Goal: Task Accomplishment & Management: Manage account settings

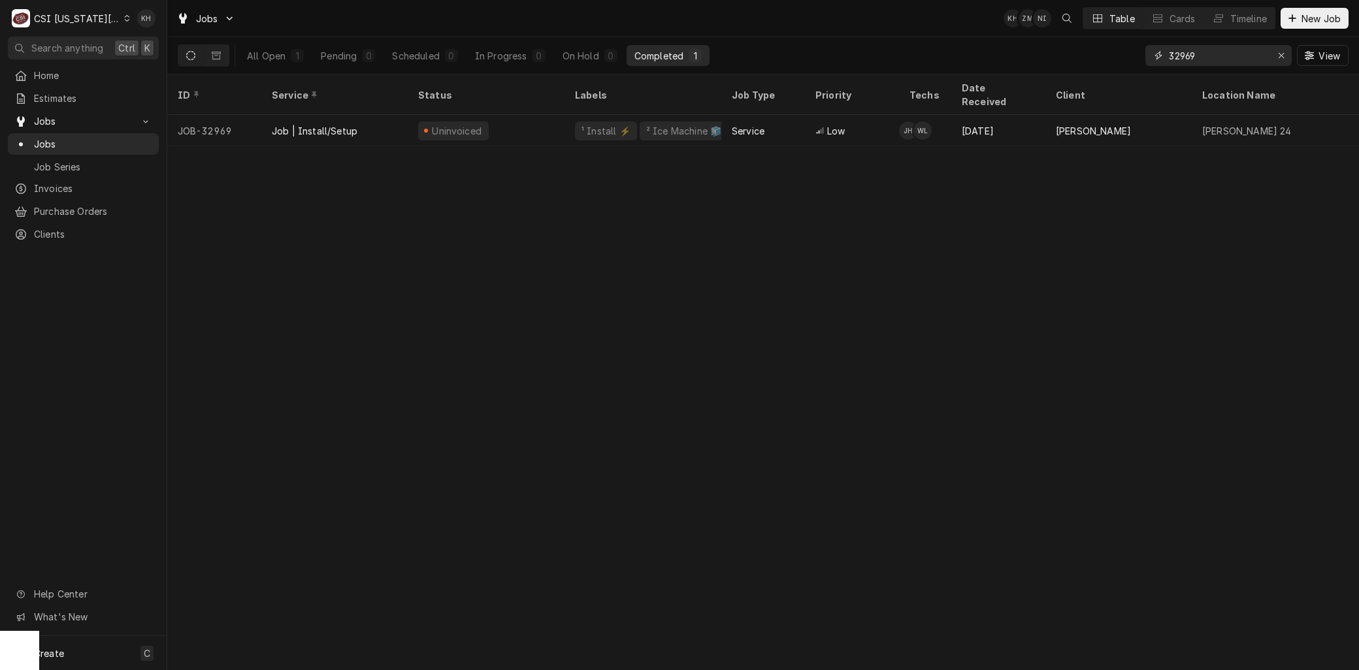
drag, startPoint x: 1223, startPoint y: 52, endPoint x: 1030, endPoint y: 46, distance: 193.5
click at [1038, 48] on div "All Open 1 Pending 0 Scheduled 0 In Progress 0 On Hold 0 Completed 1 32969 View" at bounding box center [763, 55] width 1171 height 37
type input "31175"
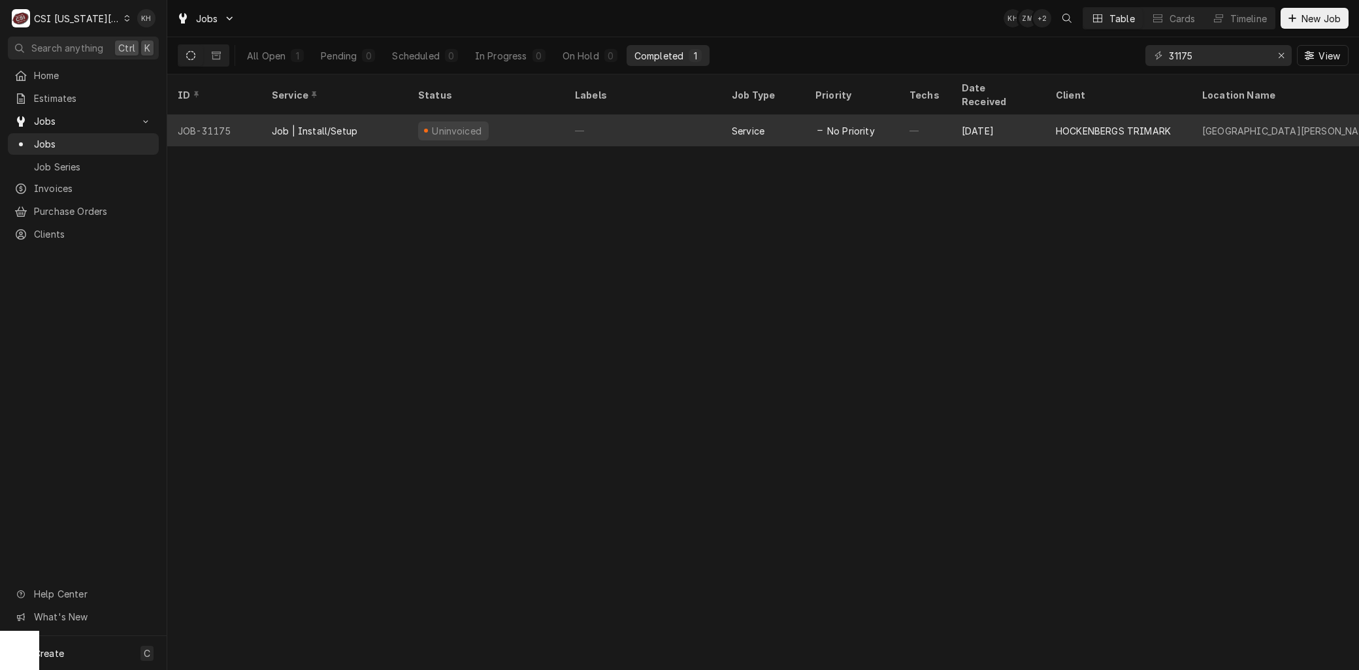
click at [290, 124] on div "Job | Install/Setup" at bounding box center [315, 131] width 86 height 14
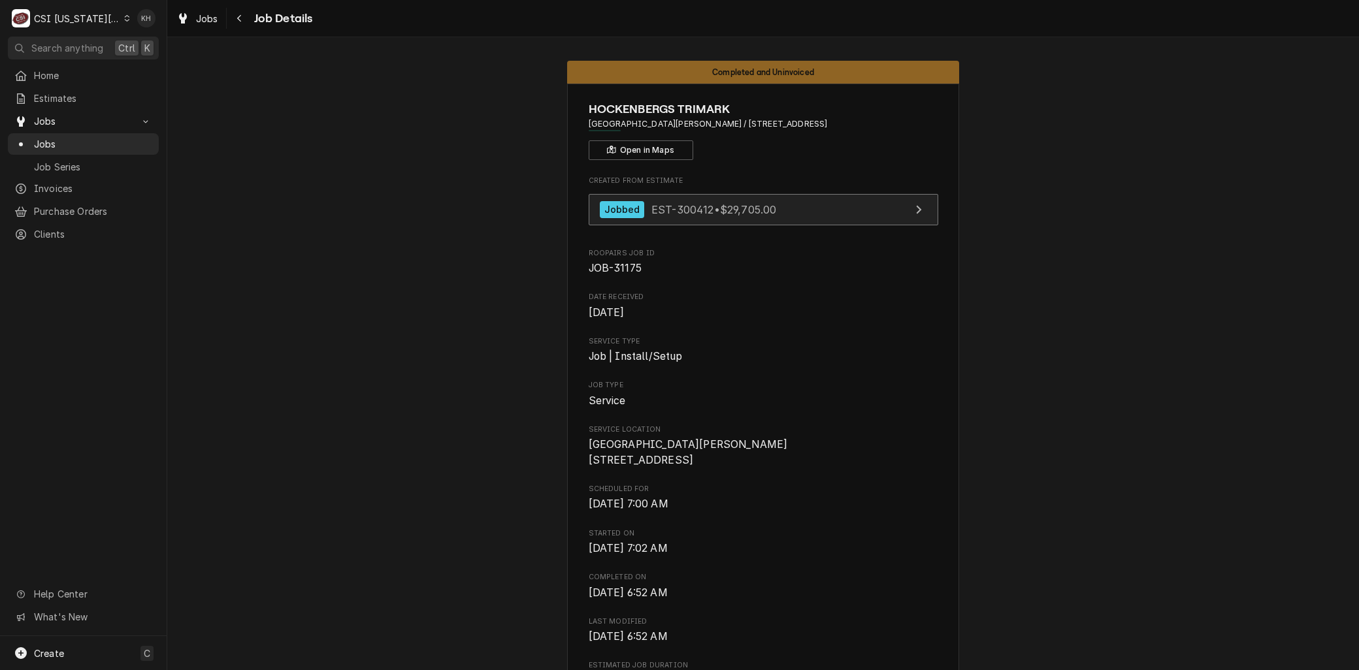
click at [693, 199] on link "Jobbed EST-300412 • $29,705.00" at bounding box center [764, 210] width 350 height 32
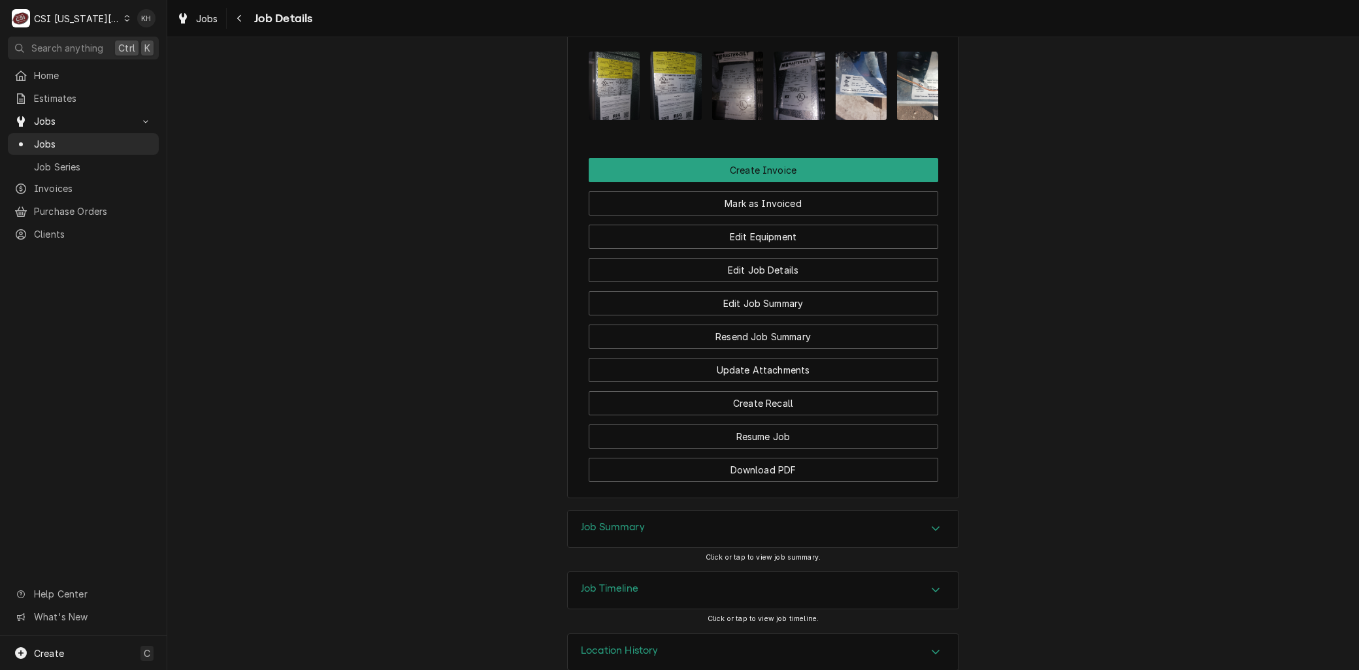
scroll to position [1725, 0]
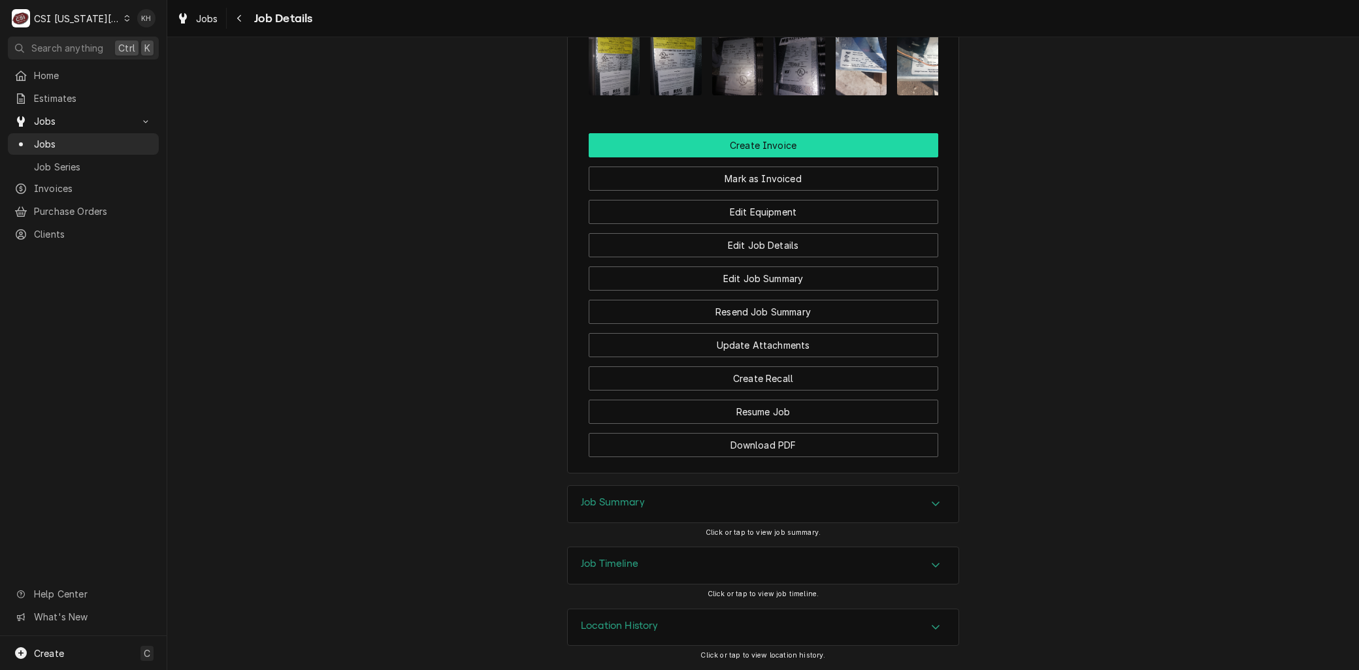
click at [744, 145] on button "Create Invoice" at bounding box center [764, 145] width 350 height 24
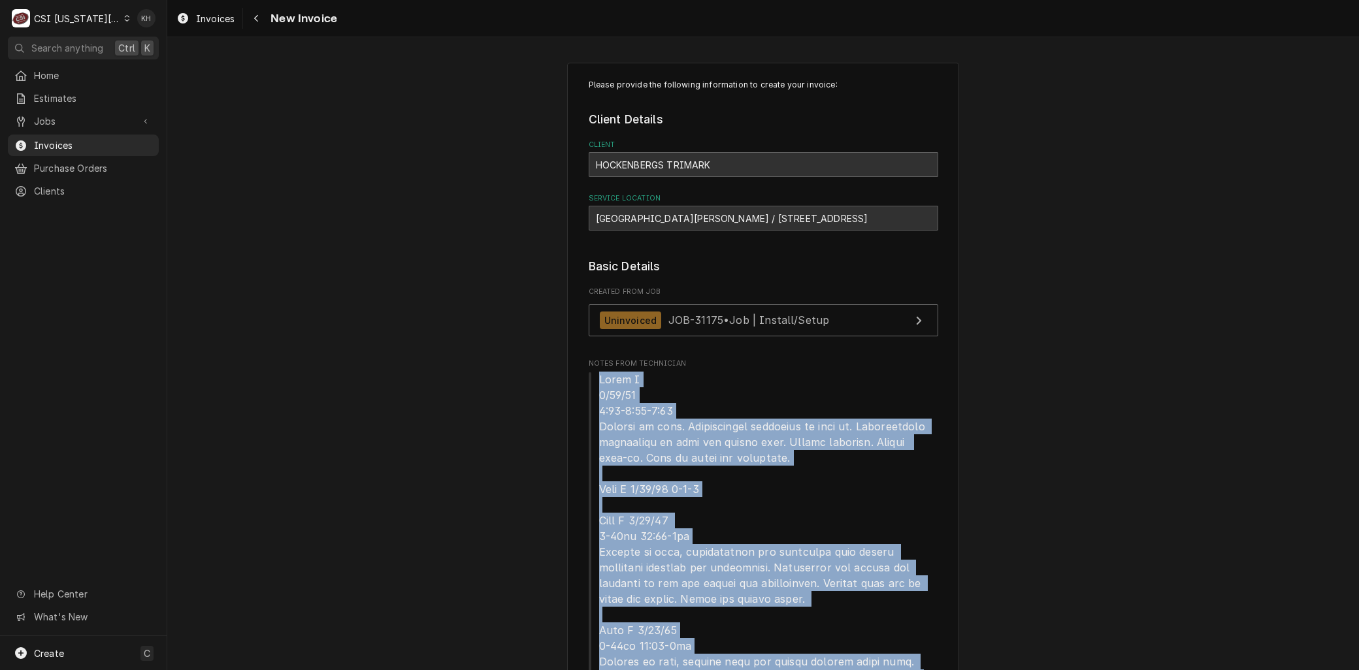
drag, startPoint x: 646, startPoint y: 386, endPoint x: 591, endPoint y: 379, distance: 55.3
copy span "Tyler W 9/22/25 7:00-7:00-4:30 Arrived on site. Disconnected utilities to walk …"
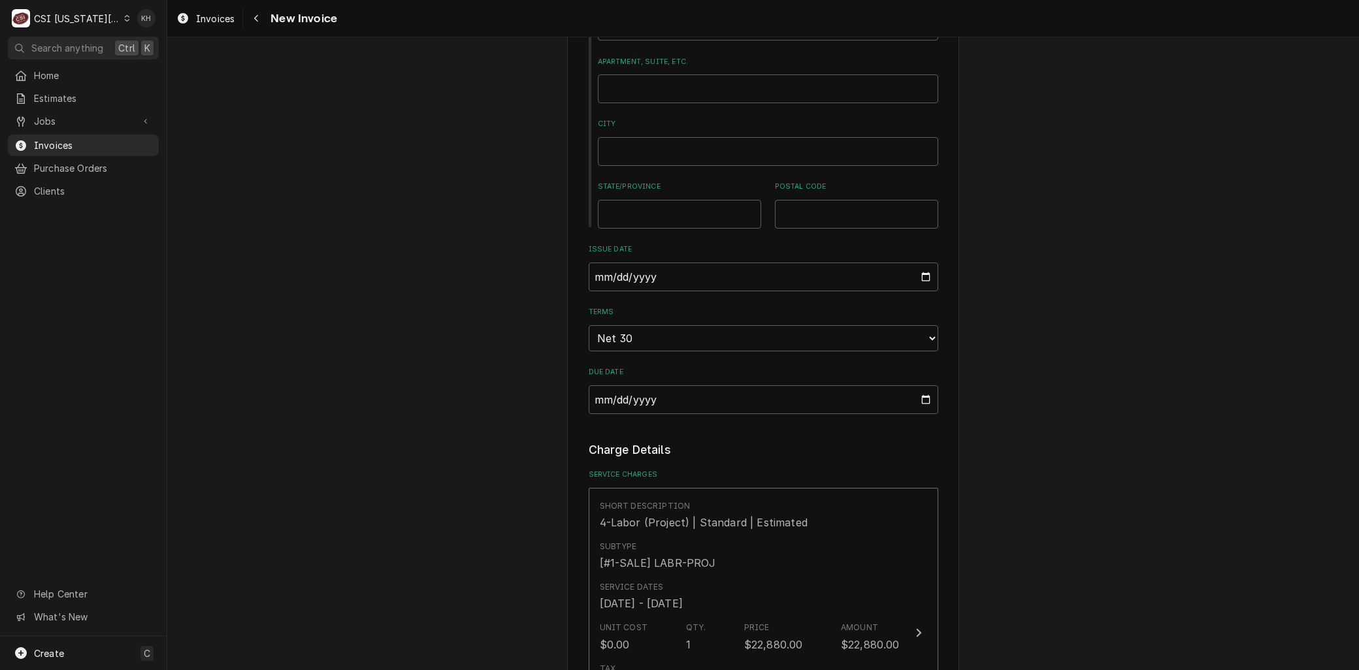
scroll to position [1742, 0]
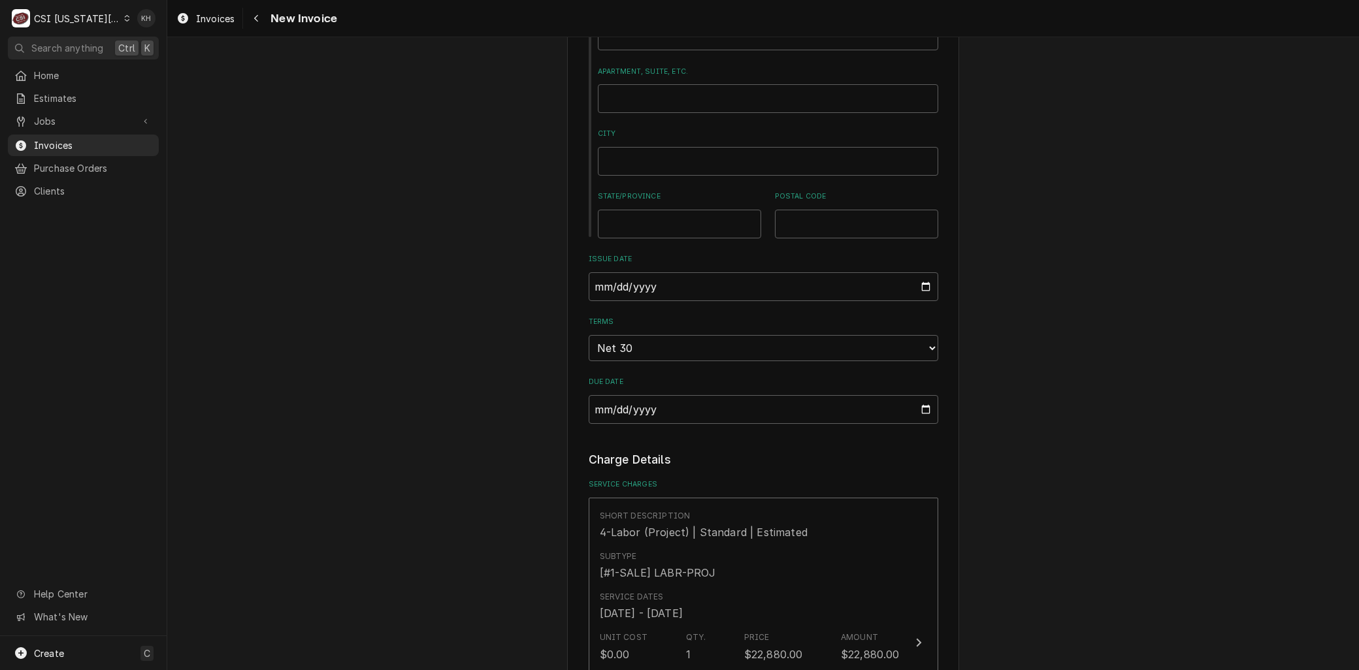
drag, startPoint x: 935, startPoint y: 246, endPoint x: 929, endPoint y: 250, distance: 7.5
click at [932, 248] on div "Please provide the following information to create your invoice: Client Details…" at bounding box center [763, 669] width 392 height 4696
click at [923, 272] on input "2025-10-02" at bounding box center [764, 286] width 350 height 29
type textarea "x"
type input "2025-09-30"
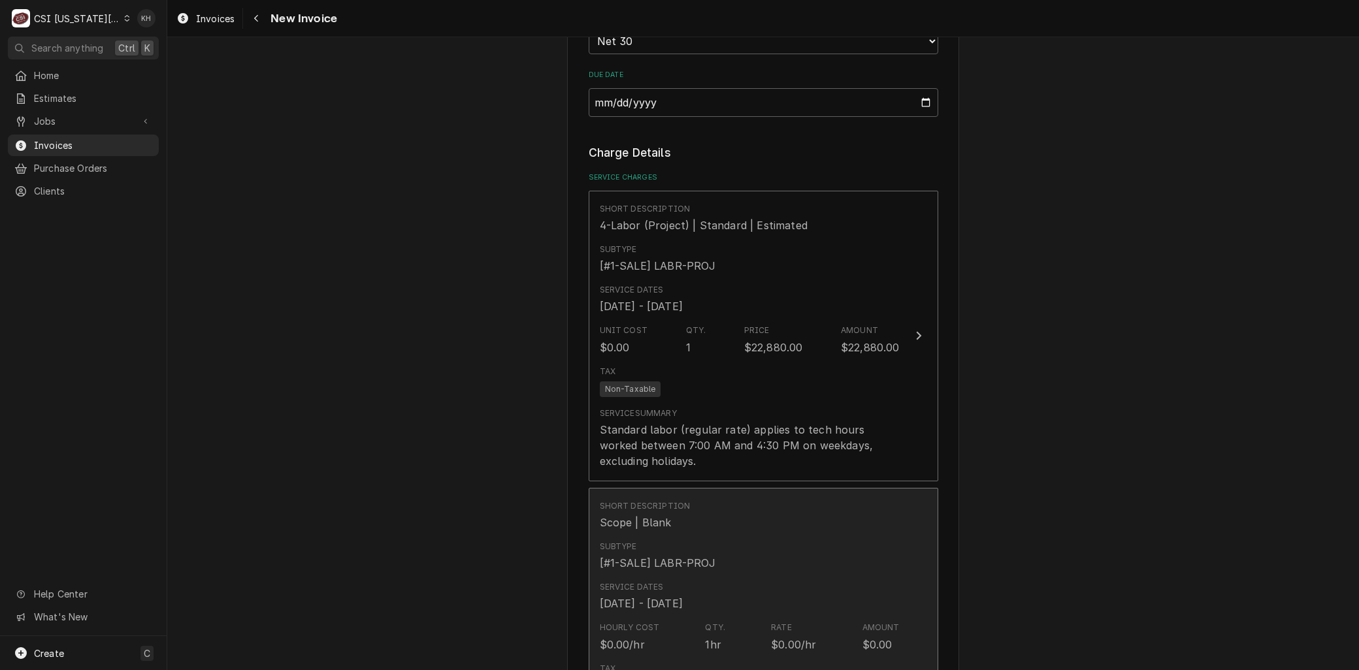
scroll to position [2251, 0]
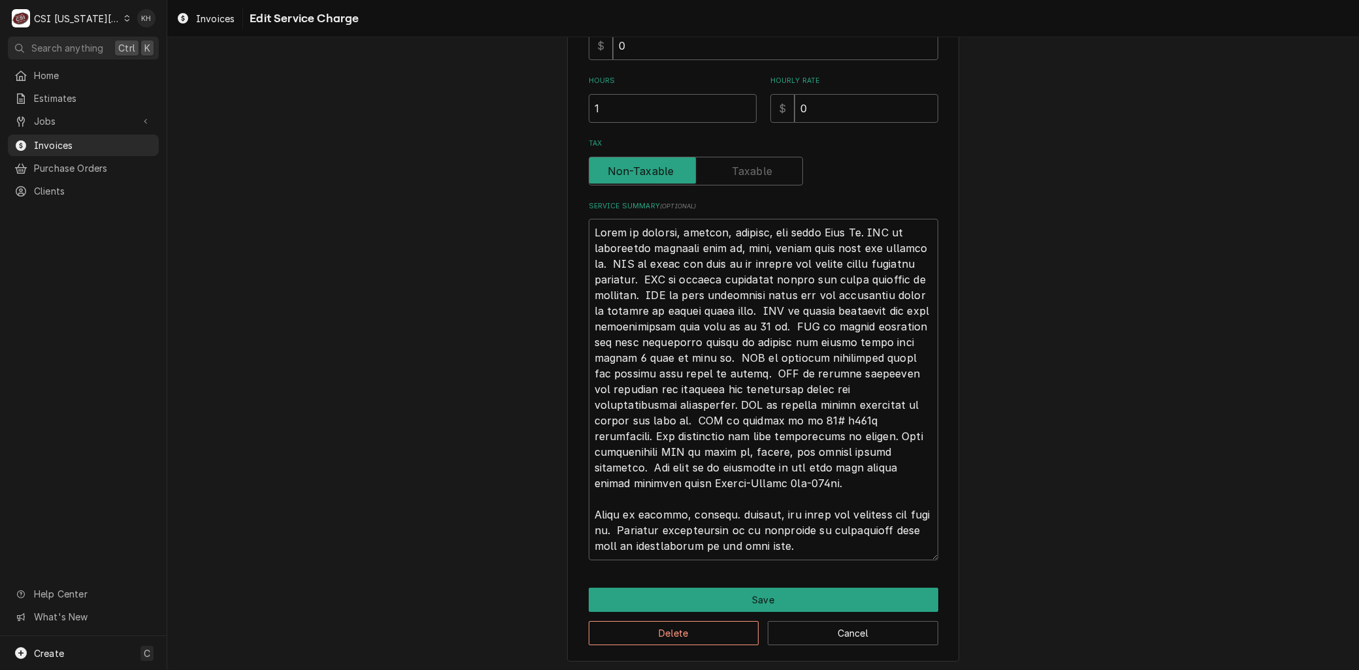
scroll to position [387, 0]
drag, startPoint x: 755, startPoint y: 542, endPoint x: 602, endPoint y: 518, distance: 154.9
click at [599, 518] on textarea "Service Summary ( optional )" at bounding box center [764, 388] width 350 height 341
click at [750, 550] on textarea "Service Summary ( optional )" at bounding box center [764, 388] width 350 height 341
type textarea "x"
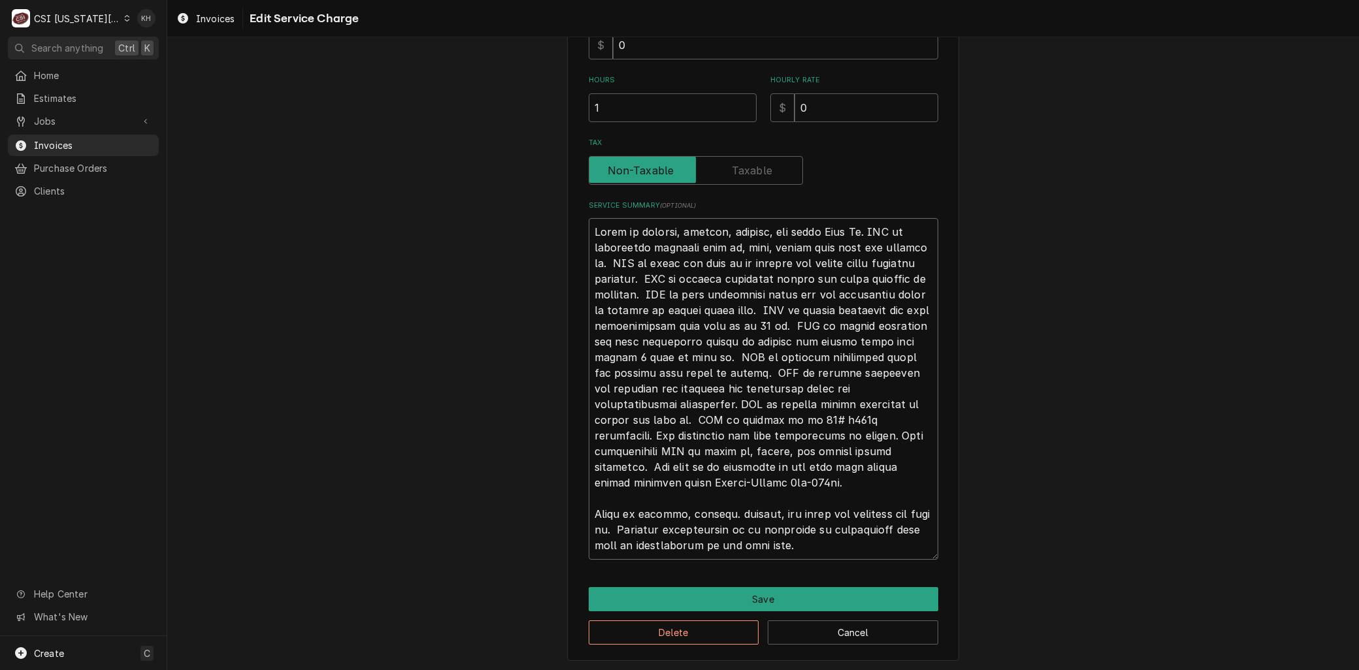
type textarea "Quote to receive, inspect, deliver, and erect Walk In. CSI to disconnect existi…"
type textarea "x"
type textarea "Quote to receive, inspect, deliver, and erect Walk In. CSI to disconnect existi…"
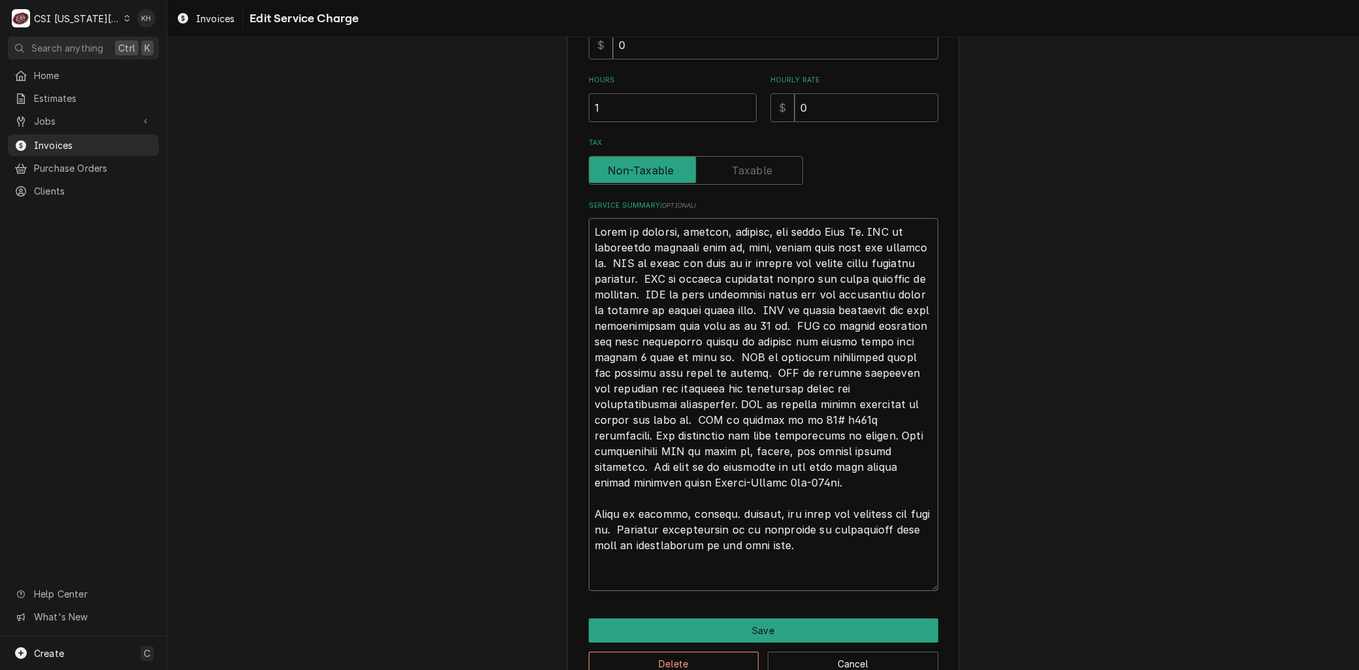
type textarea "x"
type textarea "Quote to receive, inspect, deliver, and erect Walk In. CSI to disconnect existi…"
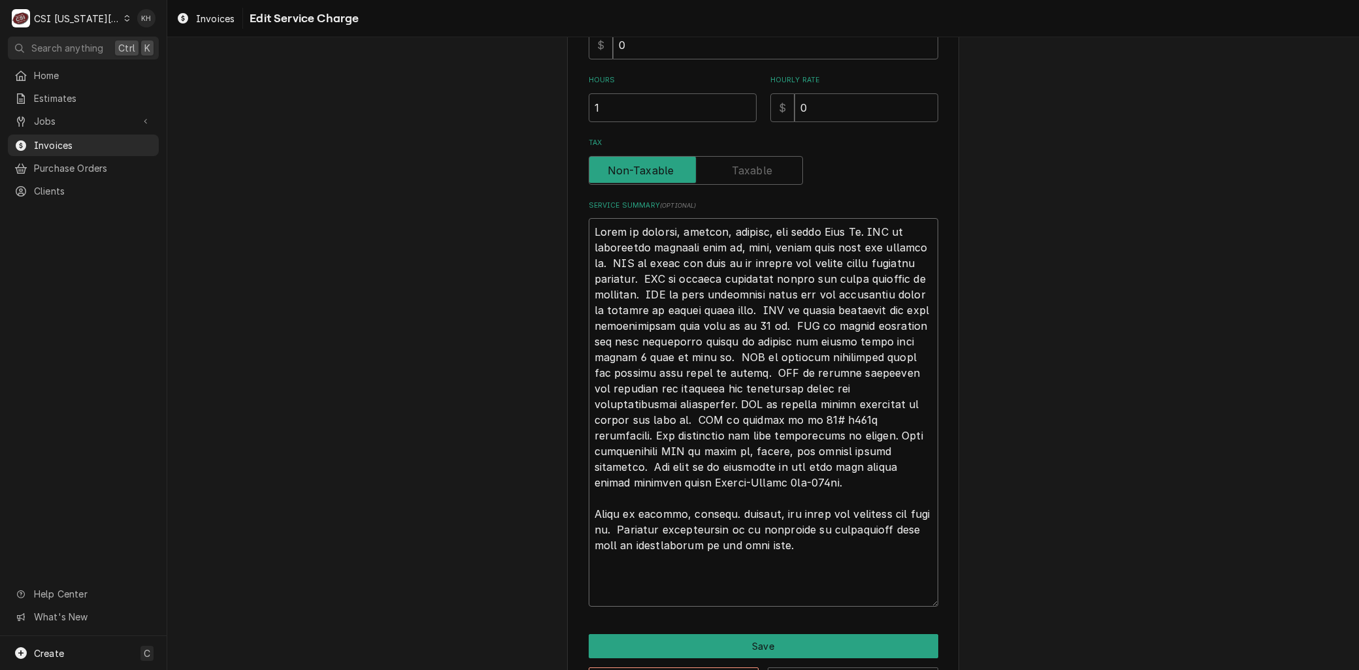
paste textarea "Tyler W 9/22/25 7:00-7:00-4:30 Arrived on site. Disconnected utilities to walk …"
type textarea "x"
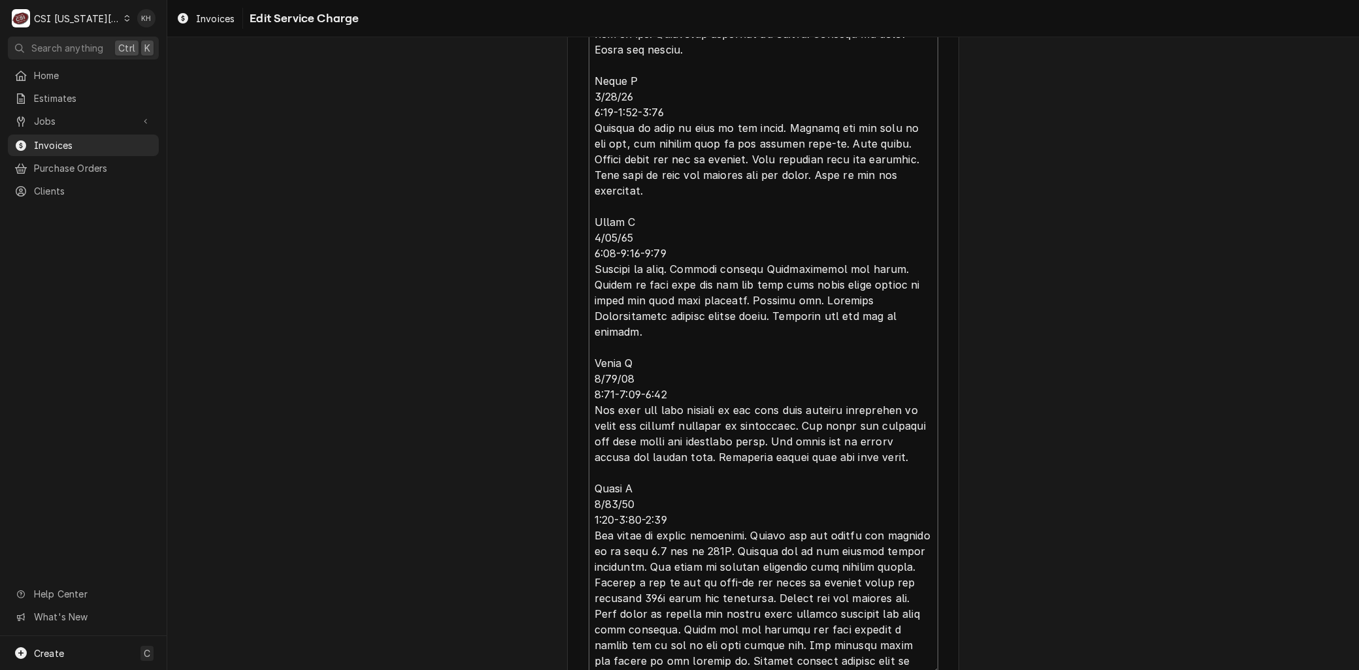
scroll to position [16, 0]
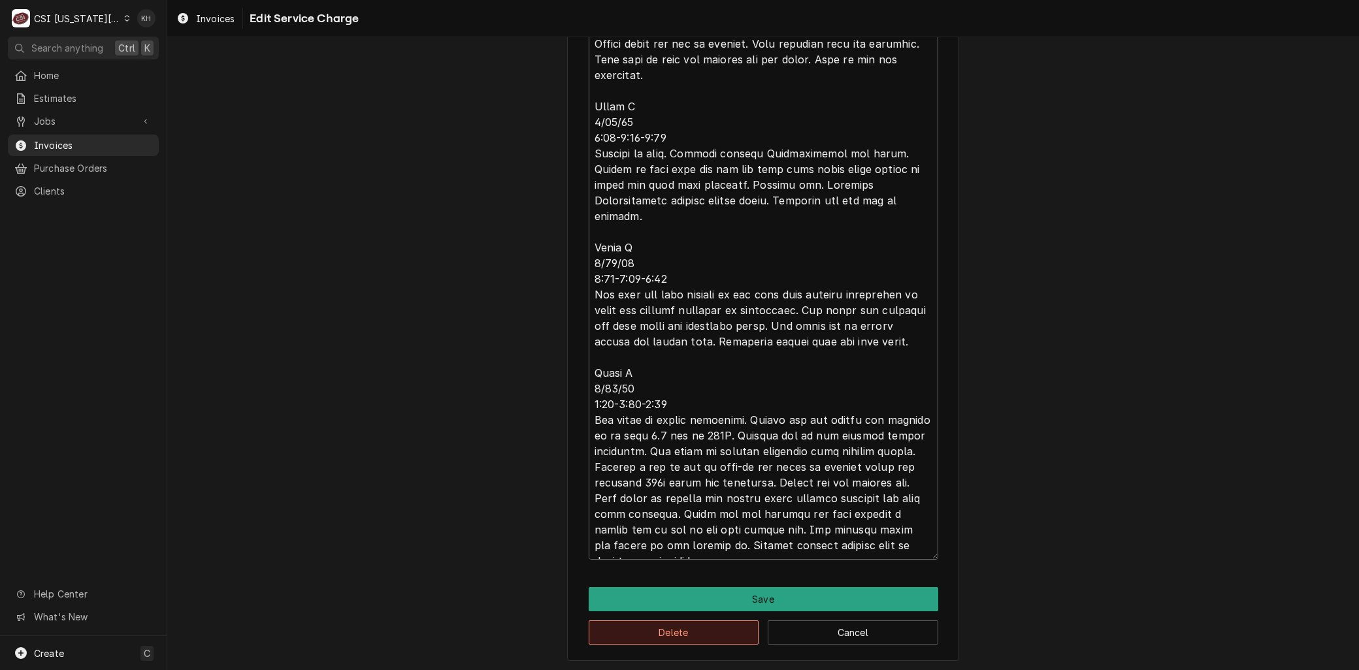
type textarea "Quote to receive, inspect, deliver, and erect Walk In. CSI to disconnect existi…"
click at [628, 630] on button "Delete" at bounding box center [674, 633] width 171 height 24
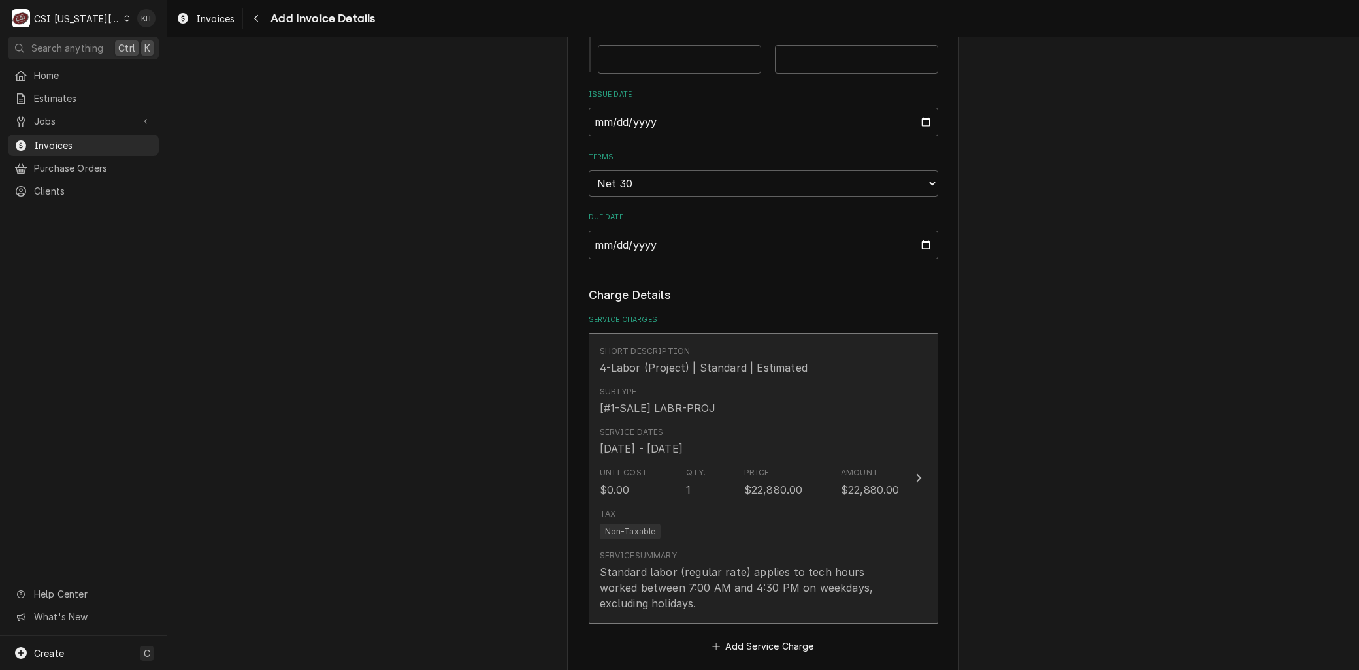
scroll to position [1913, 0]
click at [696, 559] on div "Standard labor (regular rate) applies to tech hours worked between 7:00 AM and …" at bounding box center [750, 582] width 300 height 47
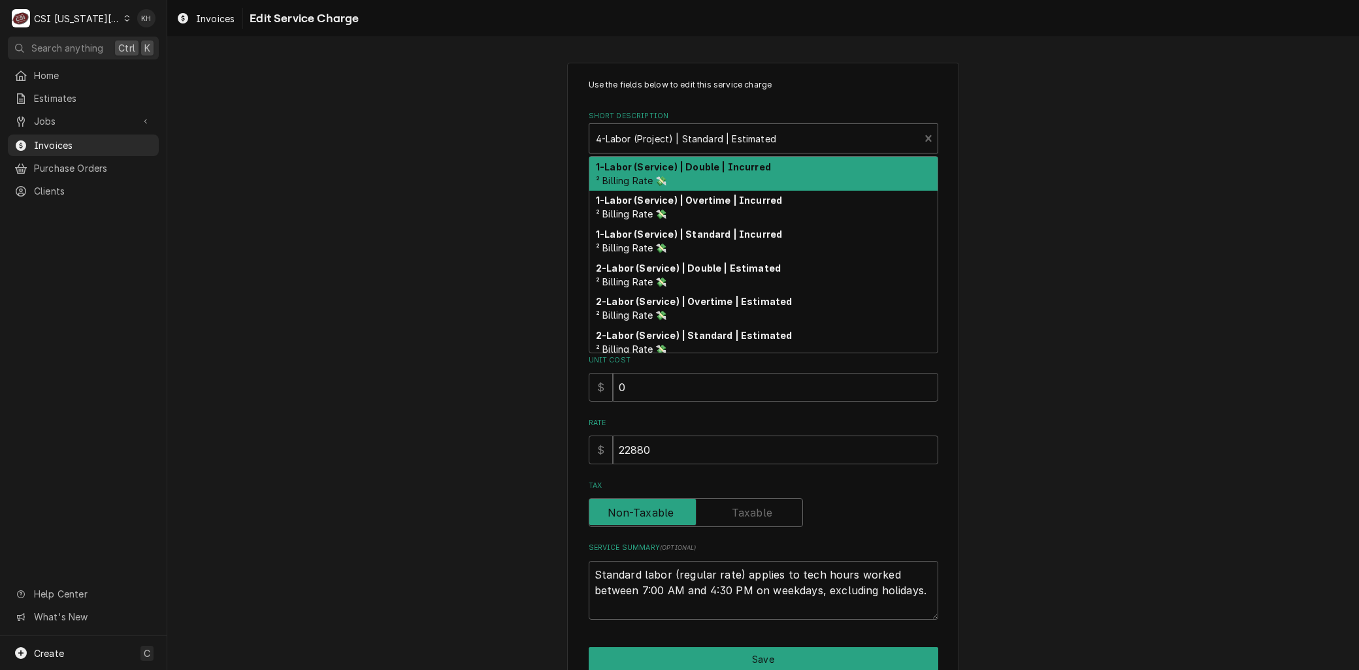
click at [638, 135] on div "Short Description" at bounding box center [755, 139] width 318 height 24
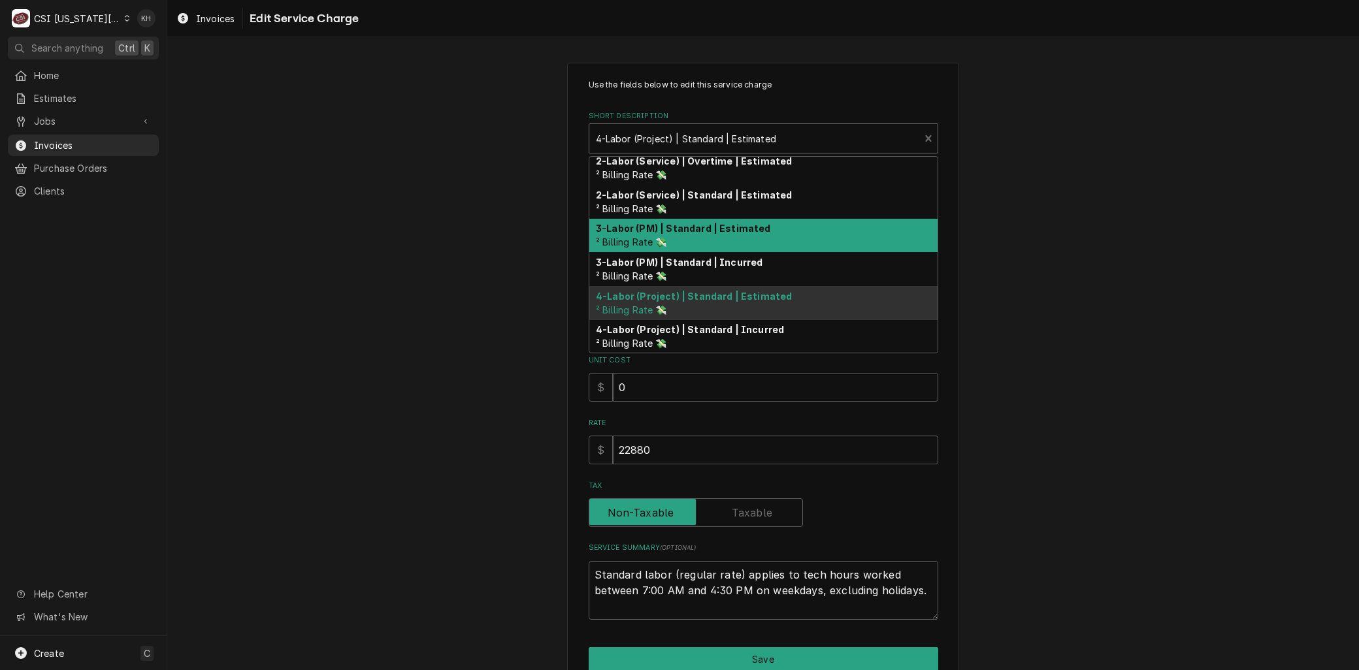
scroll to position [213, 0]
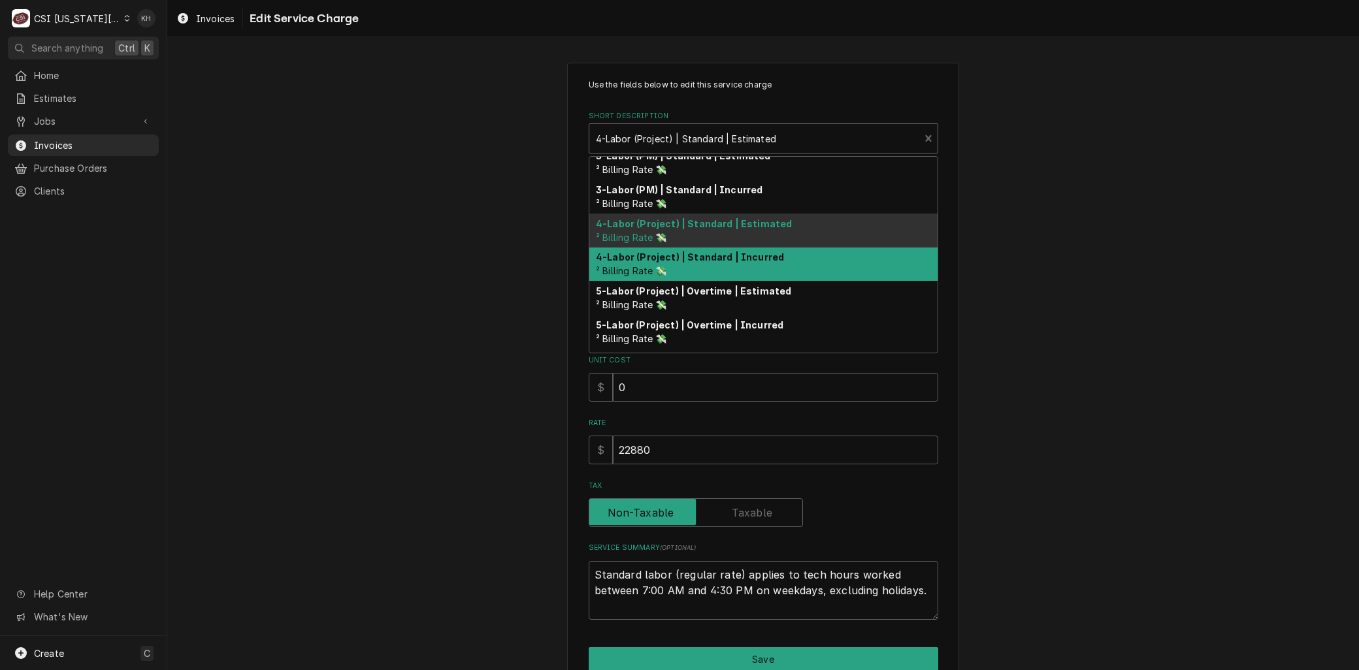
click at [682, 269] on div "4-Labor (Project) | Standard | Incurred ² Billing Rate 💸" at bounding box center [763, 265] width 348 height 34
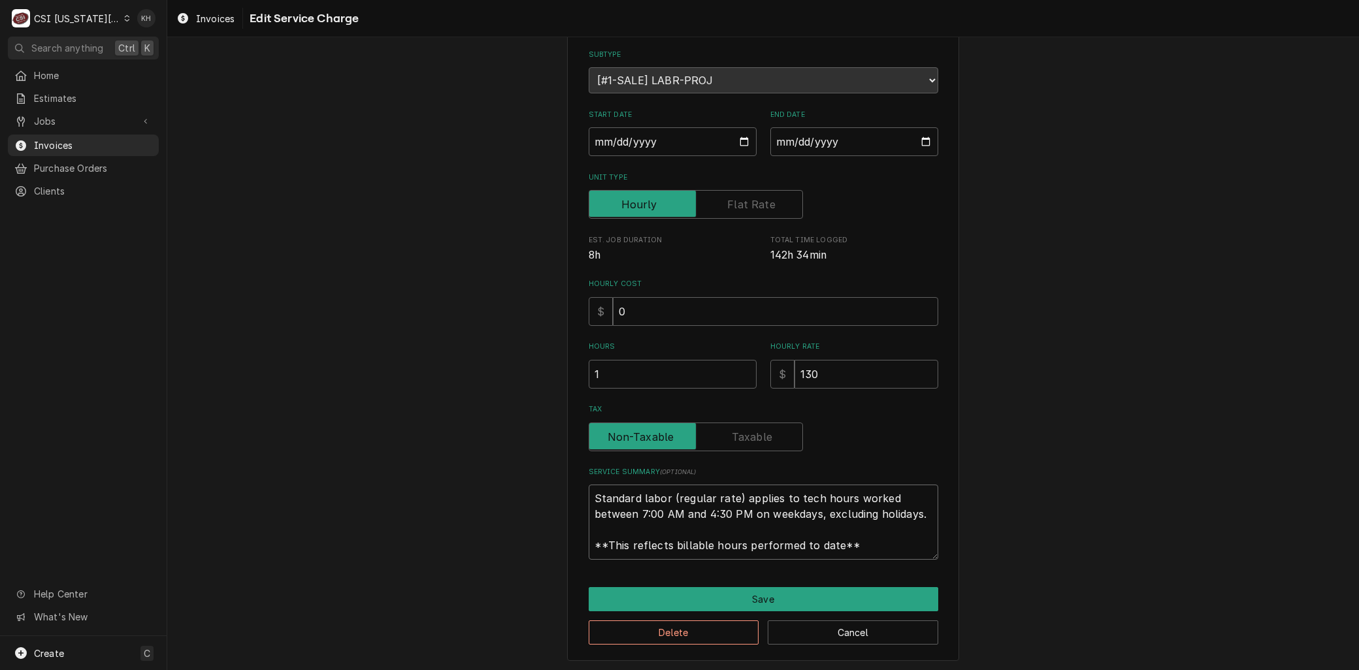
scroll to position [0, 0]
drag, startPoint x: 858, startPoint y: 546, endPoint x: 406, endPoint y: 448, distance: 462.7
click at [388, 454] on div "Use the fields below to edit this service charge Short Description 4-Labor (Pro…" at bounding box center [763, 302] width 1192 height 742
paste textarea "Quote to receive, inspect, deliver, and erect Walk In. CSI to disconnect existi…"
type textarea "x"
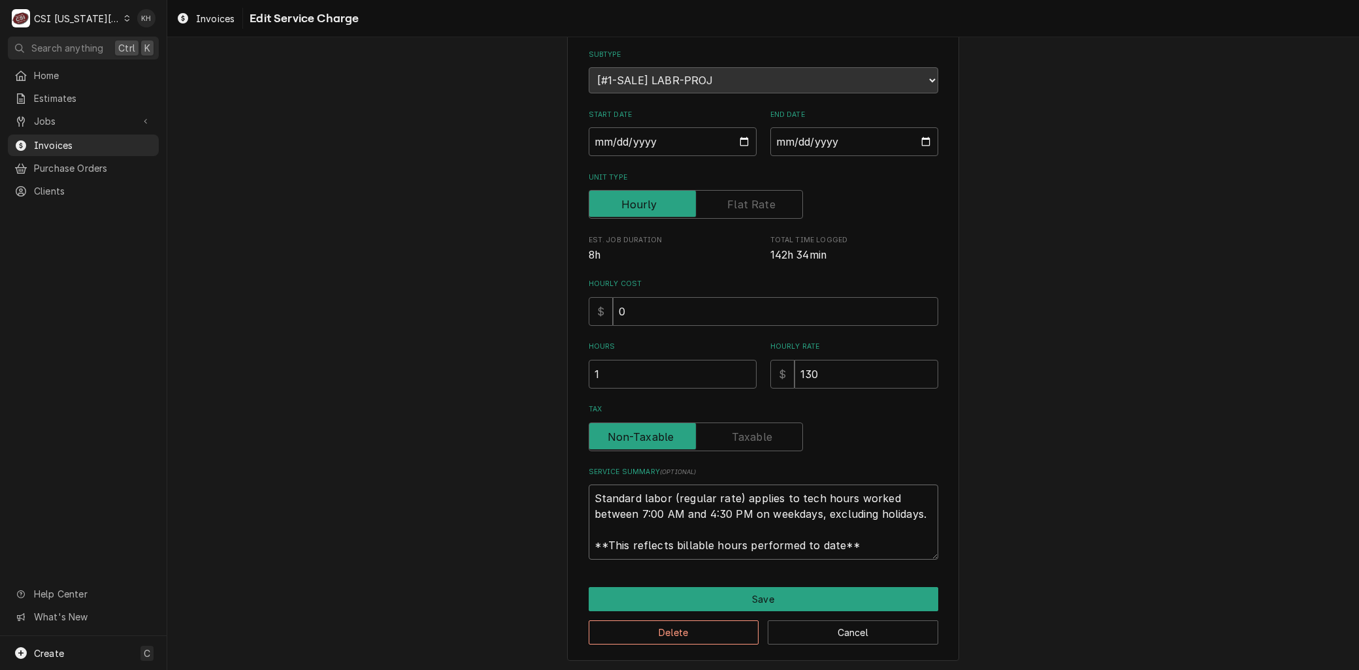
type textarea "Quote to receive, inspect, deliver, and erect Walk In. CSI to disconnect existi…"
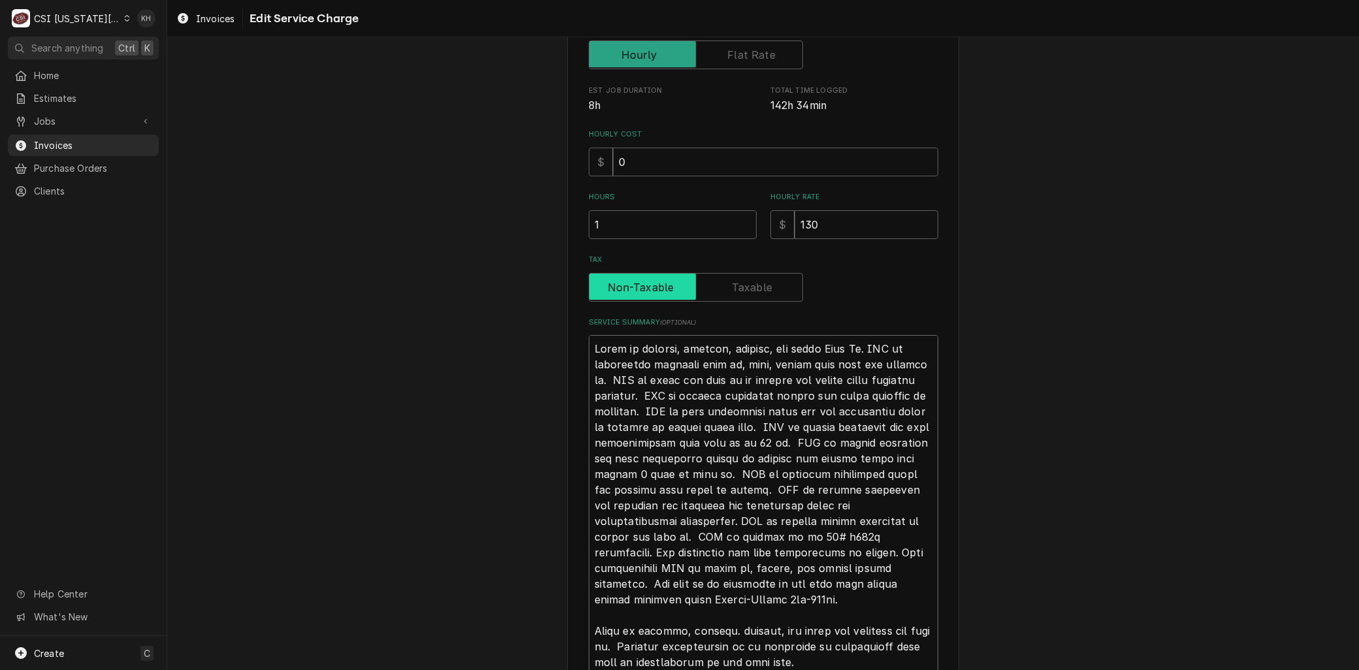
scroll to position [256, 0]
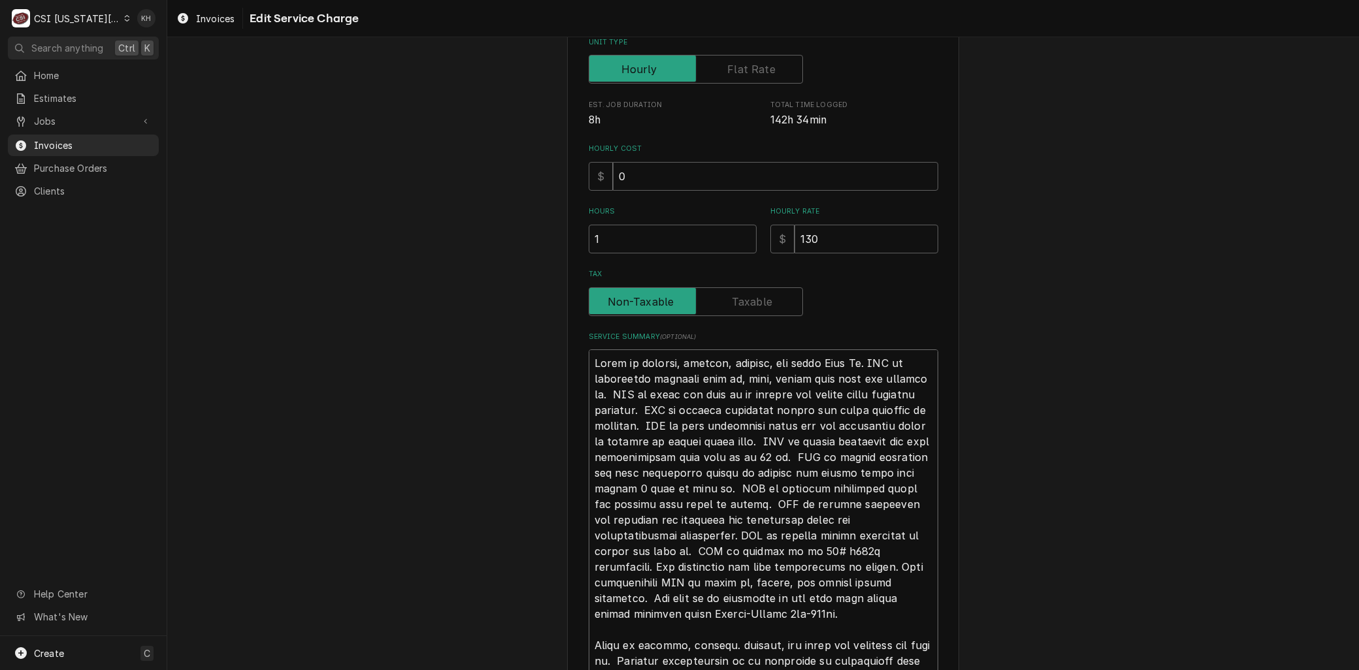
drag, startPoint x: 618, startPoint y: 360, endPoint x: 442, endPoint y: 333, distance: 177.2
type textarea "x"
type textarea "L to receive, inspect, deliver, and erect Walk In. CSI to disconnect existing w…"
type textarea "x"
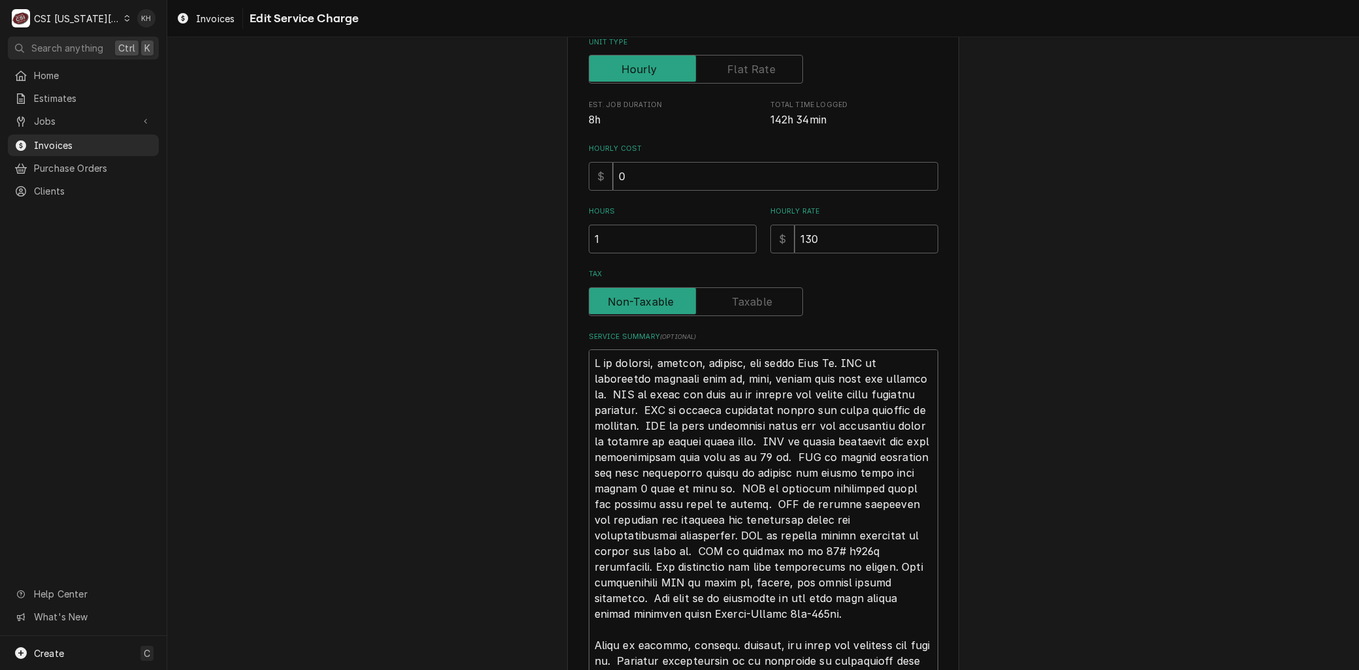
type textarea "La to receive, inspect, deliver, and erect Walk In. CSI to disconnect existing …"
type textarea "x"
type textarea "Lab to receive, inspect, deliver, and erect Walk In. CSI to disconnect existing…"
type textarea "x"
type textarea "Labo to receive, inspect, deliver, and erect Walk In. CSI to disconnect existin…"
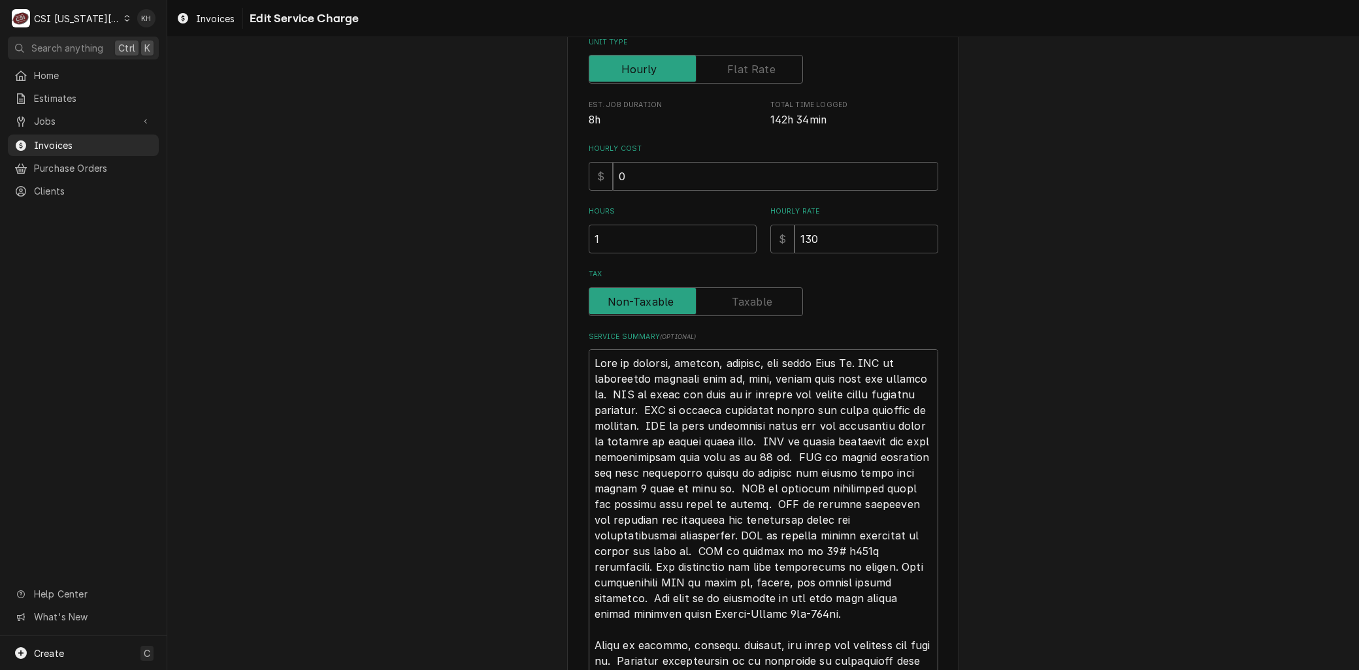
type textarea "x"
type textarea "Labor to receive, inspect, deliver, and erect Walk In. CSI to disconnect existi…"
drag, startPoint x: 610, startPoint y: 393, endPoint x: 851, endPoint y: 609, distance: 323.9
type textarea "x"
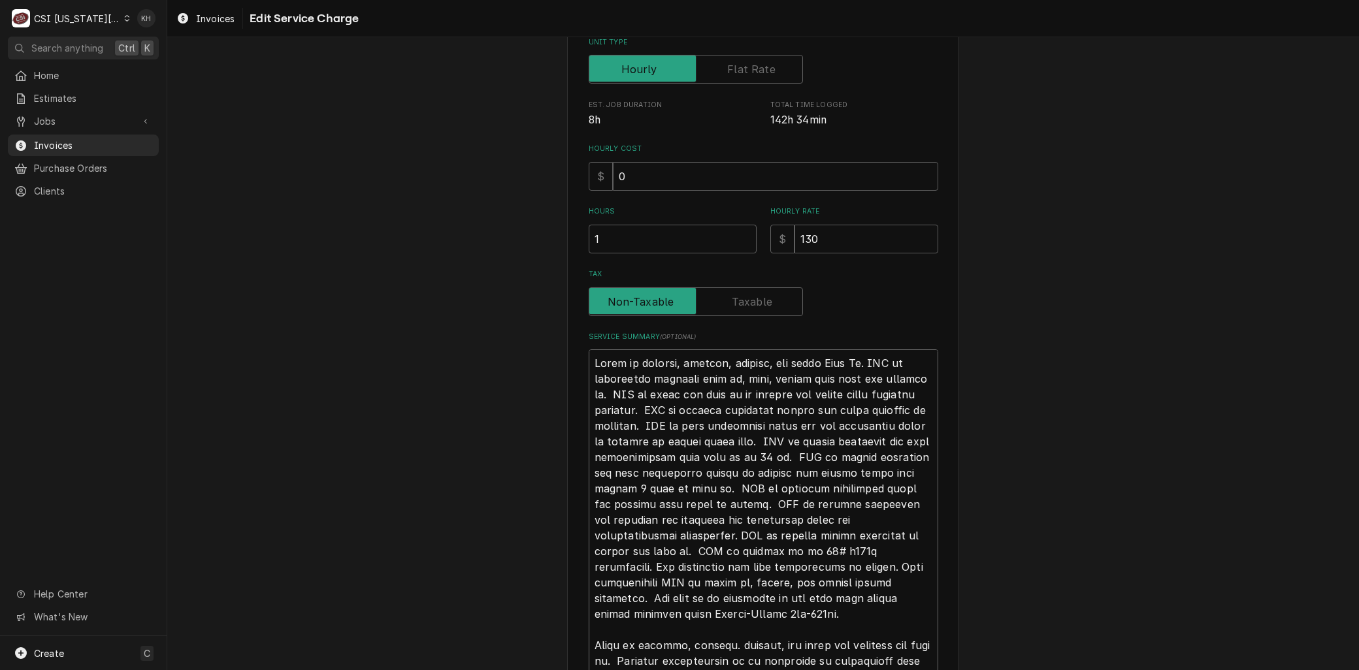
type textarea "Labor to receive, inspect, deliver, and erect Walk In. CSI to disconnect existi…"
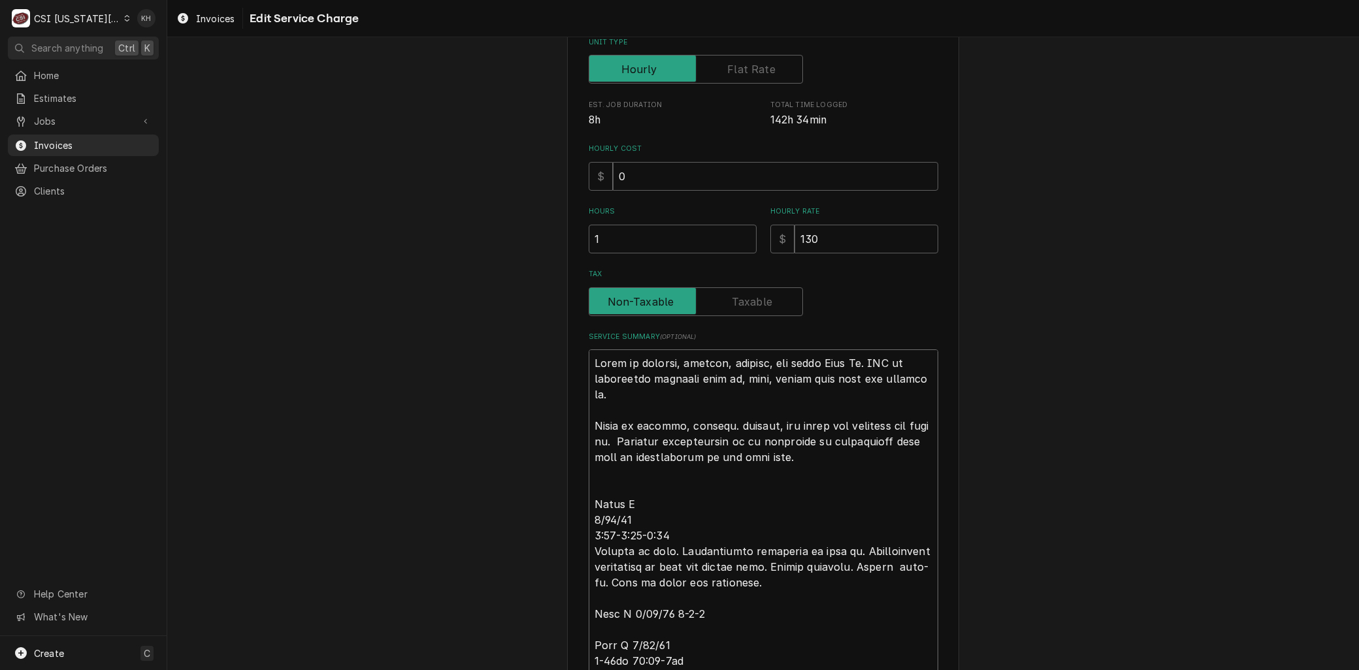
drag, startPoint x: 618, startPoint y: 426, endPoint x: 559, endPoint y: 425, distance: 58.8
type textarea "x"
type textarea "Labor to receive, inspect, deliver, and erect Walk In. CSI to disconnect existi…"
type textarea "x"
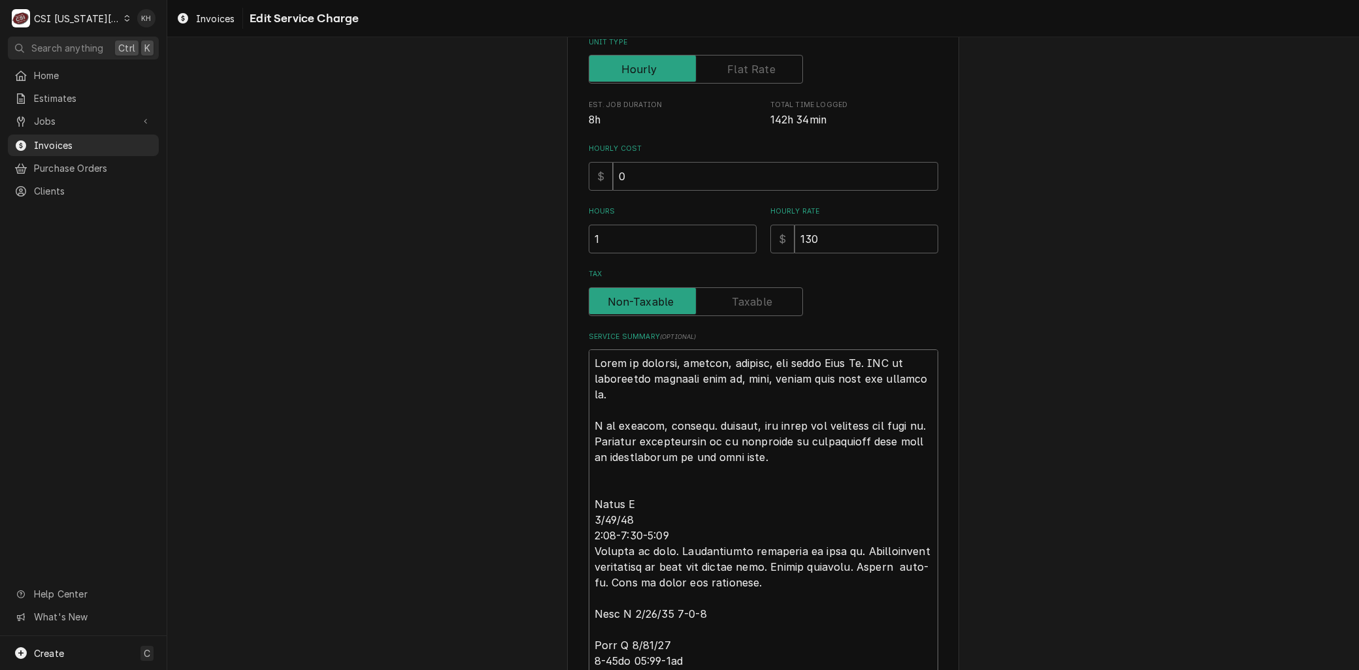
type textarea "Labor to receive, inspect, deliver, and erect Walk In. CSI to disconnect existi…"
type textarea "x"
type textarea "Labor to receive, inspect, deliver, and erect Walk In. CSI to disconnect existi…"
type textarea "x"
type textarea "Labor to receive, inspect, deliver, and erect Walk In. CSI to disconnect existi…"
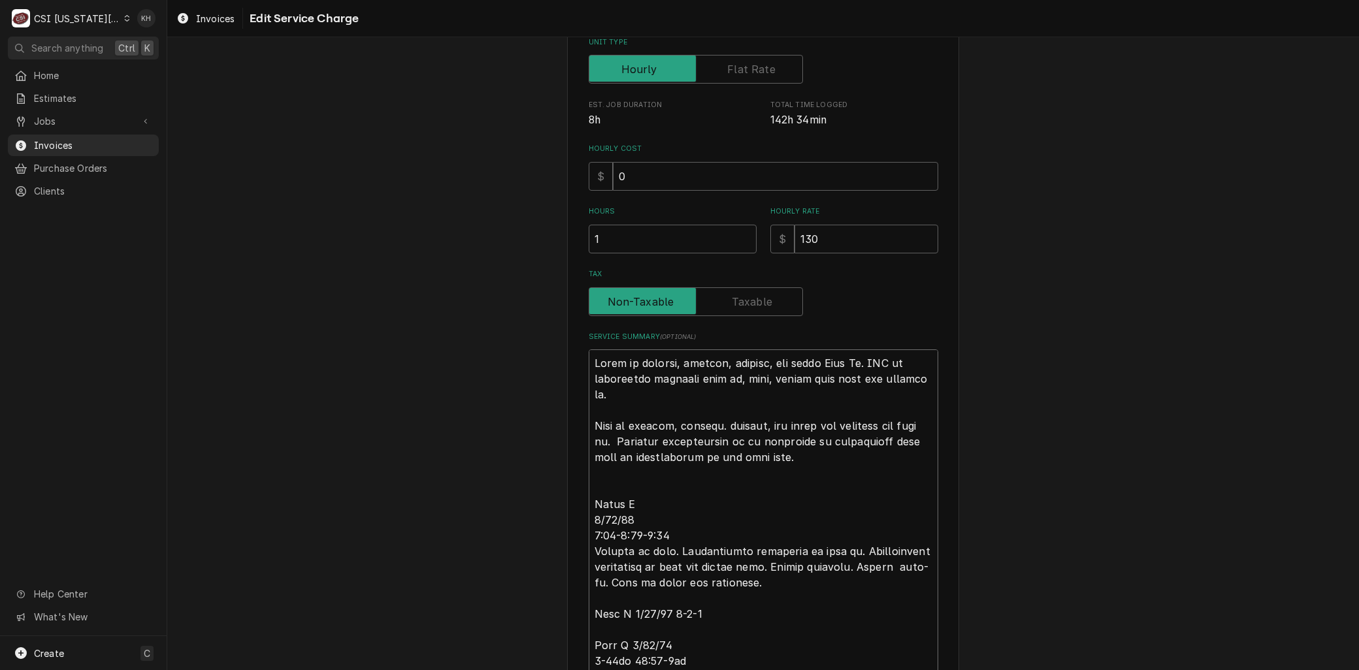
type textarea "x"
type textarea "Labor to receive, inspect, deliver, and erect Walk In. CSI to disconnect existi…"
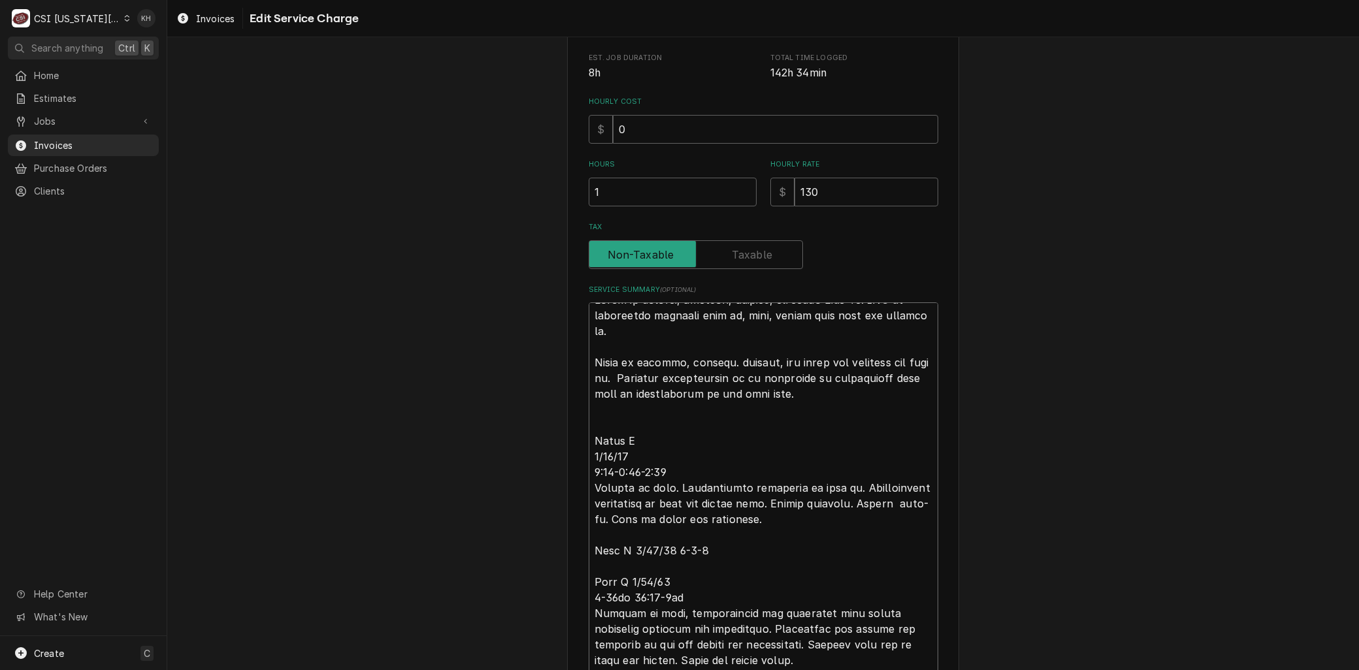
scroll to position [328, 0]
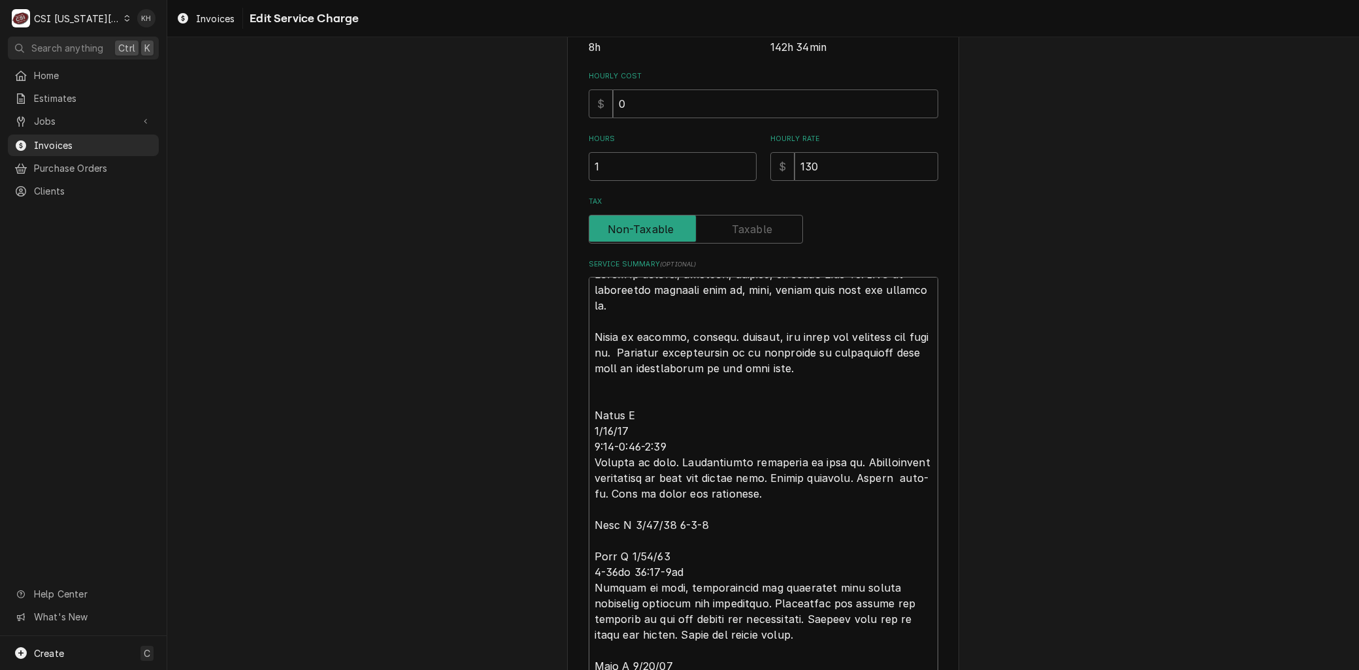
drag, startPoint x: 587, startPoint y: 459, endPoint x: 577, endPoint y: 410, distance: 49.3
type textarea "x"
type textarea "Labor to receive, inspect, deliver, and erect Walk In. CSI to disconnect existi…"
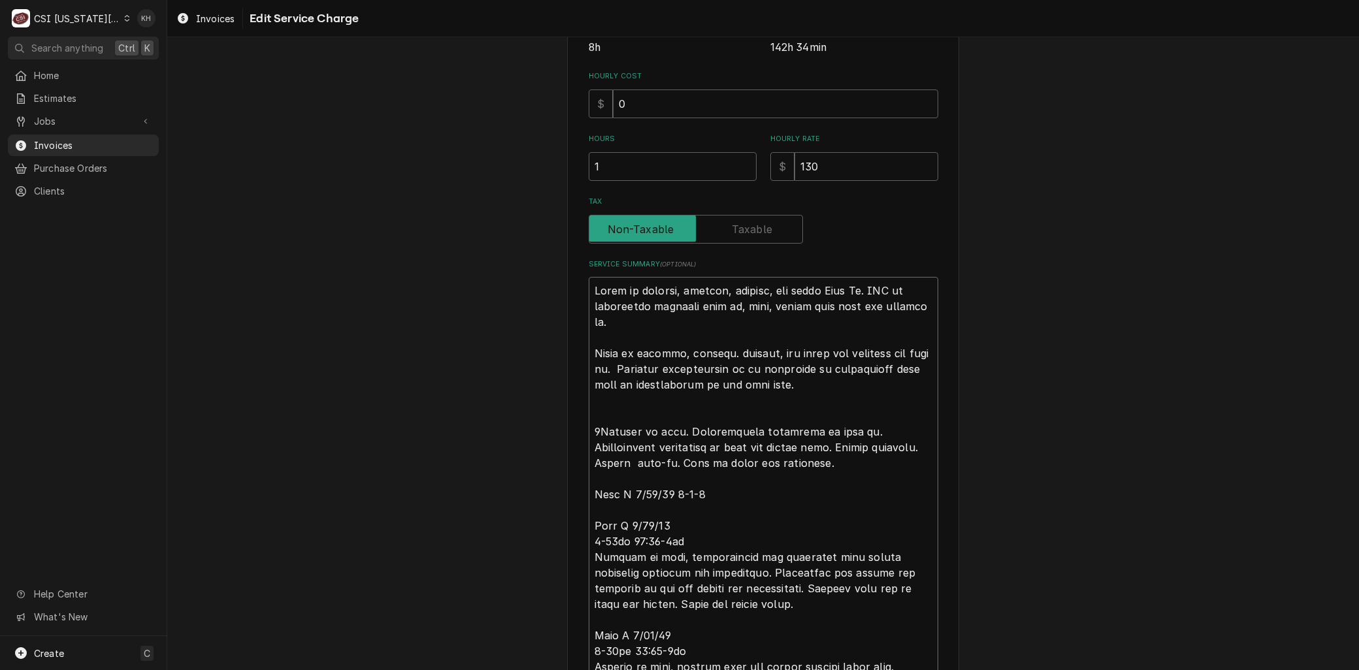
scroll to position [0, 0]
type textarea "x"
type textarea "Labor to receive, inspect, deliver, and erect Walk In. CSI to disconnect existi…"
type textarea "x"
type textarea "Labor to receive, inspect, deliver, and erect Walk In. CSI to disconnect existi…"
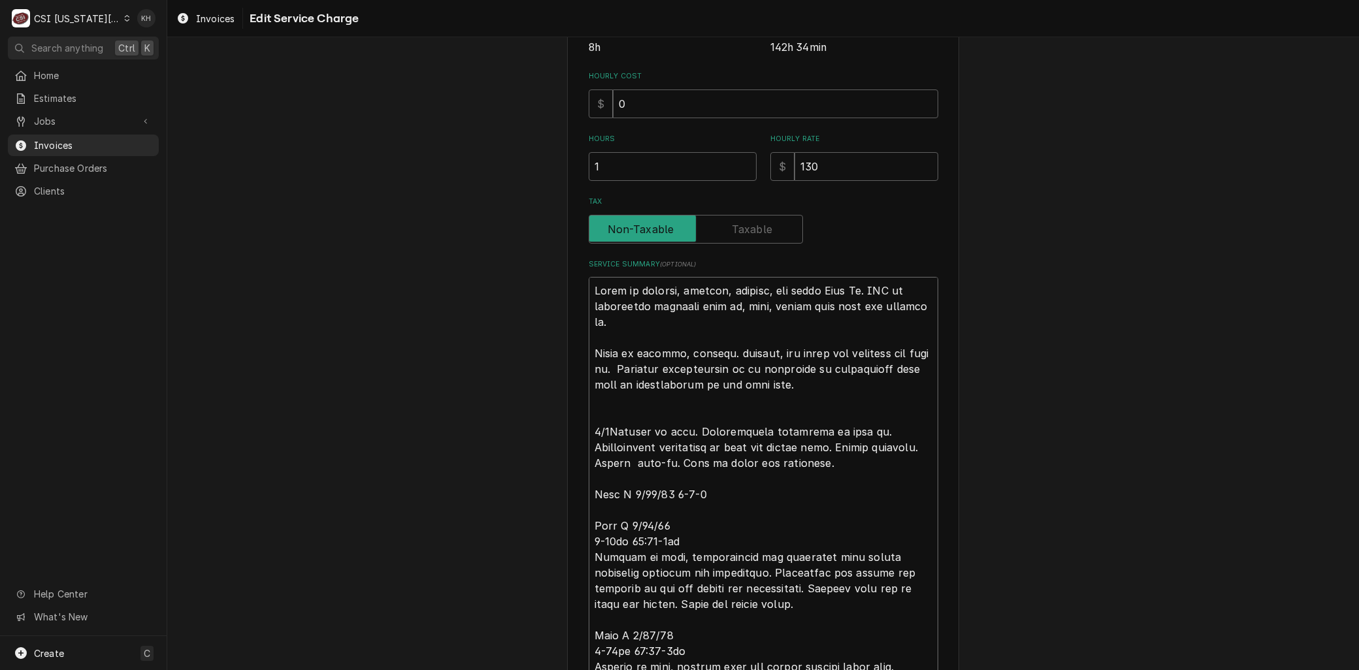
type textarea "x"
type textarea "Labor to receive, inspect, deliver, and erect Walk In. CSI to disconnect existi…"
type textarea "x"
type textarea "Labor to receive, inspect, deliver, and erect Walk In. CSI to disconnect existi…"
type textarea "x"
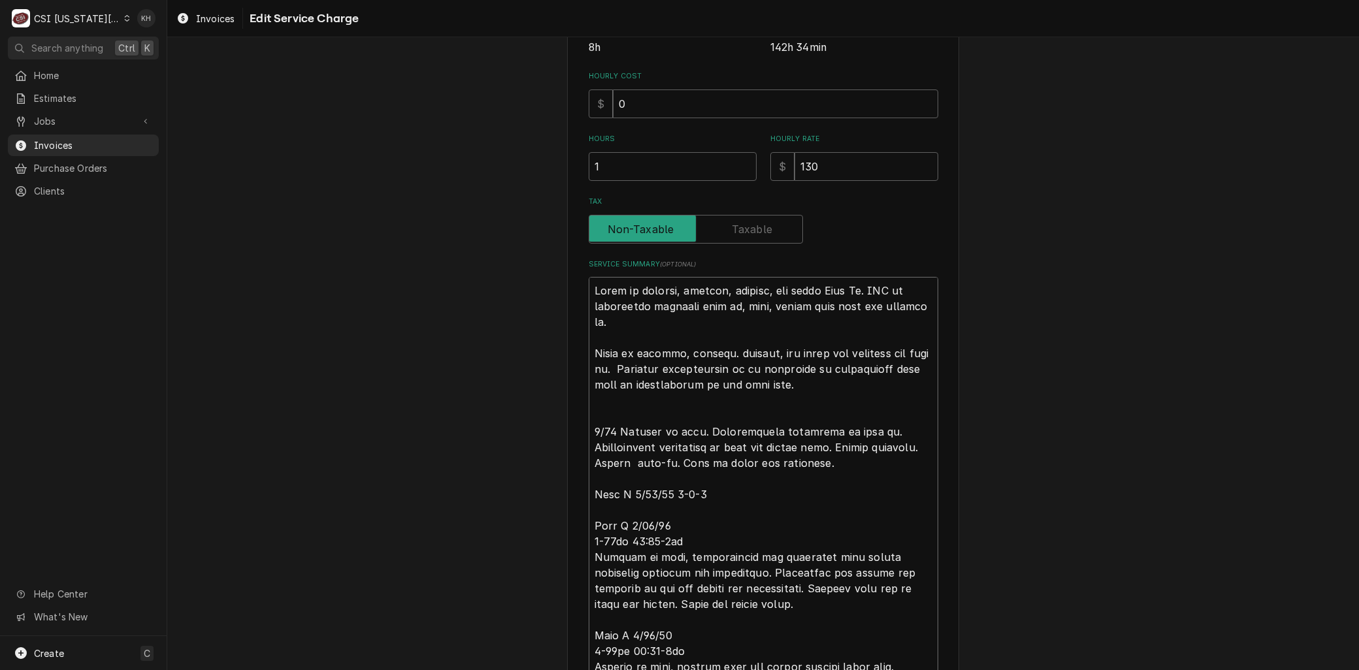
type textarea "Labor to receive, inspect, deliver, and erect Walk In. CSI to disconnect existi…"
type textarea "x"
type textarea "Labor to receive, inspect, deliver, and erect Walk In. CSI to disconnect existi…"
drag, startPoint x: 734, startPoint y: 460, endPoint x: 885, endPoint y: 460, distance: 150.3
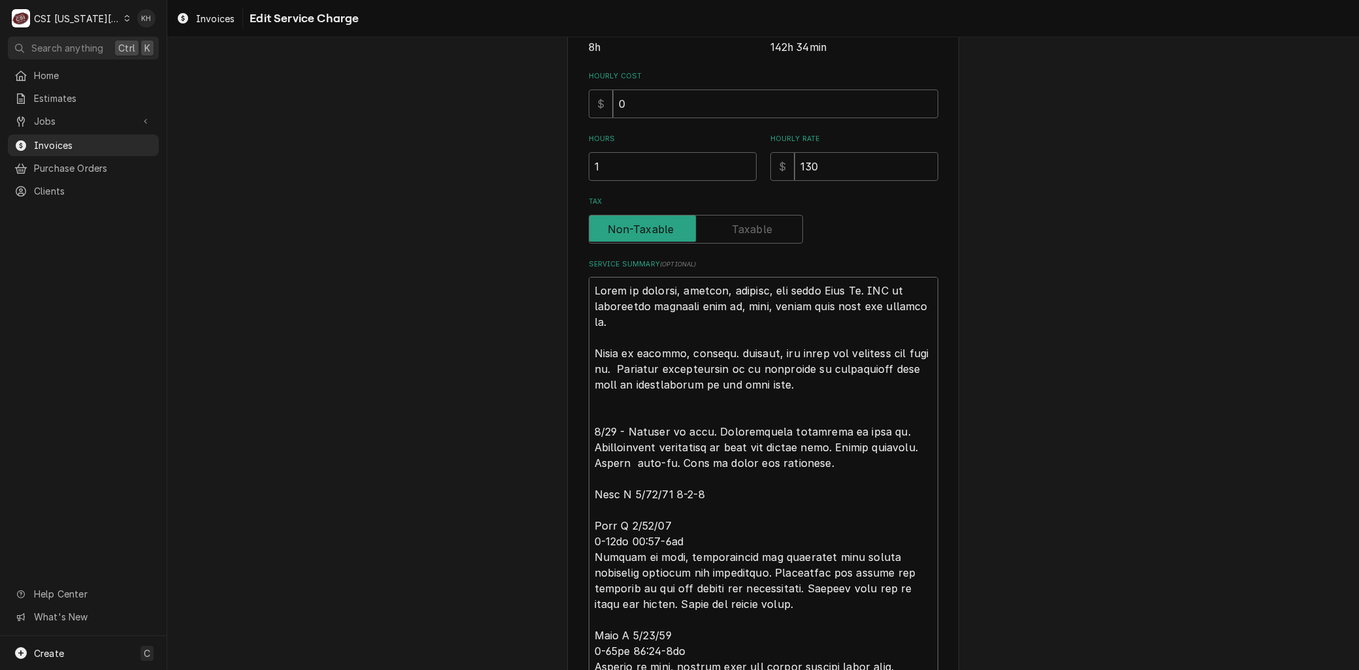
type textarea "x"
type textarea "Labor to receive, inspect, deliver, and erect Walk In. CSI to disconnect existi…"
drag, startPoint x: 762, startPoint y: 605, endPoint x: 589, endPoint y: 495, distance: 205.4
type textarea "x"
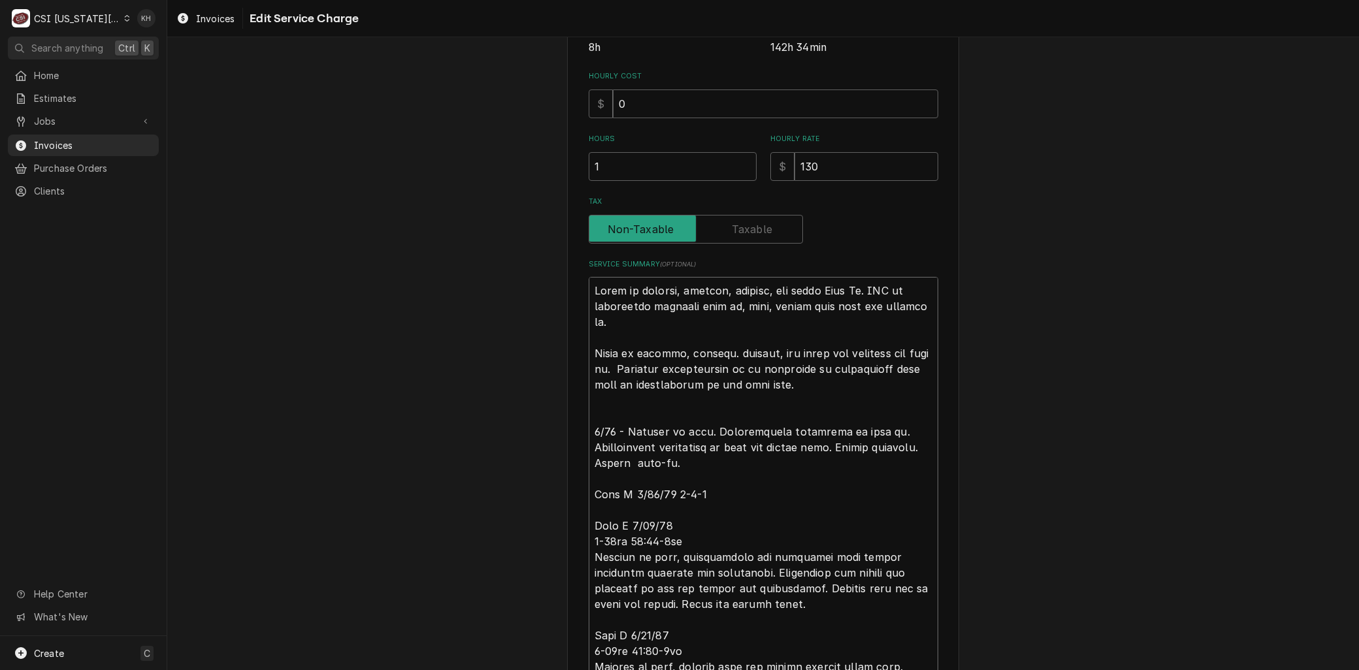
type textarea "Labor to receive, inspect, deliver, and erect Walk In. CSI to disconnect existi…"
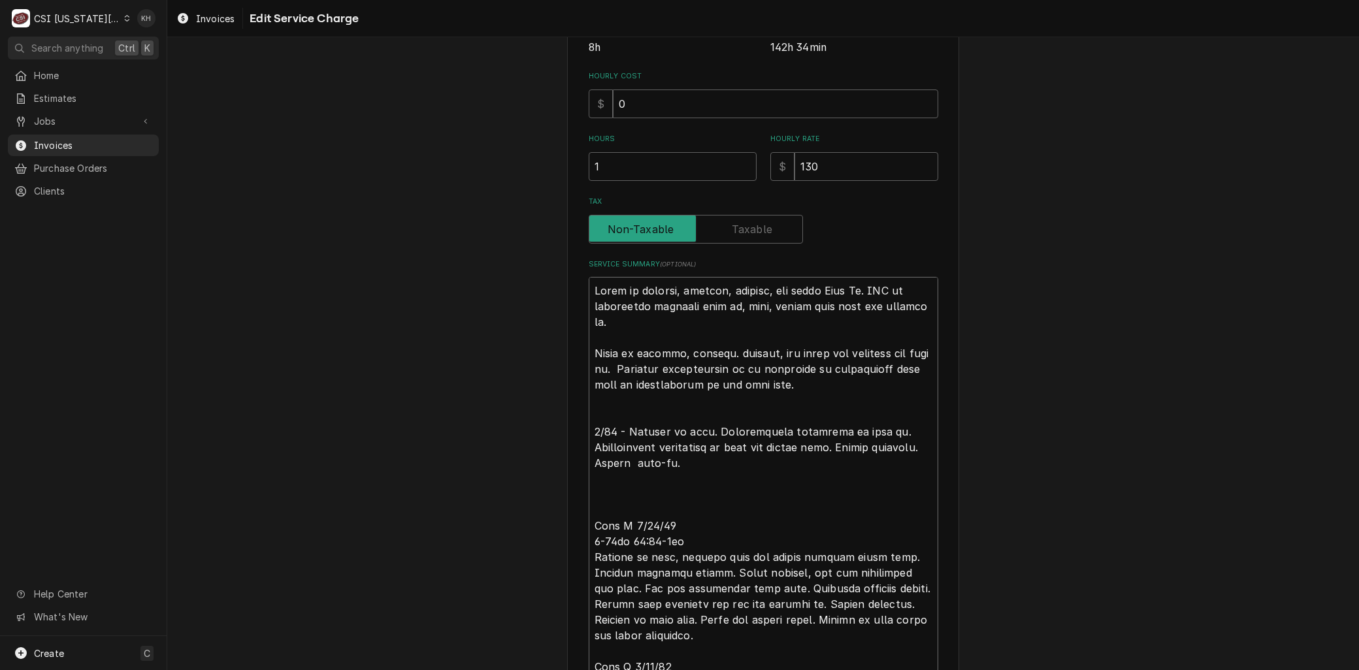
type textarea "x"
type textarea "Labor to receive, inspect, deliver, and erect Walk In. CSI to disconnect existi…"
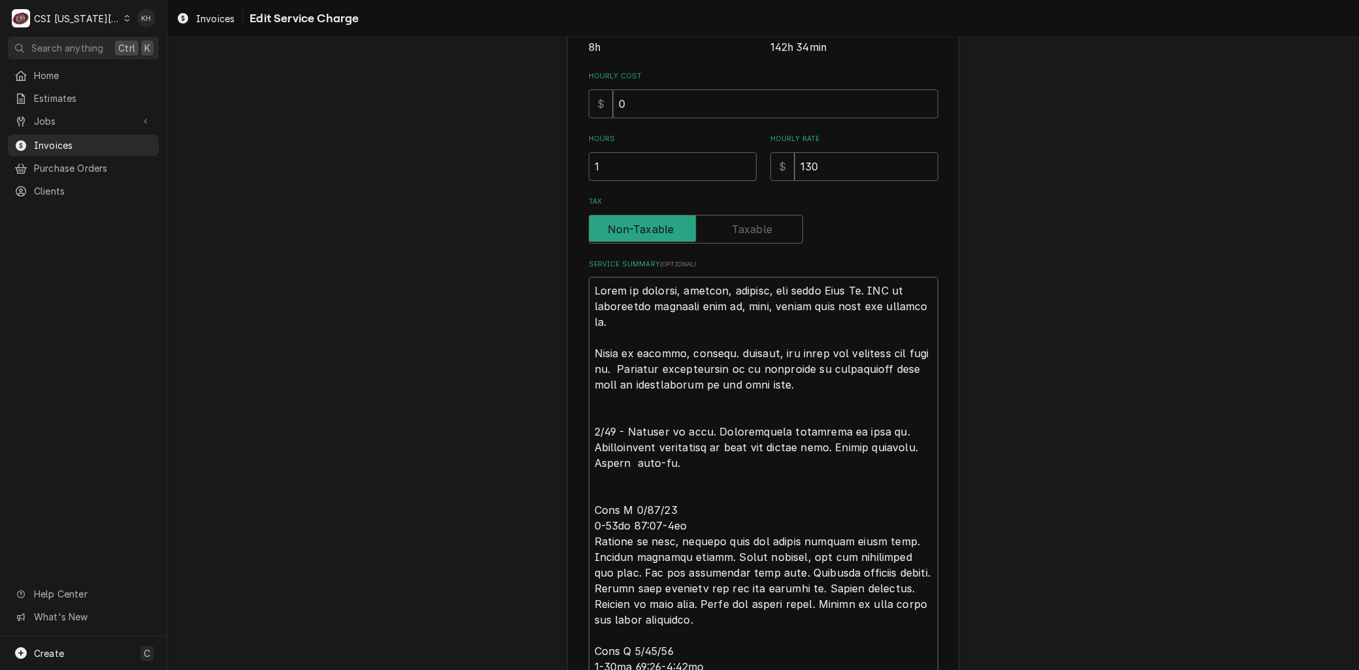
type textarea "x"
type textarea "Labor to receive, inspect, deliver, and erect Walk In. CSI to disconnect existi…"
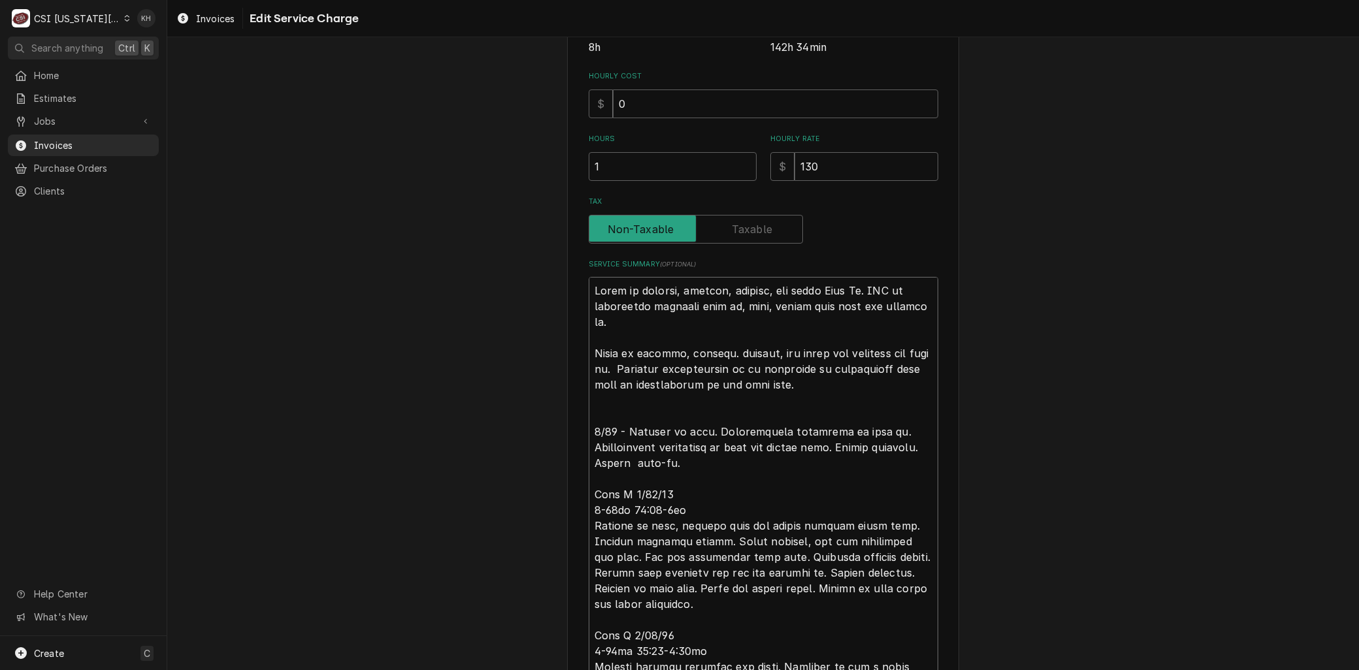
drag, startPoint x: 693, startPoint y: 511, endPoint x: 560, endPoint y: 489, distance: 134.5
click at [572, 487] on div "Use the fields below to edit this service charge Short Description 4-Labor (Pro…" at bounding box center [763, 596] width 392 height 1723
type textarea "x"
type textarea "Labor to receive, inspect, deliver, and erect Walk In. CSI to disconnect existi…"
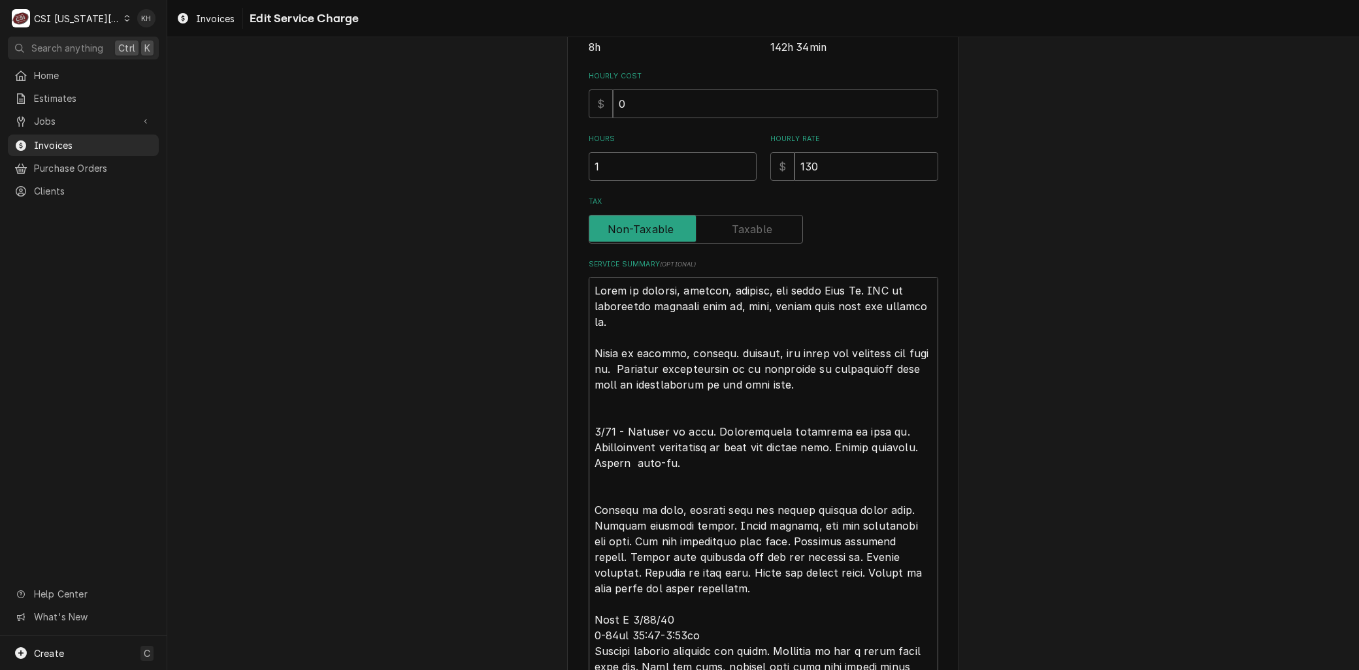
type textarea "x"
type textarea "Labor to receive, inspect, deliver, and erect Walk In. CSI to disconnect existi…"
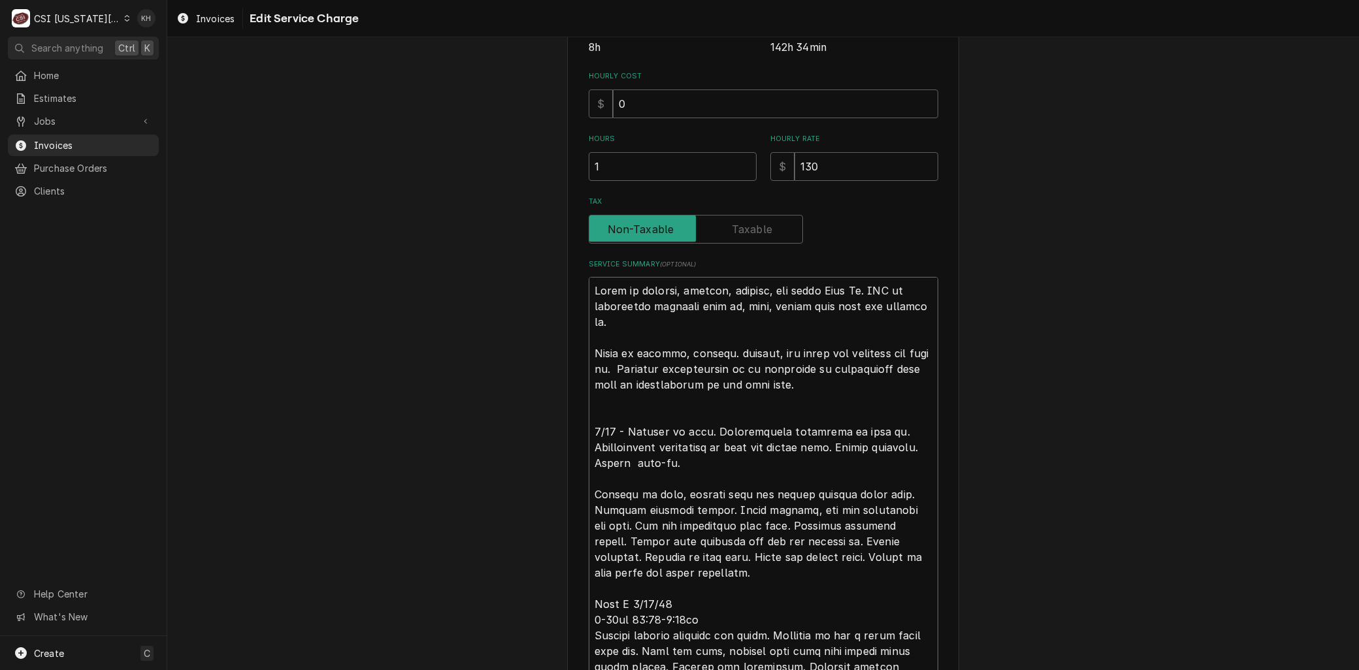
type textarea "x"
type textarea "Labor to receive, inspect, deliver, and erect Walk In. CSI to disconnect existi…"
type textarea "x"
type textarea "Labor to receive, inspect, deliver, and erect Walk In. CSI to disconnect existi…"
type textarea "x"
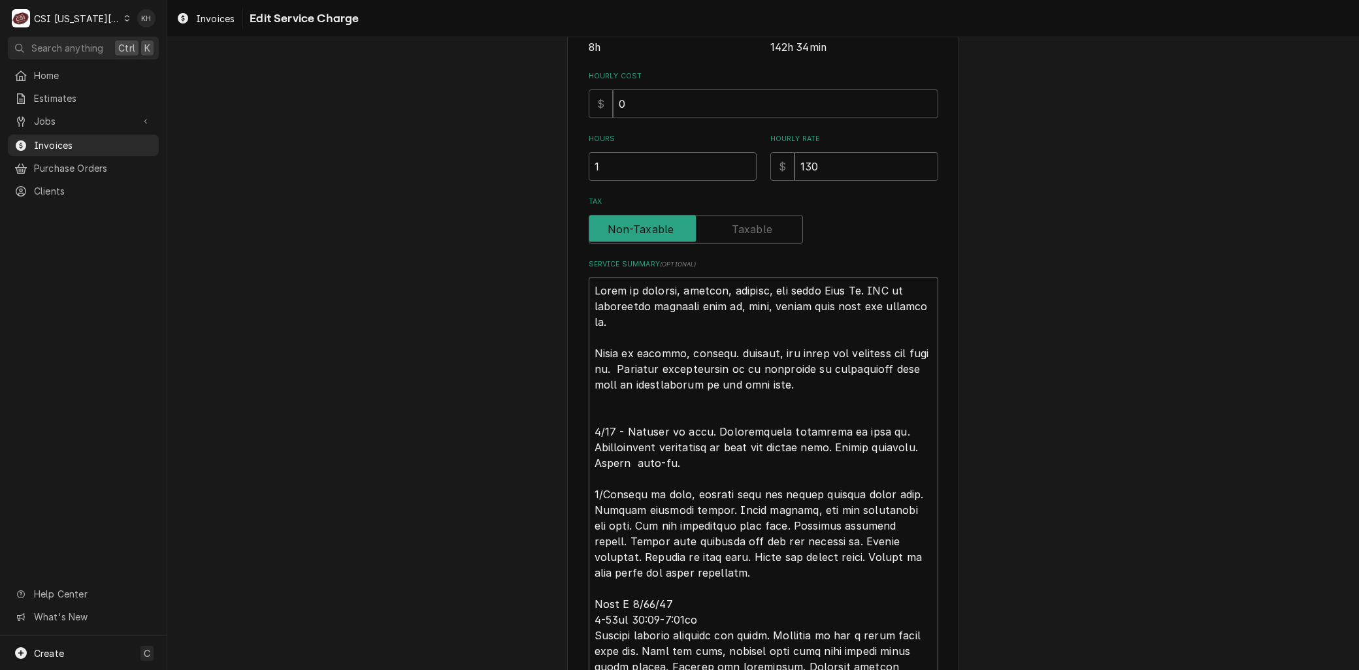
type textarea "Labor to receive, inspect, deliver, and erect Walk In. CSI to disconnect existi…"
type textarea "x"
type textarea "Labor to receive, inspect, deliver, and erect Walk In. CSI to disconnect existi…"
type textarea "x"
type textarea "Labor to receive, inspect, deliver, and erect Walk In. CSI to disconnect existi…"
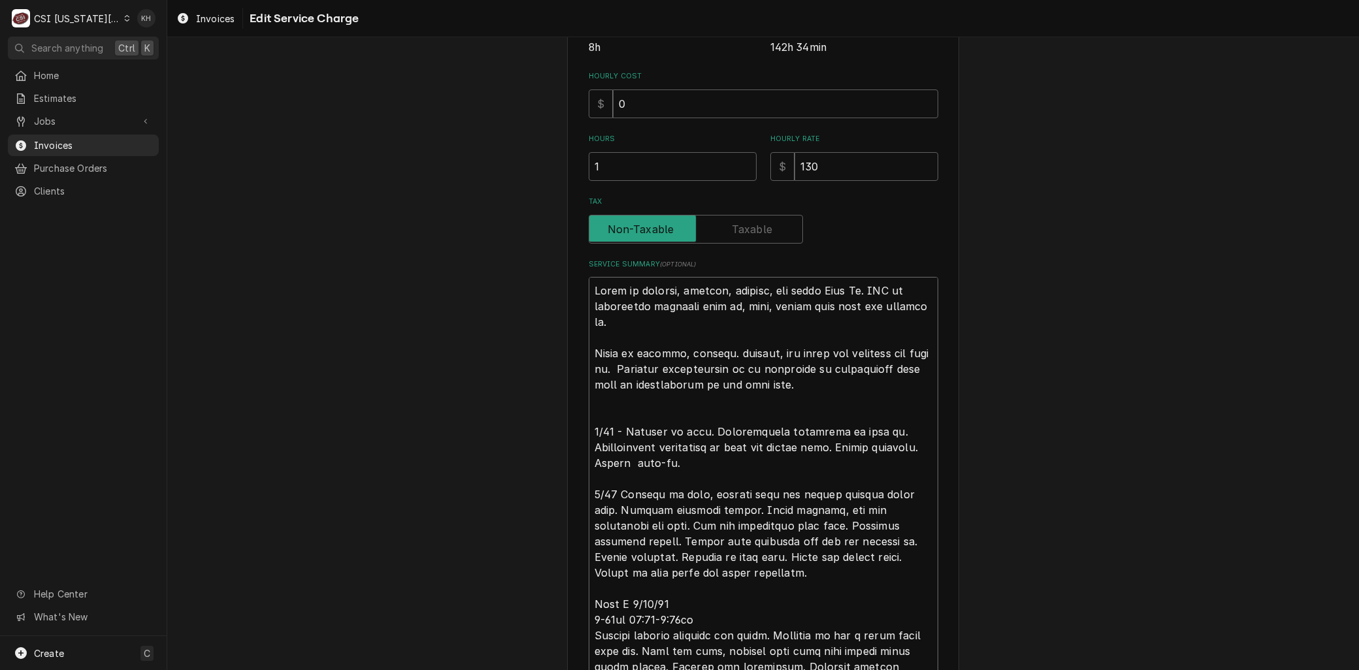
type textarea "x"
type textarea "Labor to receive, inspect, deliver, and erect Walk In. CSI to disconnect existi…"
type textarea "x"
type textarea "Labor to receive, inspect, deliver, and erect Walk In. CSI to disconnect existi…"
type textarea "x"
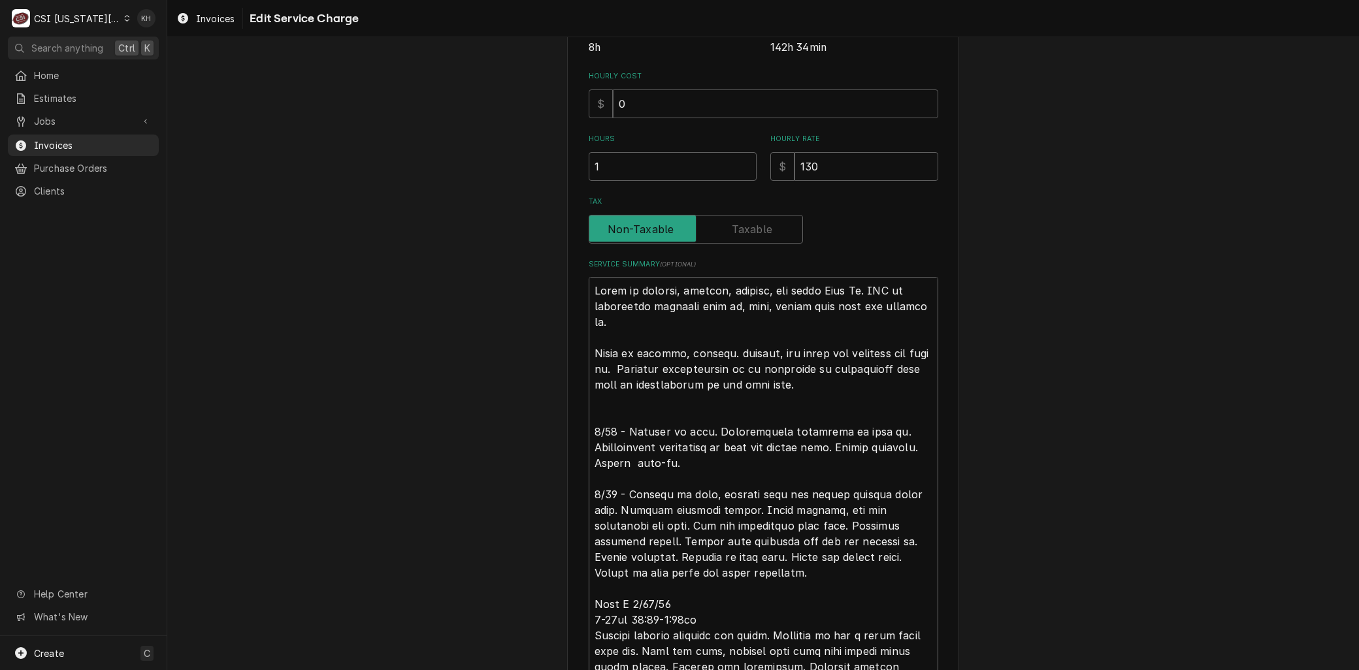
type textarea "Labor to receive, inspect, deliver, and erect Walk In. CSI to disconnect existi…"
type textarea "x"
type textarea "Labor to receive, inspect, deliver, and erect Walk In. CSI to disconnect existi…"
type textarea "x"
type textarea "Labor to receive, inspect, deliver, and erect Walk In. CSI to disconnect existi…"
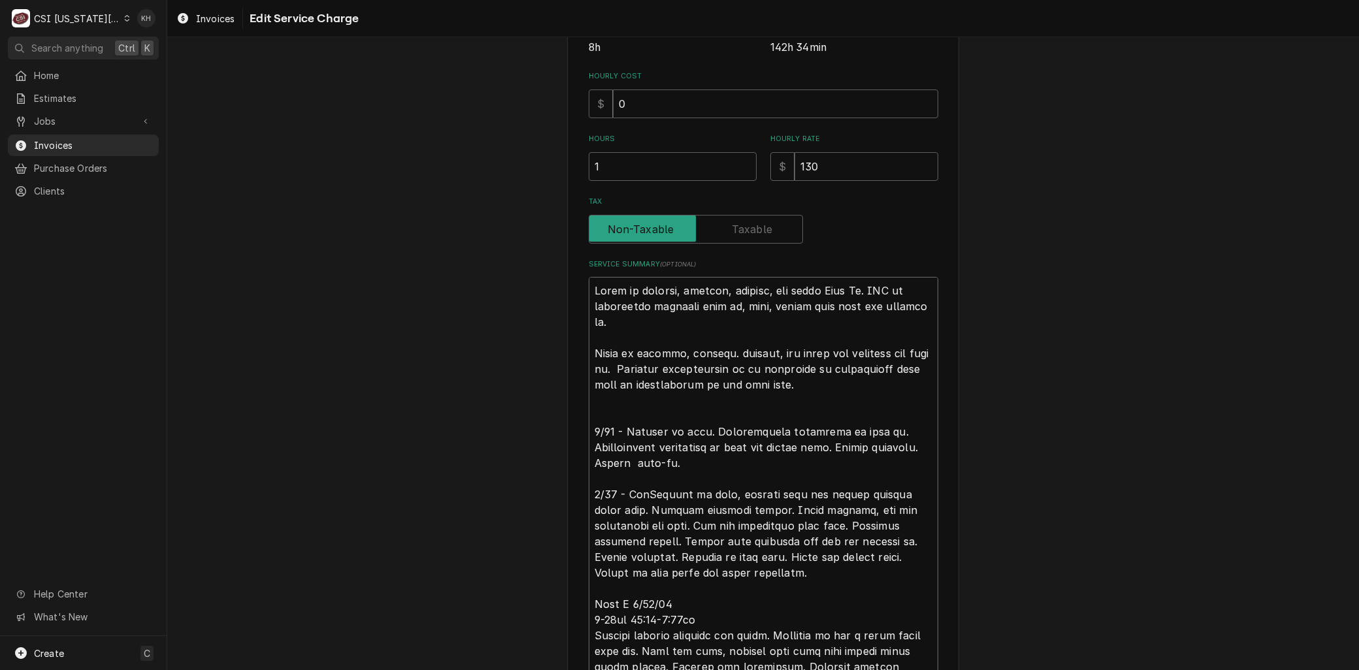
type textarea "x"
type textarea "Labor to receive, inspect, deliver, and erect Walk In. CSI to disconnect existi…"
type textarea "x"
type textarea "Labor to receive, inspect, deliver, and erect Walk In. CSI to disconnect existi…"
type textarea "x"
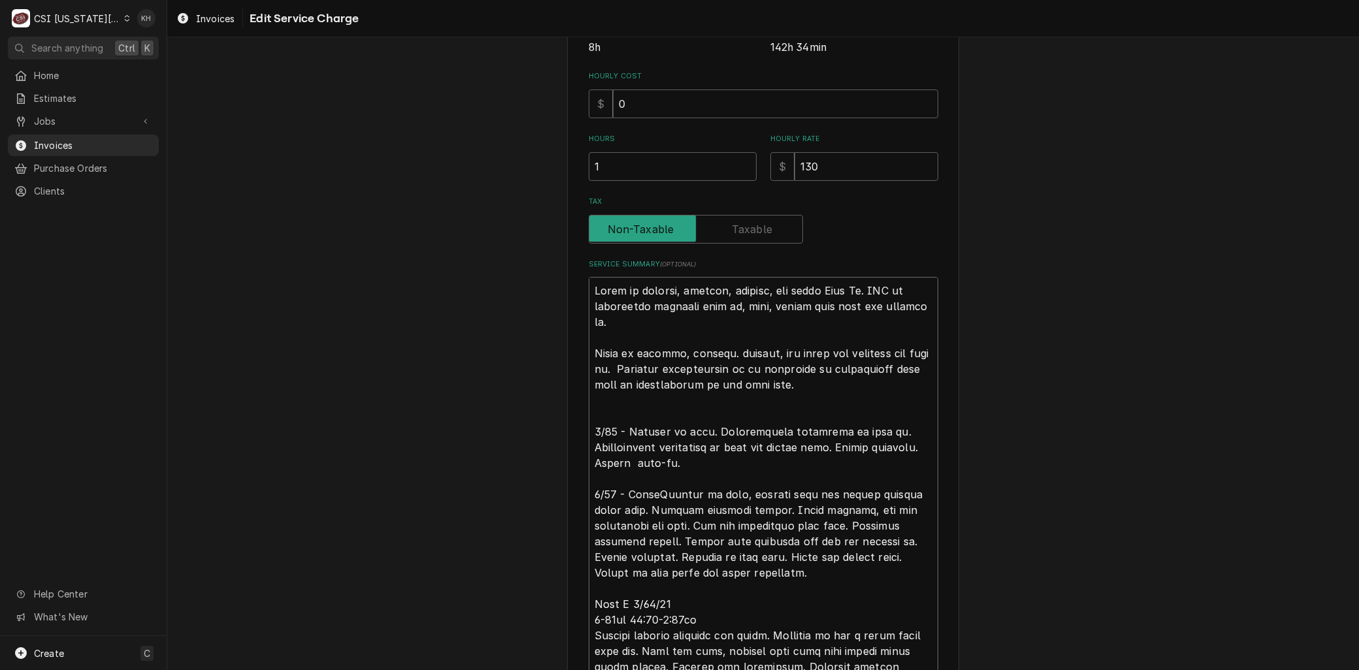
type textarea "Labor to receive, inspect, deliver, and erect Walk In. CSI to disconnect existi…"
type textarea "x"
type textarea "Labor to receive, inspect, deliver, and erect Walk In. CSI to disconnect existi…"
type textarea "x"
type textarea "Labor to receive, inspect, deliver, and erect Walk In. CSI to disconnect existi…"
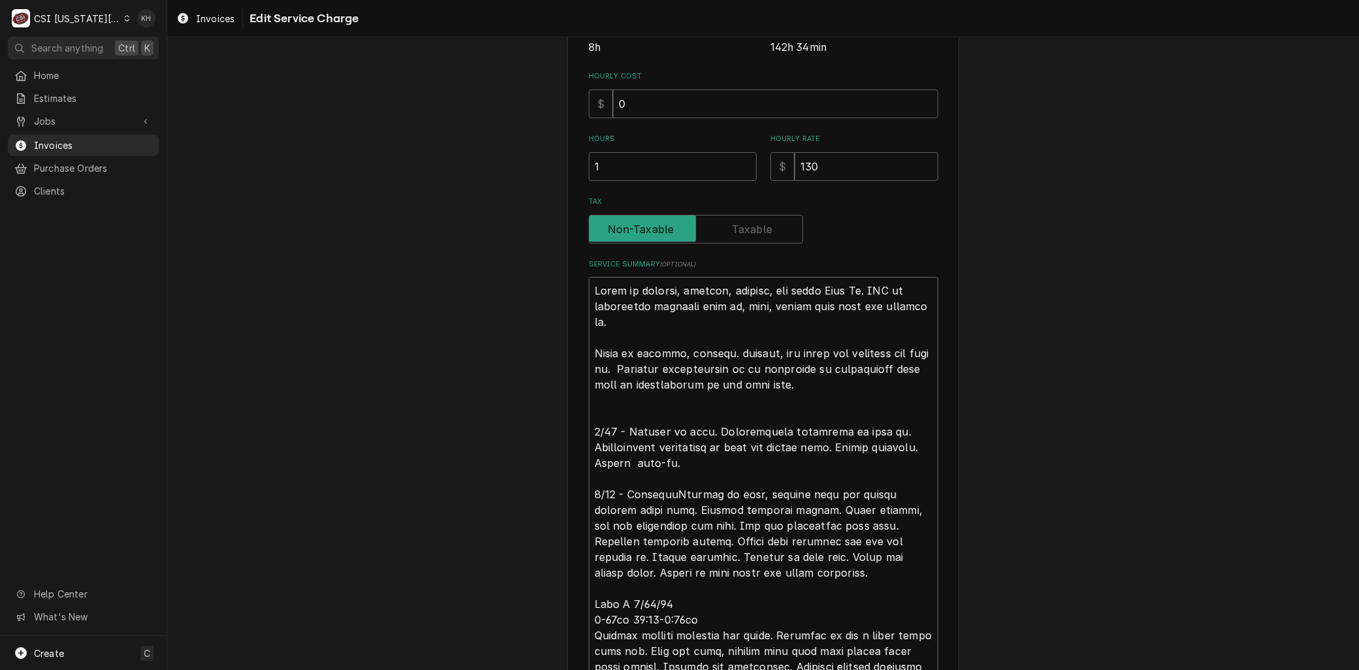
type textarea "x"
type textarea "Labor to receive, inspect, deliver, and erect Walk In. CSI to disconnect existi…"
type textarea "x"
type textarea "Labor to receive, inspect, deliver, and erect Walk In. CSI to disconnect existi…"
type textarea "x"
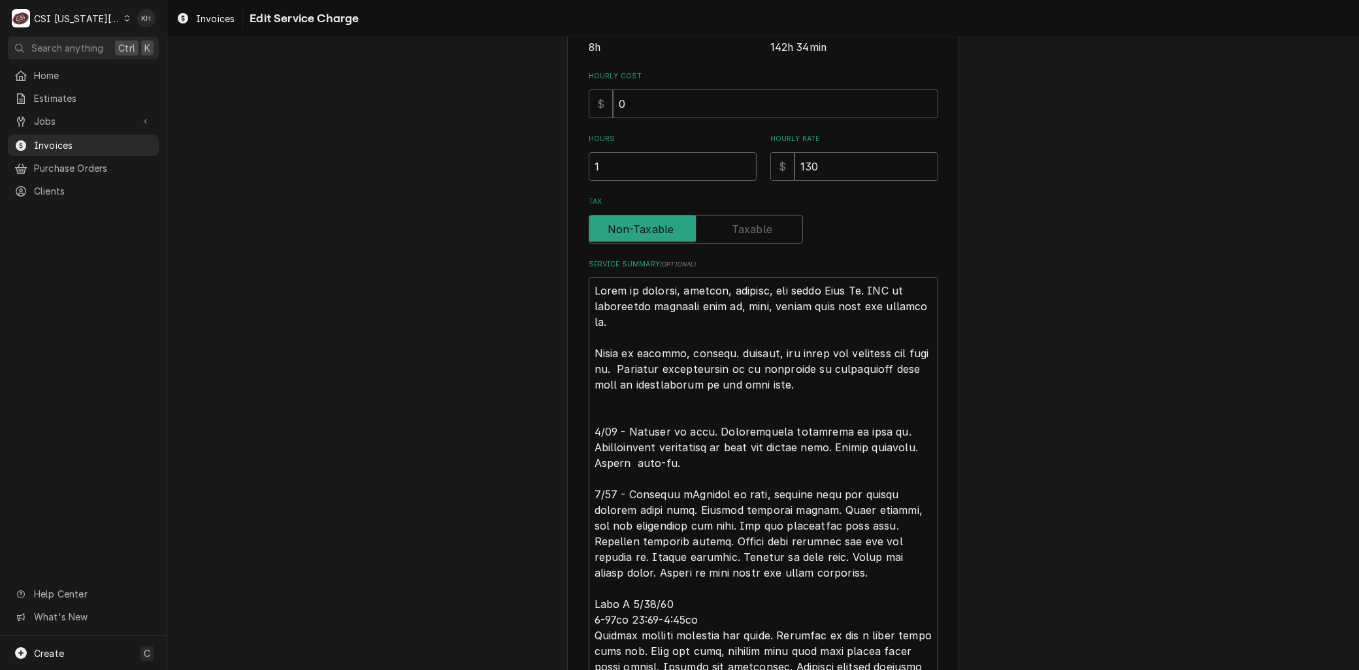
type textarea "Labor to receive, inspect, deliver, and erect Walk In. CSI to disconnect existi…"
type textarea "x"
type textarea "Labor to receive, inspect, deliver, and erect Walk In. CSI to disconnect existi…"
type textarea "x"
type textarea "Labor to receive, inspect, deliver, and erect Walk In. CSI to disconnect existi…"
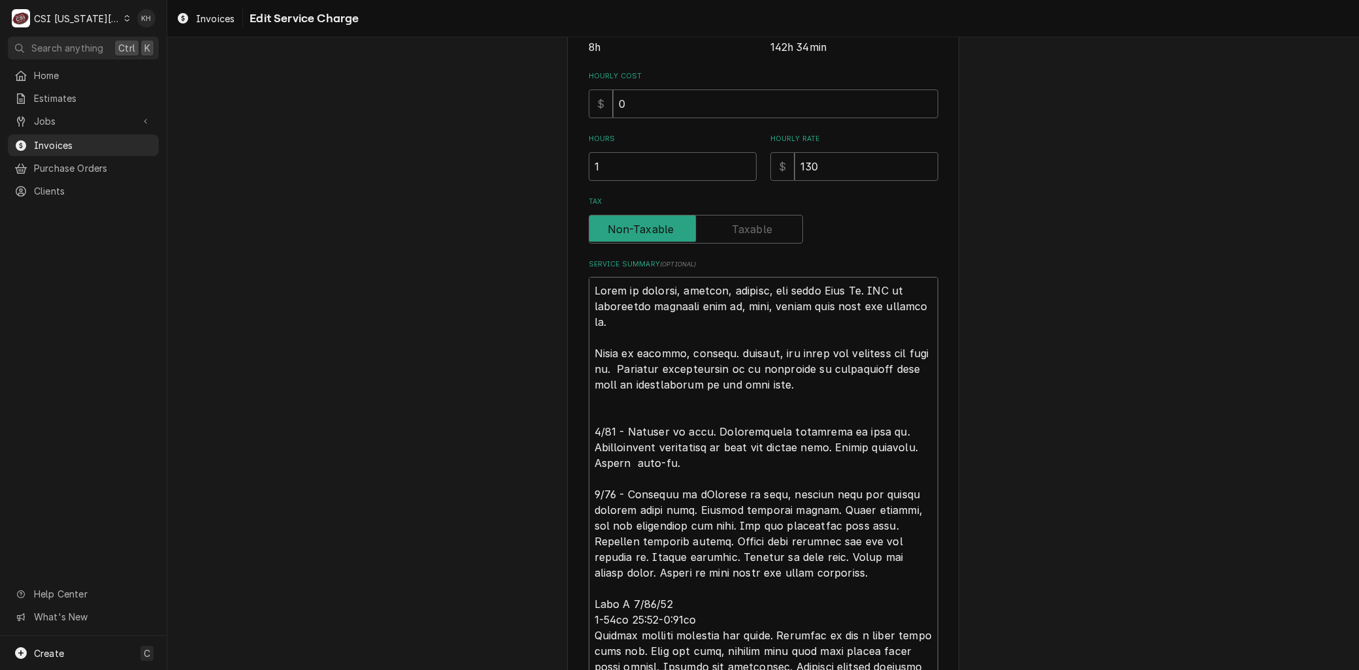
type textarea "x"
type textarea "Labor to receive, inspect, deliver, and erect Walk In. CSI to disconnect existi…"
type textarea "x"
type textarea "Labor to receive, inspect, deliver, and erect Walk In. CSI to disconnect existi…"
type textarea "x"
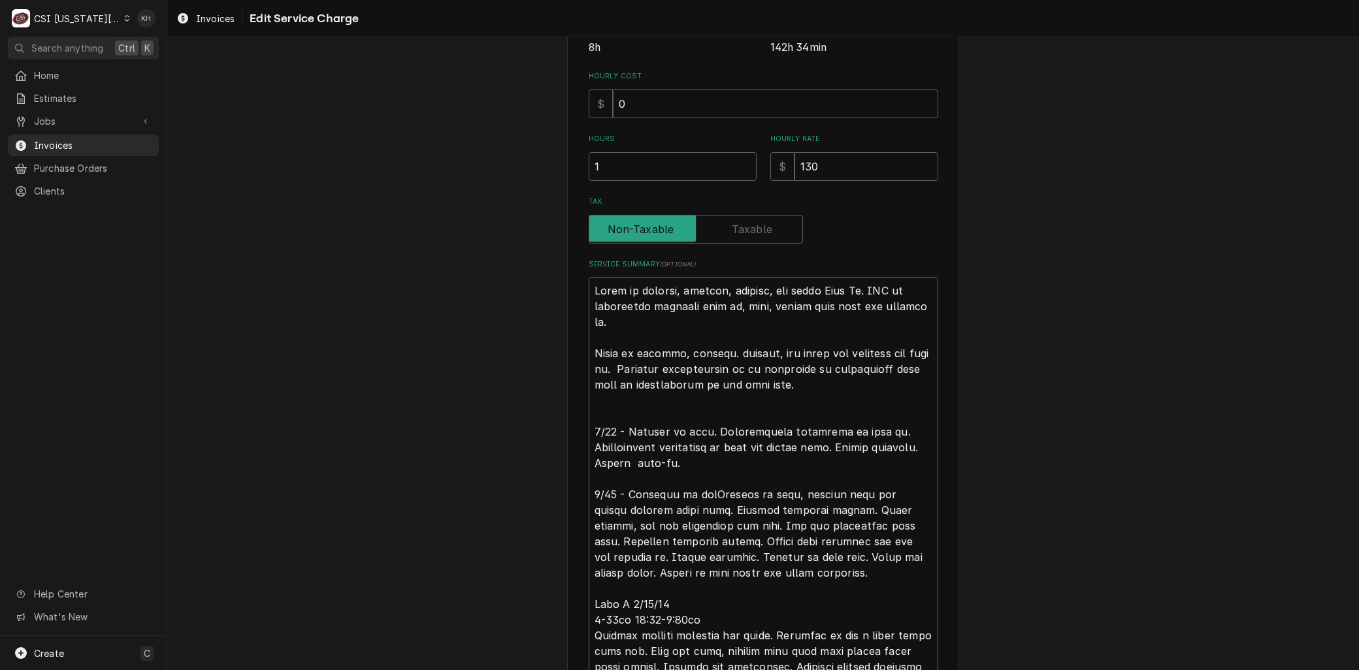
type textarea "Labor to receive, inspect, deliver, and erect Walk In. CSI to disconnect existi…"
type textarea "x"
type textarea "Labor to receive, inspect, deliver, and erect Walk In. CSI to disconnect existi…"
type textarea "x"
type textarea "Labor to receive, inspect, deliver, and erect Walk In. CSI to disconnect existi…"
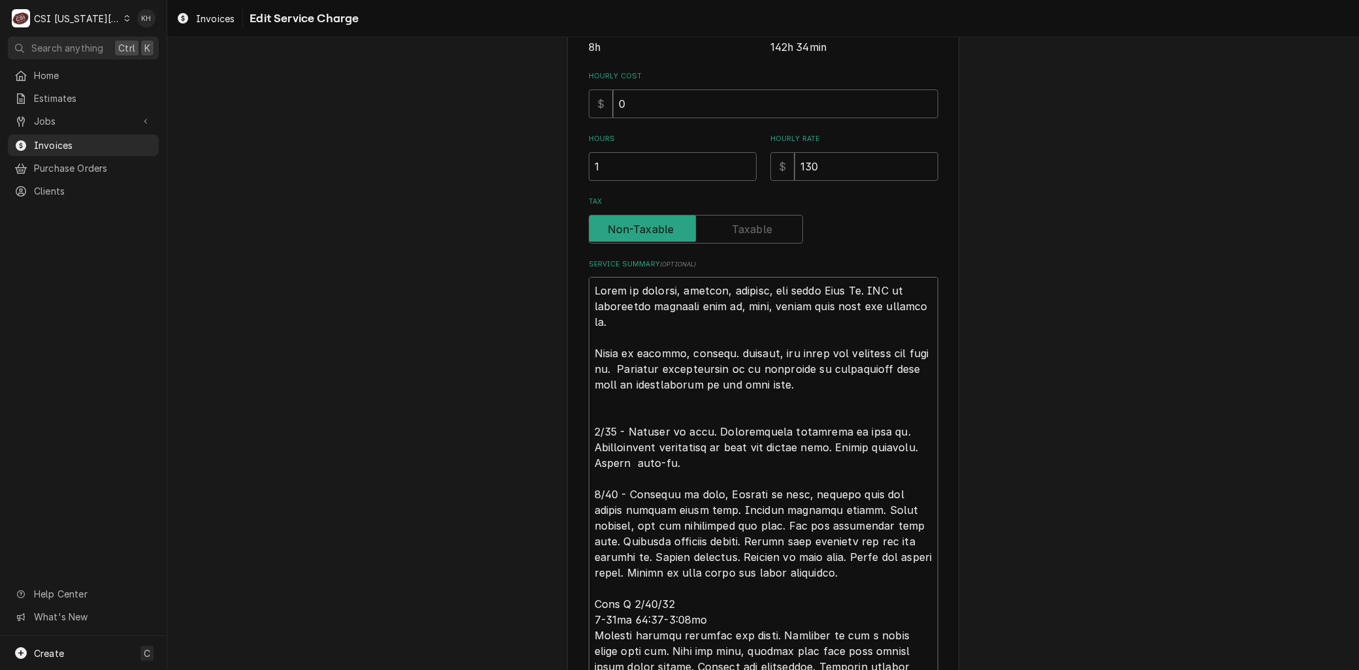
type textarea "x"
type textarea "Labor to receive, inspect, deliver, and erect Walk In. CSI to disconnect existi…"
type textarea "x"
type textarea "Labor to receive, inspect, deliver, and erect Walk In. CSI to disconnect existi…"
type textarea "x"
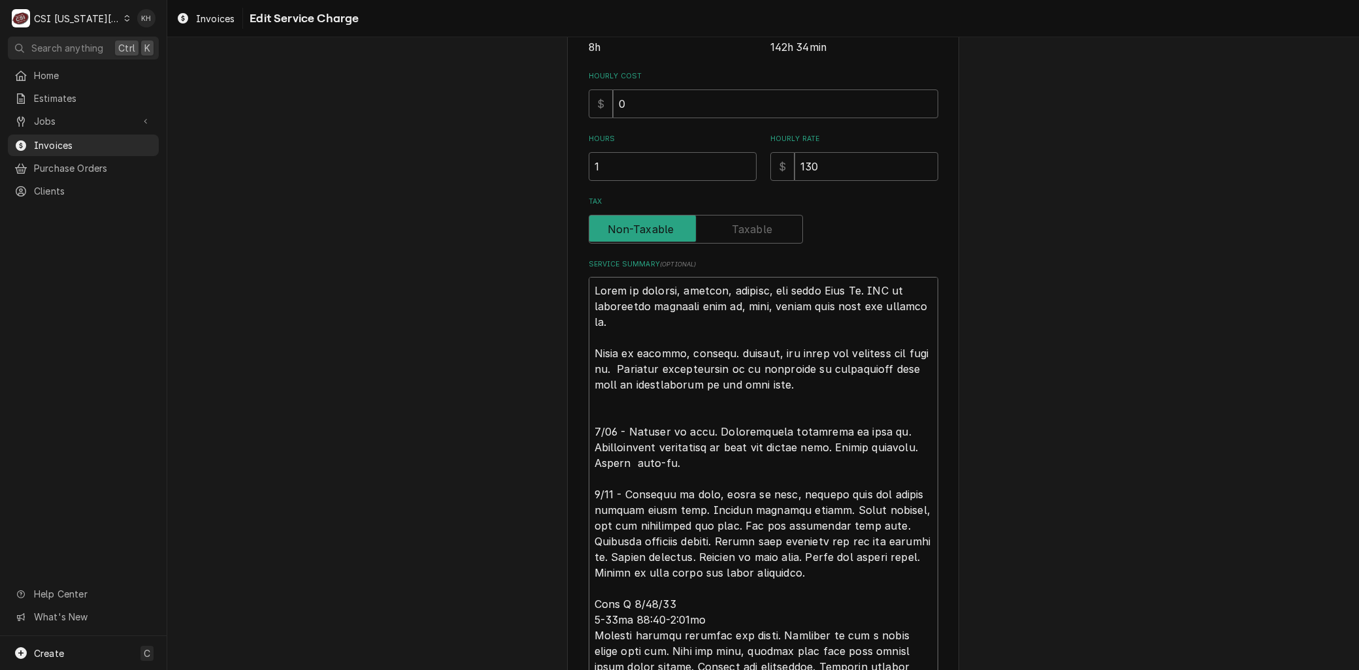
type textarea "Labor to receive, inspect, deliver, and erect Walk In. CSI to disconnect existi…"
type textarea "x"
type textarea "Labor to receive, inspect, deliver, and erect Walk In. CSI to disconnect existi…"
type textarea "x"
type textarea "Labor to receive, inspect, deliver, and erect Walk In. CSI to disconnect existi…"
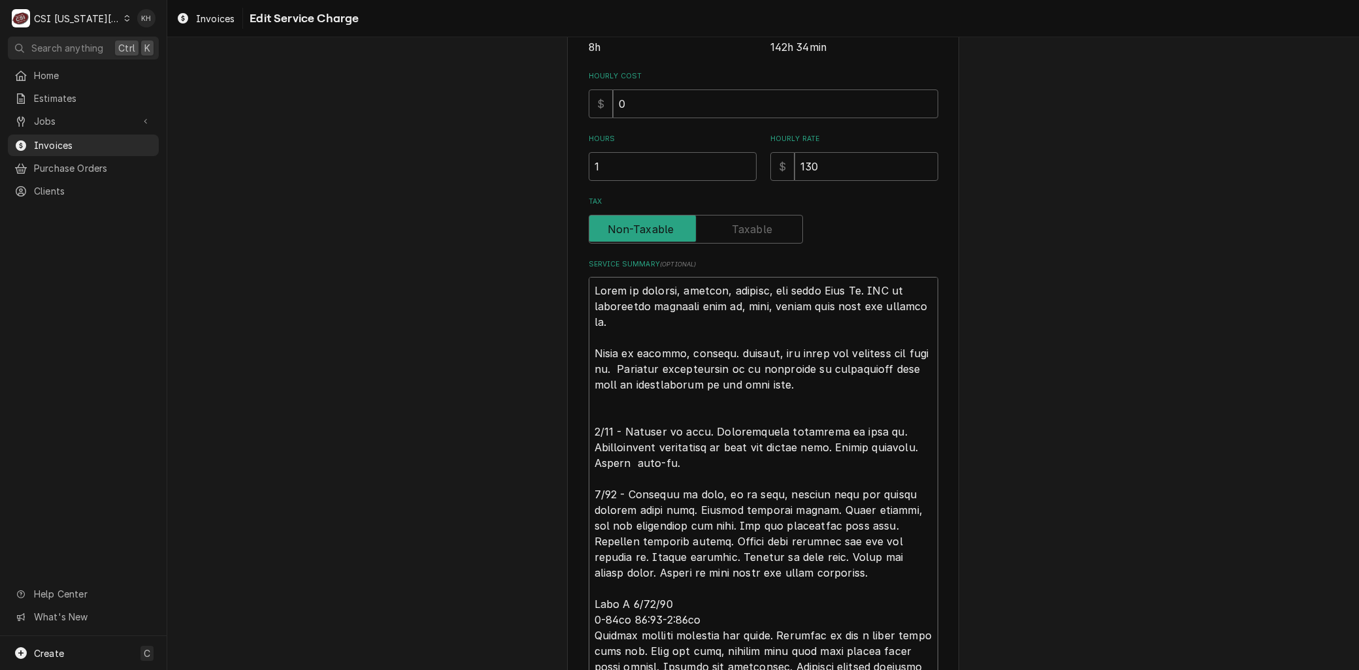
type textarea "x"
type textarea "Labor to receive, inspect, deliver, and erect Walk In. CSI to disconnect existi…"
type textarea "x"
type textarea "Labor to receive, inspect, deliver, and erect Walk In. CSI to disconnect existi…"
type textarea "x"
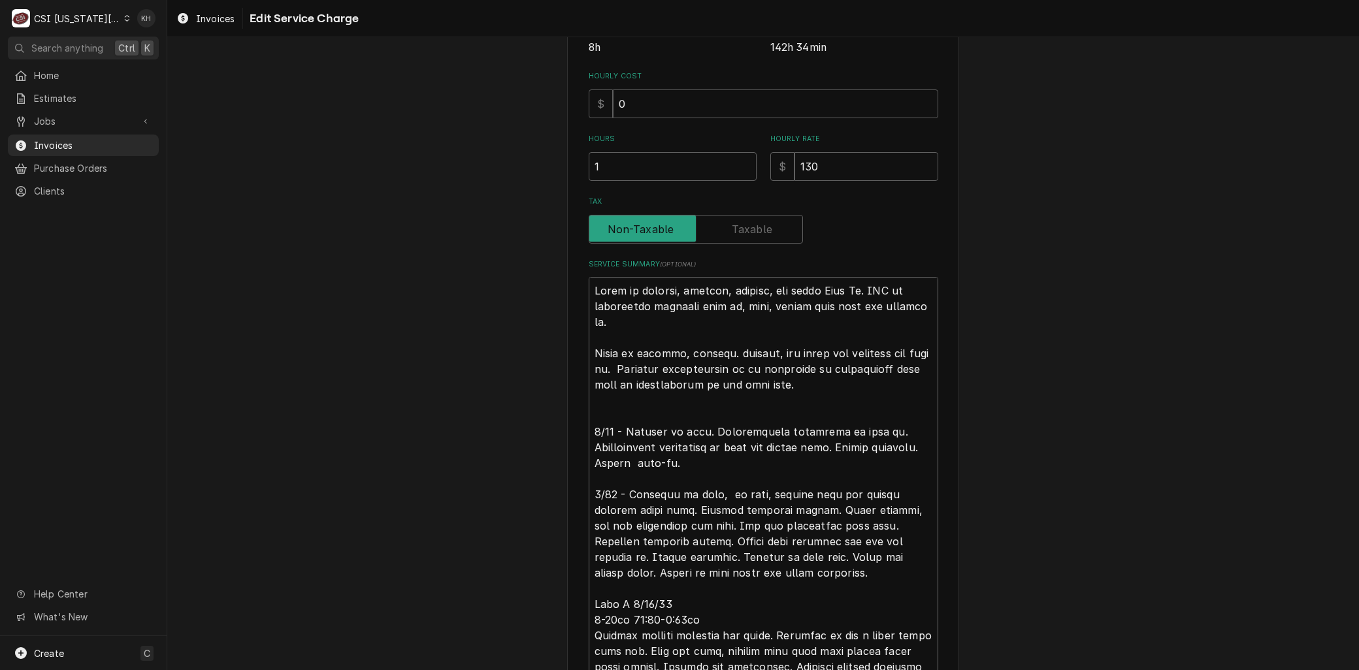
type textarea "Labor to receive, inspect, deliver, and erect Walk In. CSI to disconnect existi…"
type textarea "x"
type textarea "Labor to receive, inspect, deliver, and erect Walk In. CSI to disconnect existi…"
type textarea "x"
type textarea "Labor to receive, inspect, deliver, and erect Walk In. CSI to disconnect existi…"
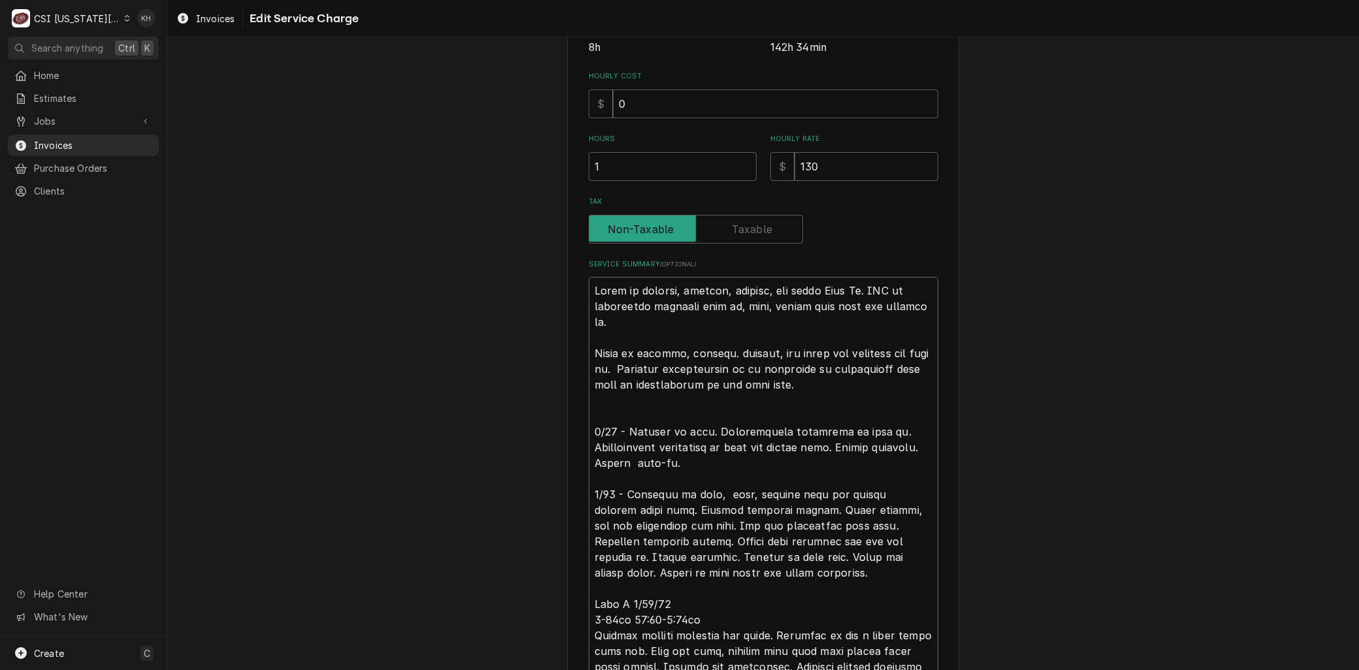
type textarea "x"
type textarea "Labor to receive, inspect, deliver, and erect Walk In. CSI to disconnect existi…"
type textarea "x"
type textarea "Labor to receive, inspect, deliver, and erect Walk In. CSI to disconnect existi…"
type textarea "x"
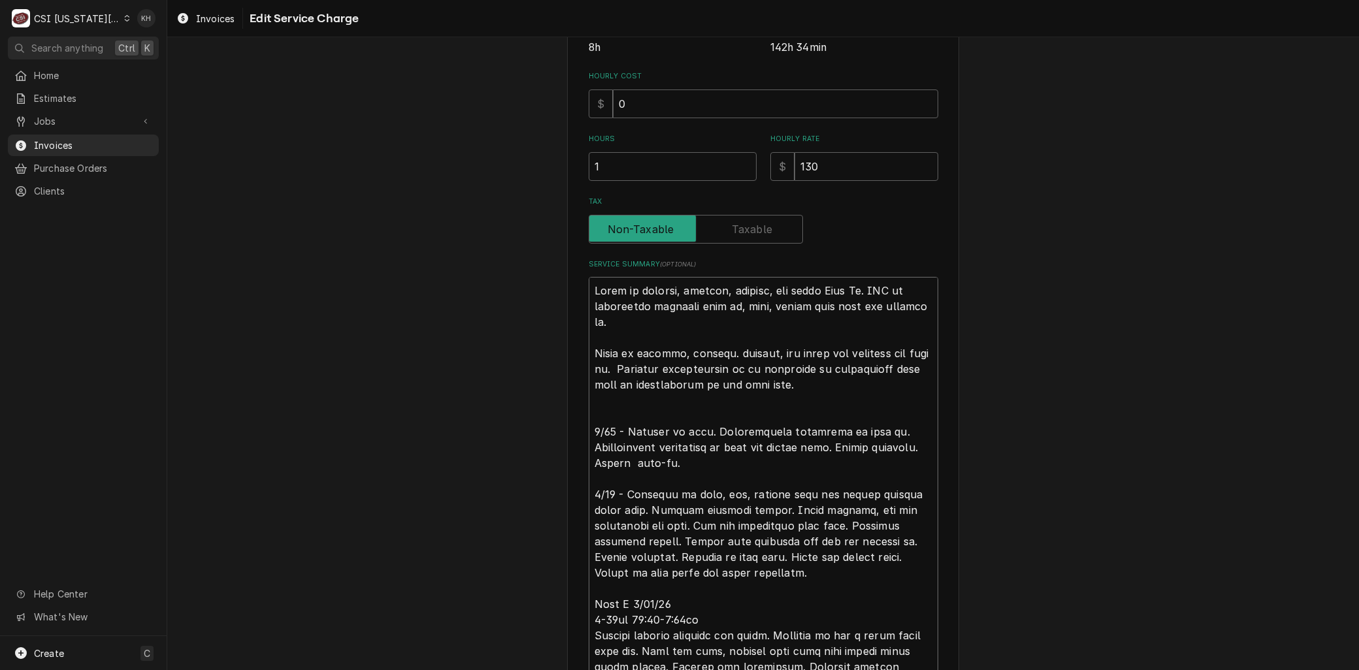
type textarea "Labor to receive, inspect, deliver, and erect Walk In. CSI to disconnect existi…"
type textarea "x"
type textarea "Labor to receive, inspect, deliver, and erect Walk In. CSI to disconnect existi…"
type textarea "x"
type textarea "Labor to receive, inspect, deliver, and erect Walk In. CSI to disconnect existi…"
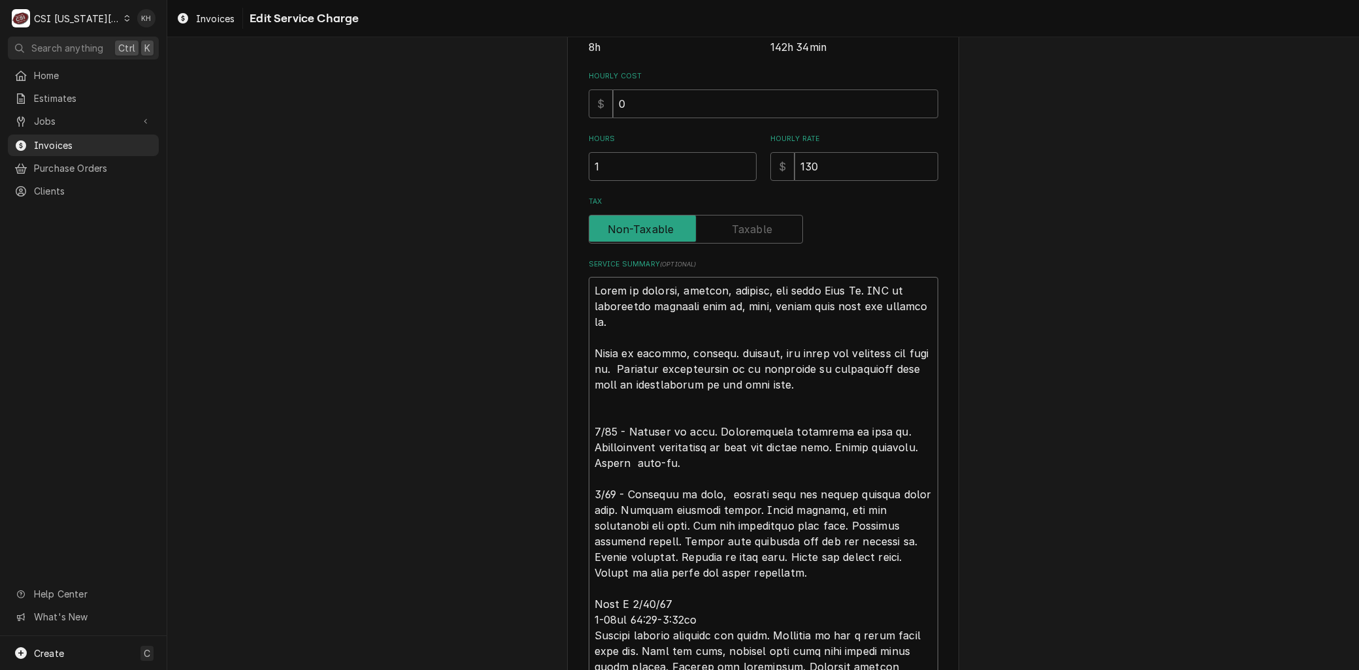
type textarea "x"
type textarea "Labor to receive, inspect, deliver, and erect Walk In. CSI to disconnect existi…"
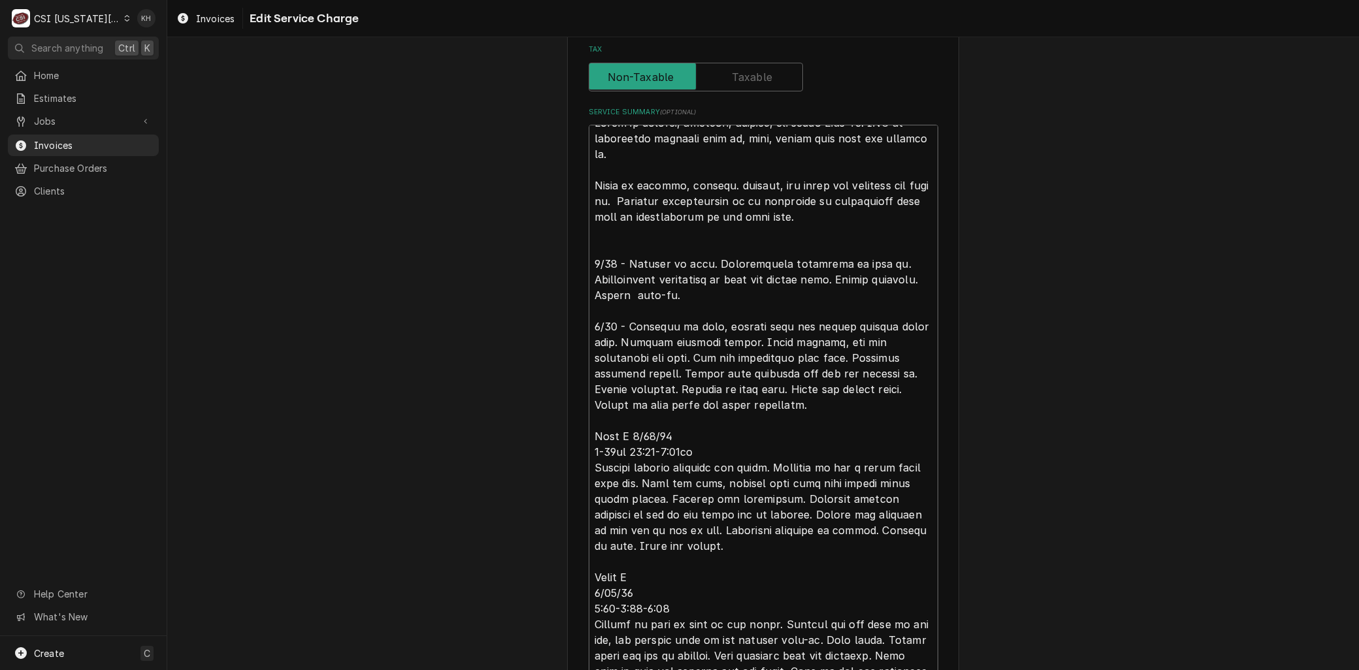
scroll to position [546, 0]
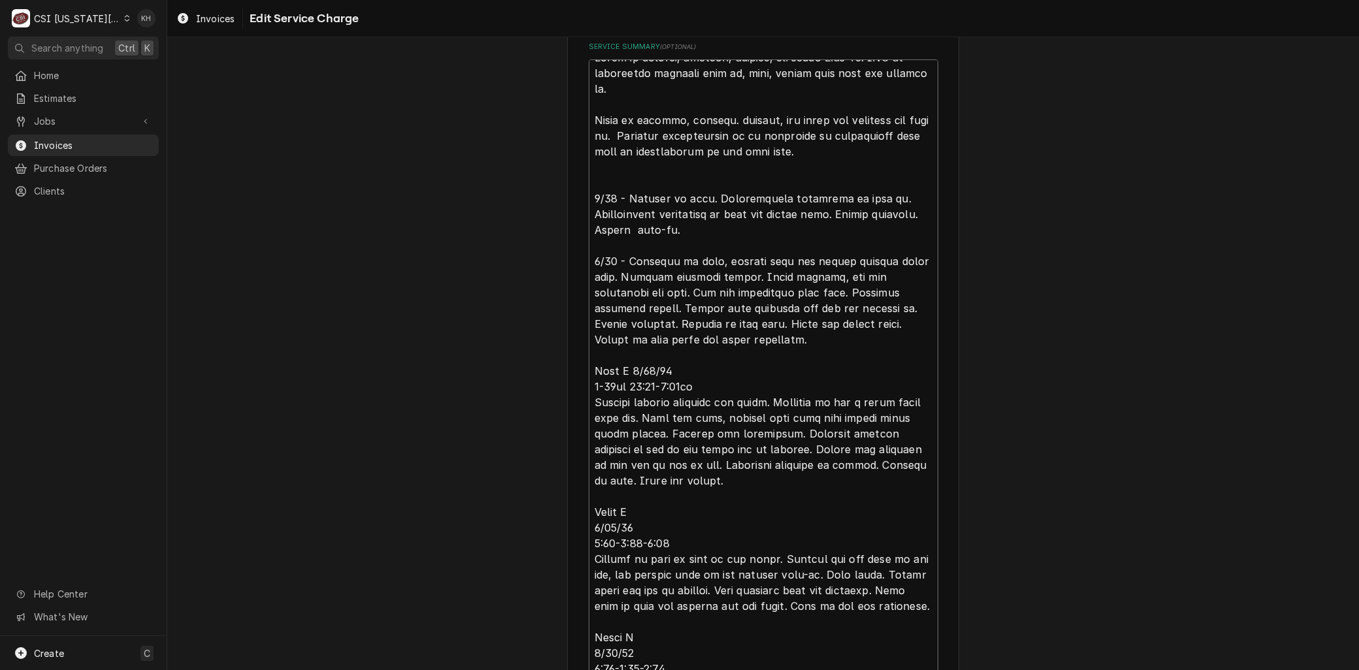
type textarea "x"
type textarea "Labor to receive, inspect, deliver, and erect Walk In. CSI to disconnect existi…"
type textarea "x"
type textarea "Labor to receive, inspect, deliver, and erect Walk In. CSI to disconnect existi…"
drag, startPoint x: 673, startPoint y: 318, endPoint x: 876, endPoint y: 342, distance: 203.9
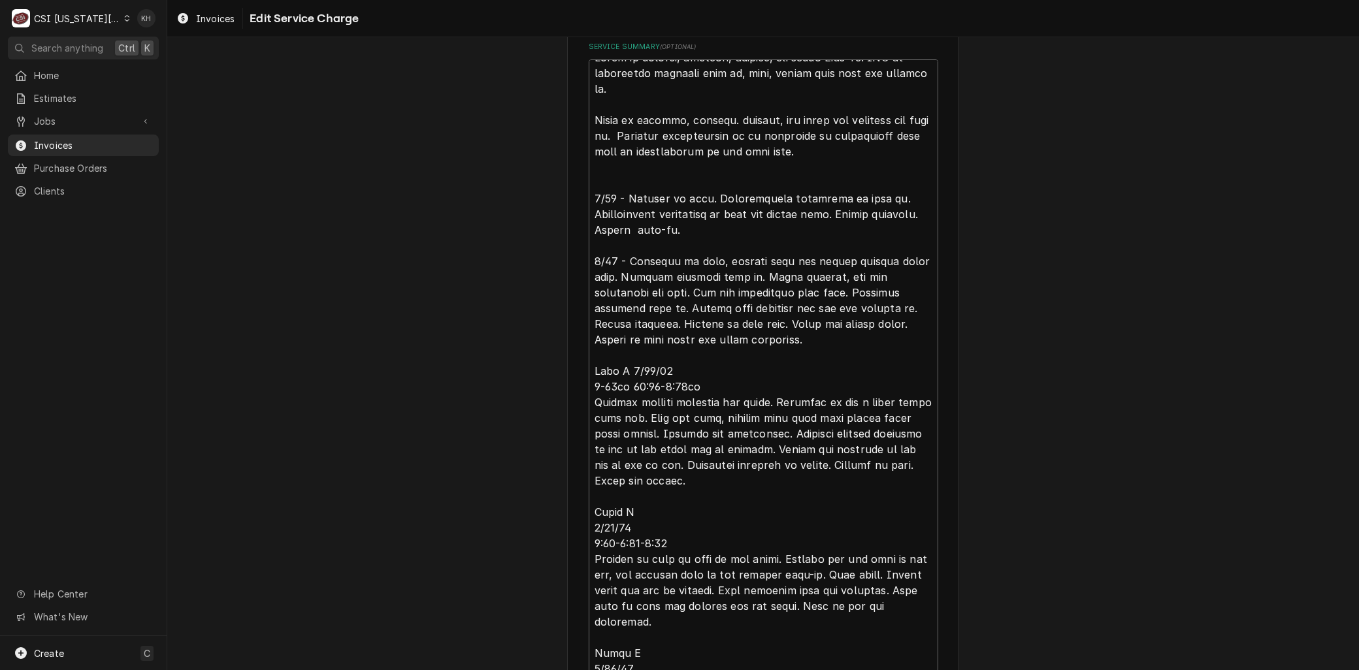
click at [876, 342] on textarea "Service Summary ( optional )" at bounding box center [764, 582] width 350 height 1047
type textarea "x"
type textarea "Labor to receive, inspect, deliver, and erect Walk In. CSI to disconnect existi…"
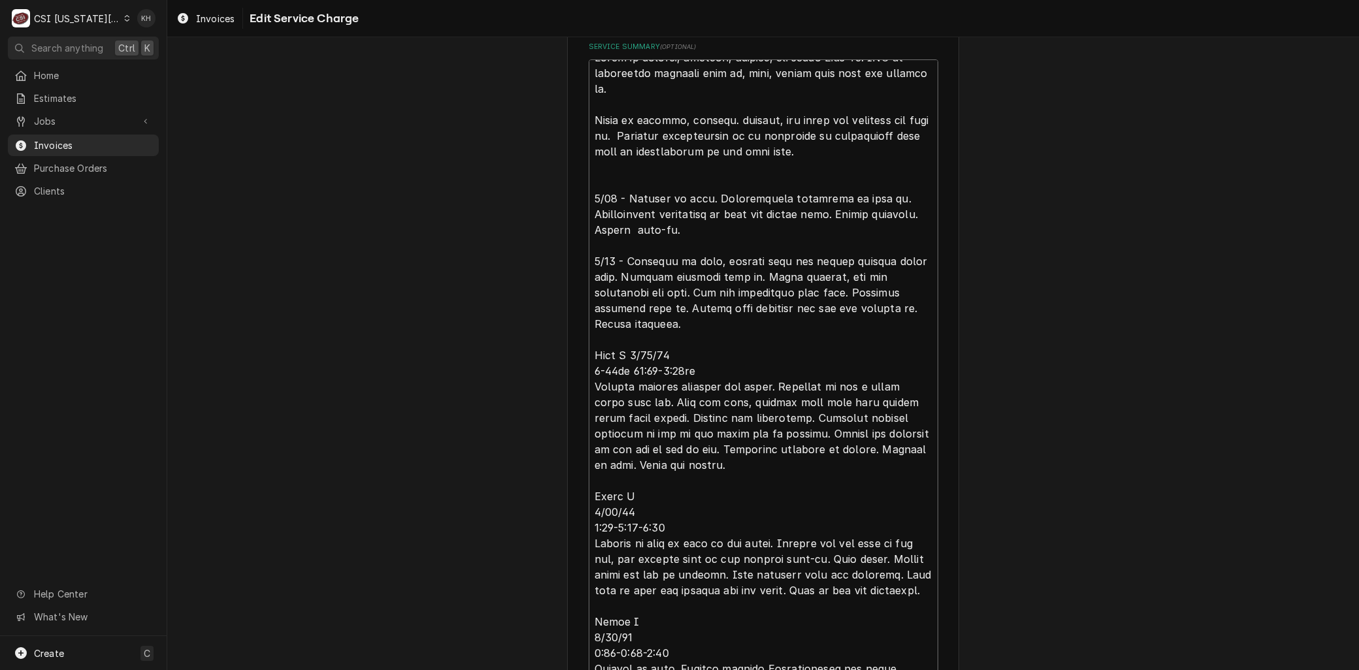
scroll to position [1, 0]
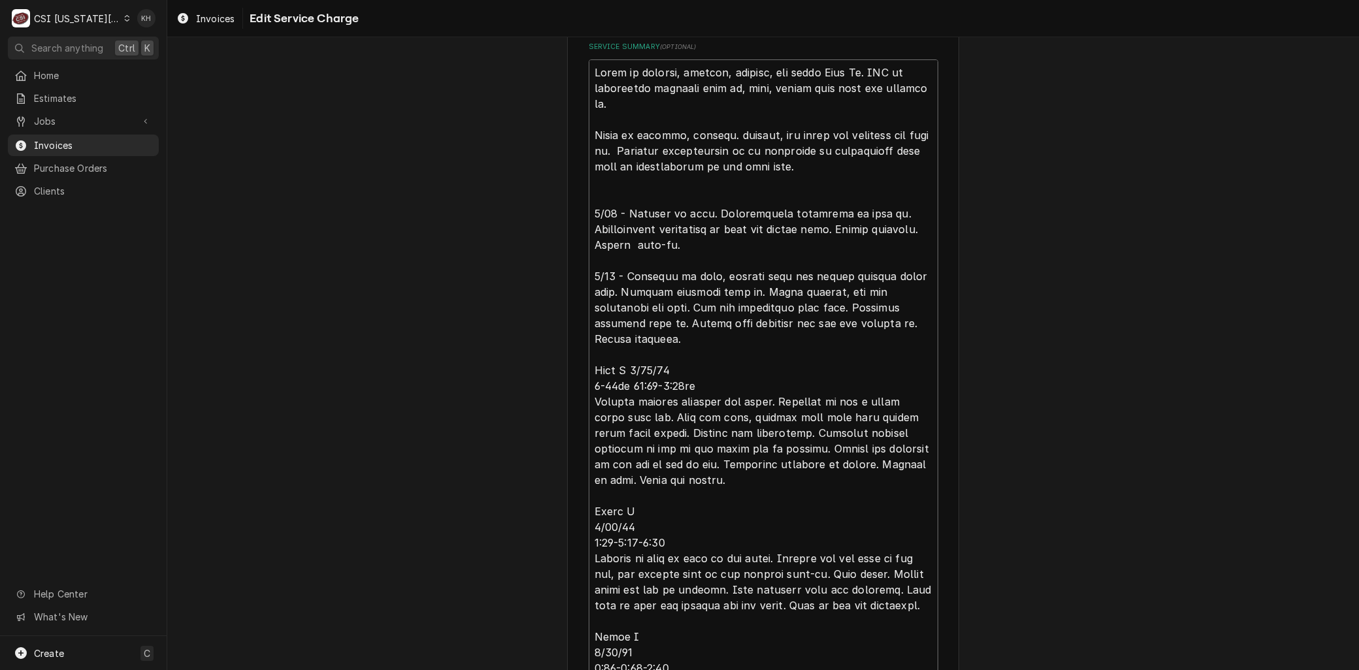
drag, startPoint x: 586, startPoint y: 401, endPoint x: 584, endPoint y: 372, distance: 28.9
click at [582, 373] on div "Use the fields below to edit this service charge Short Description 4-Labor (Pro…" at bounding box center [763, 347] width 392 height 1660
type textarea "x"
type textarea "Labor to receive, inspect, deliver, and erect Walk In. CSI to disconnect existi…"
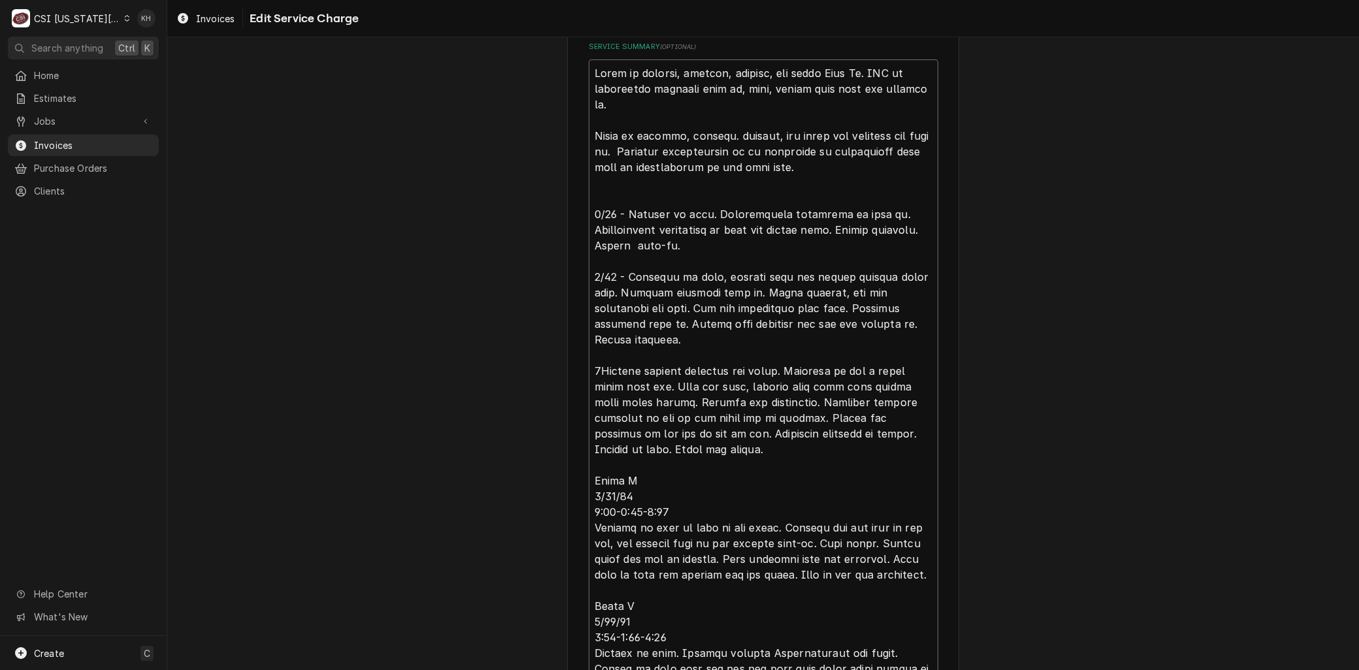
scroll to position [0, 0]
type textarea "x"
type textarea "Labor to receive, inspect, deliver, and erect Walk In. CSI to disconnect existi…"
type textarea "x"
type textarea "Labor to receive, inspect, deliver, and erect Walk In. CSI to disconnect existi…"
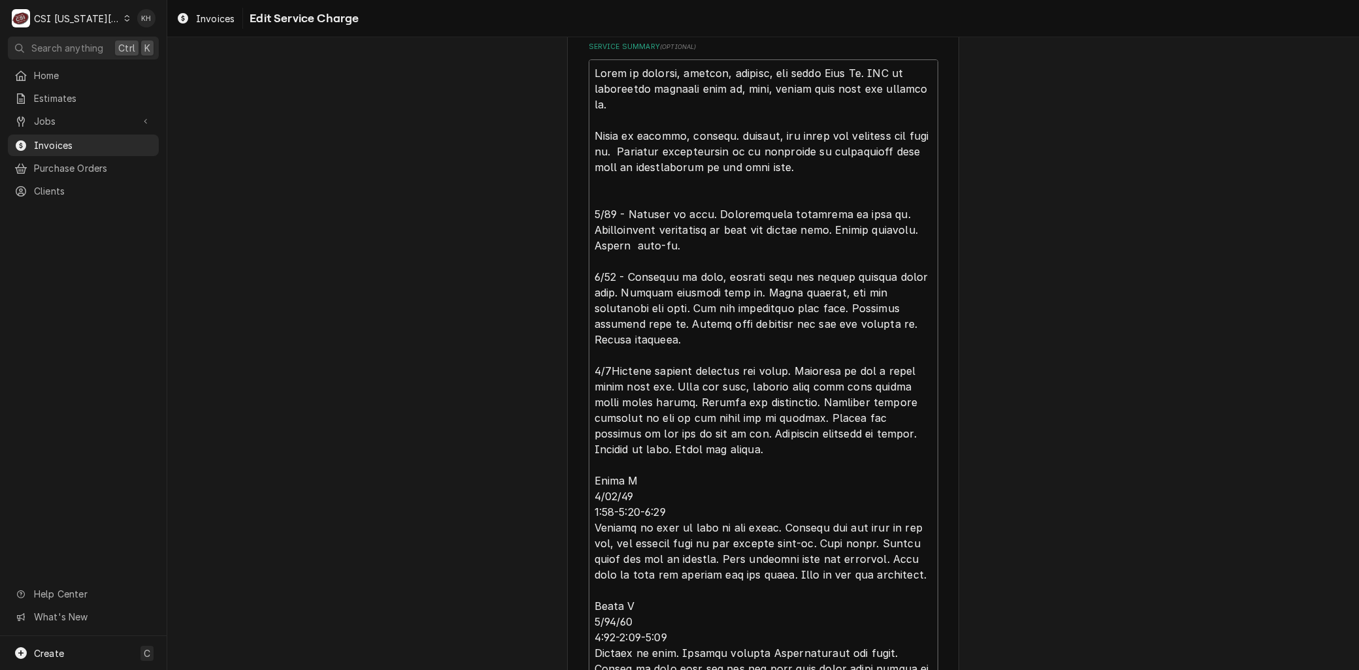
type textarea "x"
type textarea "Labor to receive, inspect, deliver, and erect Walk In. CSI to disconnect existi…"
type textarea "x"
type textarea "Labor to receive, inspect, deliver, and erect Walk In. CSI to disconnect existi…"
type textarea "x"
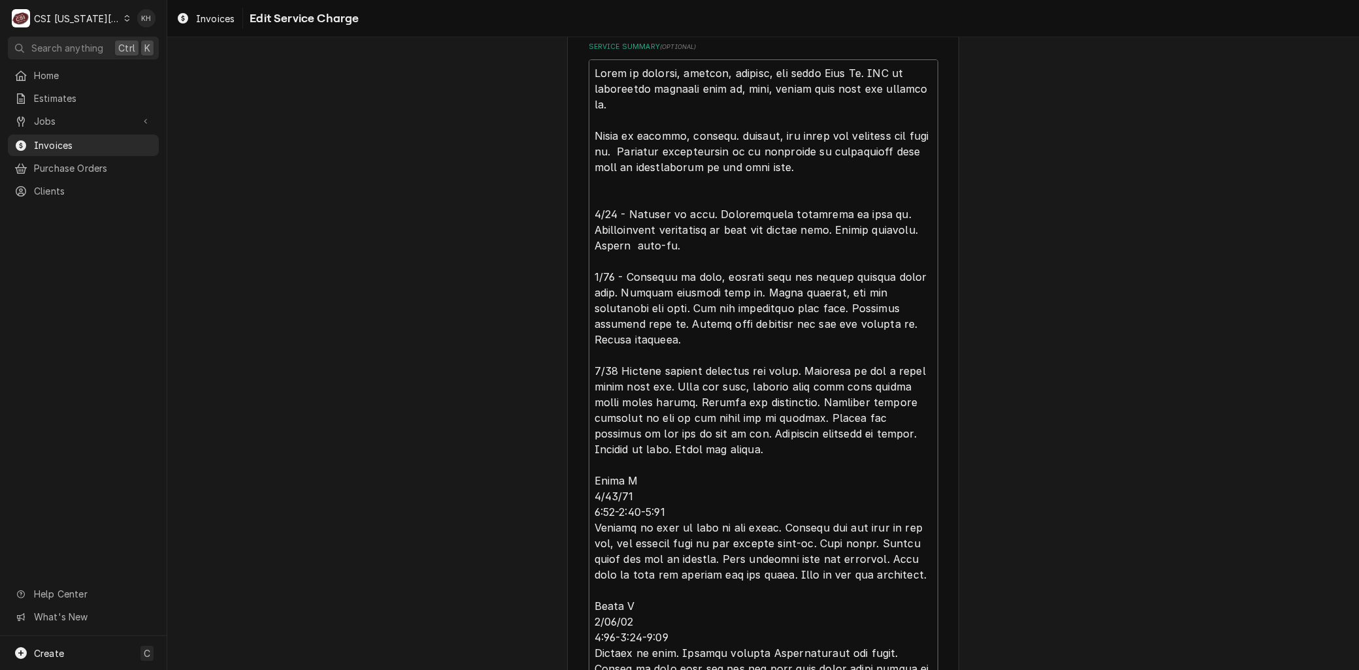
type textarea "Labor to receive, inspect, deliver, and erect Walk In. CSI to disconnect existi…"
type textarea "x"
type textarea "Labor to receive, inspect, deliver, and erect Walk In. CSI to disconnect existi…"
type textarea "x"
type textarea "Labor to receive, inspect, deliver, and erect Walk In. CSI to disconnect existi…"
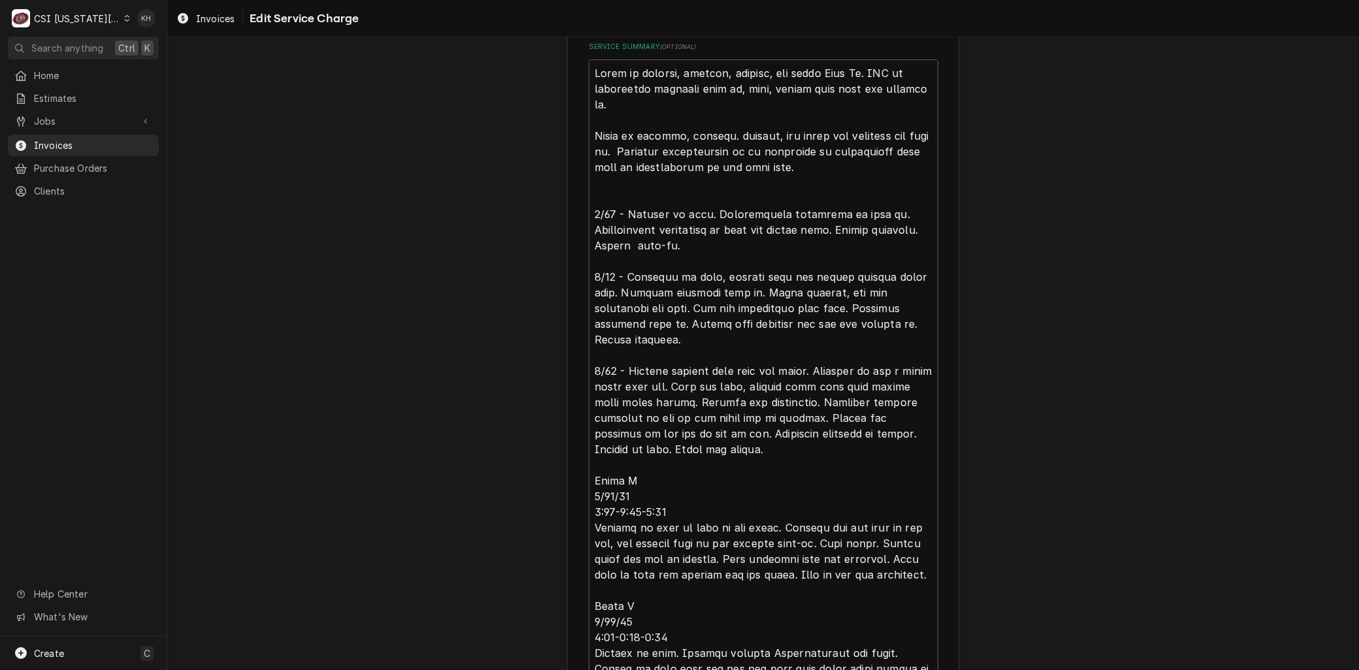
click at [503, 369] on div "Use the fields below to edit this service charge Short Description 4-Labor (Pro…" at bounding box center [763, 331] width 1192 height 1652
type textarea "x"
type textarea "Labor to receive, inspect, deliver, and erect Walk In. CSI to disconnect existi…"
type textarea "x"
type textarea "Labor to receive, inspect, deliver, and erect Walk In. CSI to disconnect existi…"
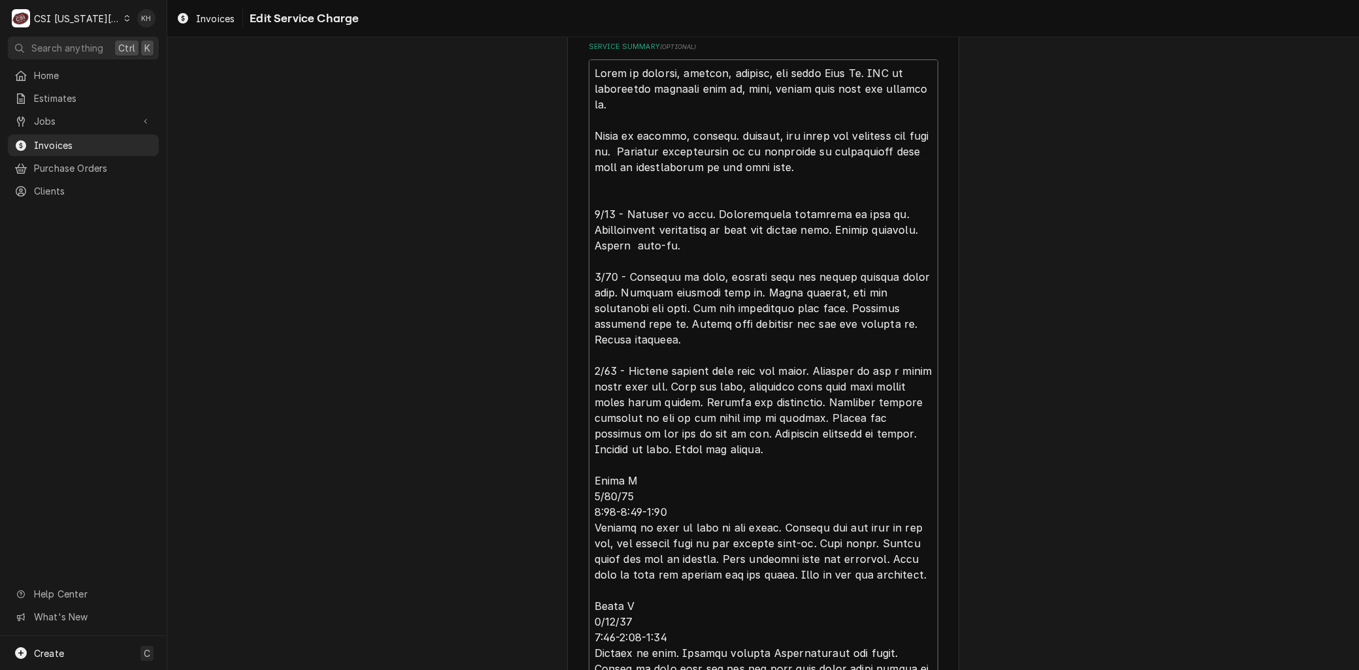
click at [854, 393] on textarea "Service Summary ( optional )" at bounding box center [764, 551] width 350 height 984
type textarea "x"
type textarea "Labor to receive, inspect, deliver, and erect Walk In. CSI to disconnect existi…"
type textarea "x"
type textarea "Labor to receive, inspect, deliver, and erect Walk In. CSI to disconnect existi…"
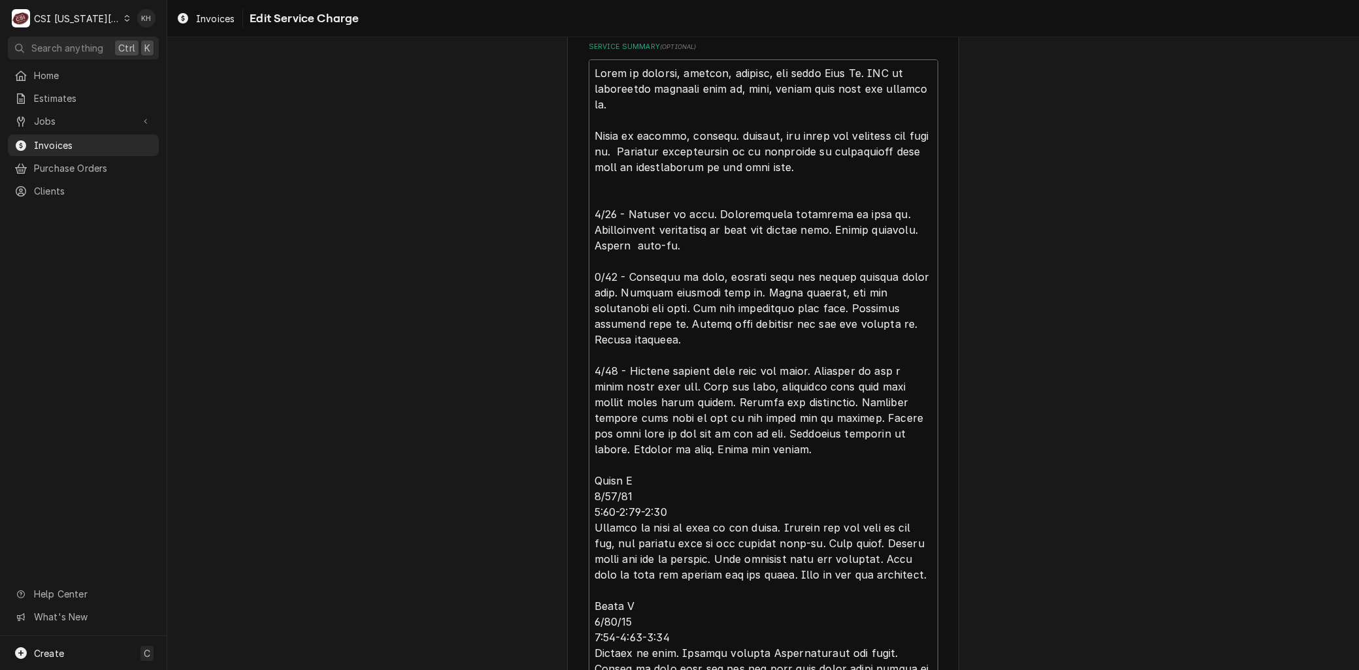
type textarea "x"
type textarea "Labor to receive, inspect, deliver, and erect Walk In. CSI to disconnect existi…"
drag, startPoint x: 626, startPoint y: 429, endPoint x: 468, endPoint y: 418, distance: 158.5
click at [469, 418] on div "Use the fields below to edit this service charge Short Description 4-Labor (Pro…" at bounding box center [763, 331] width 1192 height 1652
click at [734, 438] on textarea "Service Summary ( optional )" at bounding box center [764, 551] width 350 height 984
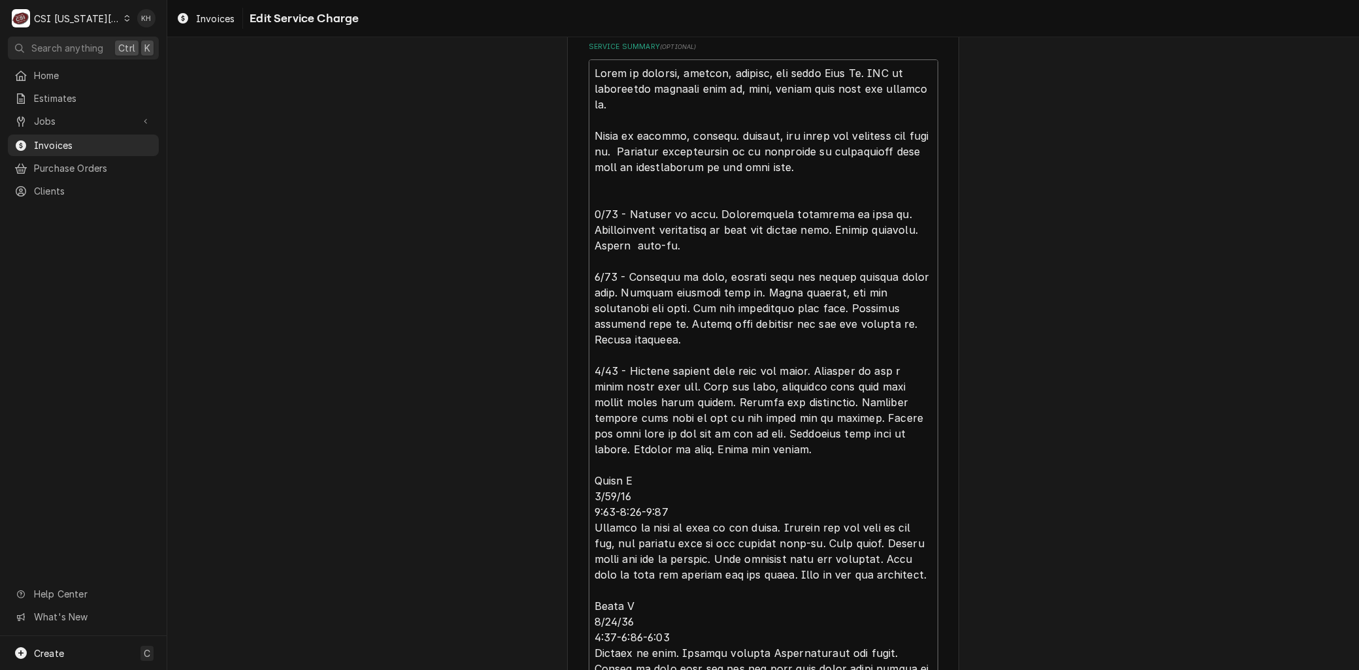
drag, startPoint x: 727, startPoint y: 438, endPoint x: 840, endPoint y: 420, distance: 113.9
click at [840, 420] on textarea "Service Summary ( optional )" at bounding box center [764, 551] width 350 height 984
type textarea "x"
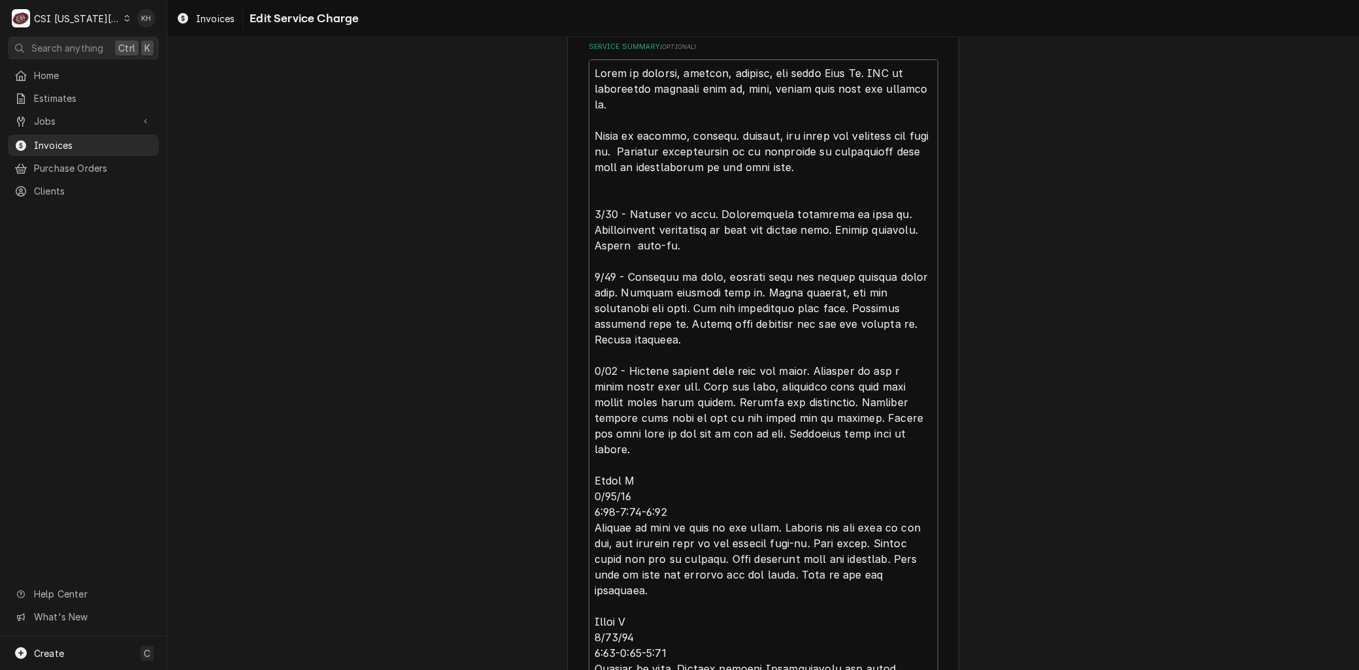
drag, startPoint x: 642, startPoint y: 576, endPoint x: 541, endPoint y: 472, distance: 145.6
click at [541, 472] on div "Use the fields below to edit this service charge Short Description 4-Labor (Pro…" at bounding box center [763, 323] width 1192 height 1636
type textarea "Labor to receive, inspect, deliver, and erect Walk In. CSI to disconnect existi…"
click at [538, 467] on div "Use the fields below to edit this service charge Short Description 4-Labor (Pro…" at bounding box center [763, 323] width 1192 height 1636
drag, startPoint x: 649, startPoint y: 576, endPoint x: 554, endPoint y: 465, distance: 146.0
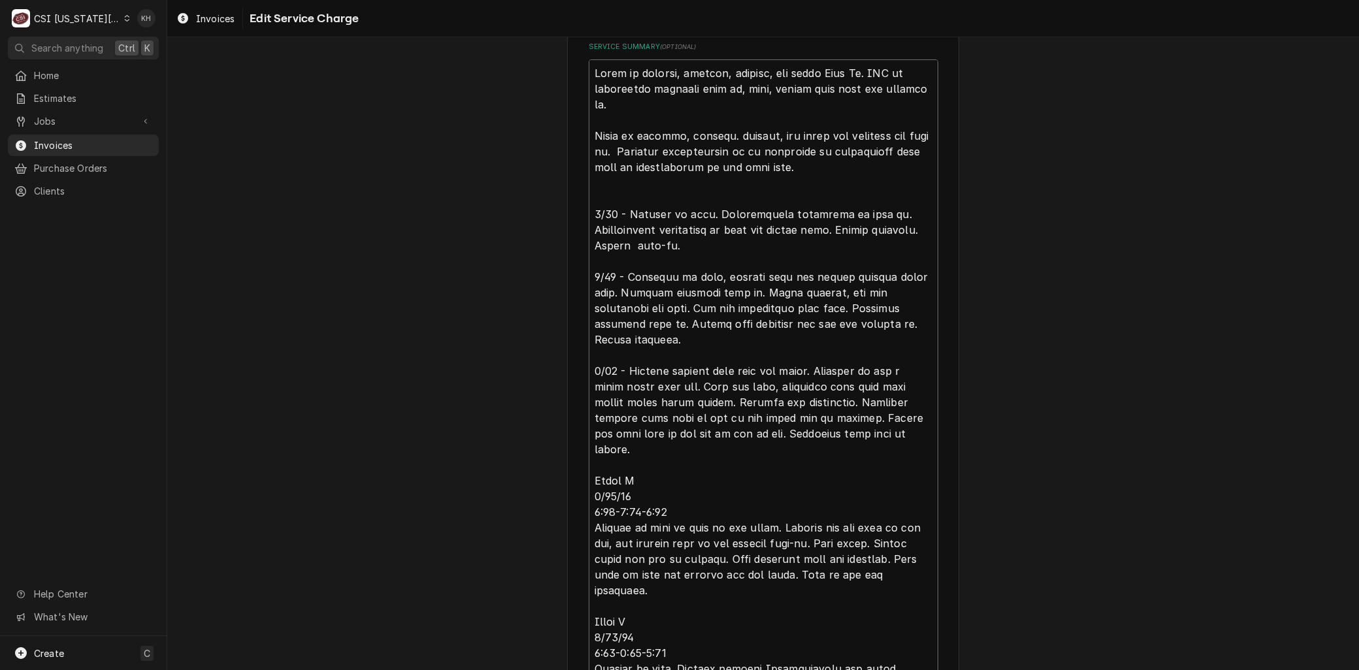
click at [554, 465] on div "Use the fields below to edit this service charge Short Description 4-Labor (Pro…" at bounding box center [763, 323] width 1192 height 1636
type textarea "x"
type textarea "Labor to receive, inspect, deliver, and erect Walk In. CSI to disconnect existi…"
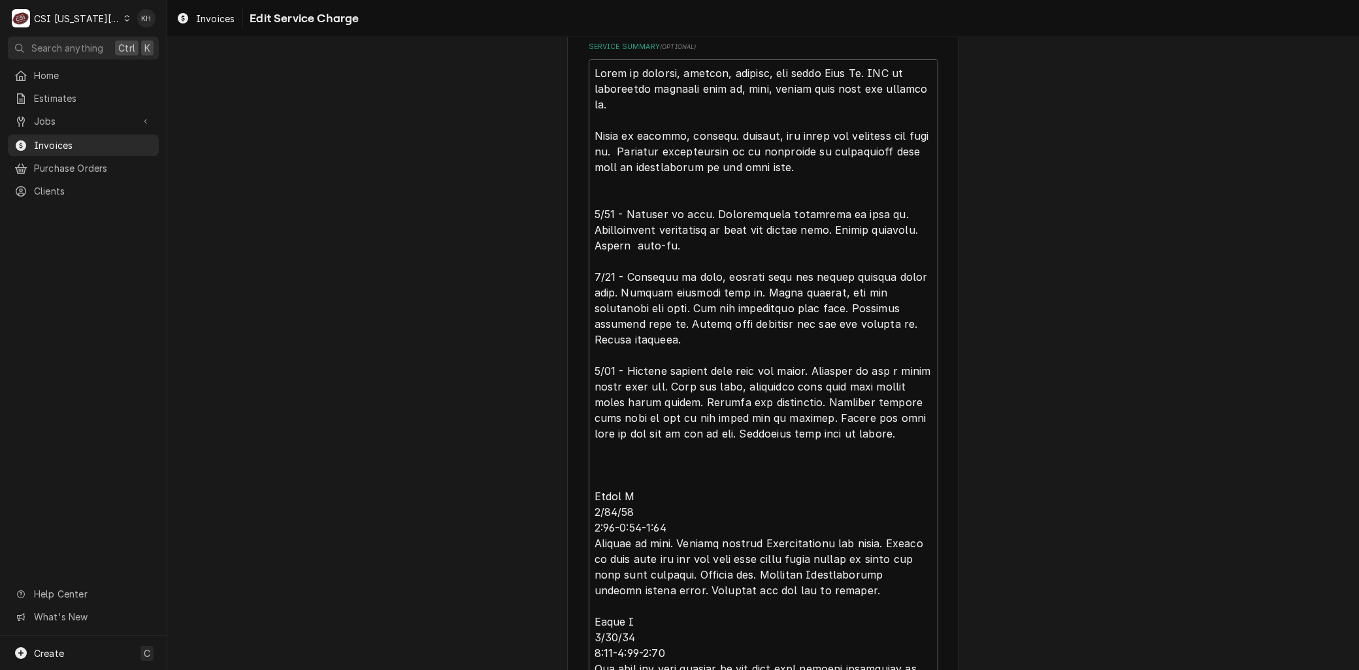
type textarea "x"
type textarea "Labor to receive, inspect, deliver, and erect Walk In. CSI to disconnect existi…"
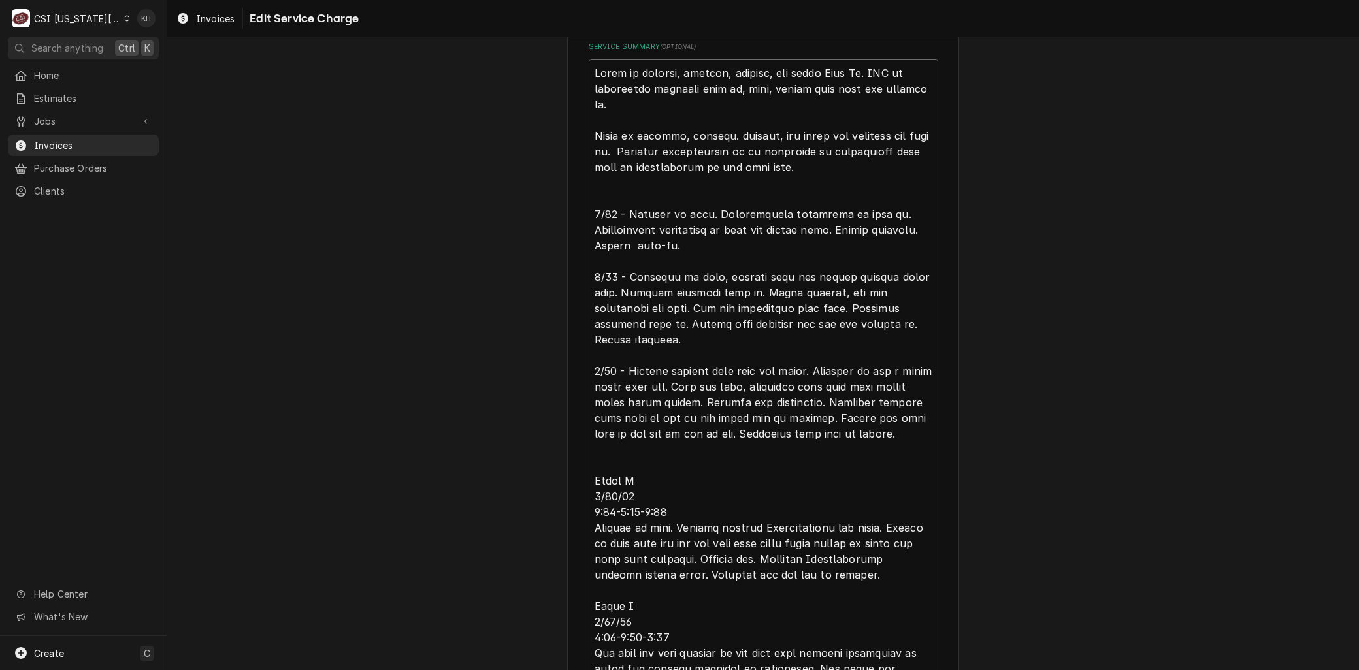
type textarea "x"
type textarea "Labor to receive, inspect, deliver, and erect Walk In. CSI to disconnect existi…"
type textarea "x"
type textarea "Labor to receive, inspect, deliver, and erect Walk In. CSI to disconnect existi…"
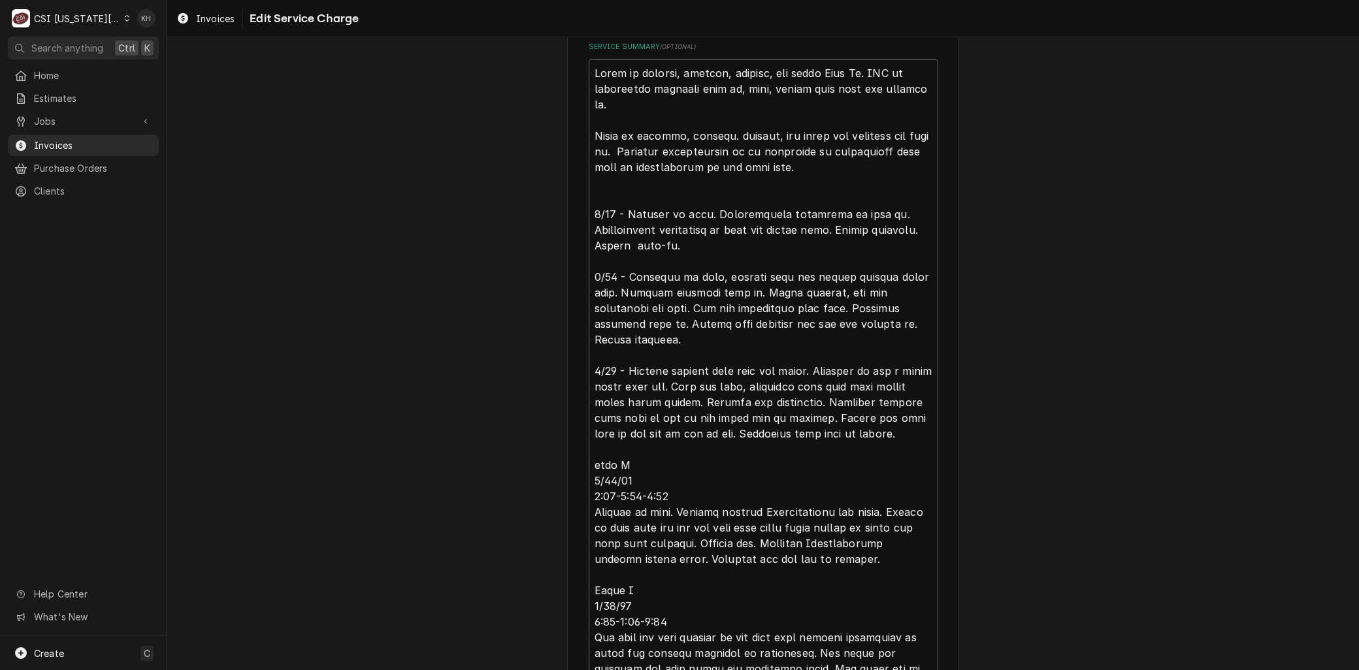
type textarea "x"
type textarea "Labor to receive, inspect, deliver, and erect Walk In. CSI to disconnect existi…"
type textarea "x"
type textarea "Labor to receive, inspect, deliver, and erect Walk In. CSI to disconnect existi…"
type textarea "x"
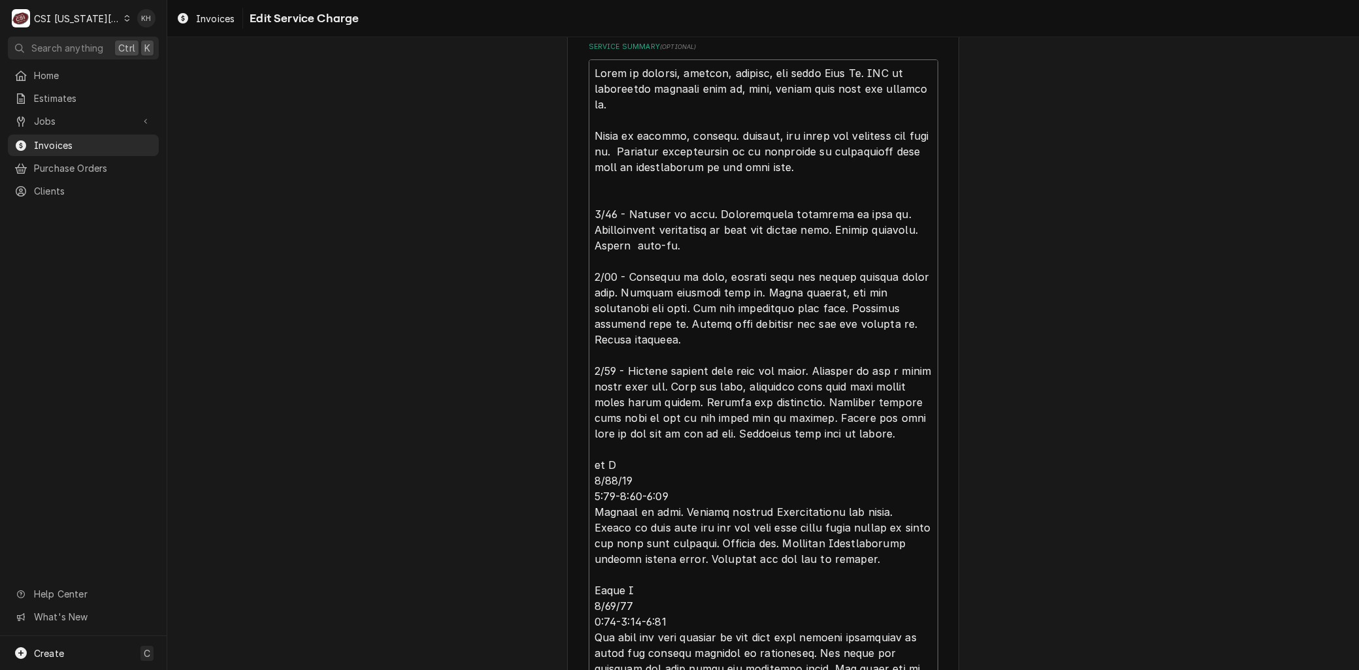
type textarea "Labor to receive, inspect, deliver, and erect Walk In. CSI to disconnect existi…"
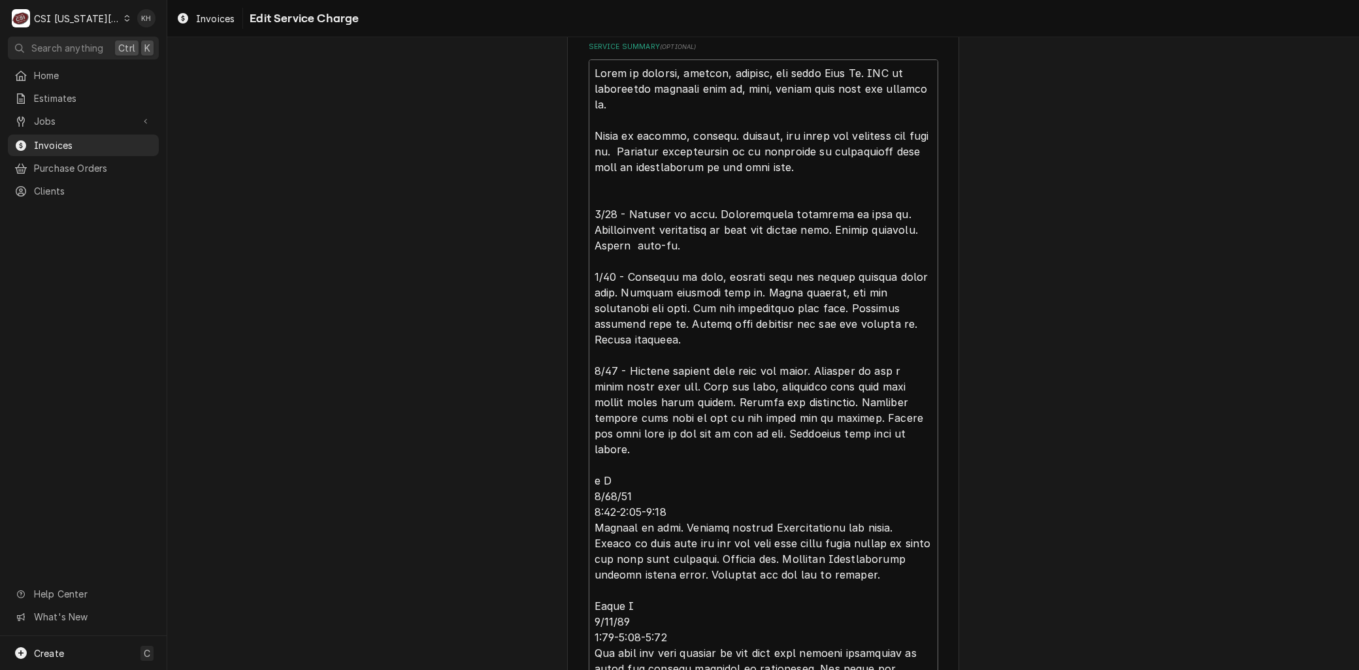
type textarea "x"
type textarea "Labor to receive, inspect, deliver, and erect Walk In. CSI to disconnect existi…"
type textarea "x"
type textarea "Labor to receive, inspect, deliver, and erect Walk In. CSI to disconnect existi…"
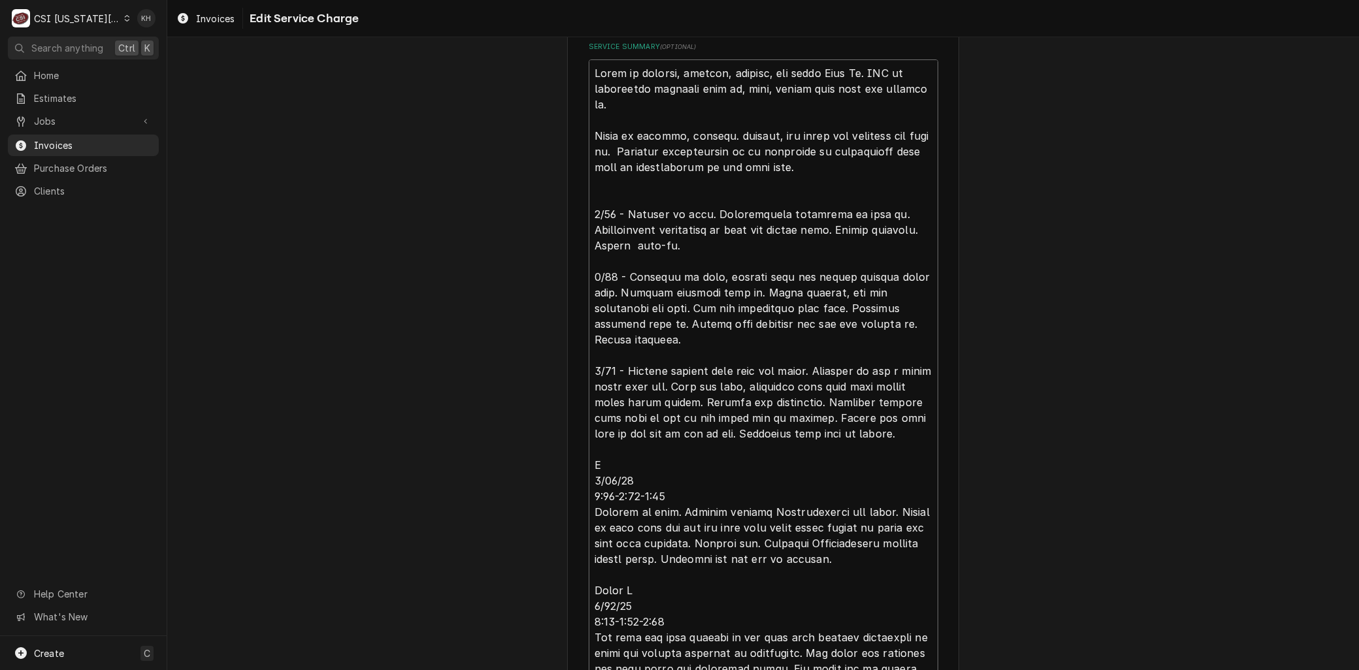
type textarea "x"
type textarea "Labor to receive, inspect, deliver, and erect Walk In. CSI to disconnect existi…"
type textarea "x"
type textarea "Labor to receive, inspect, deliver, and erect Walk In. CSI to disconnect existi…"
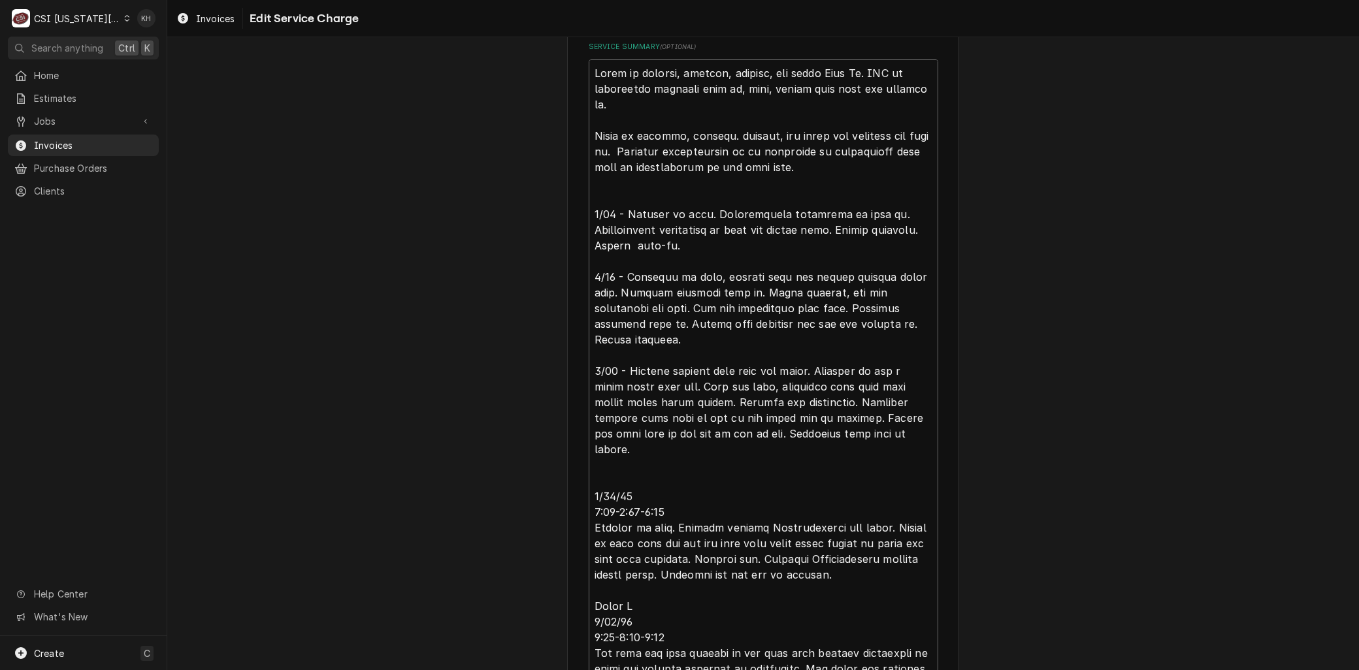
type textarea "x"
type textarea "Labor to receive, inspect, deliver, and erect Walk In. CSI to disconnect existi…"
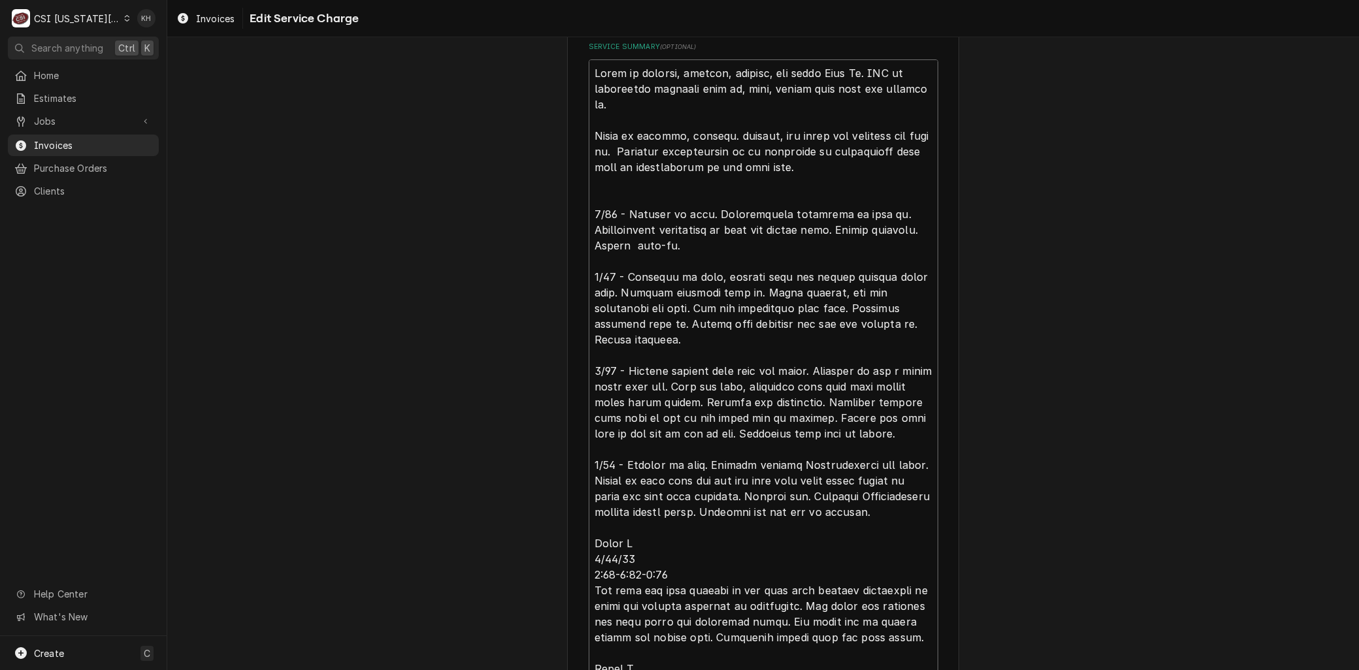
drag, startPoint x: 657, startPoint y: 525, endPoint x: 687, endPoint y: 582, distance: 64.6
click at [687, 582] on textarea "Service Summary ( optional )" at bounding box center [764, 457] width 350 height 796
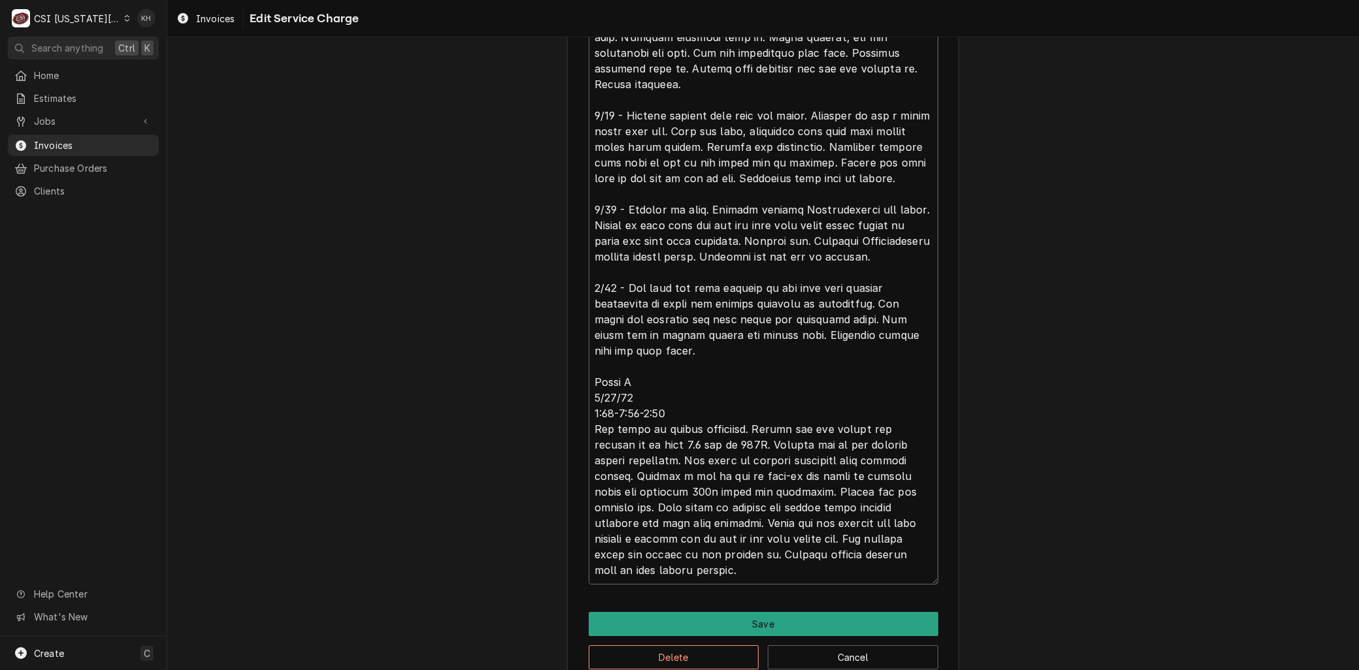
scroll to position [810, 0]
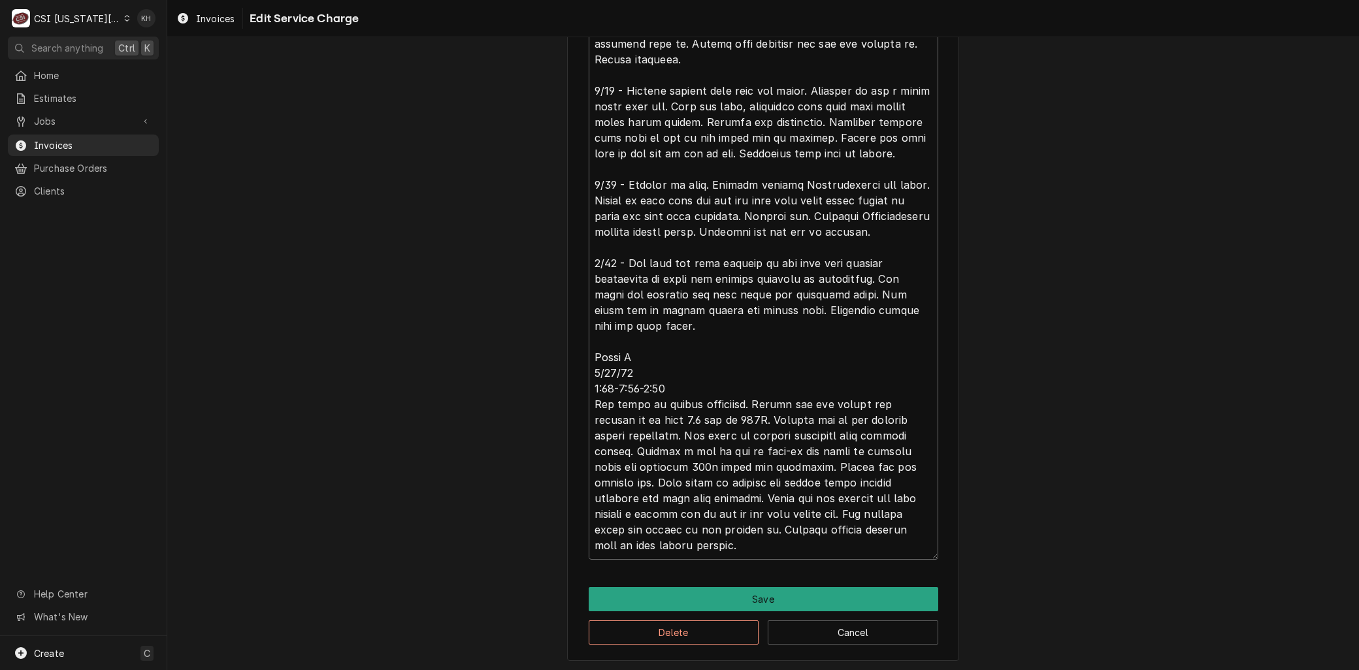
drag, startPoint x: 623, startPoint y: 259, endPoint x: 688, endPoint y: 389, distance: 145.0
click at [688, 389] on textarea "Service Summary ( optional )" at bounding box center [764, 177] width 350 height 765
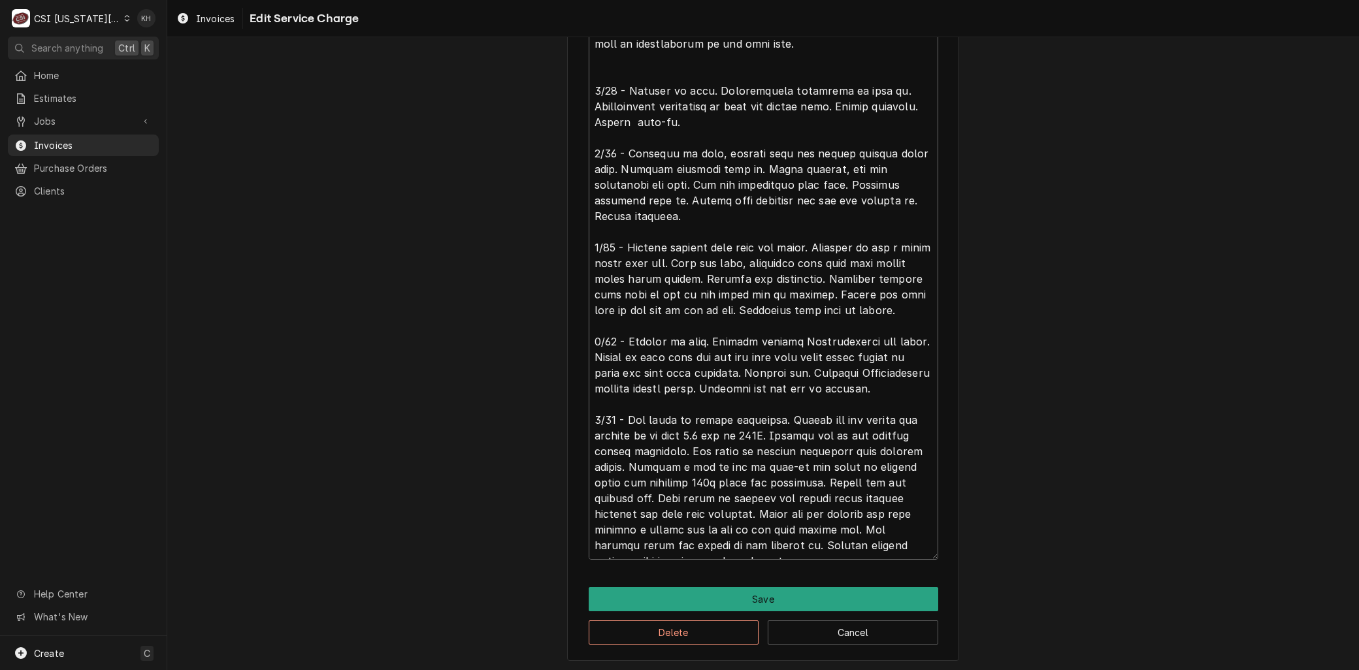
scroll to position [31, 0]
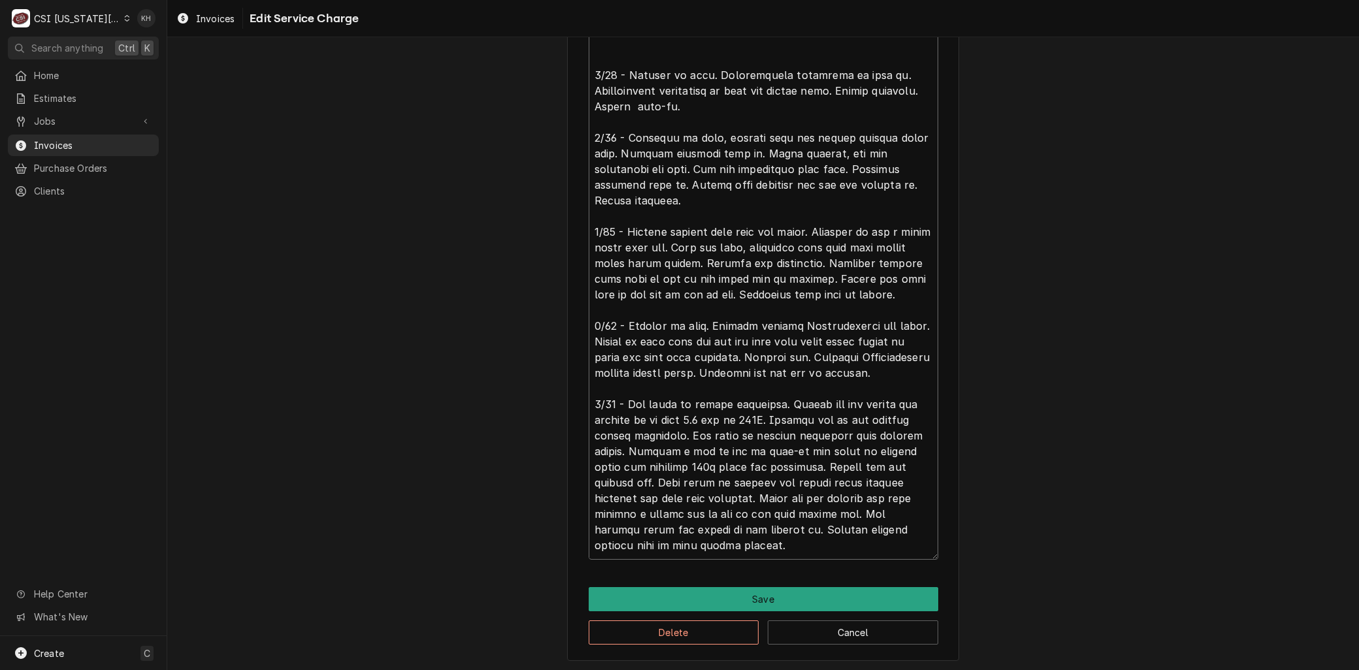
drag, startPoint x: 715, startPoint y: 421, endPoint x: 682, endPoint y: 419, distance: 33.4
click at [682, 419] on textarea "Service Summary ( optional )" at bounding box center [764, 247] width 350 height 623
click at [789, 547] on textarea "Service Summary ( optional )" at bounding box center [764, 247] width 350 height 623
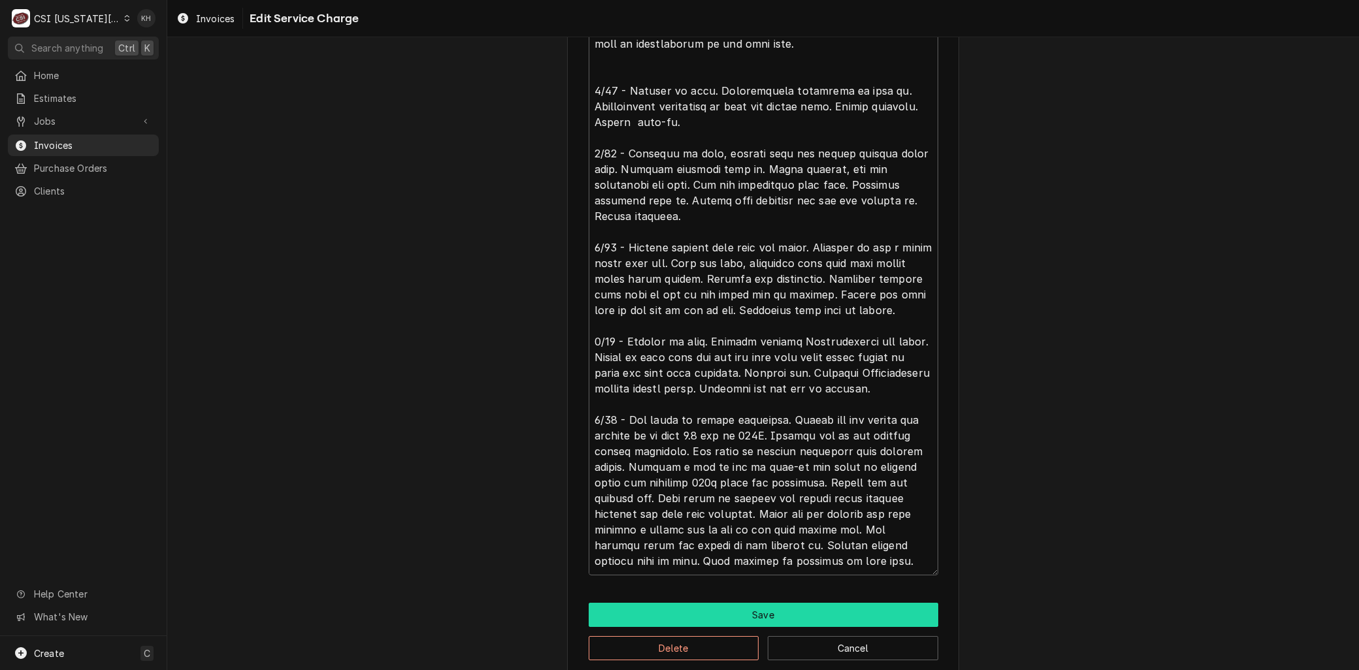
click at [745, 608] on button "Save" at bounding box center [764, 615] width 350 height 24
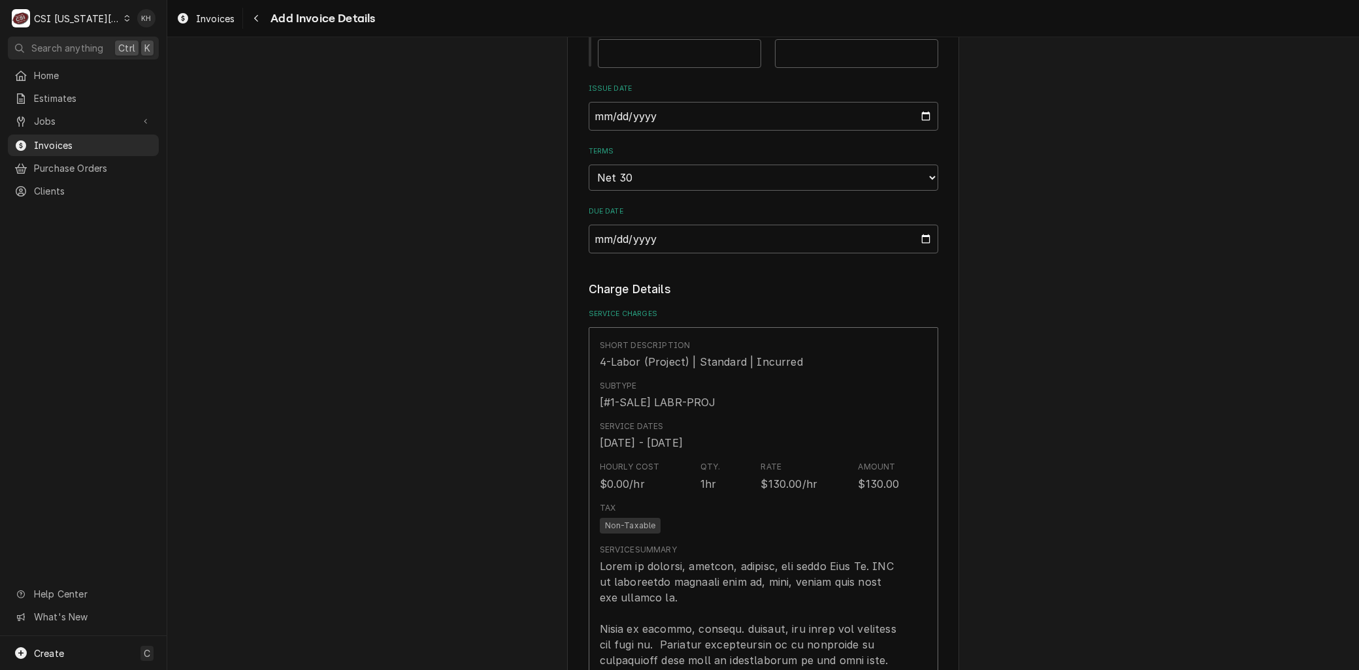
scroll to position [1898, 0]
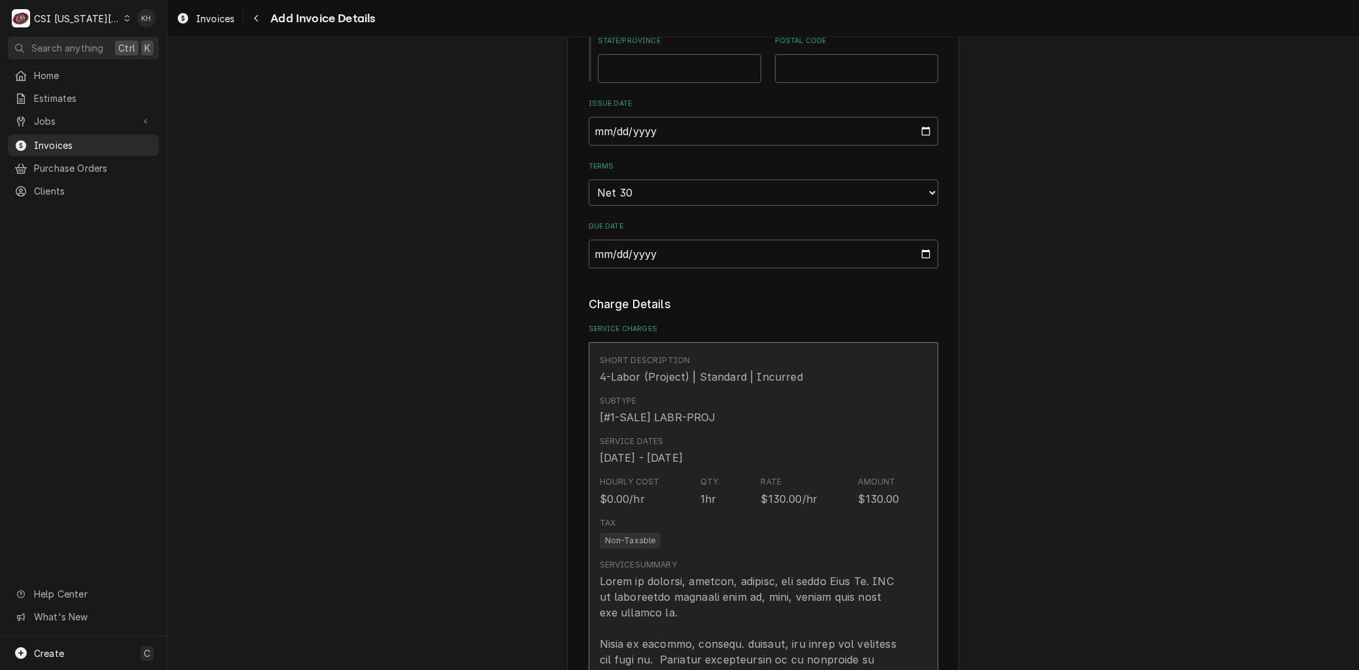
click at [814, 512] on div "Tax Non-Taxable" at bounding box center [750, 533] width 300 height 42
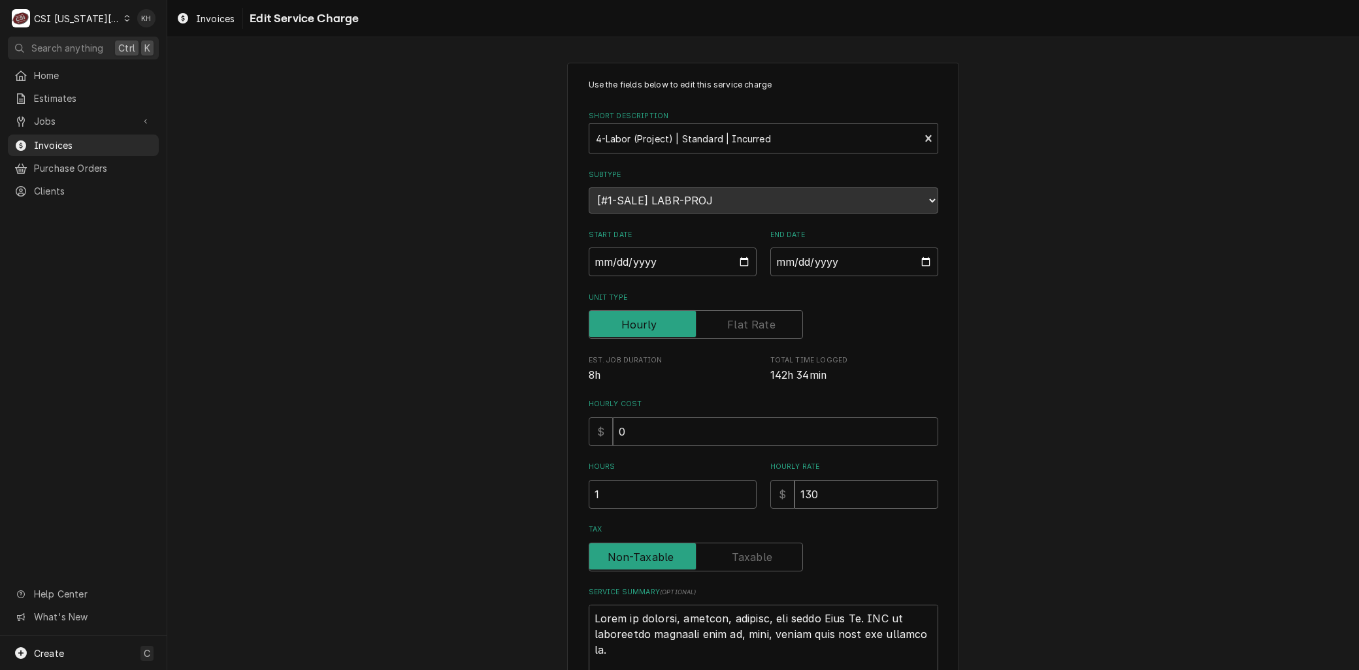
drag, startPoint x: 819, startPoint y: 491, endPoint x: 719, endPoint y: 480, distance: 100.6
click at [719, 480] on div "Hours 1 Hourly Rate $ 130" at bounding box center [764, 485] width 350 height 46
click at [740, 323] on label "Unit Type" at bounding box center [696, 324] width 214 height 29
click at [740, 323] on input "Unit Type" at bounding box center [696, 324] width 203 height 29
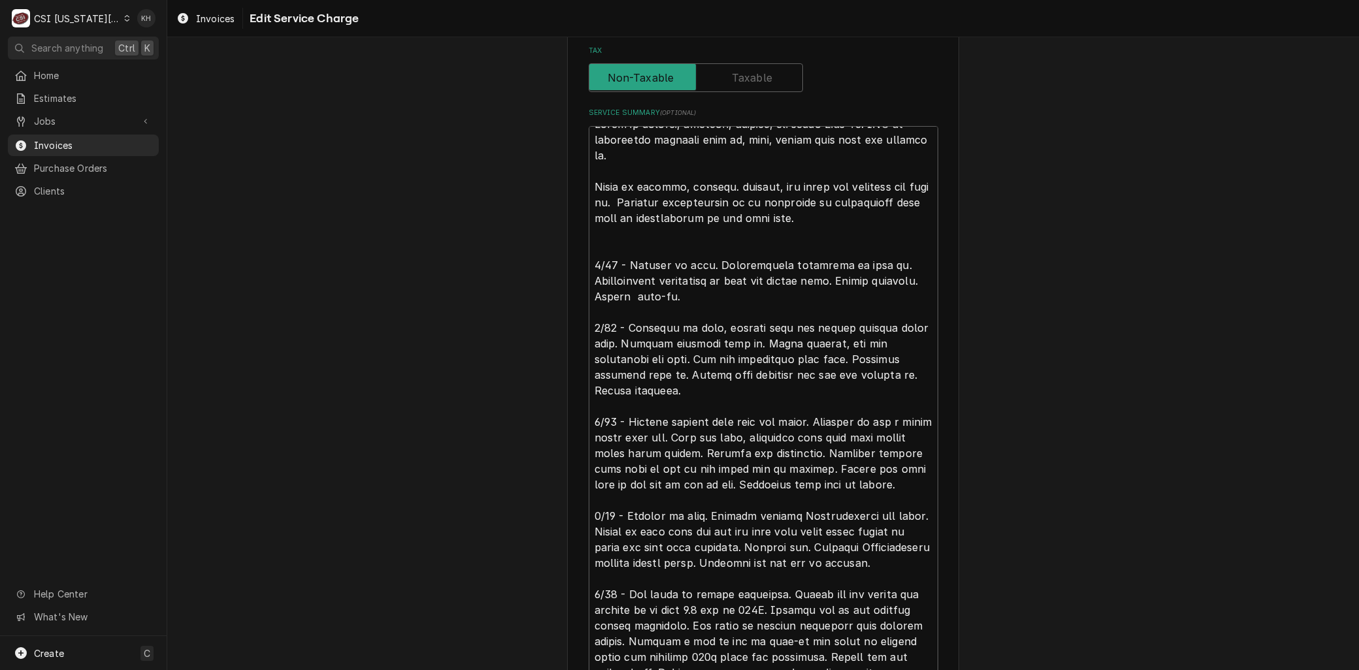
scroll to position [31, 0]
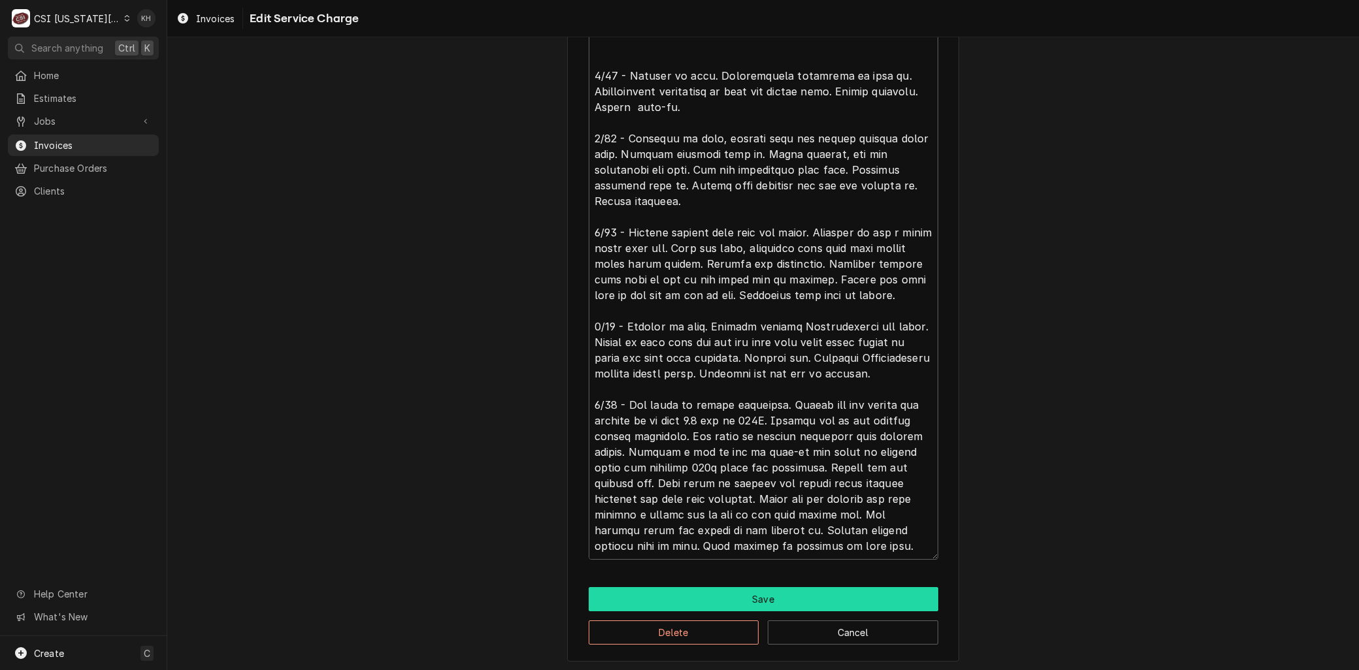
click at [678, 595] on button "Save" at bounding box center [764, 599] width 350 height 24
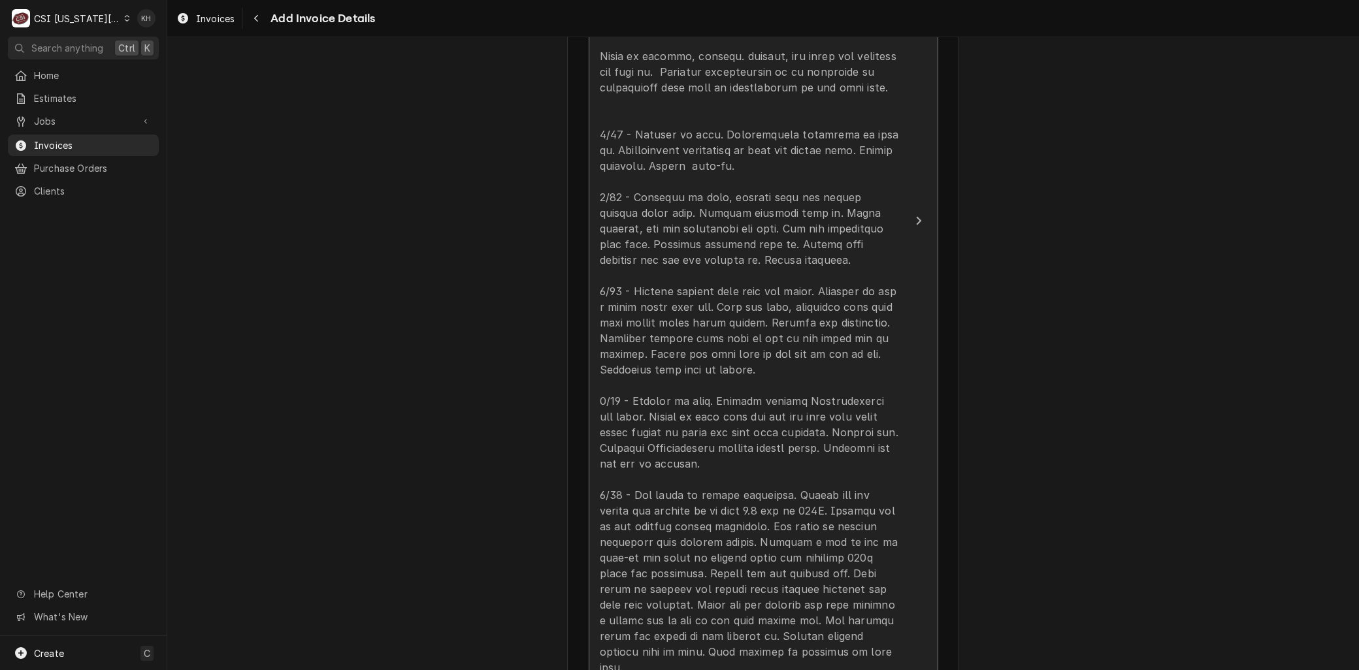
scroll to position [2754, 0]
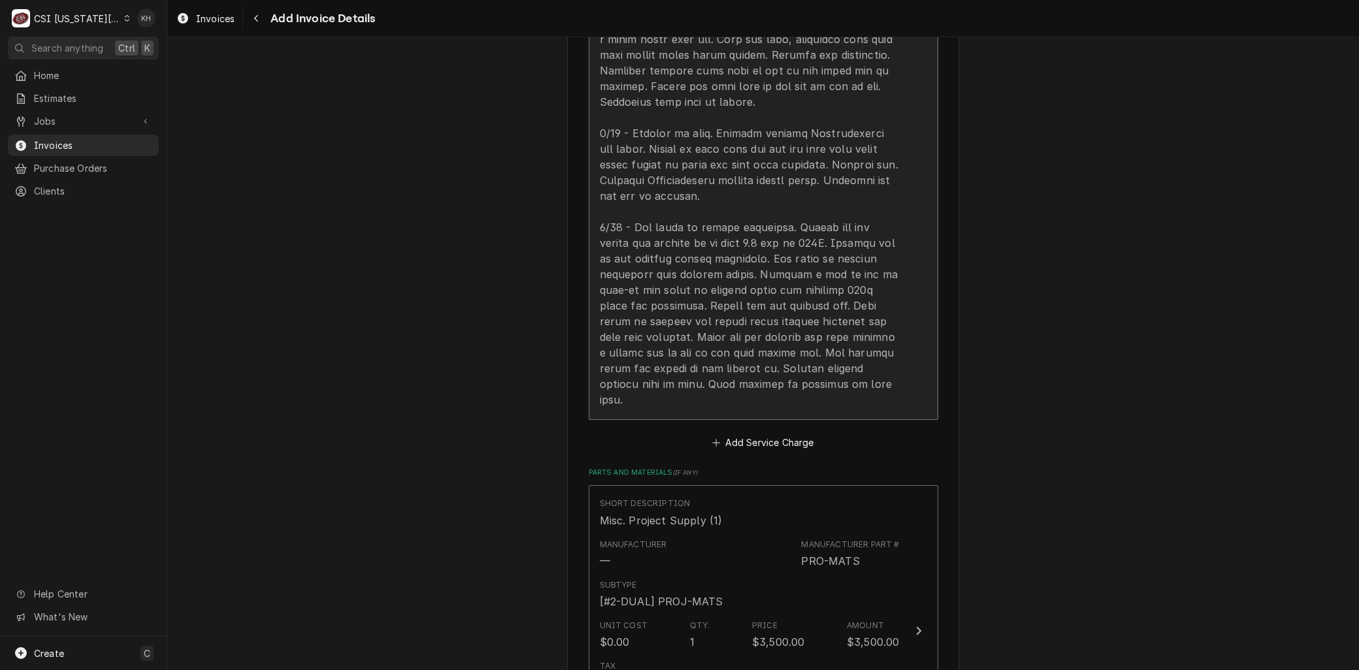
click at [713, 303] on div "Update Line Item" at bounding box center [750, 63] width 300 height 690
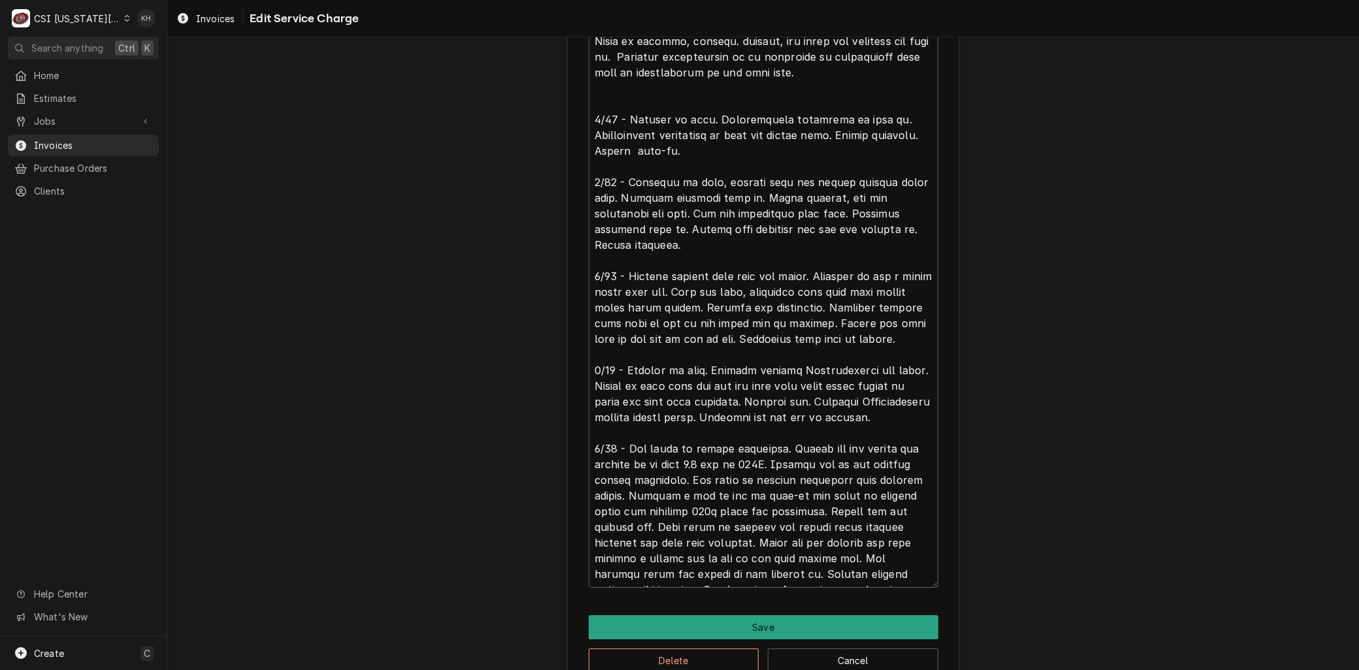
scroll to position [625, 0]
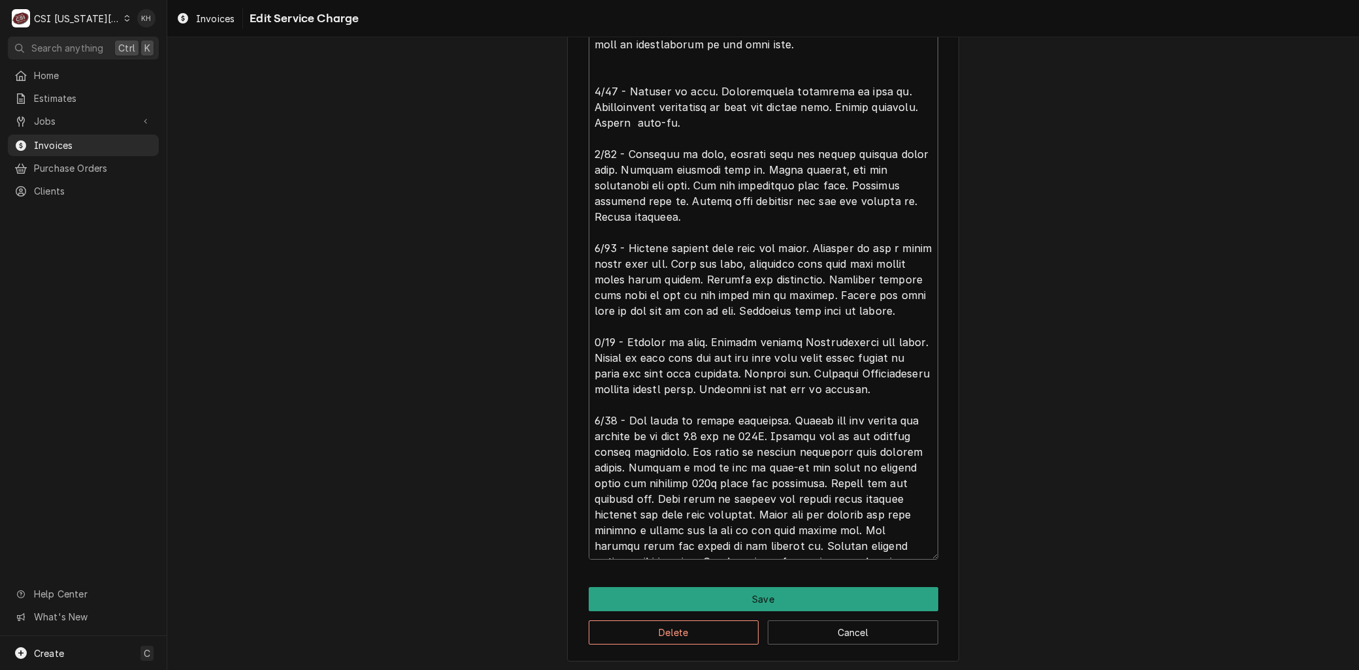
drag, startPoint x: 729, startPoint y: 448, endPoint x: 683, endPoint y: 447, distance: 46.4
click at [683, 447] on textarea "Service Summary ( optional )" at bounding box center [764, 248] width 350 height 623
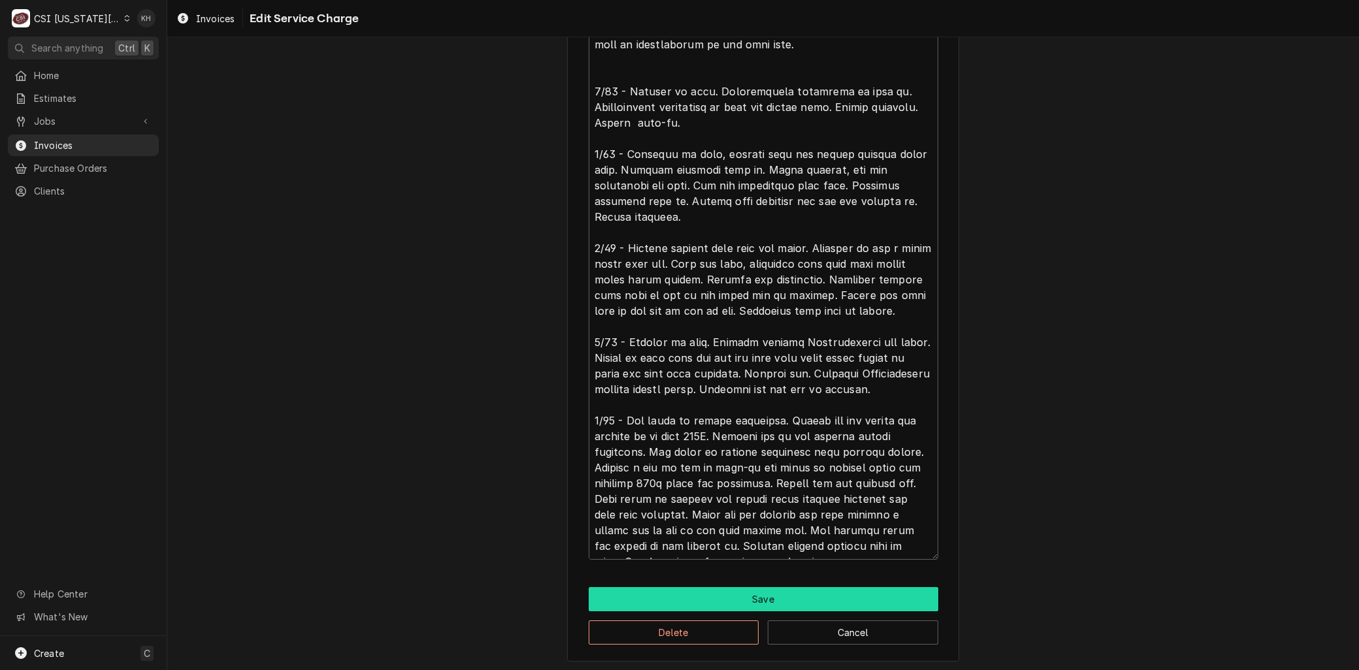
click at [738, 597] on button "Save" at bounding box center [764, 599] width 350 height 24
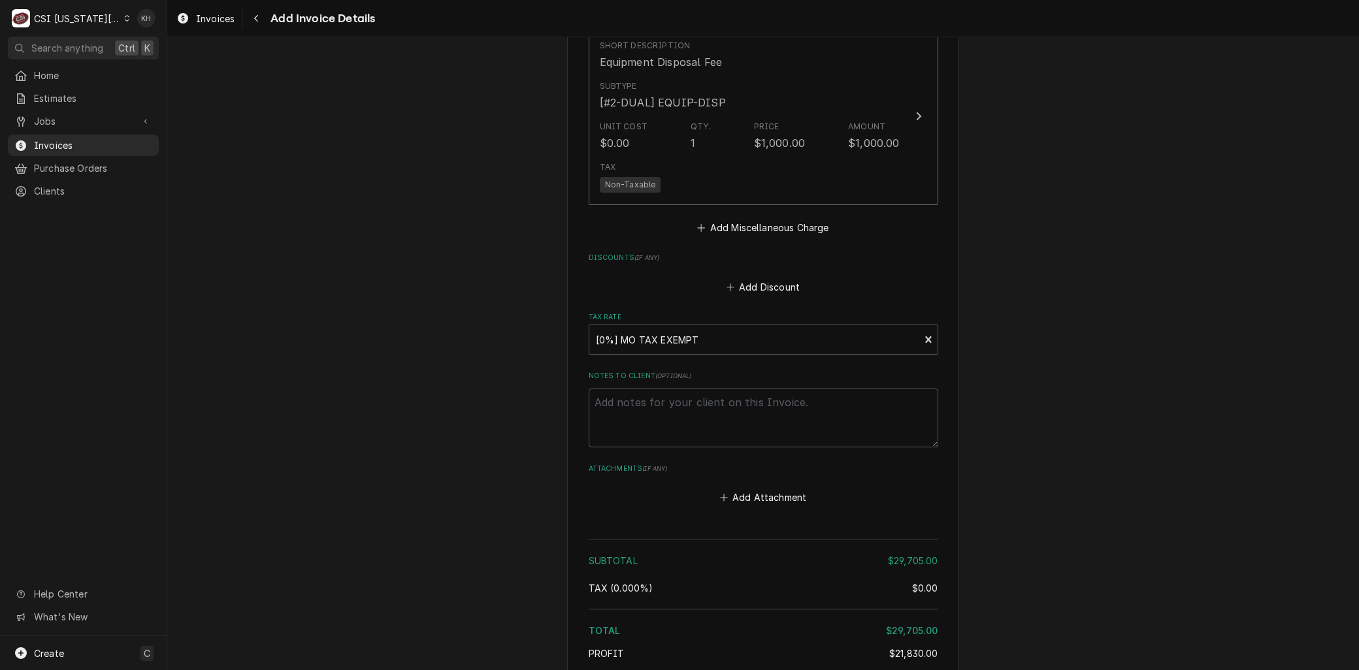
scroll to position [4014, 0]
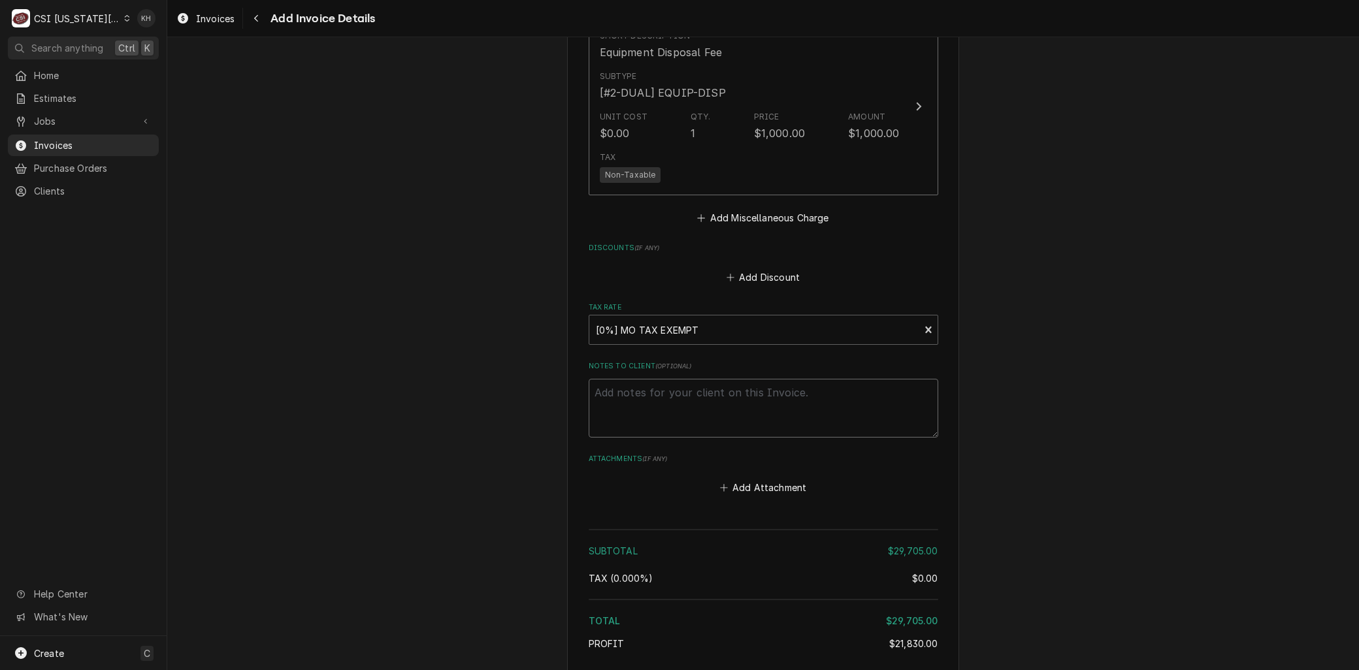
drag, startPoint x: 761, startPoint y: 381, endPoint x: 768, endPoint y: 382, distance: 6.7
click at [761, 380] on textarea "Notes to Client ( optional )" at bounding box center [764, 408] width 350 height 59
drag, startPoint x: 376, startPoint y: 433, endPoint x: 368, endPoint y: 443, distance: 12.6
drag, startPoint x: 691, startPoint y: 364, endPoint x: 674, endPoint y: 365, distance: 17.0
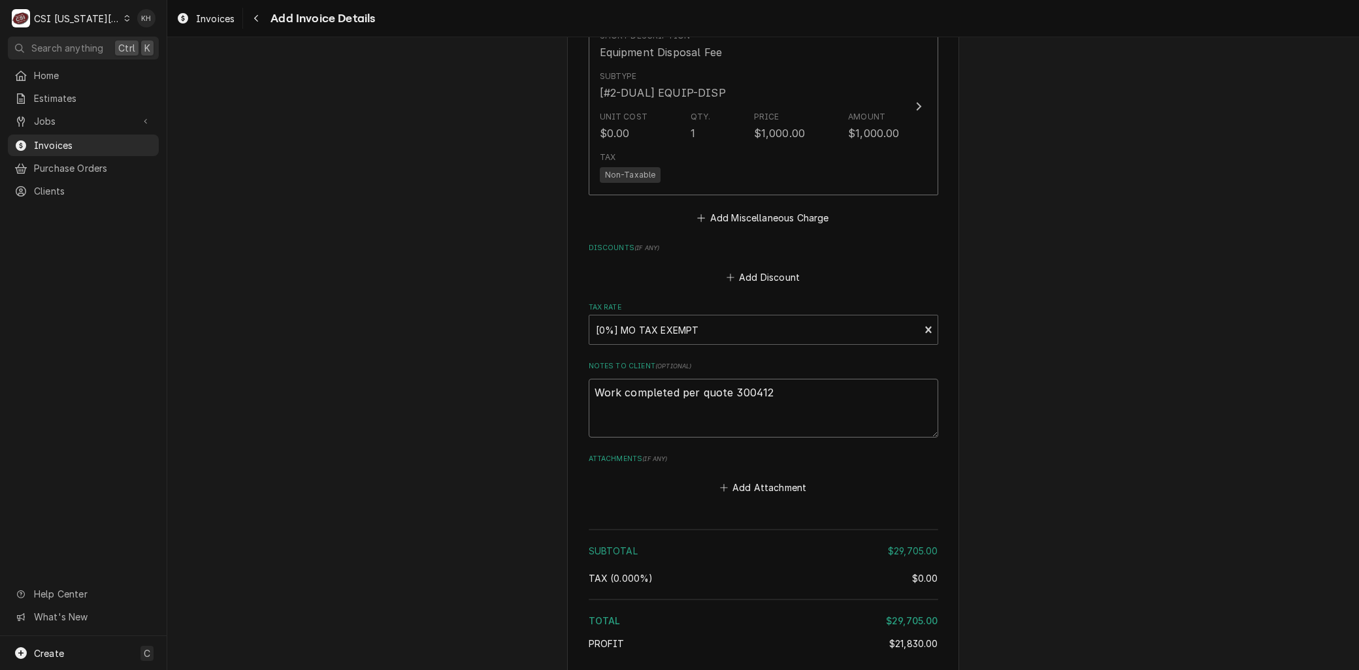
click at [674, 379] on textarea "Work completed per quote 300412" at bounding box center [764, 408] width 350 height 59
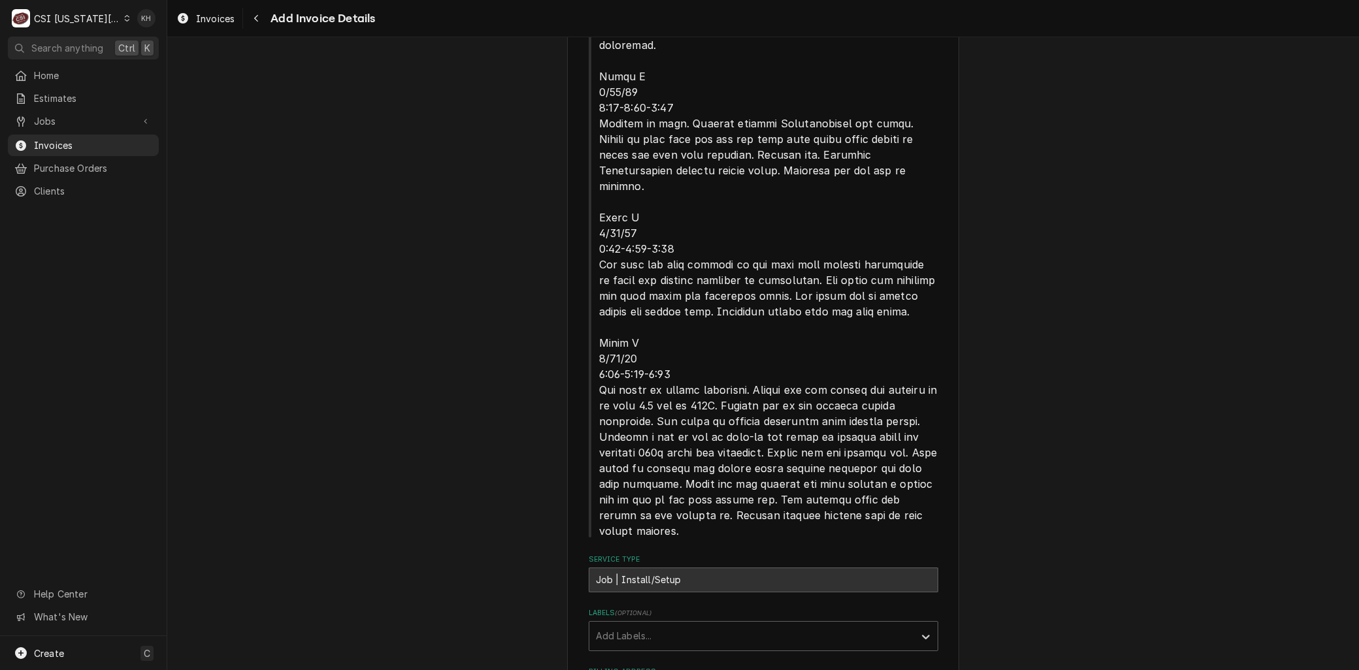
scroll to position [964, 0]
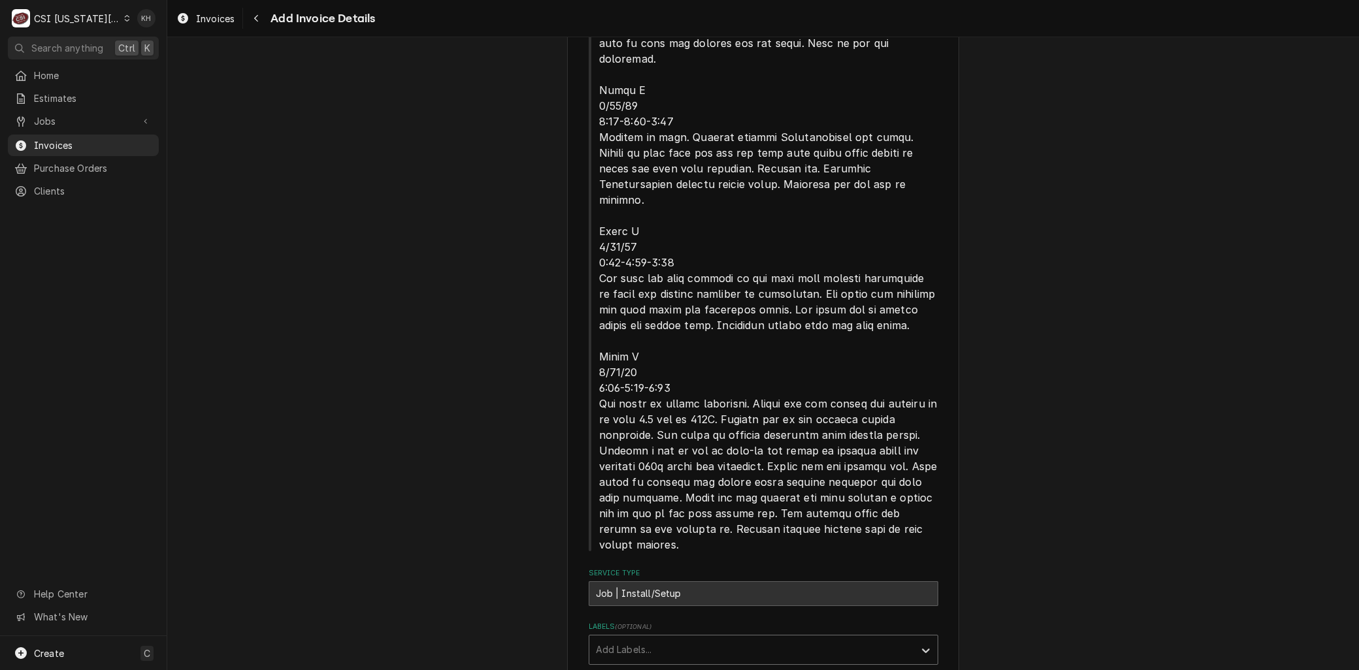
click at [597, 638] on div "Labels" at bounding box center [752, 650] width 312 height 24
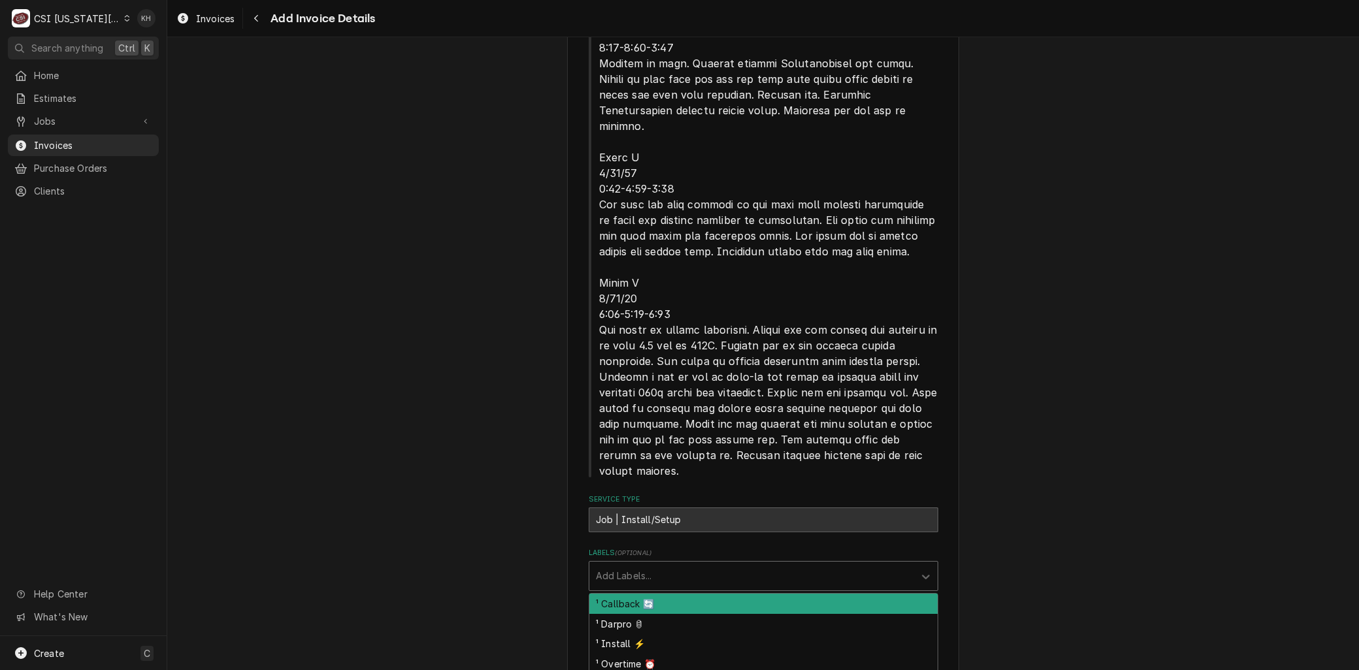
scroll to position [1181, 0]
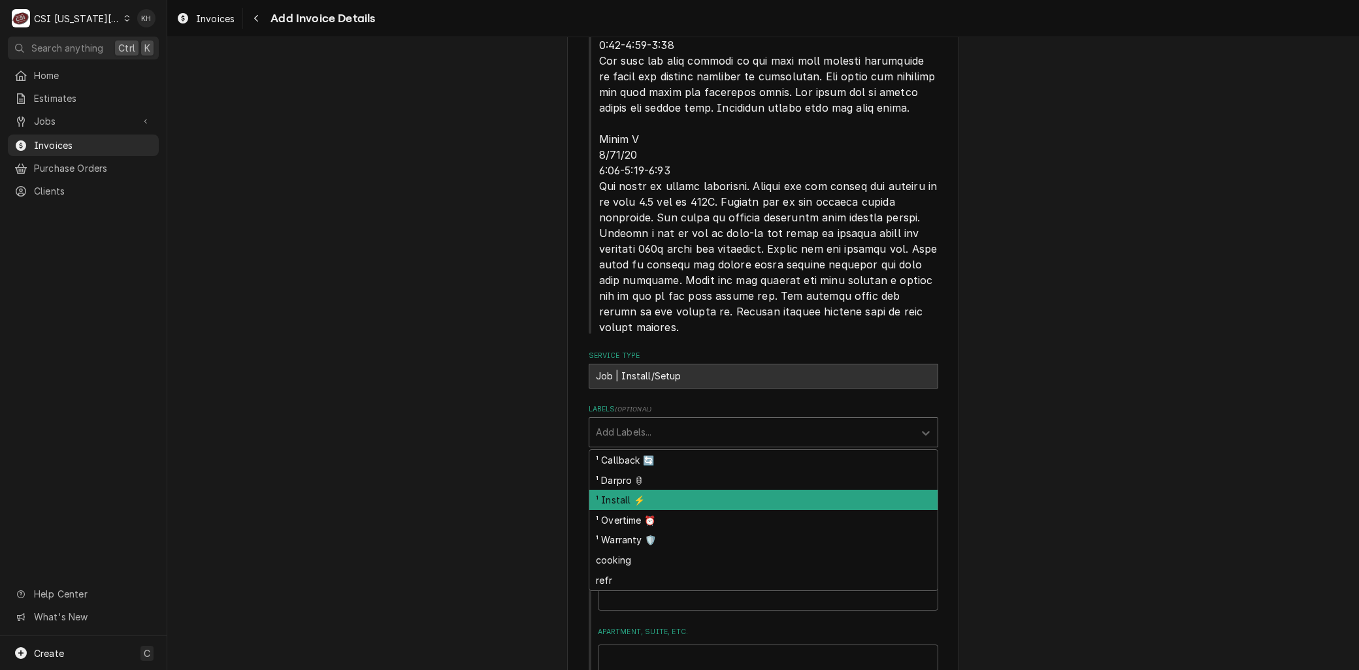
click at [625, 490] on div "¹ Install ⚡️" at bounding box center [763, 500] width 348 height 20
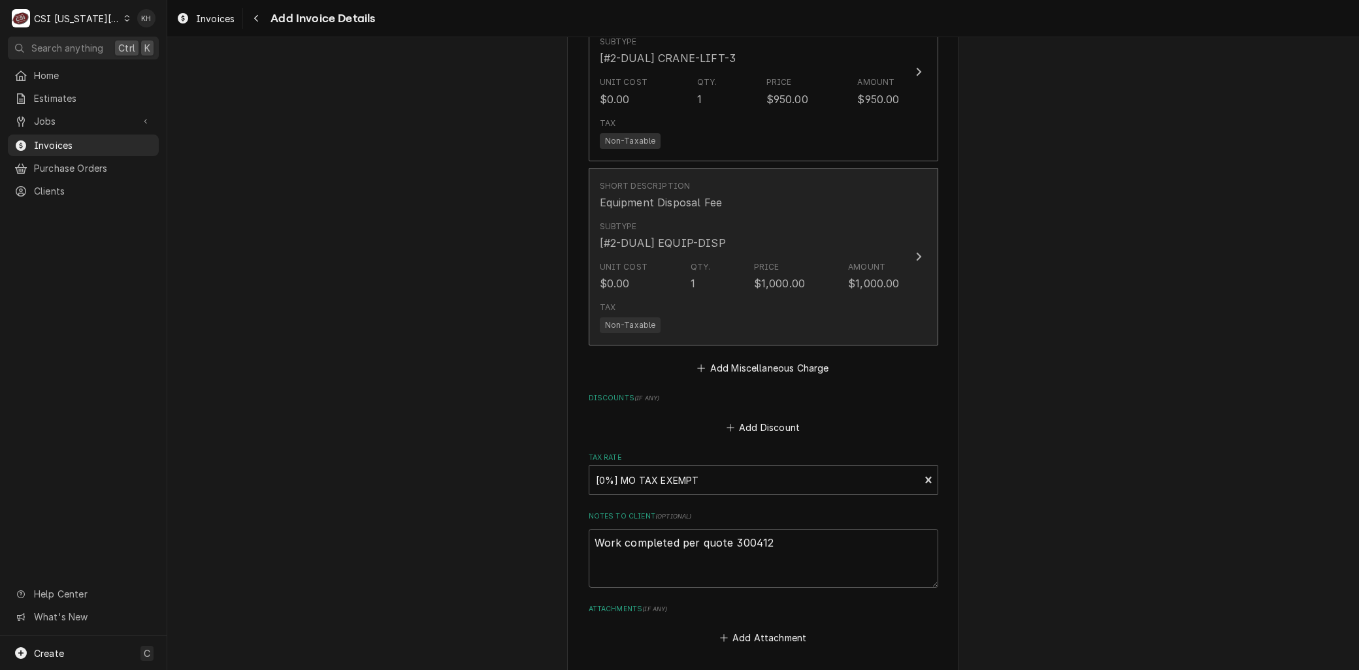
scroll to position [4085, 0]
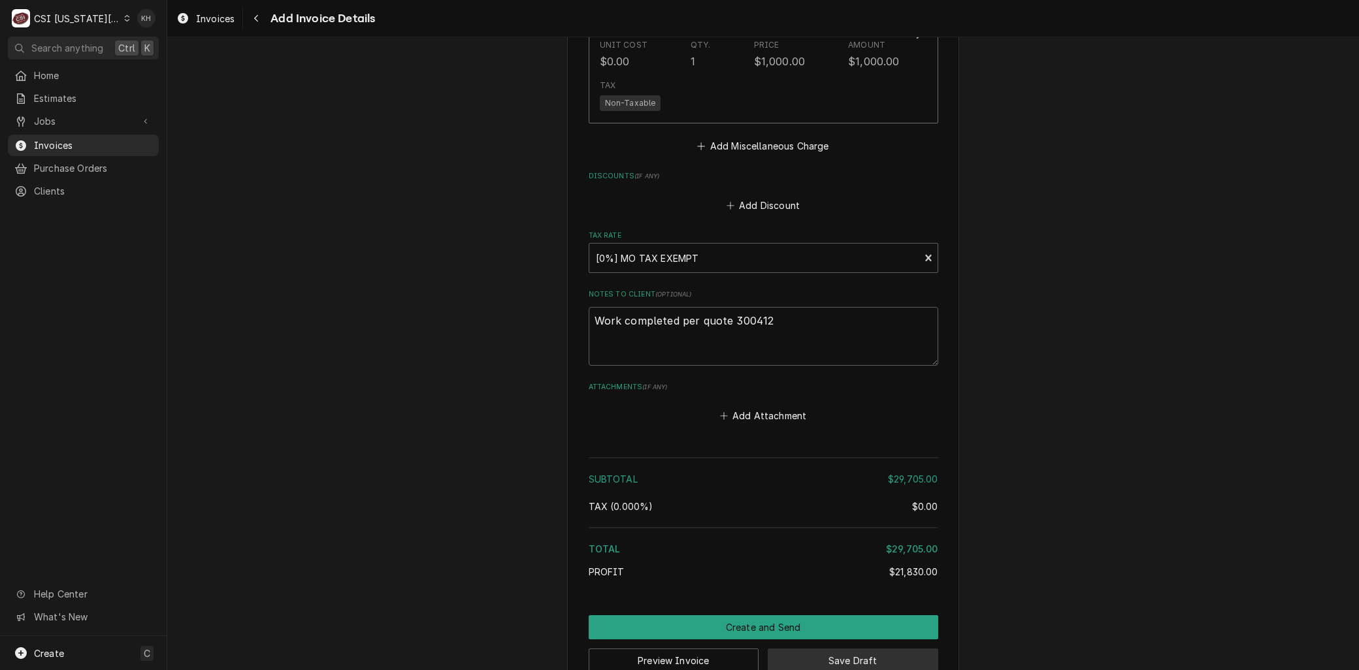
click at [810, 649] on button "Save Draft" at bounding box center [853, 661] width 171 height 24
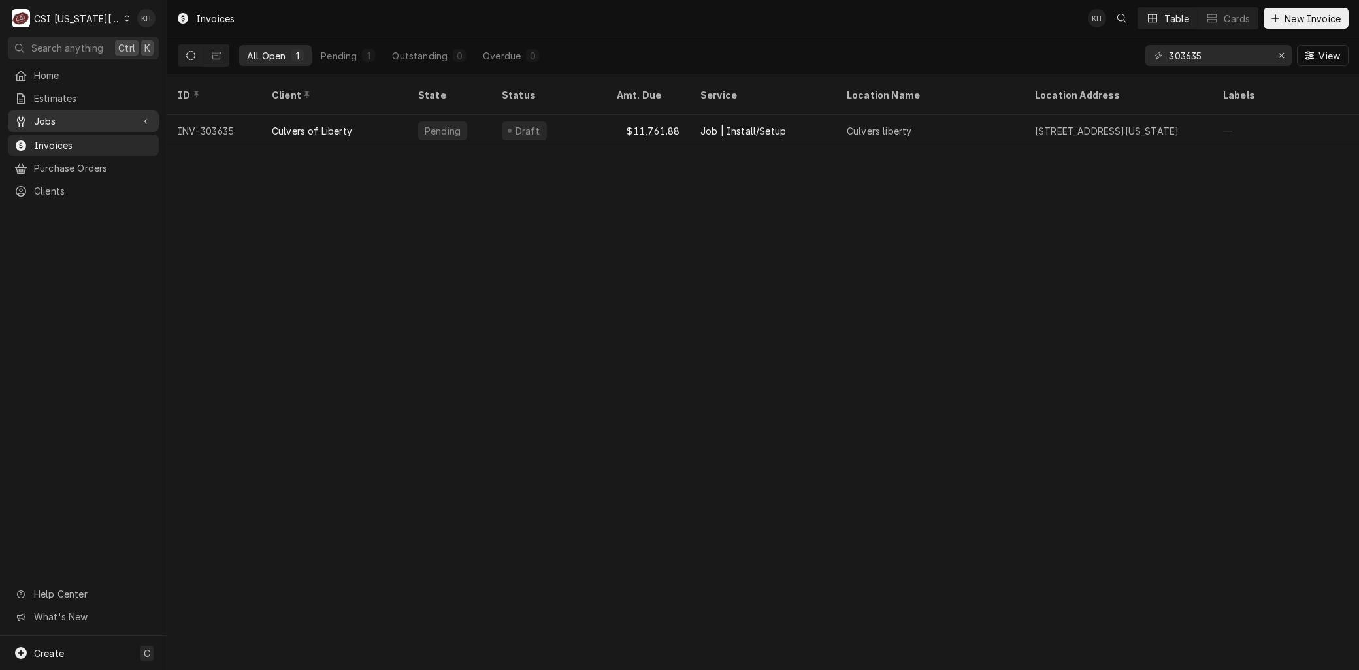
click at [61, 115] on span "Jobs" at bounding box center [83, 121] width 99 height 14
click at [63, 137] on span "Jobs" at bounding box center [93, 144] width 118 height 14
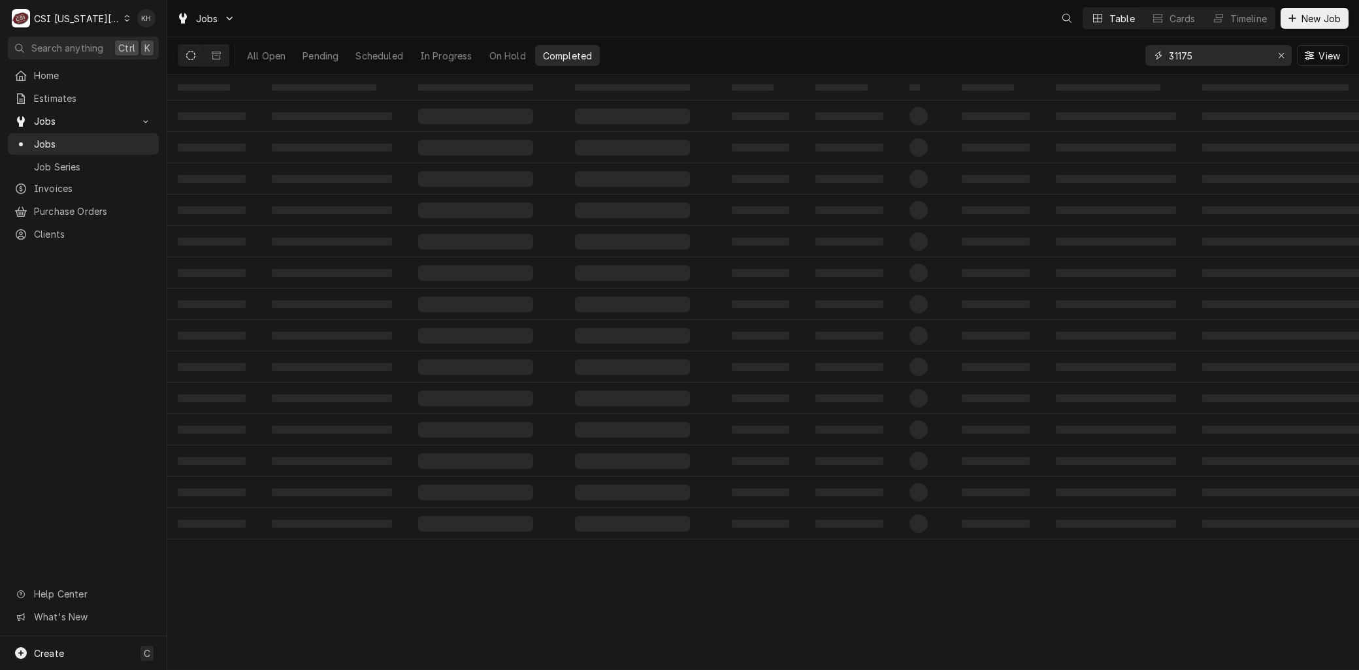
drag, startPoint x: 1206, startPoint y: 56, endPoint x: 1046, endPoint y: 44, distance: 161.2
click at [1046, 44] on div "All Open Pending Scheduled In Progress On Hold Completed 31175 View" at bounding box center [763, 55] width 1171 height 37
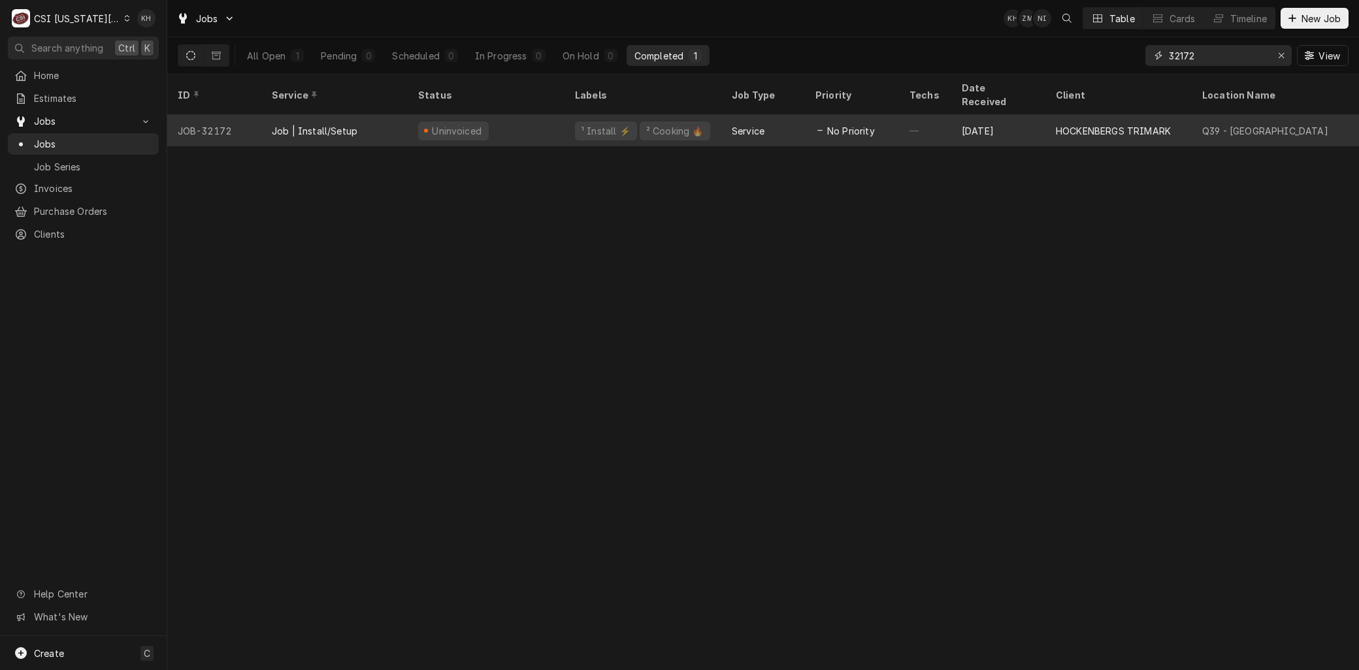
type input "32172"
click at [379, 115] on div "Job | Install/Setup" at bounding box center [334, 130] width 146 height 31
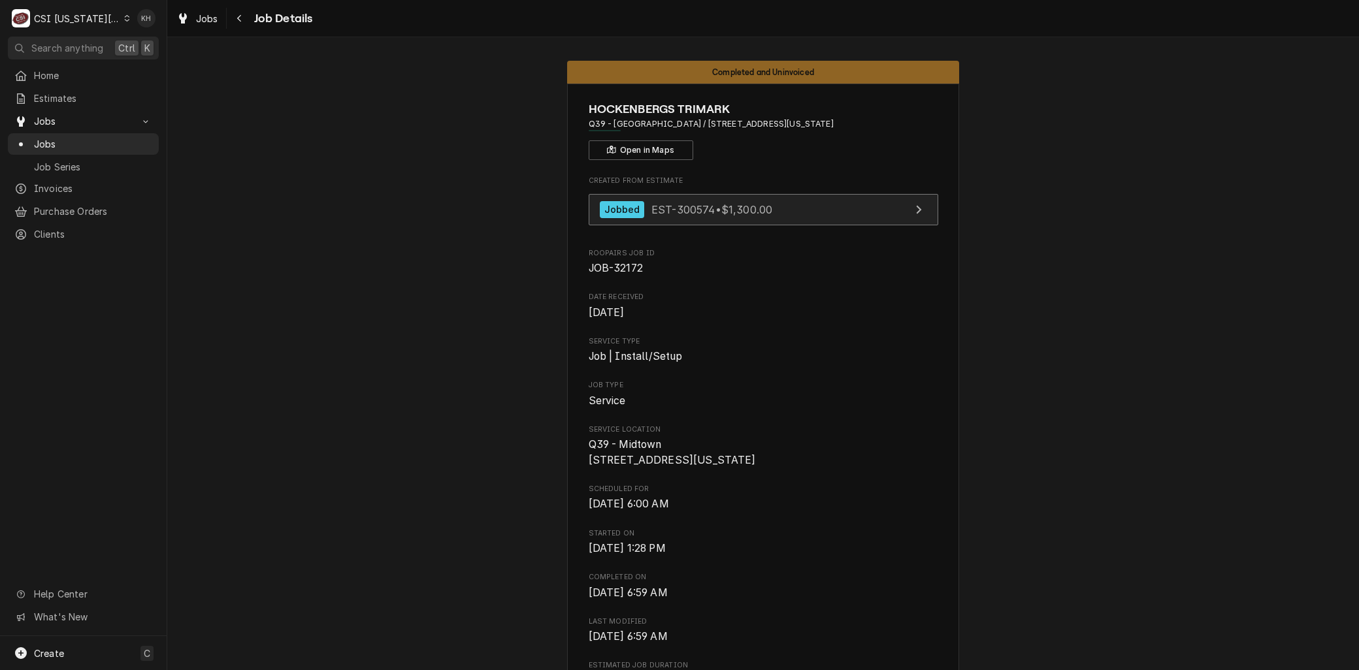
click at [733, 200] on link "Jobbed EST-300574 • $1,300.00" at bounding box center [764, 210] width 350 height 32
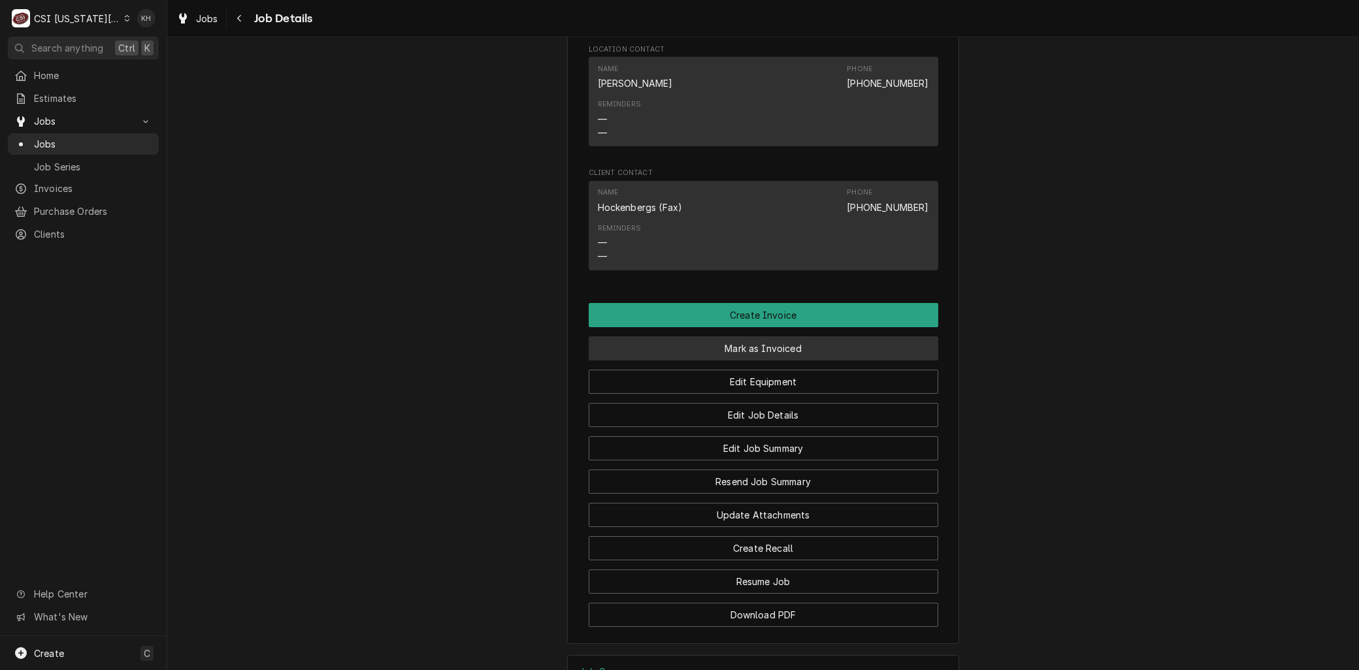
scroll to position [1307, 0]
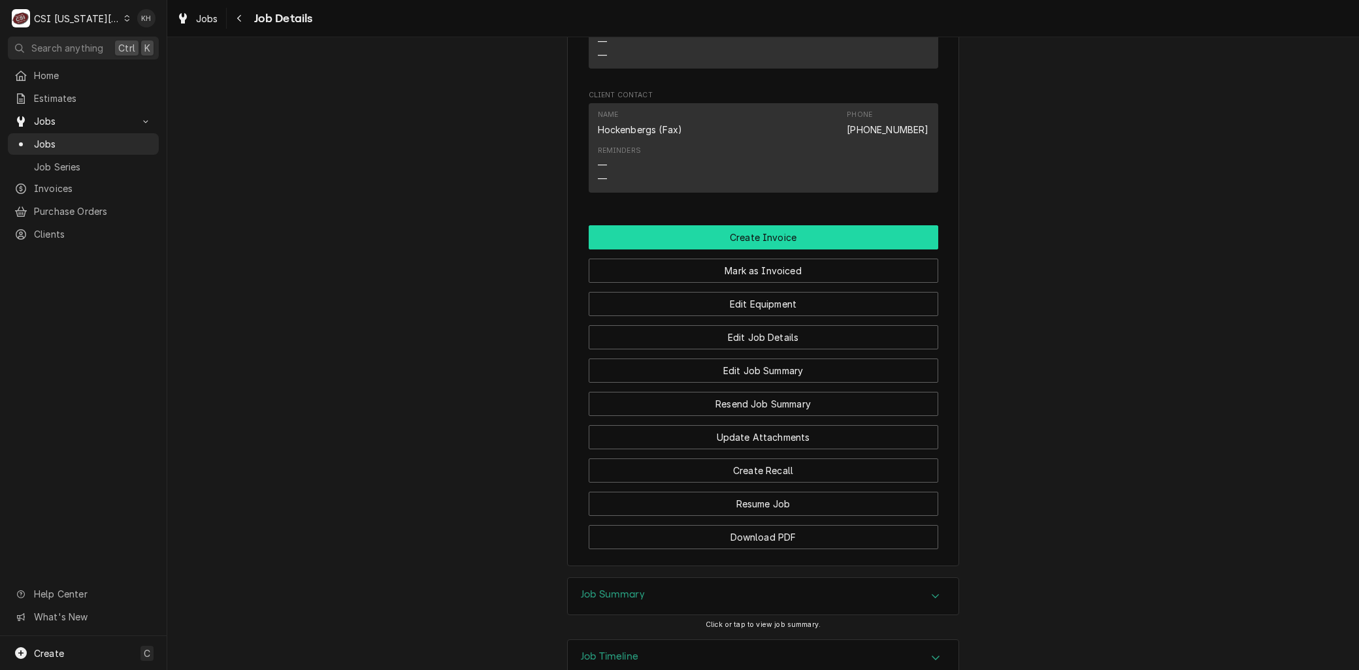
click at [767, 242] on button "Create Invoice" at bounding box center [764, 237] width 350 height 24
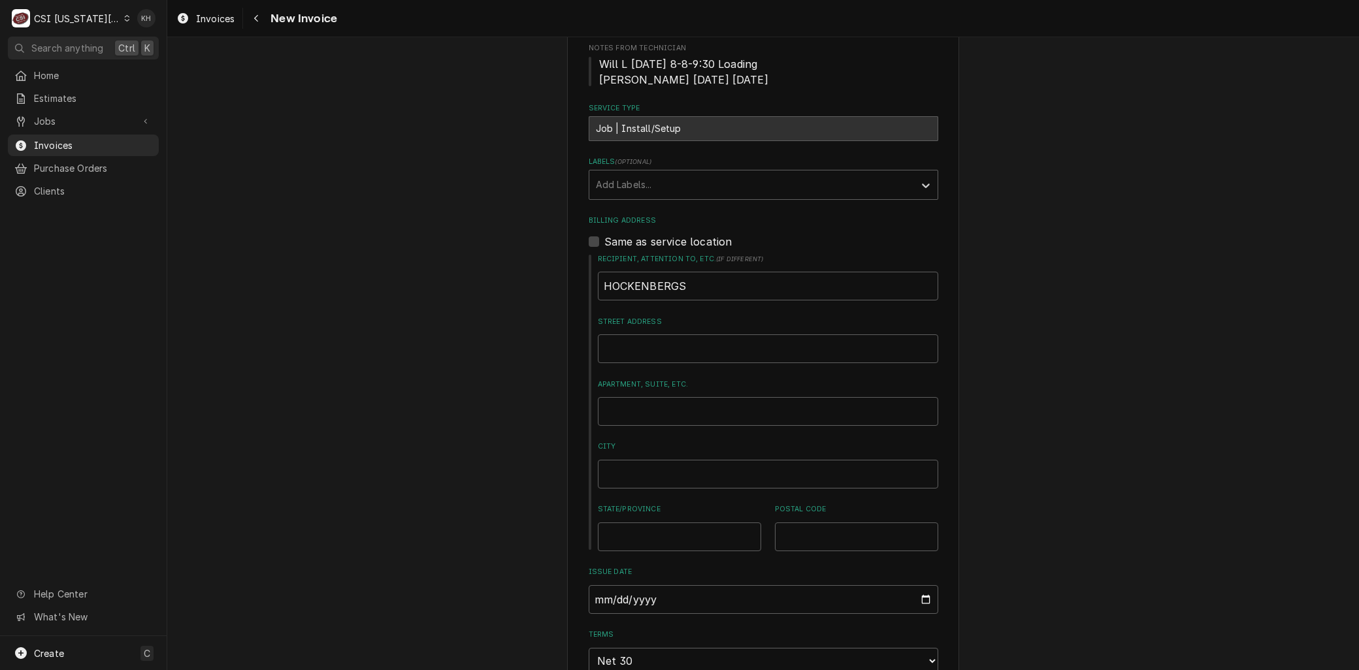
scroll to position [290, 0]
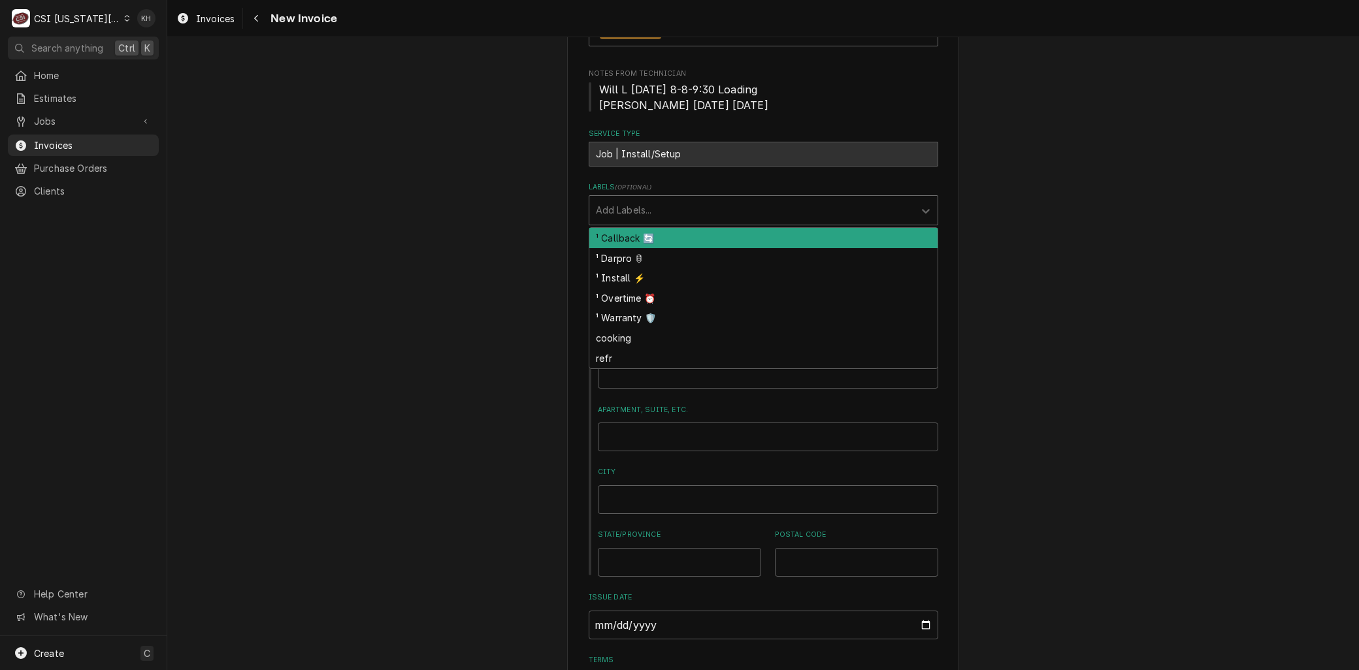
click at [610, 216] on div "Labels" at bounding box center [752, 211] width 312 height 24
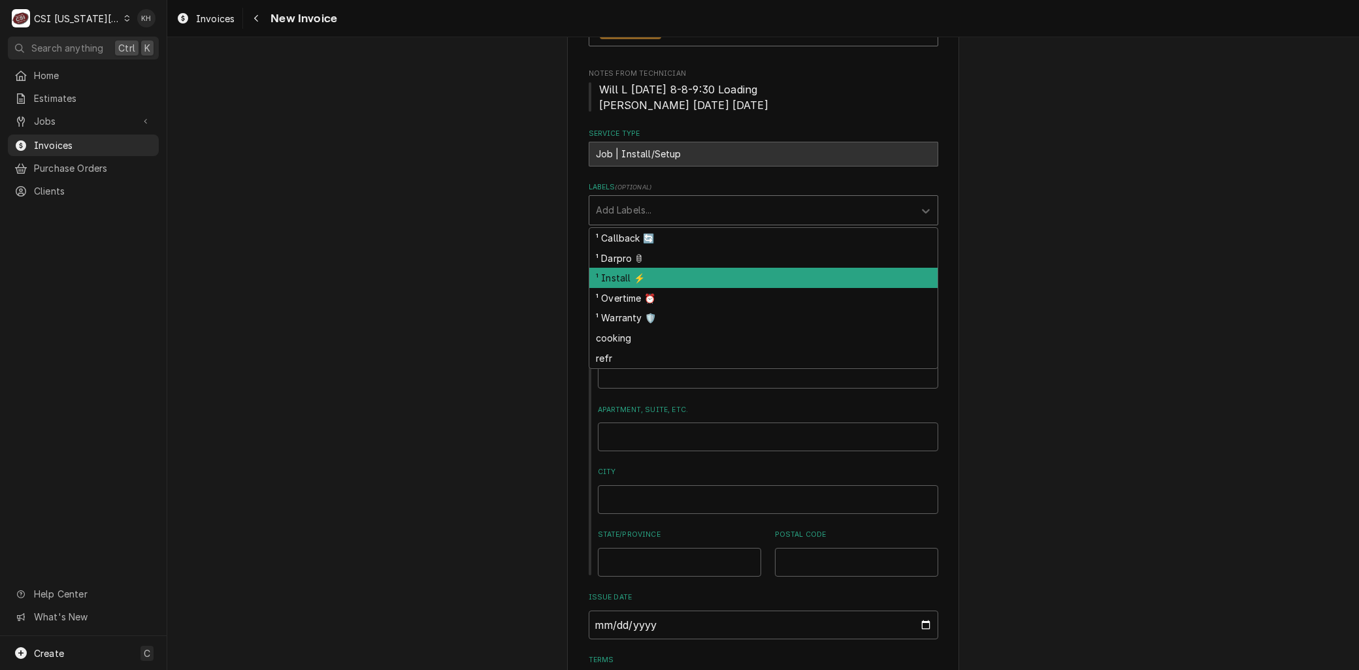
click at [608, 279] on div "¹ Install ⚡️" at bounding box center [763, 278] width 348 height 20
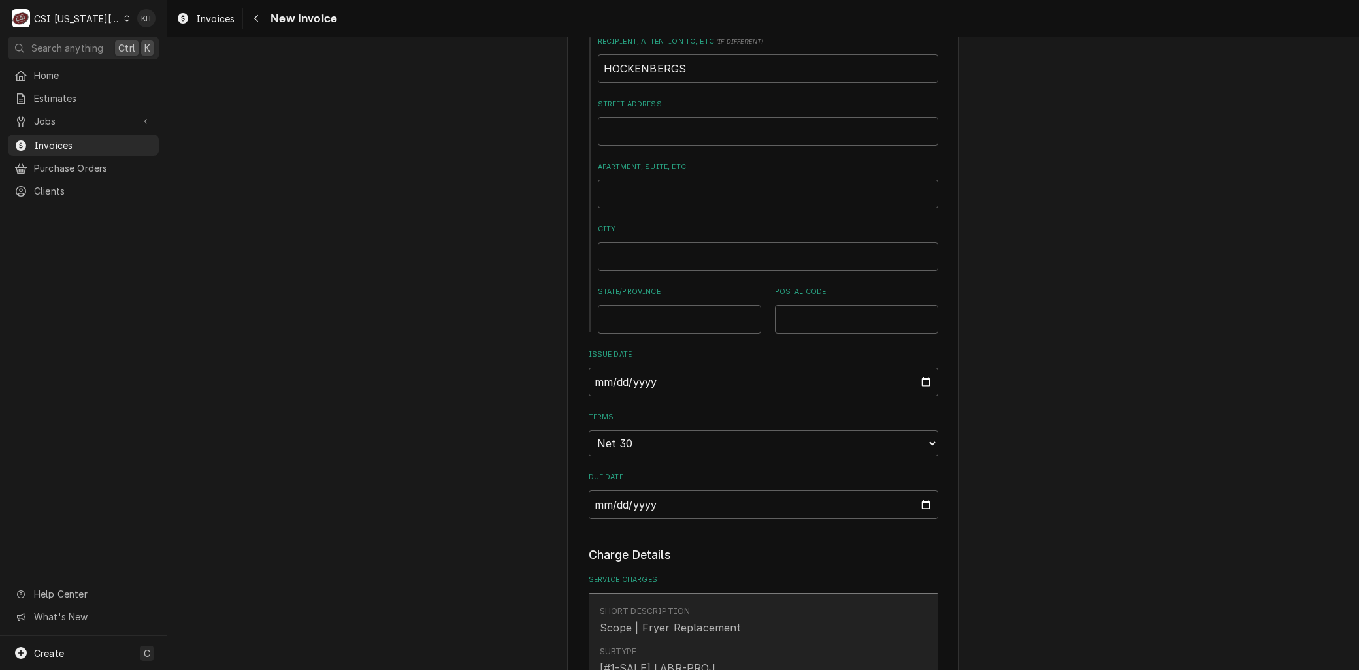
scroll to position [799, 0]
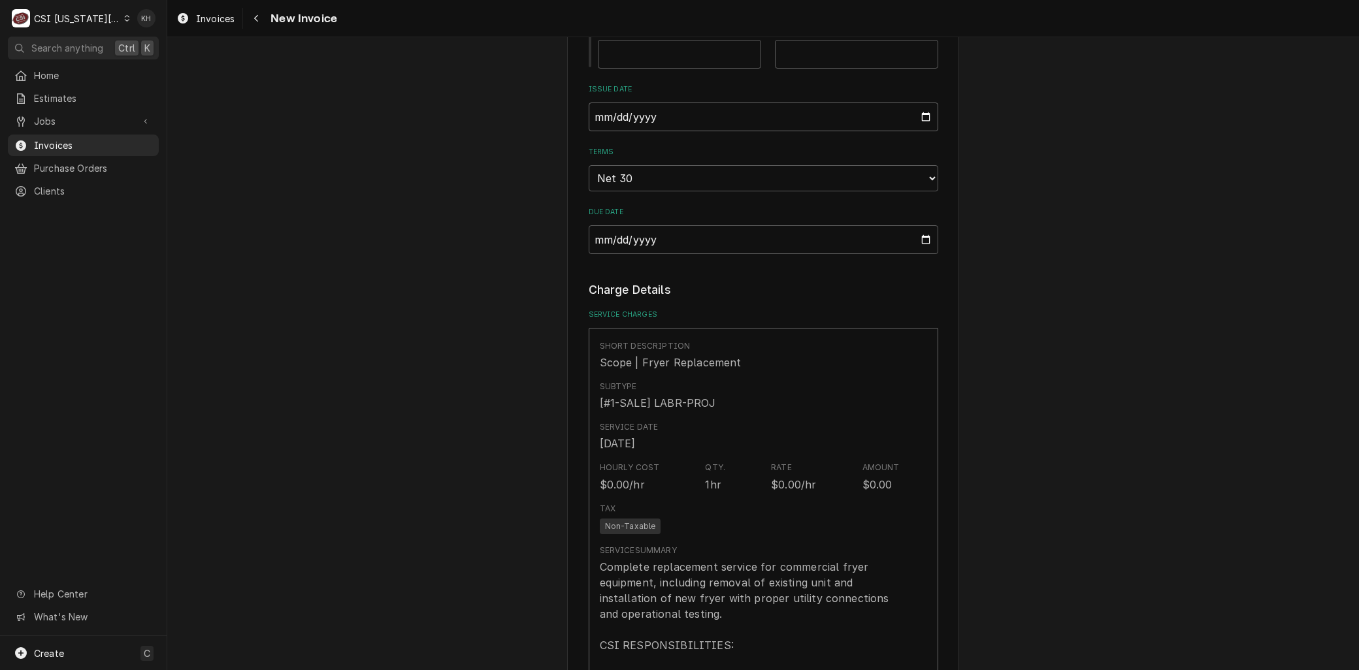
click at [918, 120] on input "2025-10-02" at bounding box center [764, 117] width 350 height 29
type textarea "x"
type input "2025-09-30"
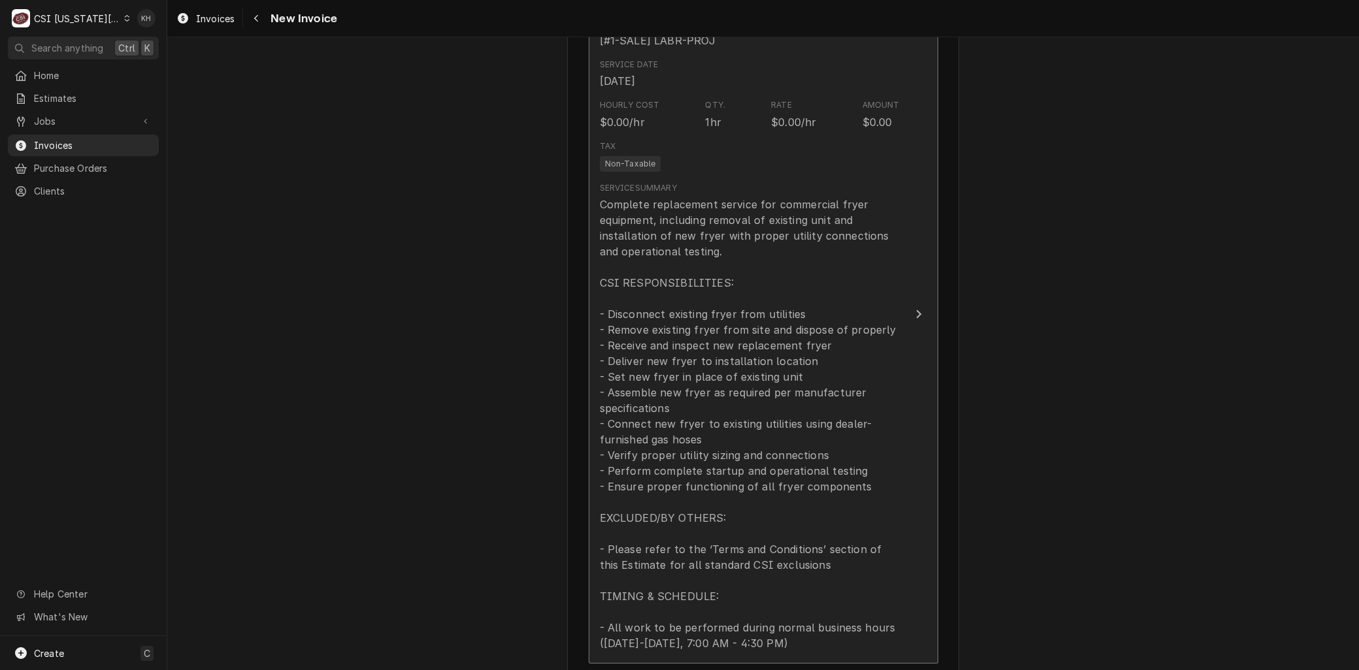
click at [665, 327] on div "Complete replacement service for commercial fryer equipment, including removal …" at bounding box center [750, 424] width 300 height 455
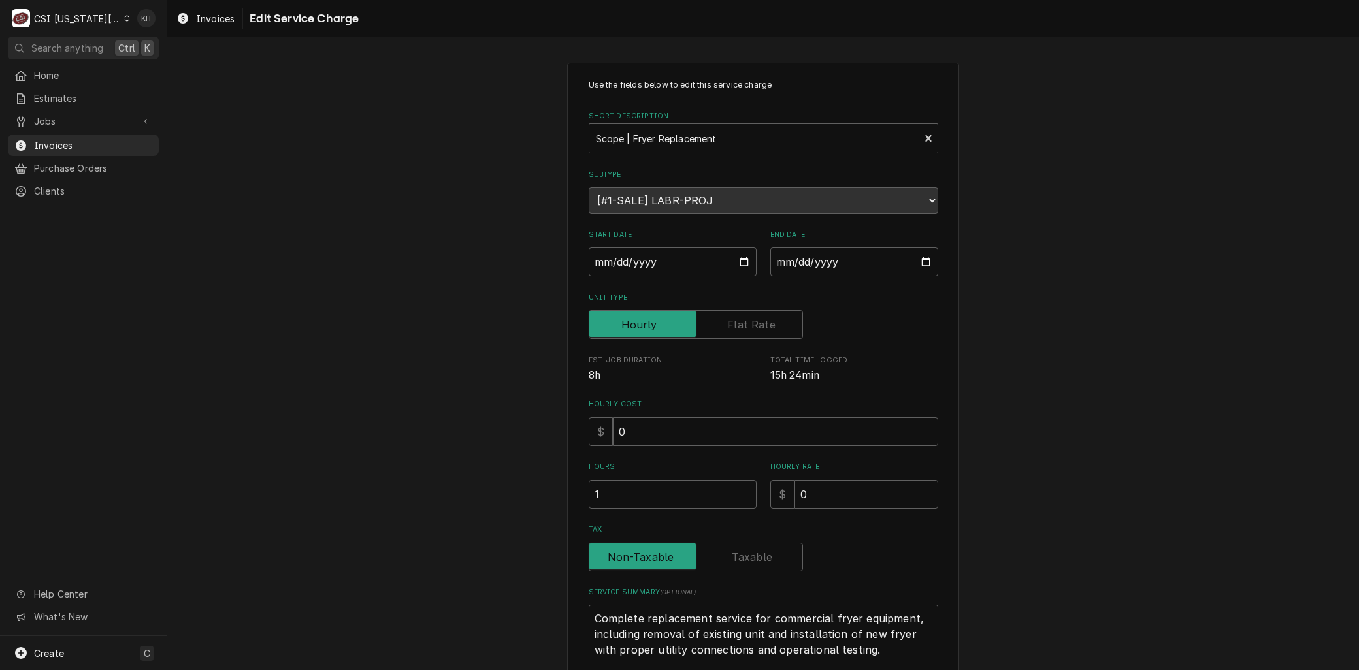
drag, startPoint x: 857, startPoint y: 644, endPoint x: 273, endPoint y: 520, distance: 597.4
click at [274, 520] on div "Use the fields below to edit this service charge Short Description Scope | Frye…" at bounding box center [763, 602] width 1192 height 1103
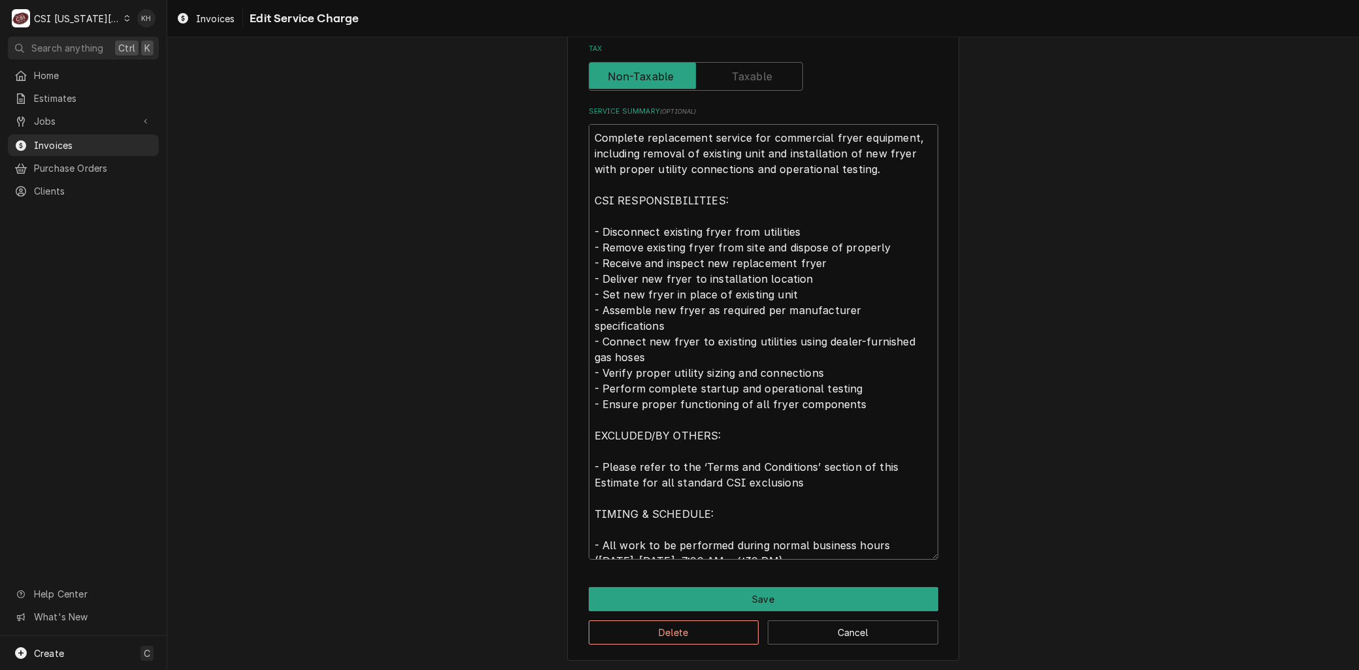
scroll to position [15, 0]
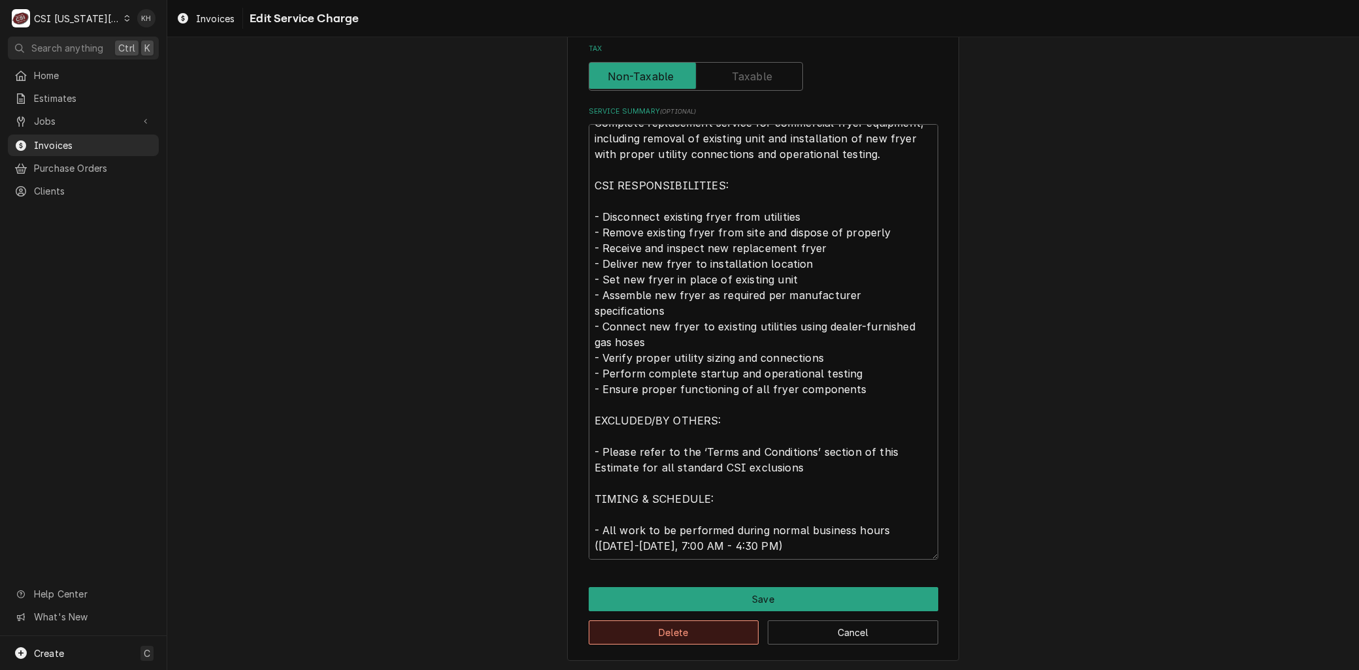
click at [714, 627] on button "Delete" at bounding box center [674, 633] width 171 height 24
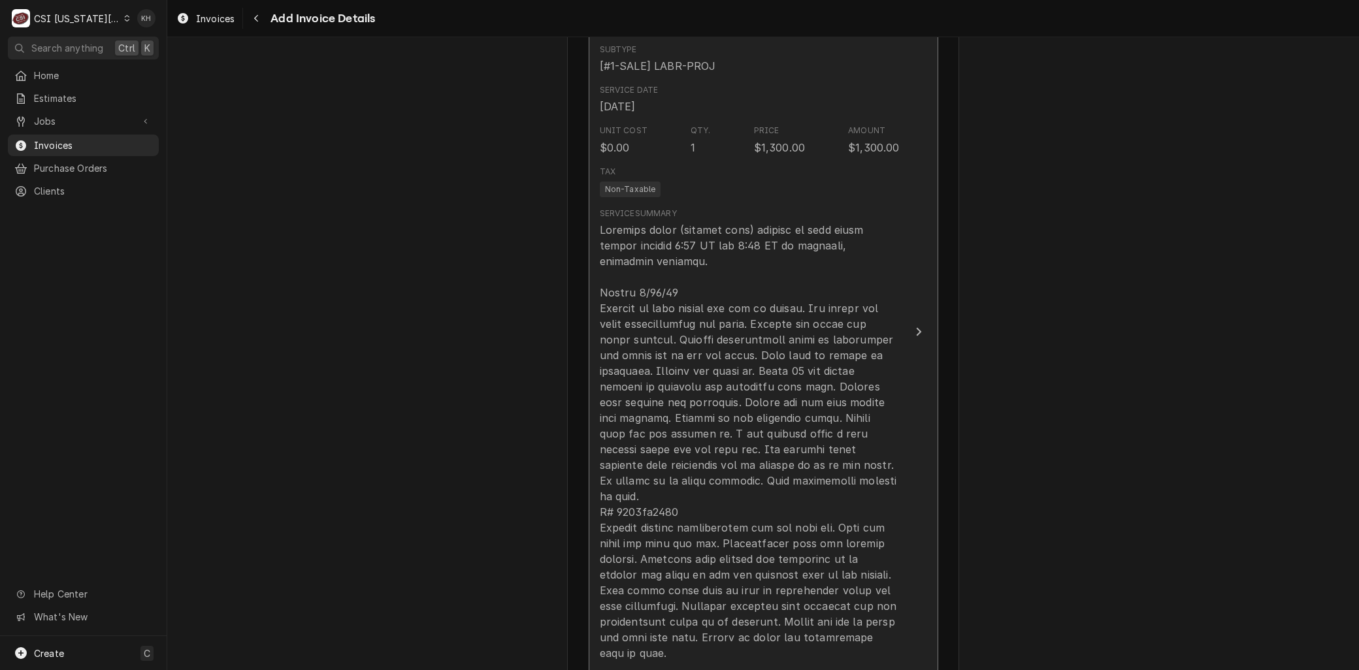
scroll to position [1042, 0]
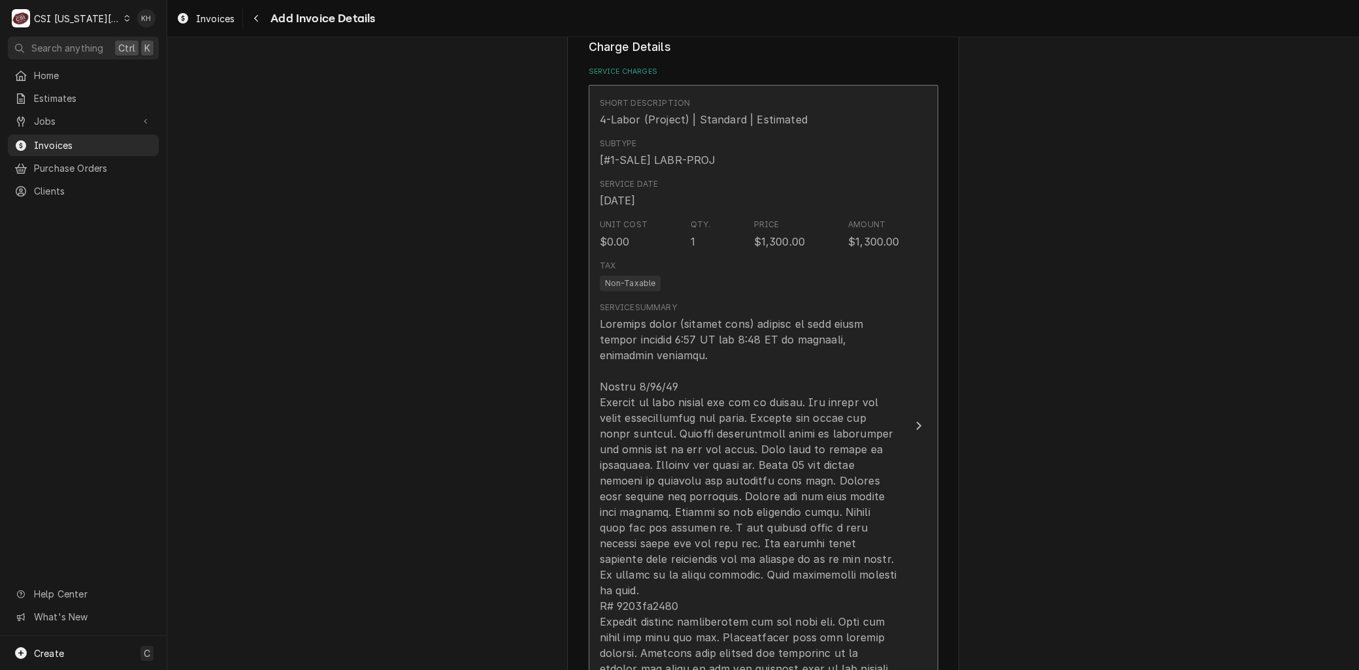
click at [714, 586] on div "Update Line Item" at bounding box center [750, 535] width 300 height 439
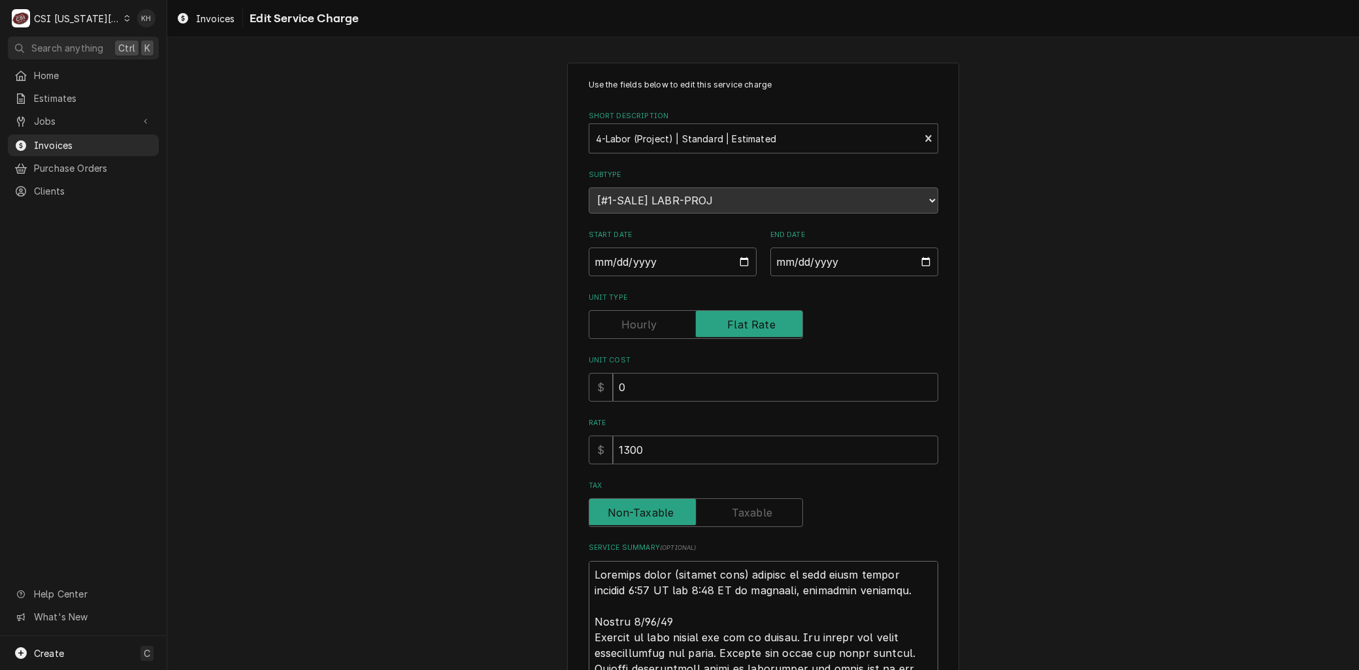
drag, startPoint x: 631, startPoint y: 602, endPoint x: 519, endPoint y: 520, distance: 138.4
click at [519, 521] on div "Use the fields below to edit this service charge Short Description 4-Labor (Pro…" at bounding box center [763, 549] width 1192 height 996
paste textarea "Complete replacement service for commercial fryer equipment, including removal …"
type textarea "x"
type textarea "Complete replacement service for commercial fryer equipment, including removal …"
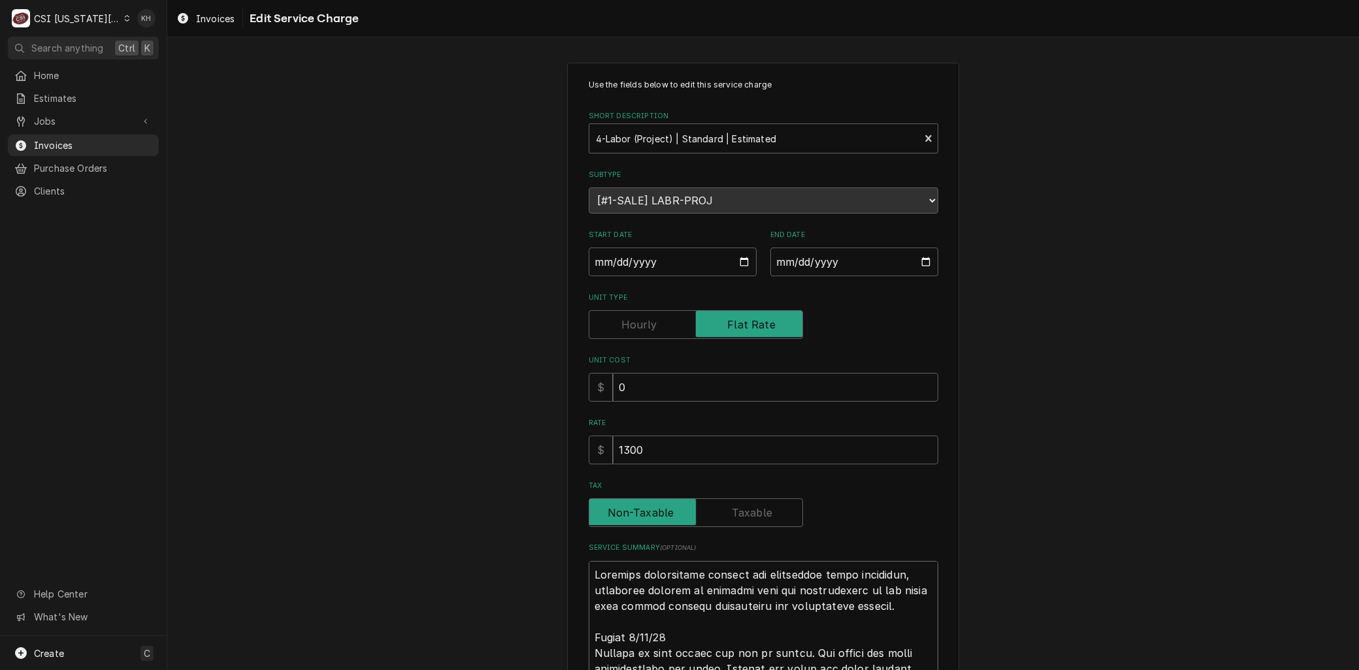
drag, startPoint x: 596, startPoint y: 572, endPoint x: 556, endPoint y: 569, distance: 40.0
click at [556, 569] on div "Use the fields below to edit this service charge Short Description 4-Labor (Pro…" at bounding box center [763, 557] width 1192 height 1012
type textarea "x"
type textarea "Lomplete replacement service for commercial fryer equipment, including removal …"
type textarea "x"
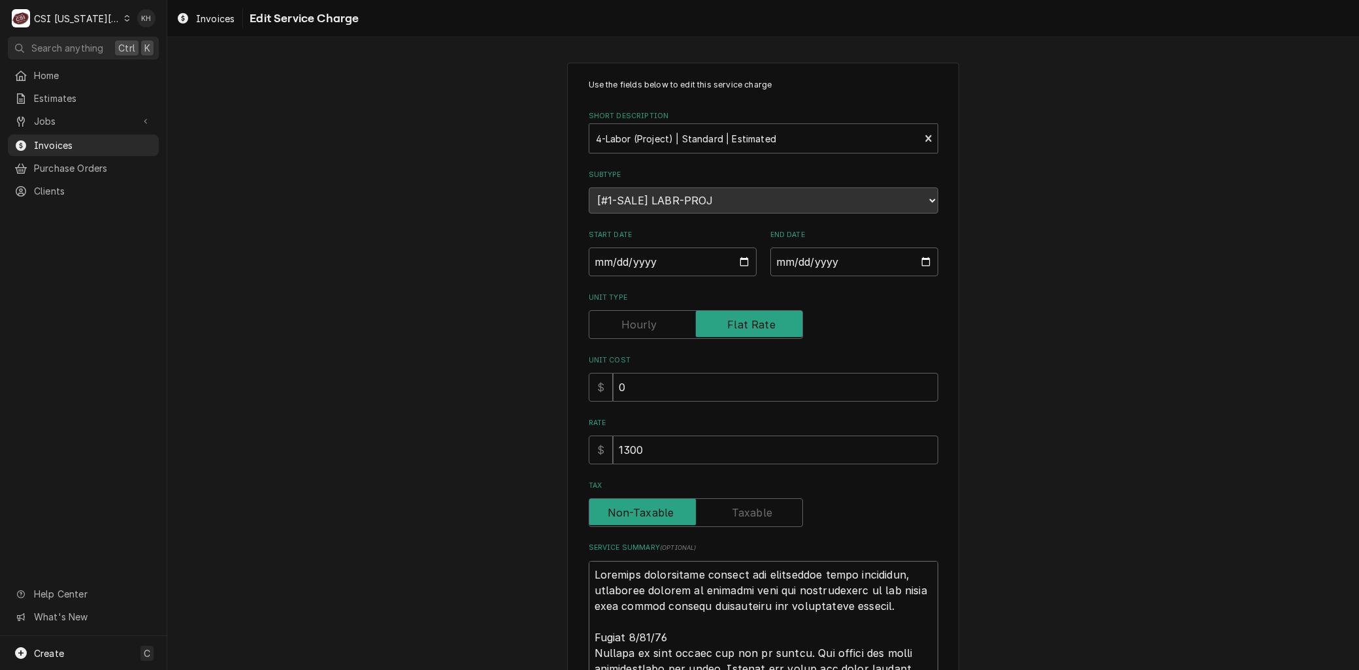
type textarea "Laomplete replacement service for commercial fryer equipment, including removal…"
type textarea "x"
type textarea "Labomplete replacement service for commercial fryer equipment, including remova…"
type textarea "x"
type textarea "Laboomplete replacement service for commercial fryer equipment, including remov…"
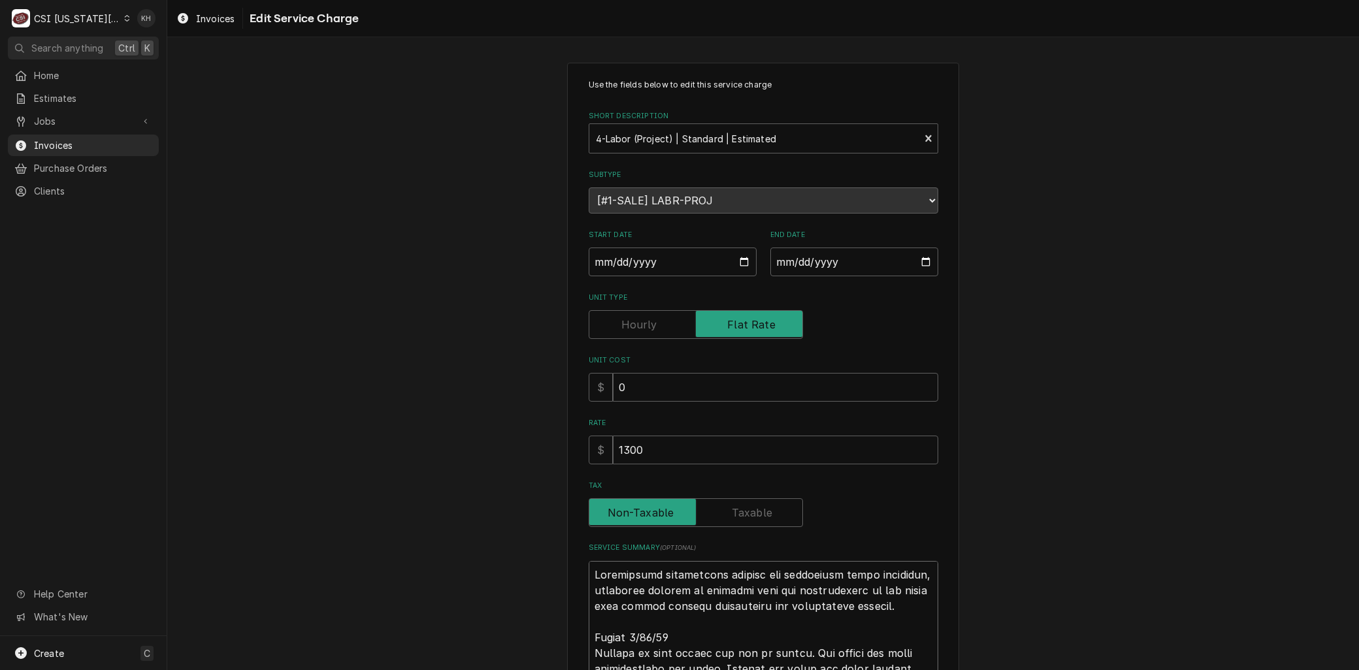
type textarea "x"
type textarea "Laboromplete replacement service for commercial fryer equipment, including remo…"
type textarea "x"
type textarea "Labor omplete replacement service for commercial fryer equipment, including rem…"
type textarea "x"
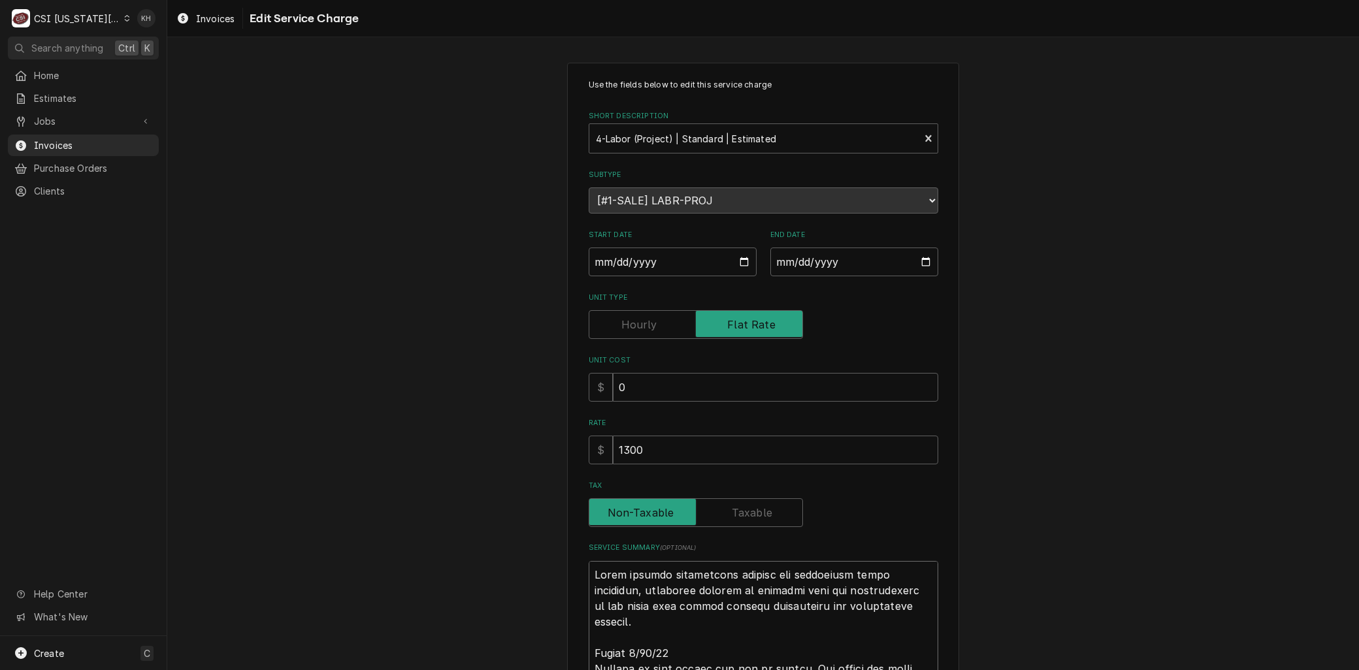
type textarea "Labor tomplete replacement service for commercial fryer equipment, including re…"
type textarea "x"
type textarea "Labor toomplete replacement service for commercial fryer equipment, including r…"
type textarea "x"
type textarea "Labor to omplete replacement service for commercial fryer equipment, including …"
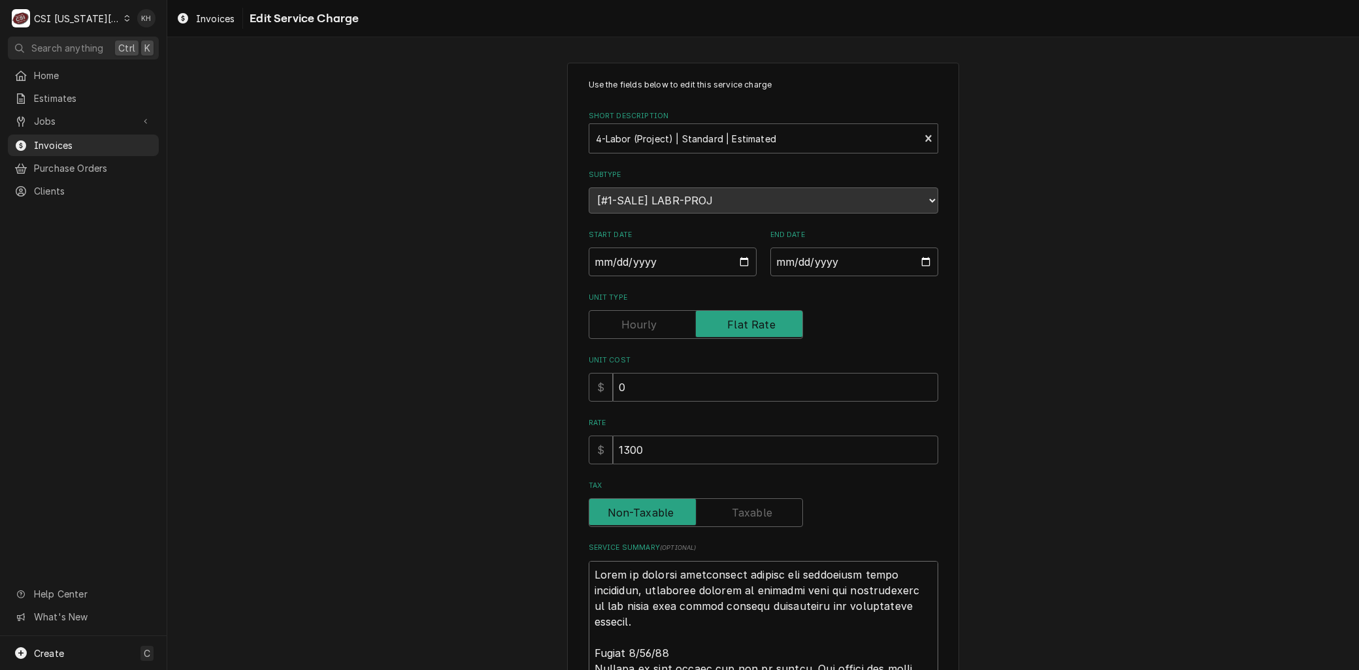
type textarea "x"
type textarea "Labor to complete replacement service for commercial fryer equipment, including…"
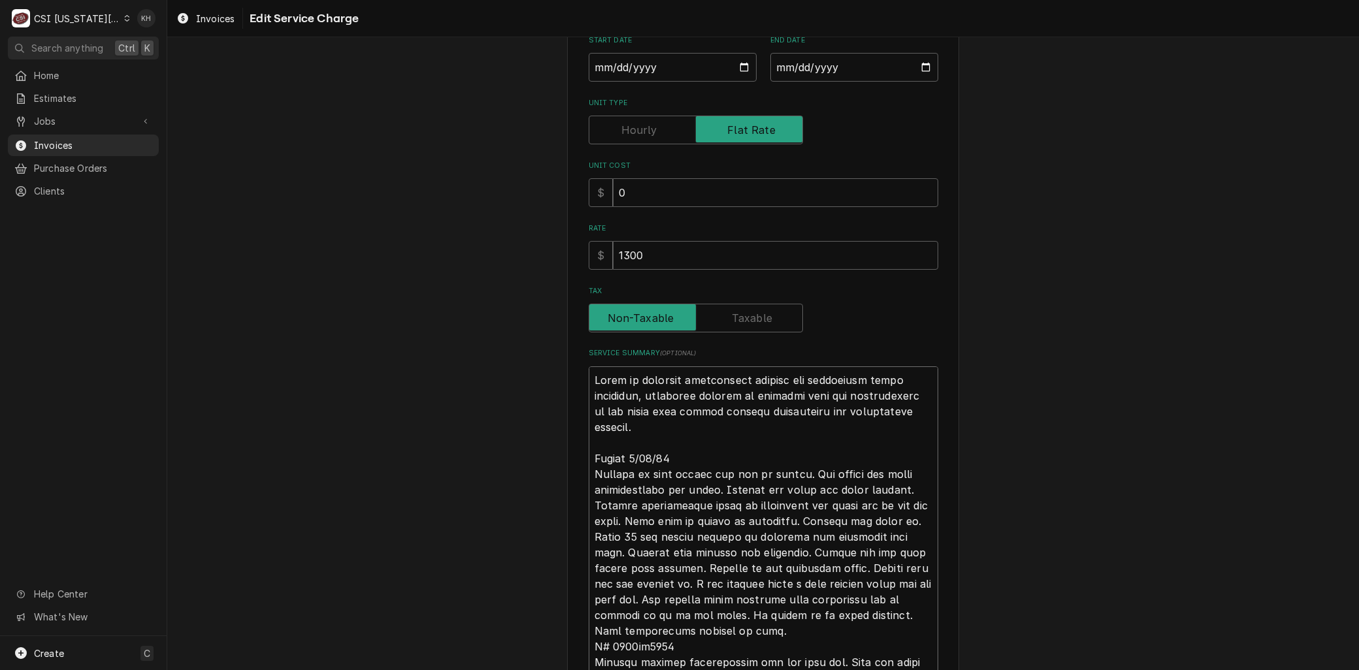
scroll to position [218, 0]
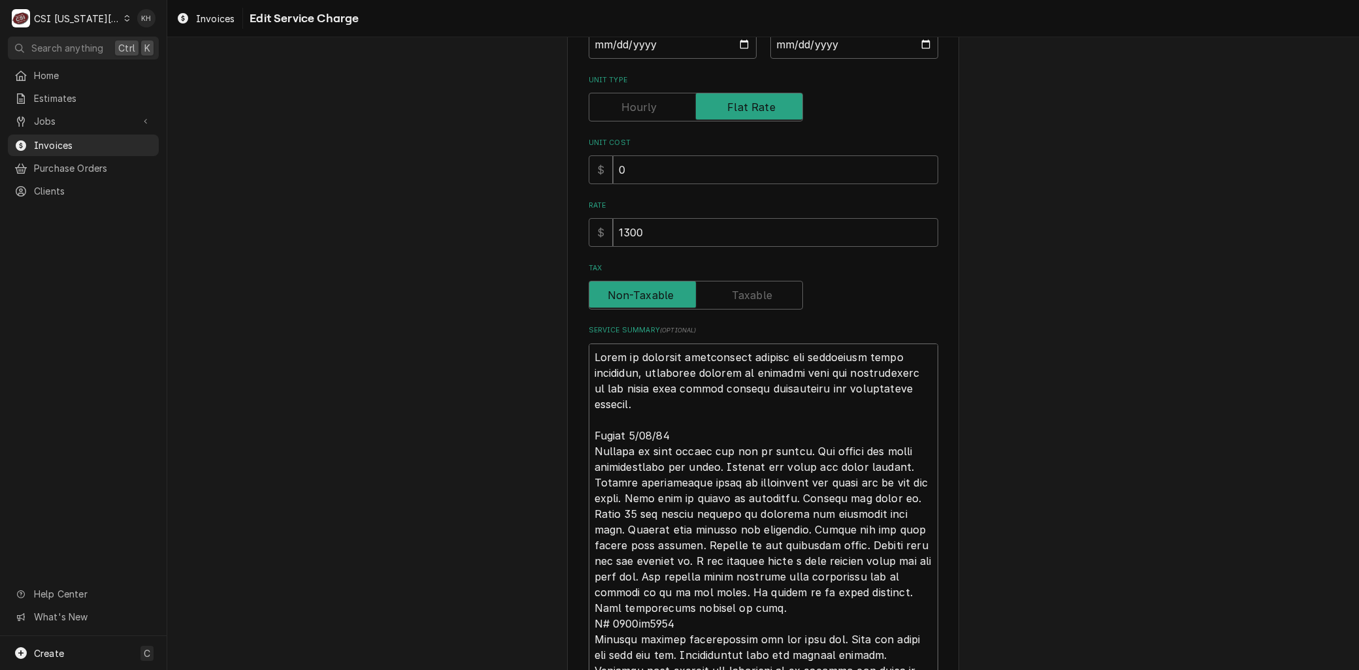
drag, startPoint x: 589, startPoint y: 434, endPoint x: 582, endPoint y: 420, distance: 15.8
click at [582, 420] on div "Use the fields below to edit this service charge Short Description 4-Labor (Pro…" at bounding box center [763, 339] width 392 height 989
type textarea "x"
type textarea "Labor to complete replacement service for commercial fryer equipment, including…"
type textarea "x"
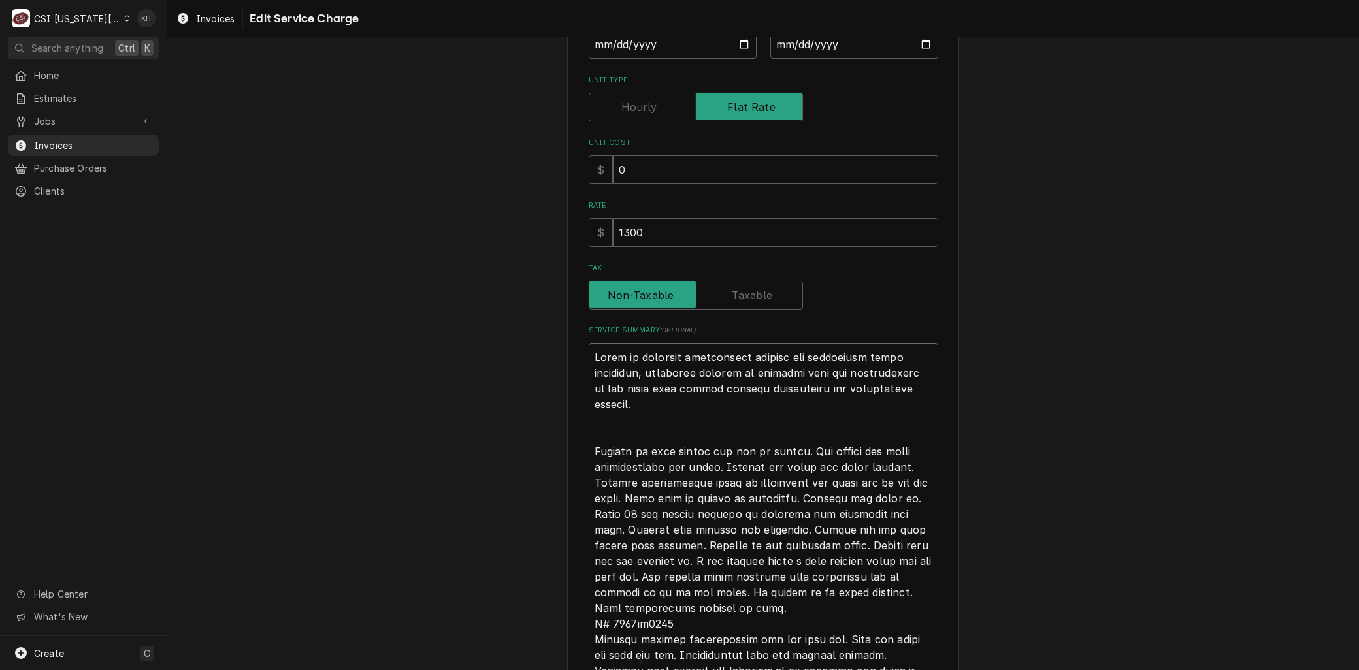
type textarea "Labor to complete replacement service for commercial fryer equipment, including…"
type textarea "x"
type textarea "Labor to complete replacement service for commercial fryer equipment, including…"
type textarea "x"
type textarea "Labor to complete replacement service for commercial fryer equipment, including…"
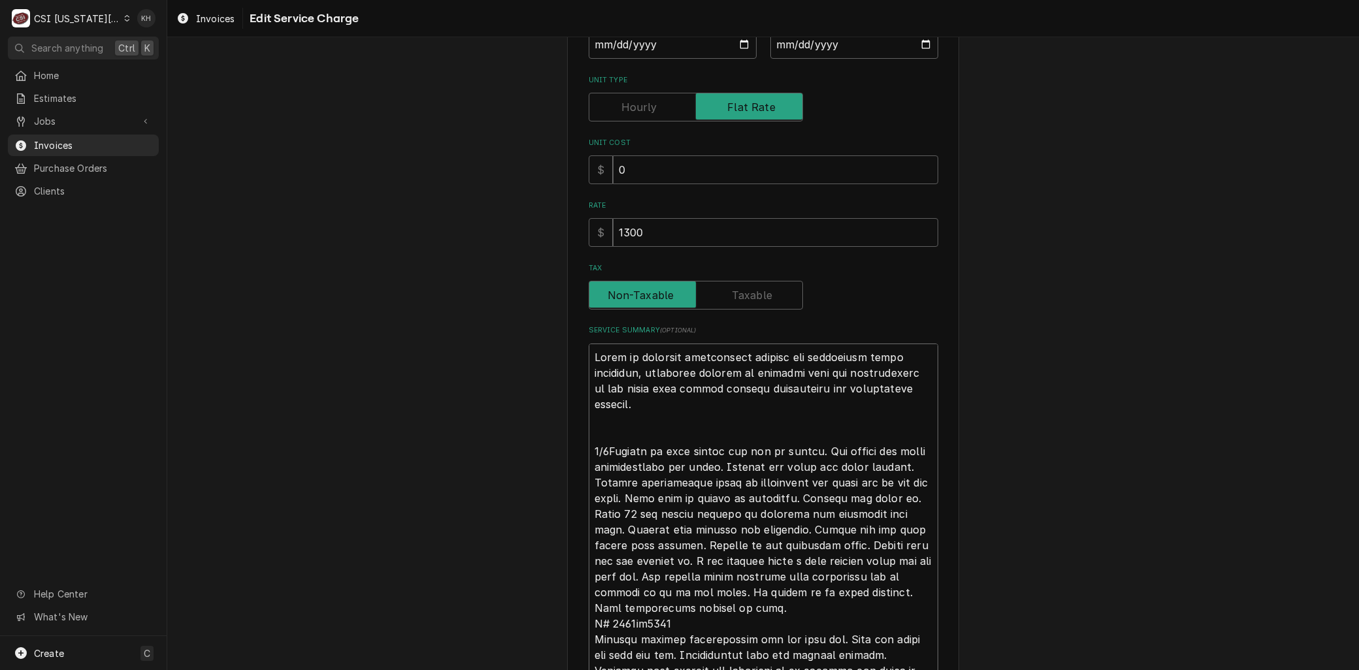
type textarea "x"
type textarea "Labor to complete replacement service for commercial fryer equipment, including…"
type textarea "x"
type textarea "Labor to complete replacement service for commercial fryer equipment, including…"
type textarea "x"
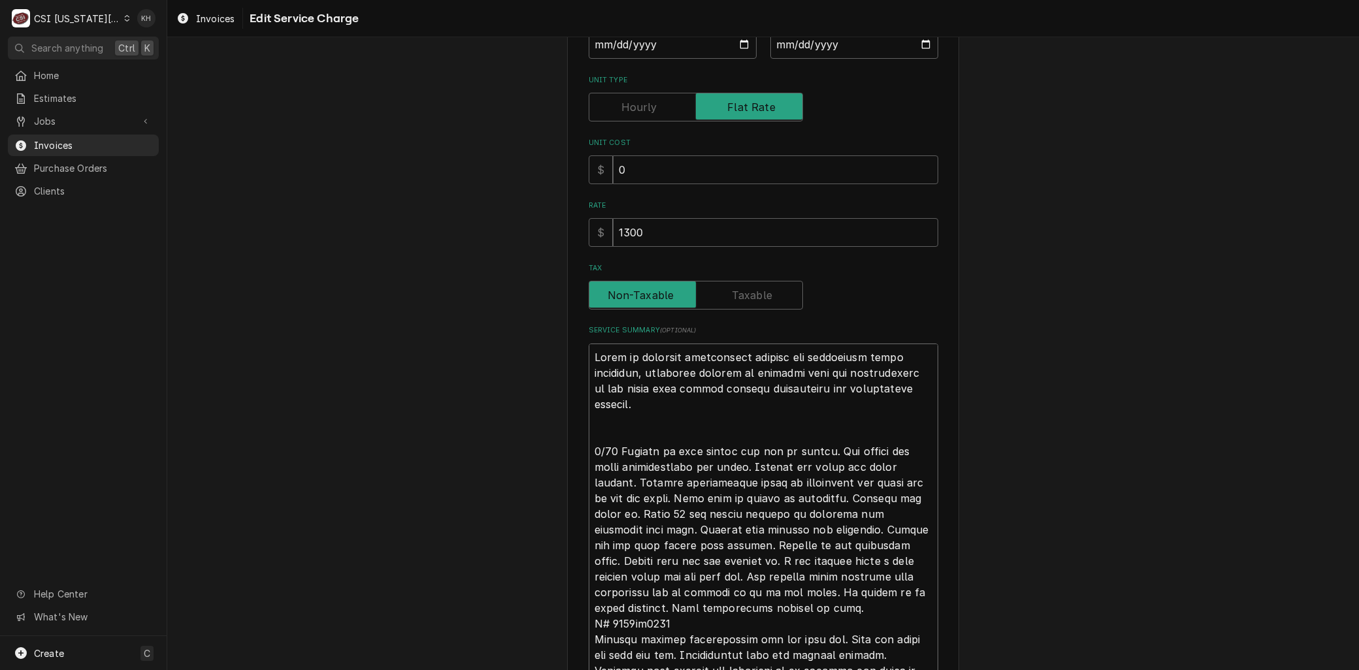
type textarea "Labor to complete replacement service for commercial fryer equipment, including…"
type textarea "x"
type textarea "Labor to complete replacement service for commercial fryer equipment, including…"
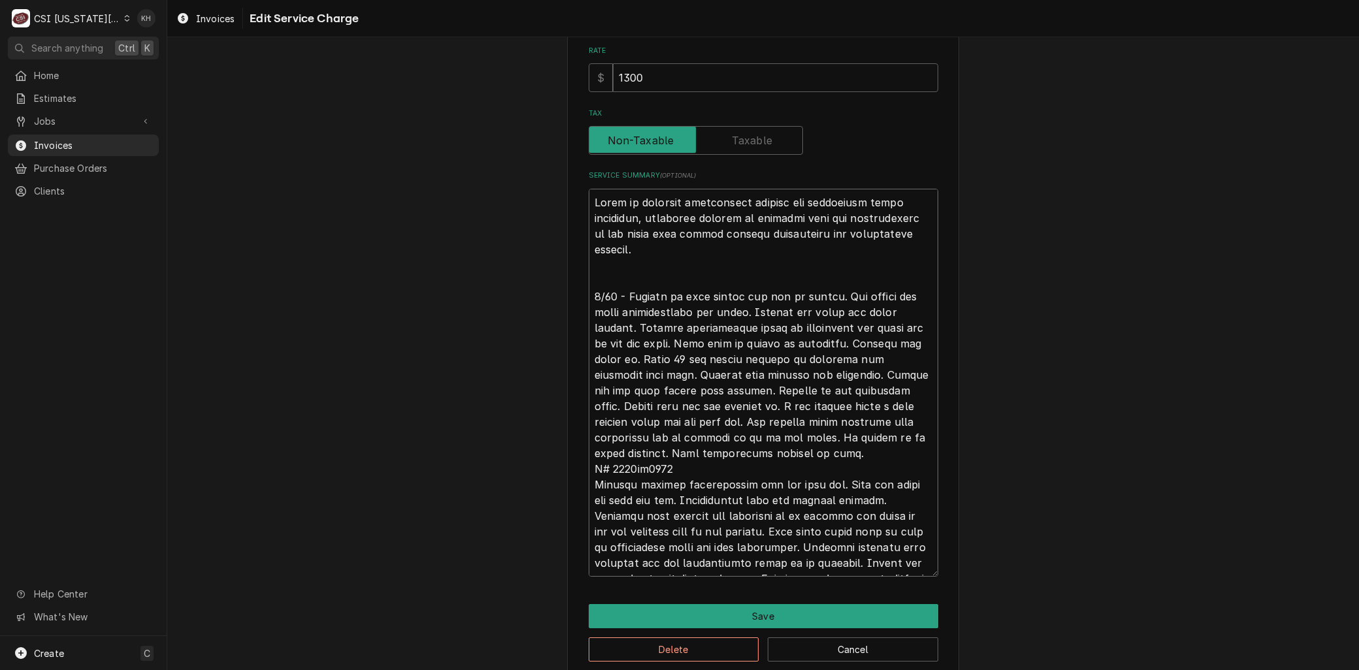
scroll to position [389, 0]
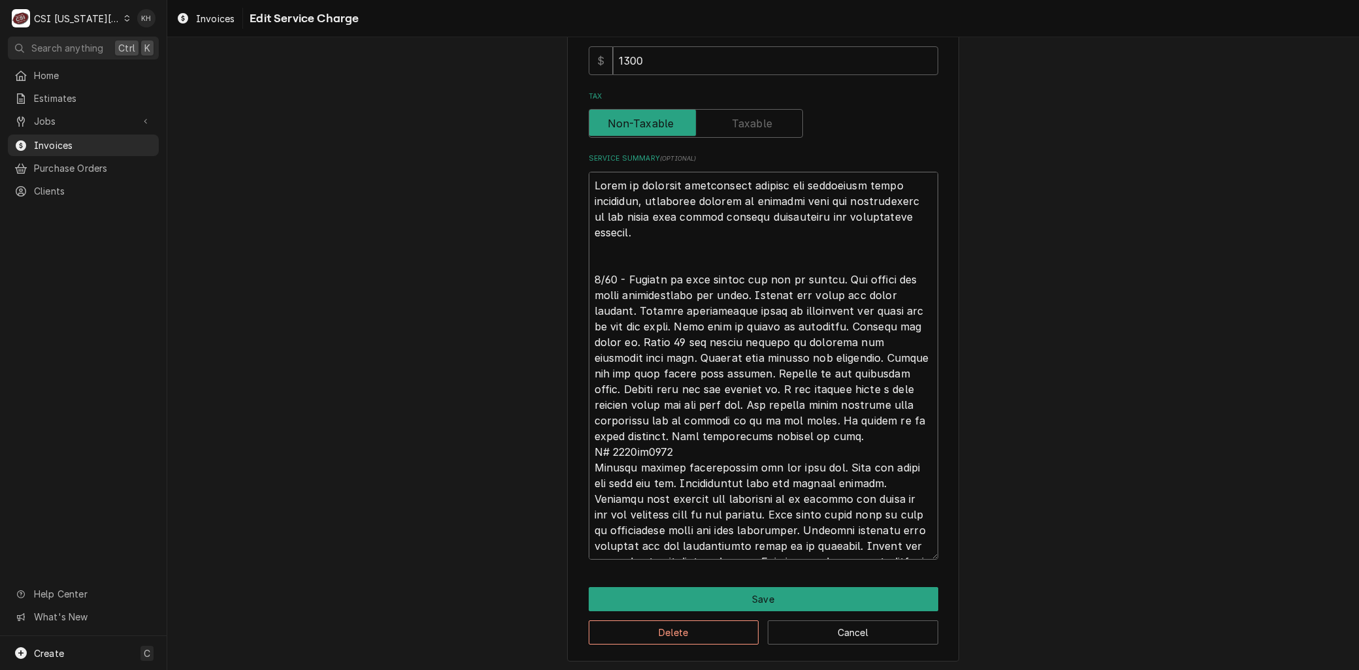
drag, startPoint x: 698, startPoint y: 259, endPoint x: 874, endPoint y: 261, distance: 176.5
click at [874, 261] on textarea "Service Summary ( optional )" at bounding box center [764, 366] width 350 height 388
type textarea "x"
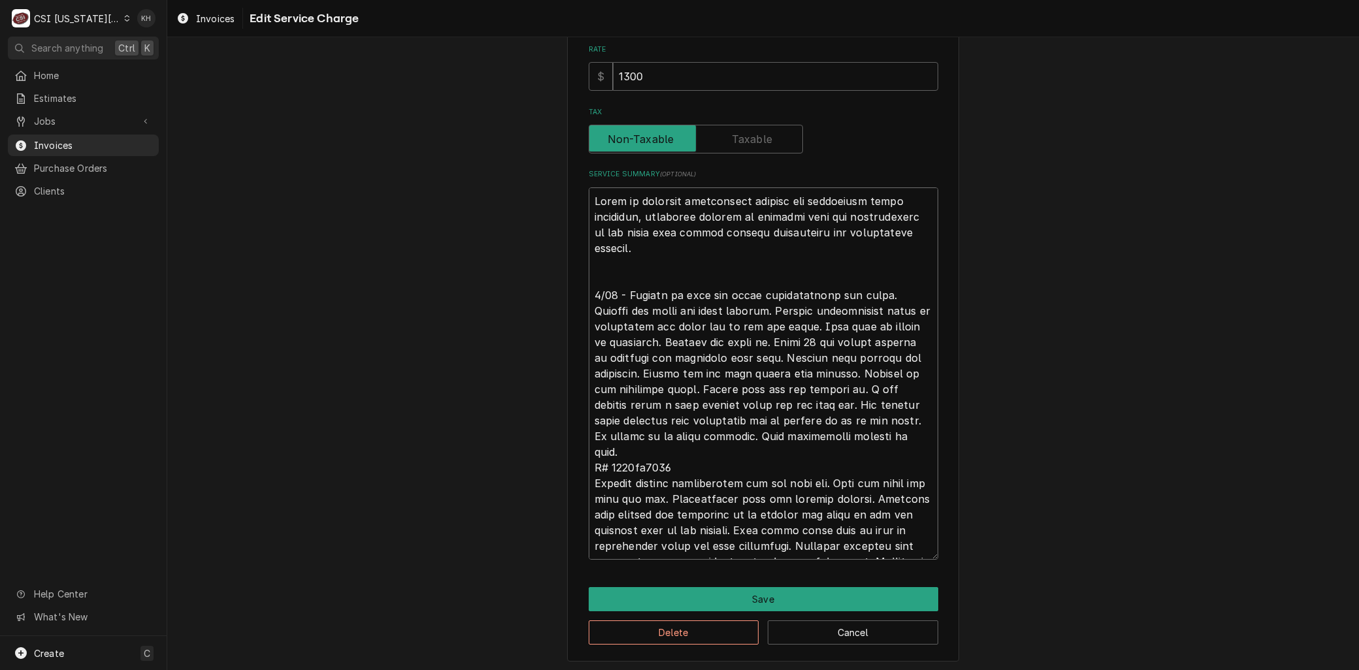
type textarea "Labor to complete replacement service for commercial fryer equipment, including…"
type textarea "x"
type textarea "Labor to complete replacement service for commercial fryer equipment, including…"
type textarea "x"
type textarea "Labor to complete replacement service for commercial fryer equipment, including…"
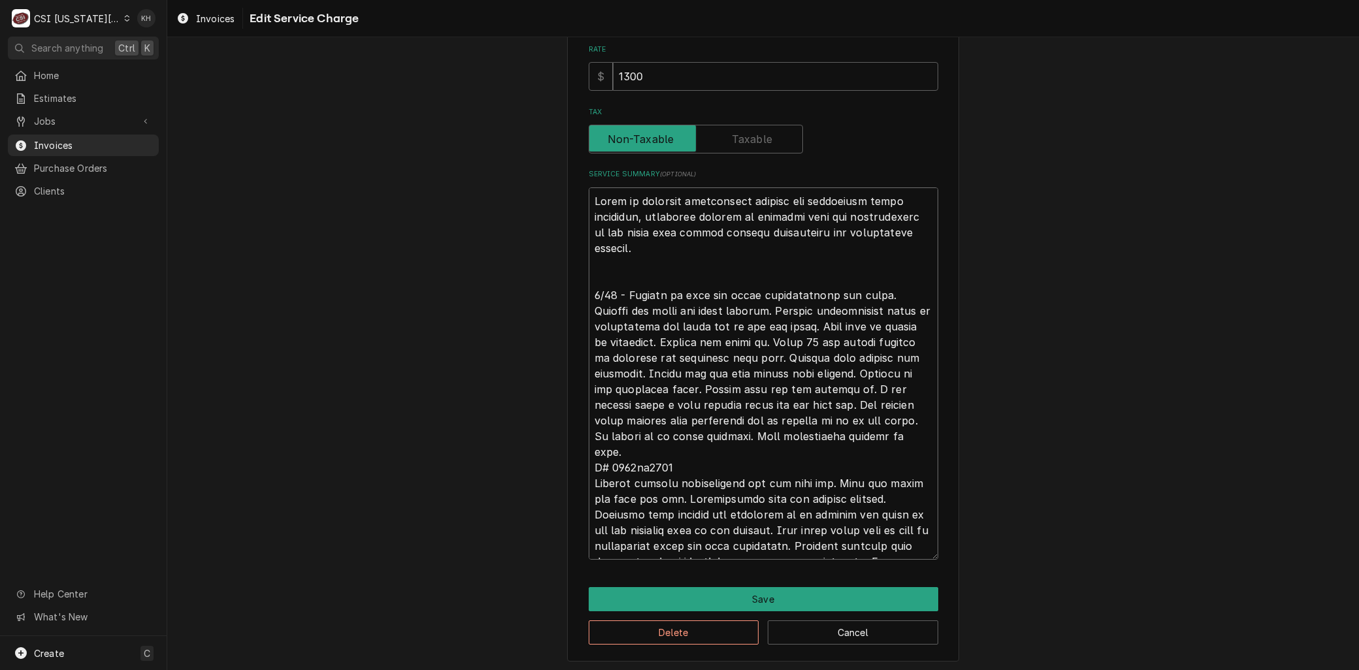
drag, startPoint x: 828, startPoint y: 402, endPoint x: 767, endPoint y: 451, distance: 78.1
click at [767, 451] on textarea "Service Summary ( optional )" at bounding box center [764, 374] width 350 height 372
type textarea "x"
type textarea "Labor to complete replacement service for commercial fryer equipment, including…"
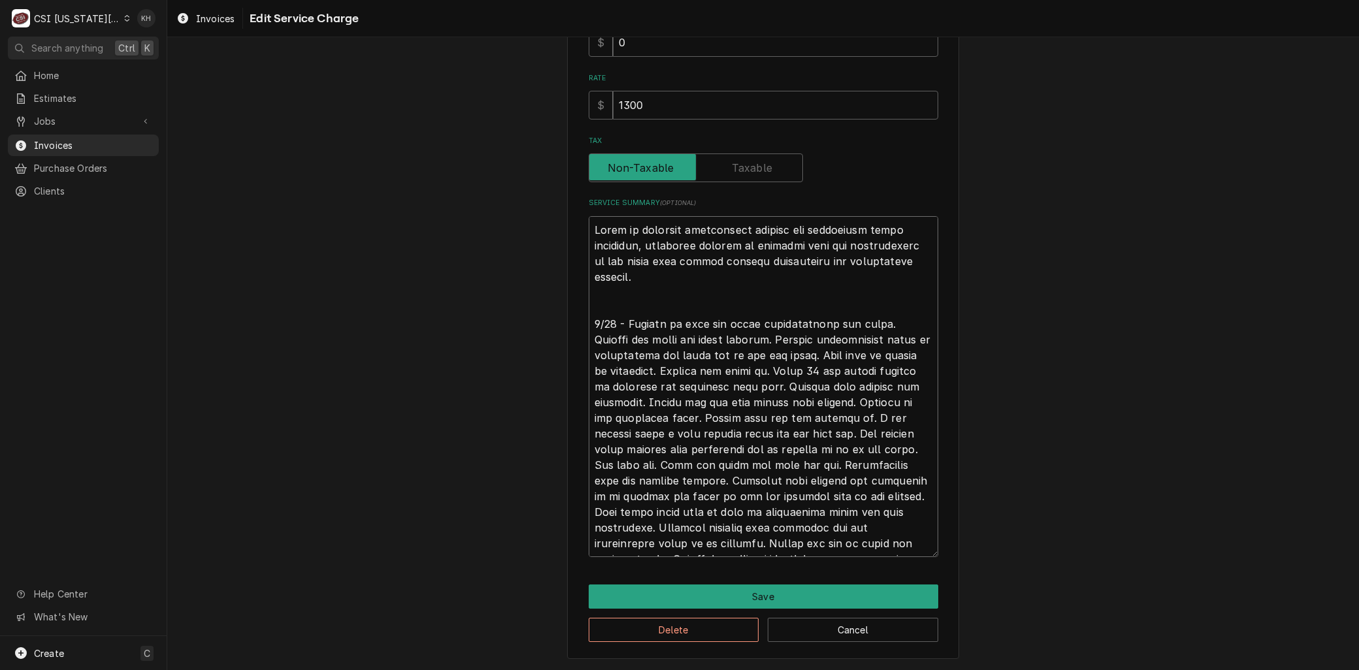
scroll to position [342, 0]
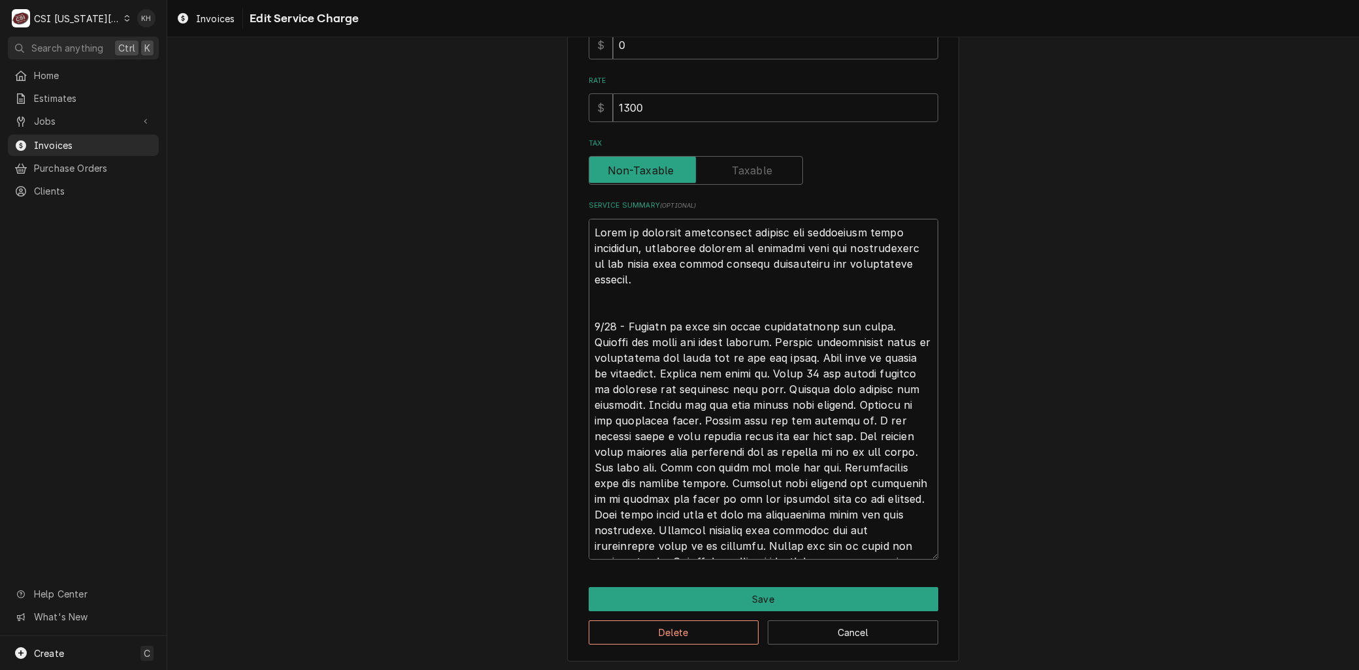
drag, startPoint x: 632, startPoint y: 466, endPoint x: 772, endPoint y: 465, distance: 139.8
click at [772, 465] on textarea "Service Summary ( optional )" at bounding box center [764, 389] width 350 height 341
type textarea "x"
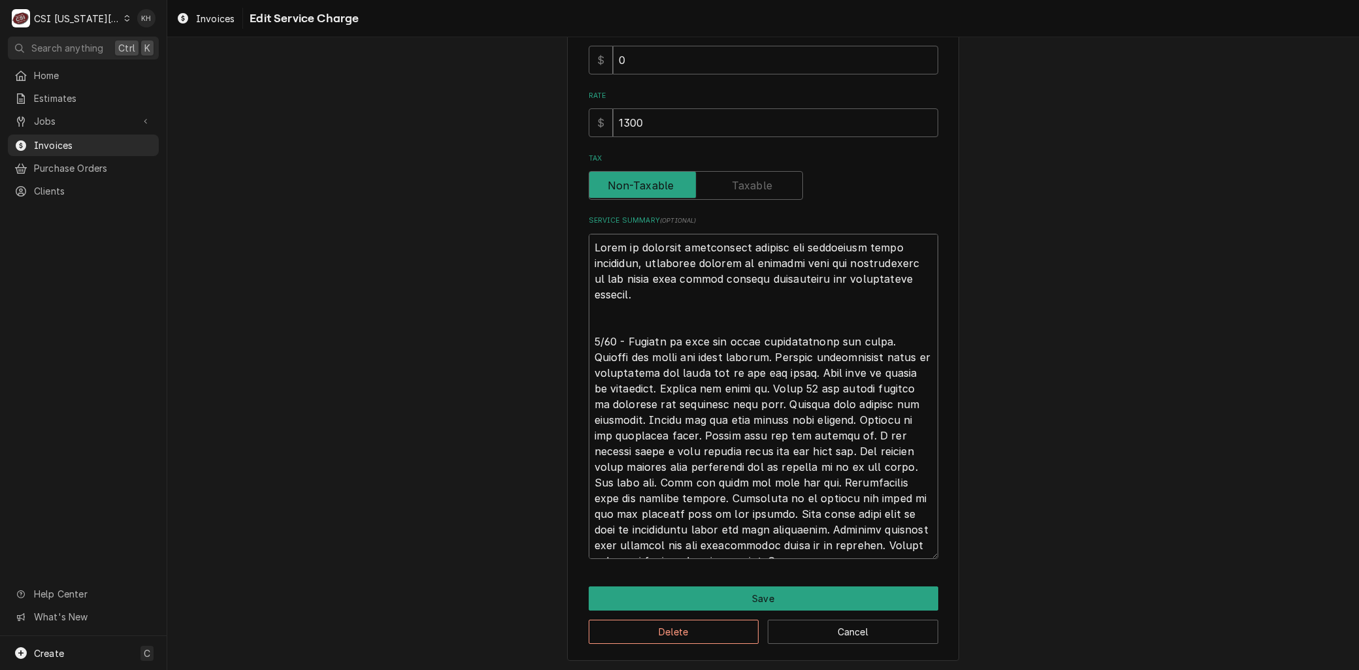
scroll to position [16, 0]
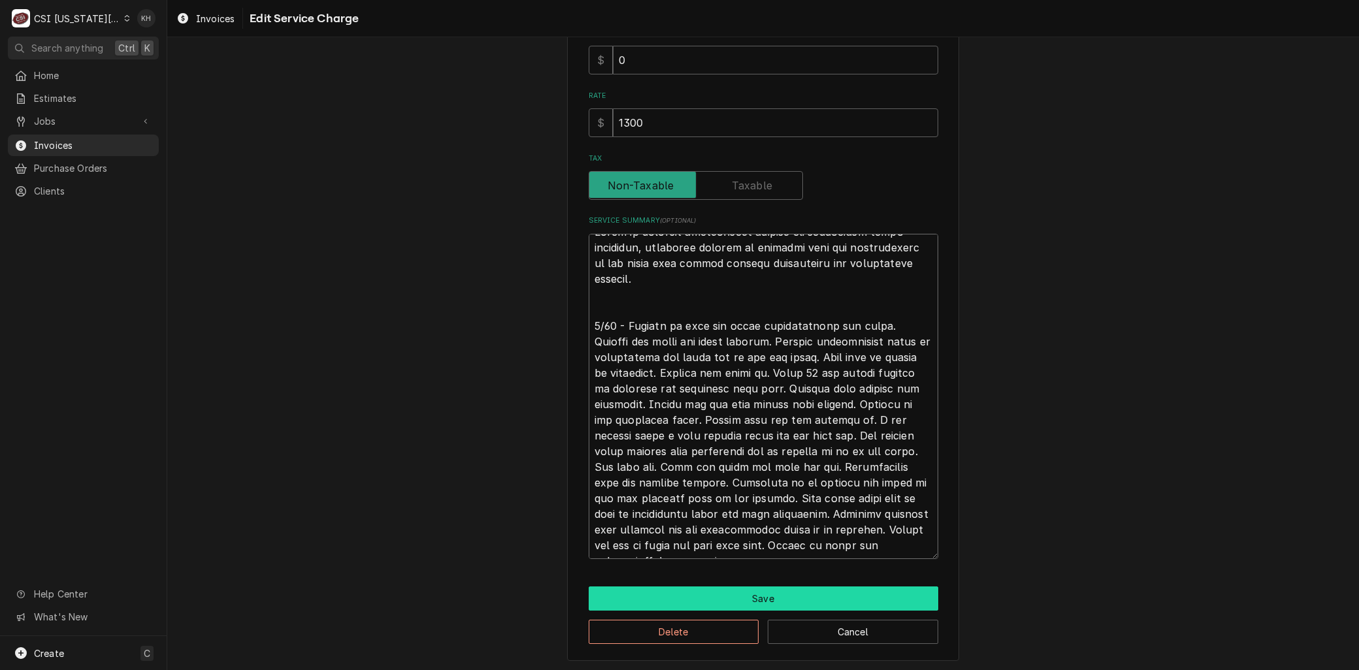
type textarea "Labor to complete replacement service for commercial fryer equipment, including…"
click at [751, 599] on button "Save" at bounding box center [764, 599] width 350 height 24
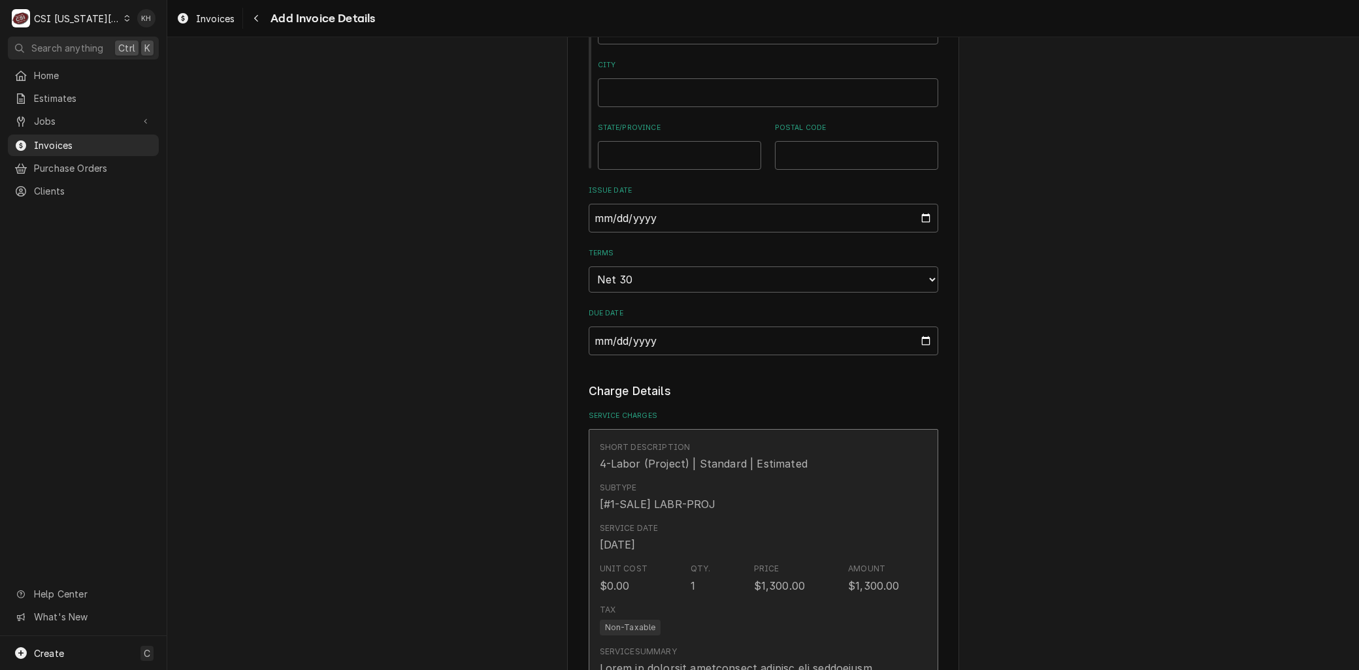
scroll to position [944, 0]
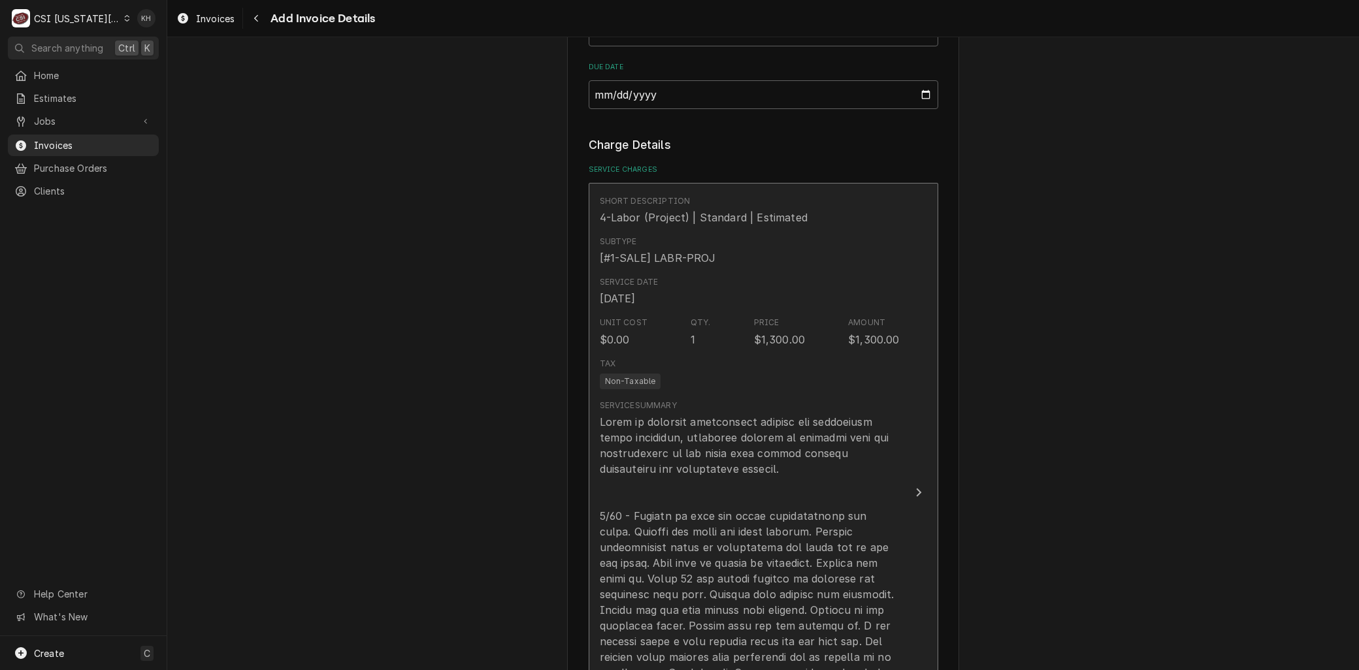
click at [759, 488] on div "Update Line Item" at bounding box center [750, 602] width 300 height 376
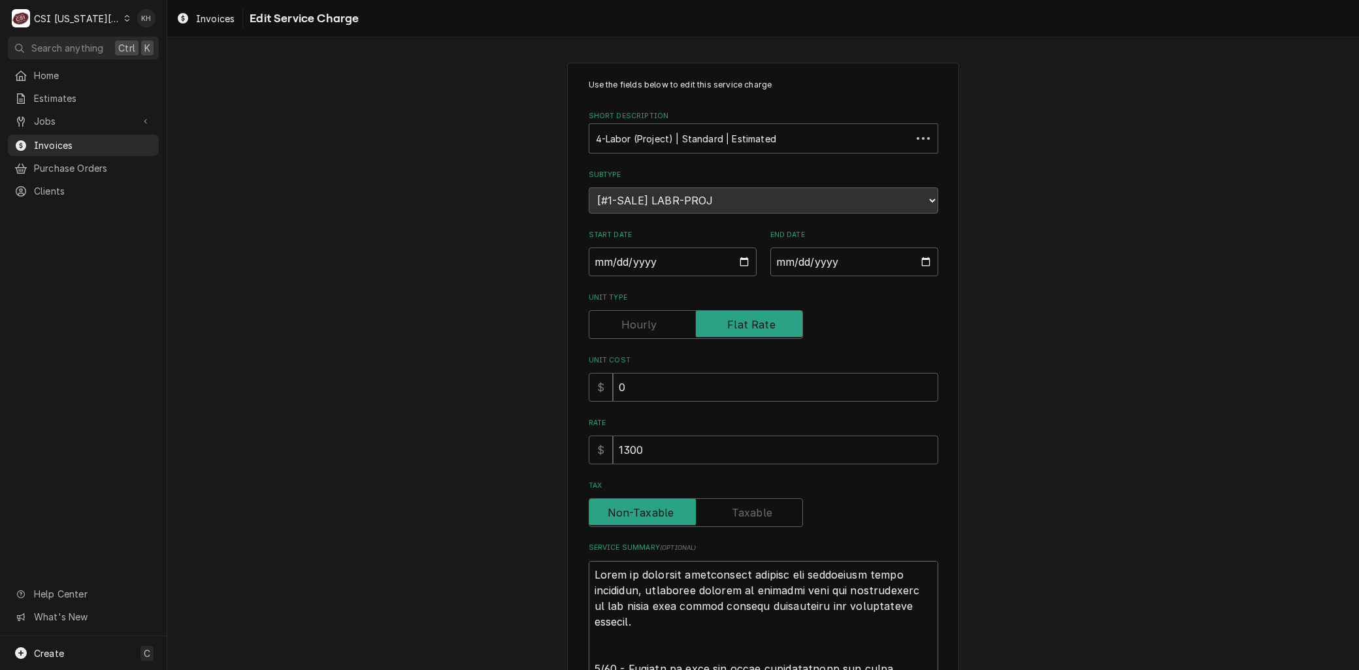
click at [665, 149] on div "Short Description" at bounding box center [755, 139] width 318 height 24
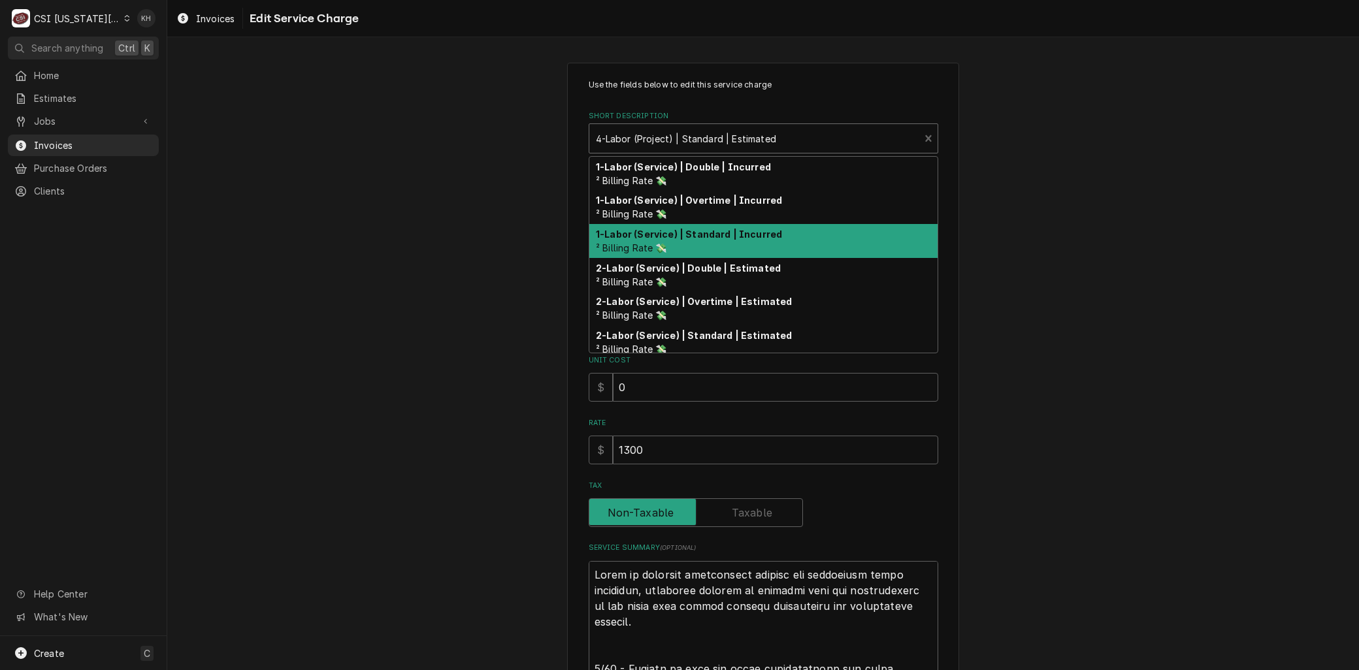
scroll to position [140, 0]
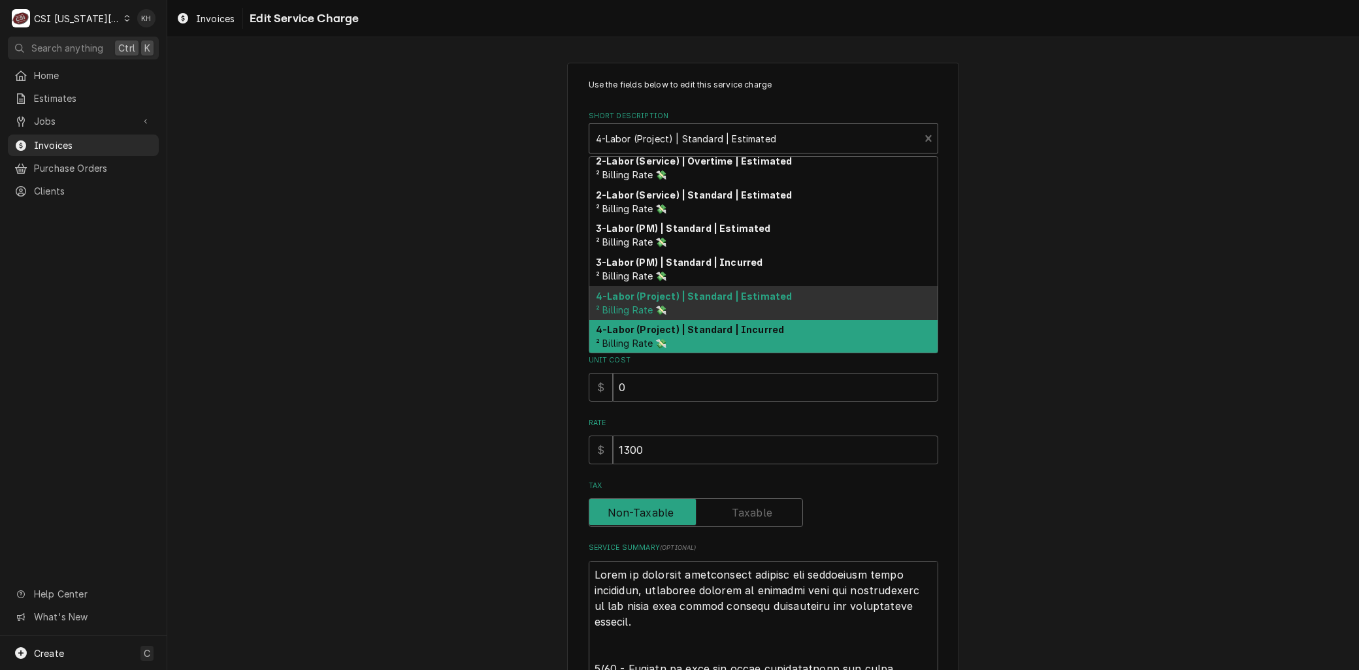
click at [671, 337] on div "4-Labor (Project) | Standard | Incurred ² Billing Rate 💸" at bounding box center [763, 337] width 348 height 34
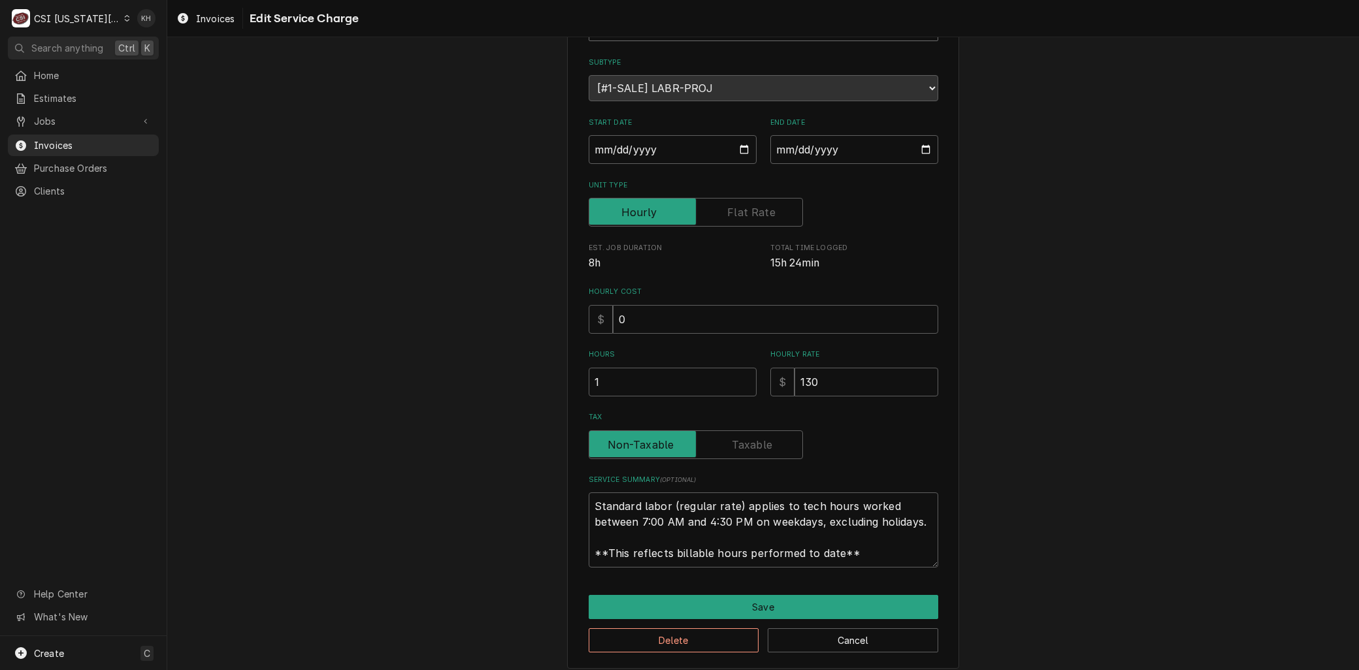
scroll to position [120, 0]
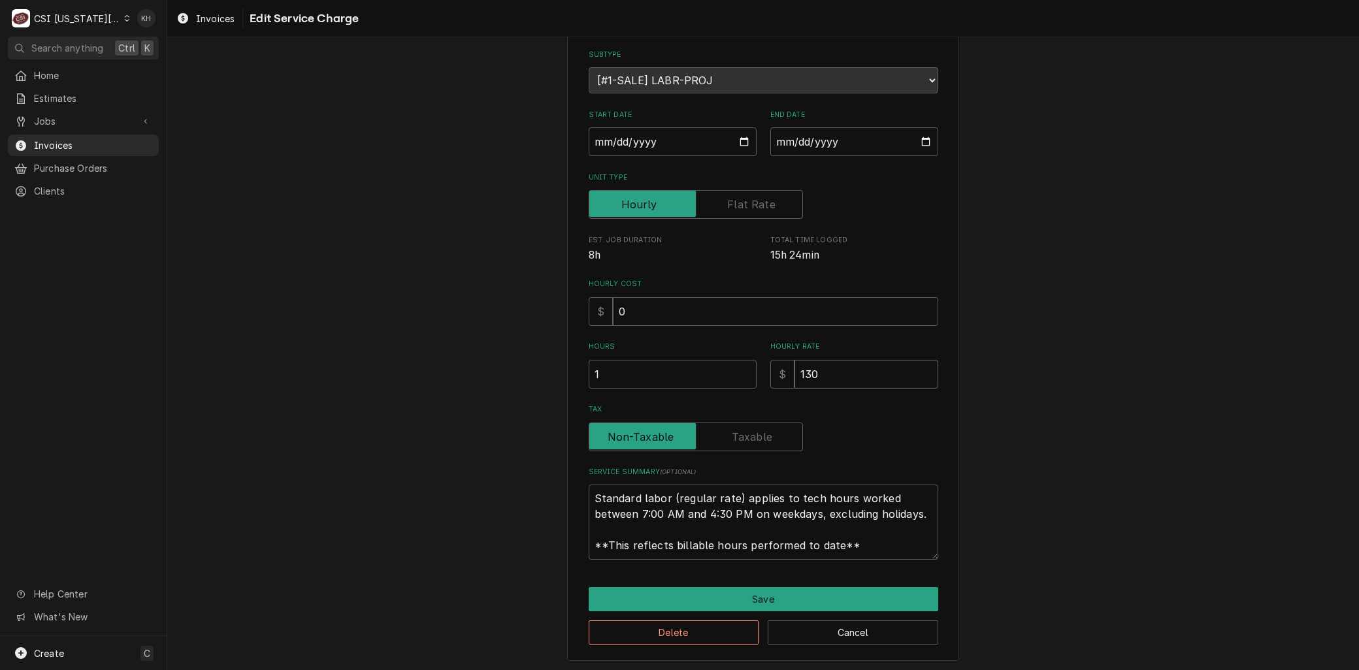
drag, startPoint x: 827, startPoint y: 367, endPoint x: 648, endPoint y: 361, distance: 179.1
click at [657, 361] on div "Hours 1 Hourly Rate $ 130" at bounding box center [764, 365] width 350 height 46
type textarea "x"
type input "1"
type textarea "x"
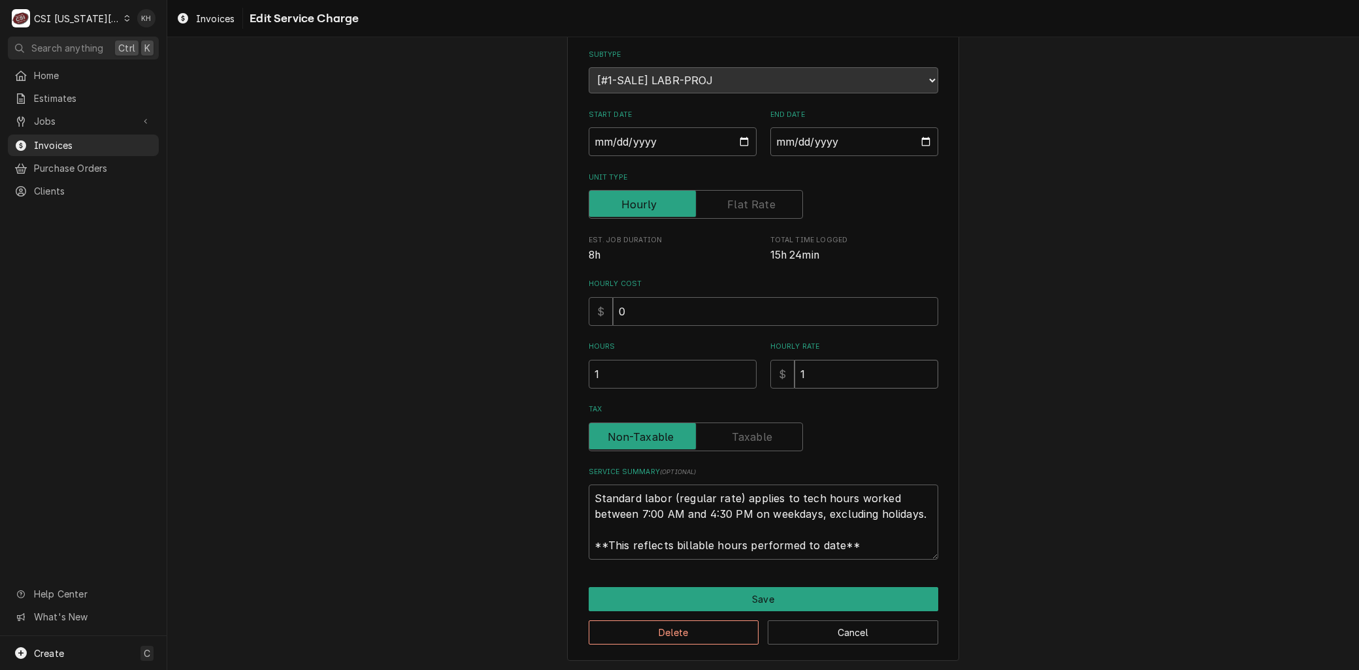
type input "13"
type textarea "x"
type input "130"
type textarea "x"
type input "1300"
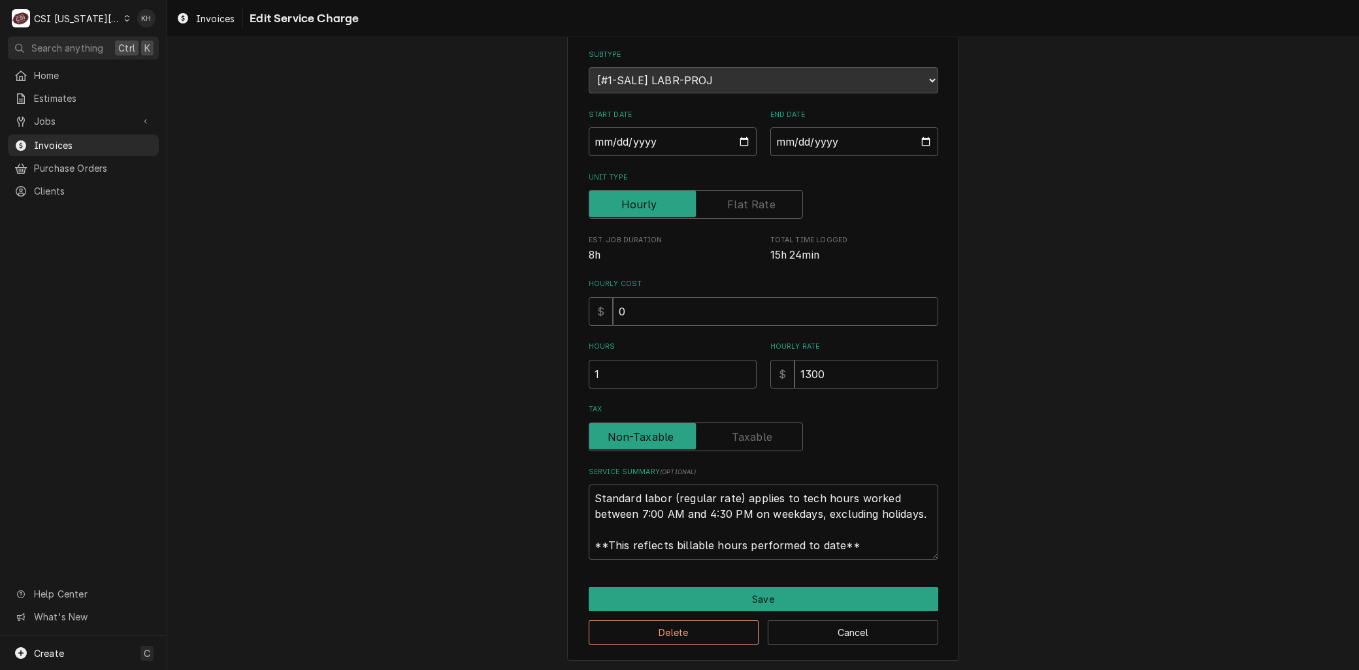
click at [737, 207] on label "Unit Type" at bounding box center [696, 204] width 214 height 29
click at [737, 207] on input "Unit Type" at bounding box center [696, 204] width 203 height 29
checkbox input "true"
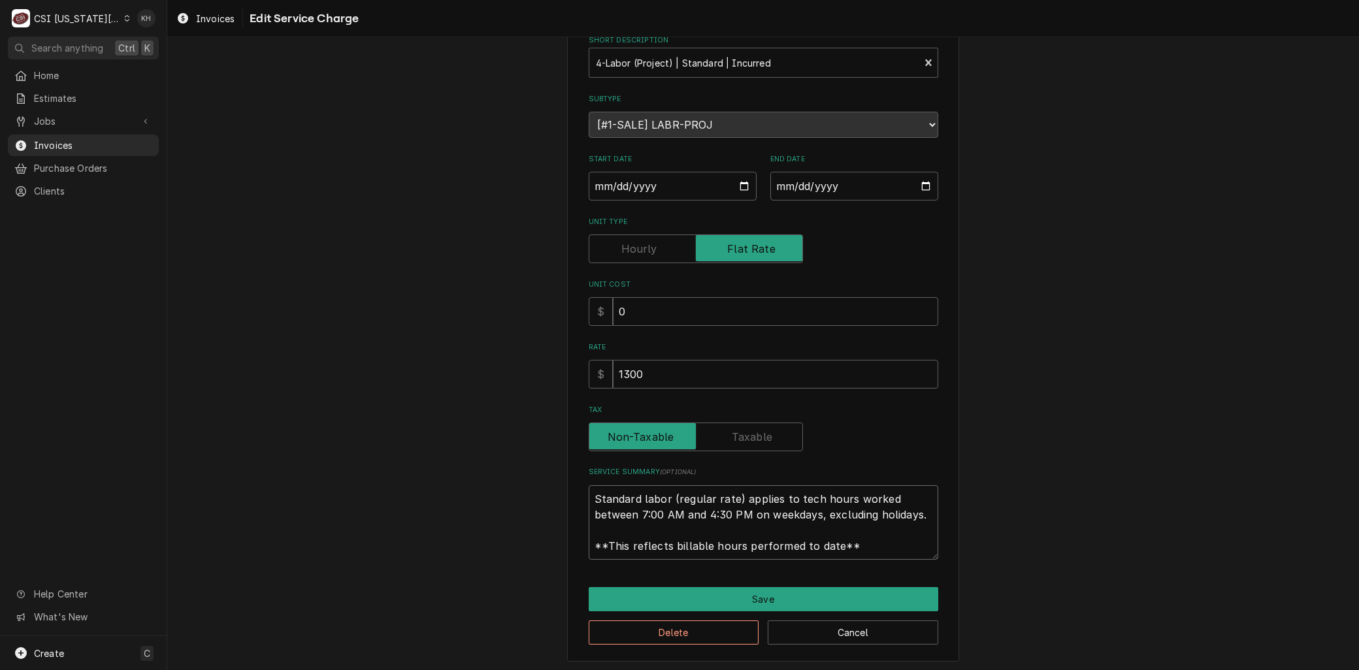
scroll to position [0, 0]
drag, startPoint x: 514, startPoint y: 505, endPoint x: 440, endPoint y: 454, distance: 89.2
click at [437, 465] on div "Use the fields below to edit this service charge Short Description 4-Labor (Pro…" at bounding box center [763, 324] width 1192 height 698
paste textarea "Labor to complete replacement service for commercial fryer equipment, including…"
type textarea "x"
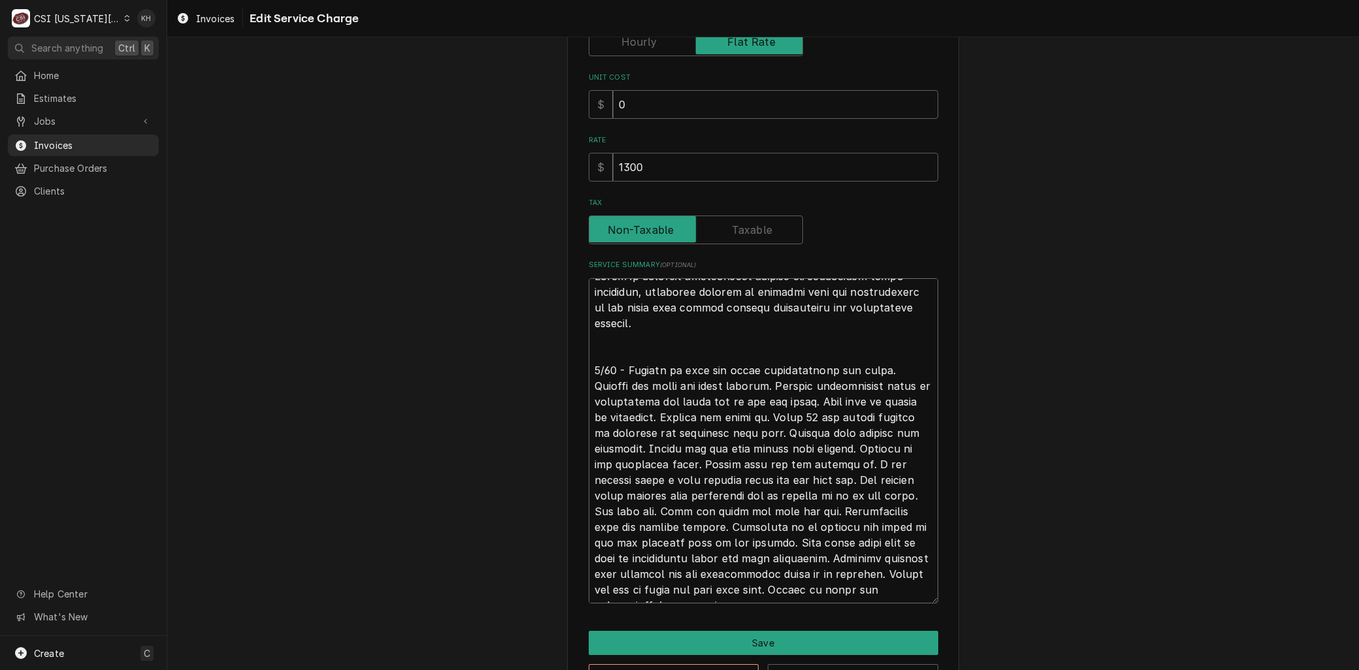
scroll to position [327, 0]
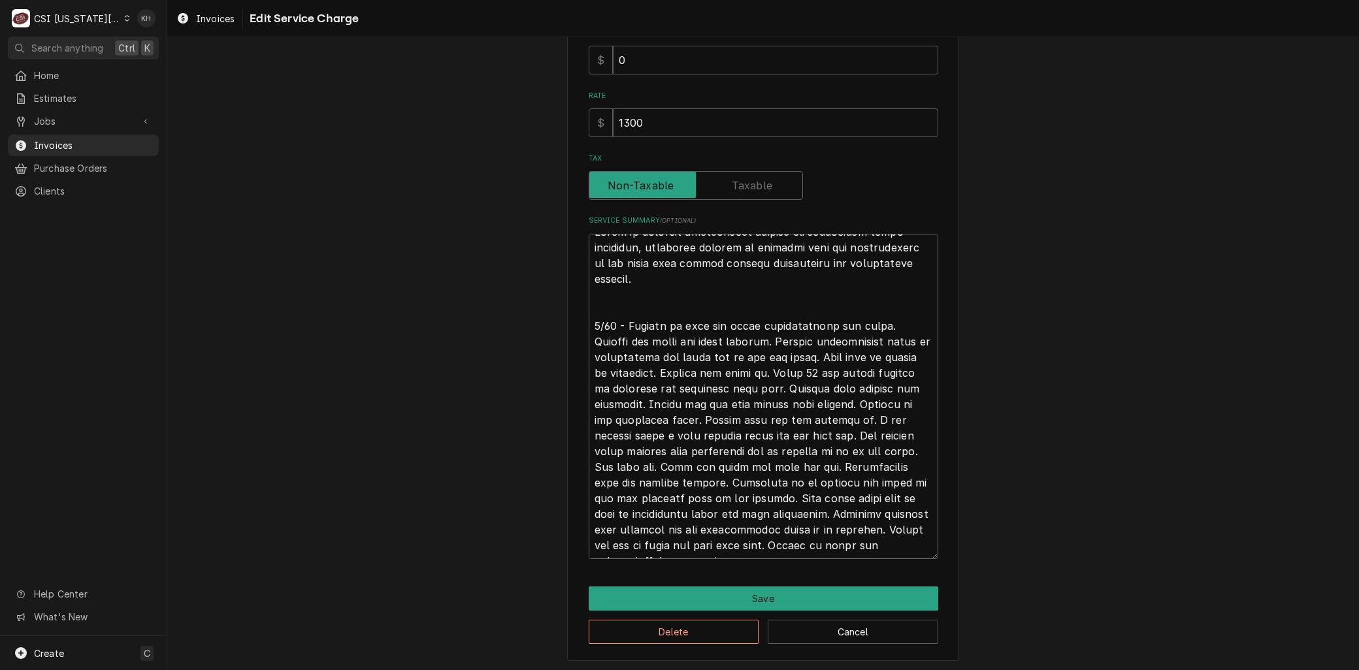
type textarea "Labor to complete replacement service for commercial fryer equipment, including…"
click at [721, 611] on div "Delete Cancel" at bounding box center [764, 627] width 350 height 33
click at [721, 602] on button "Save" at bounding box center [764, 599] width 350 height 24
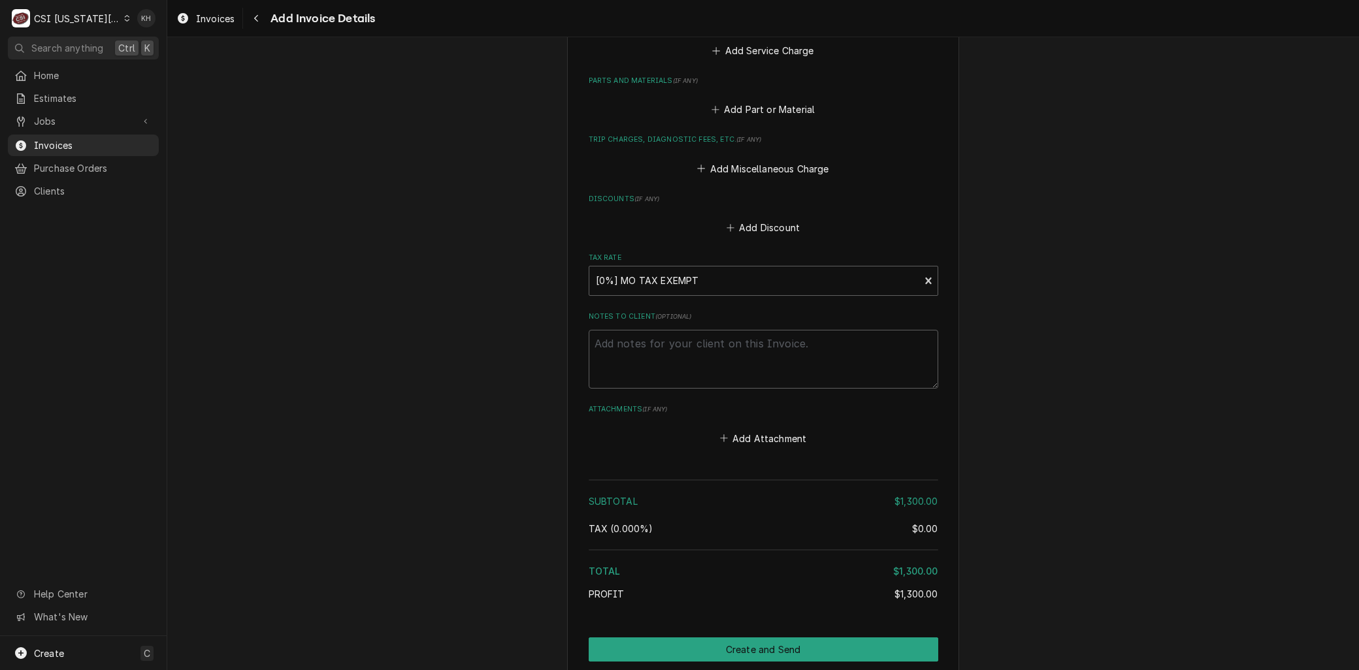
scroll to position [1770, 0]
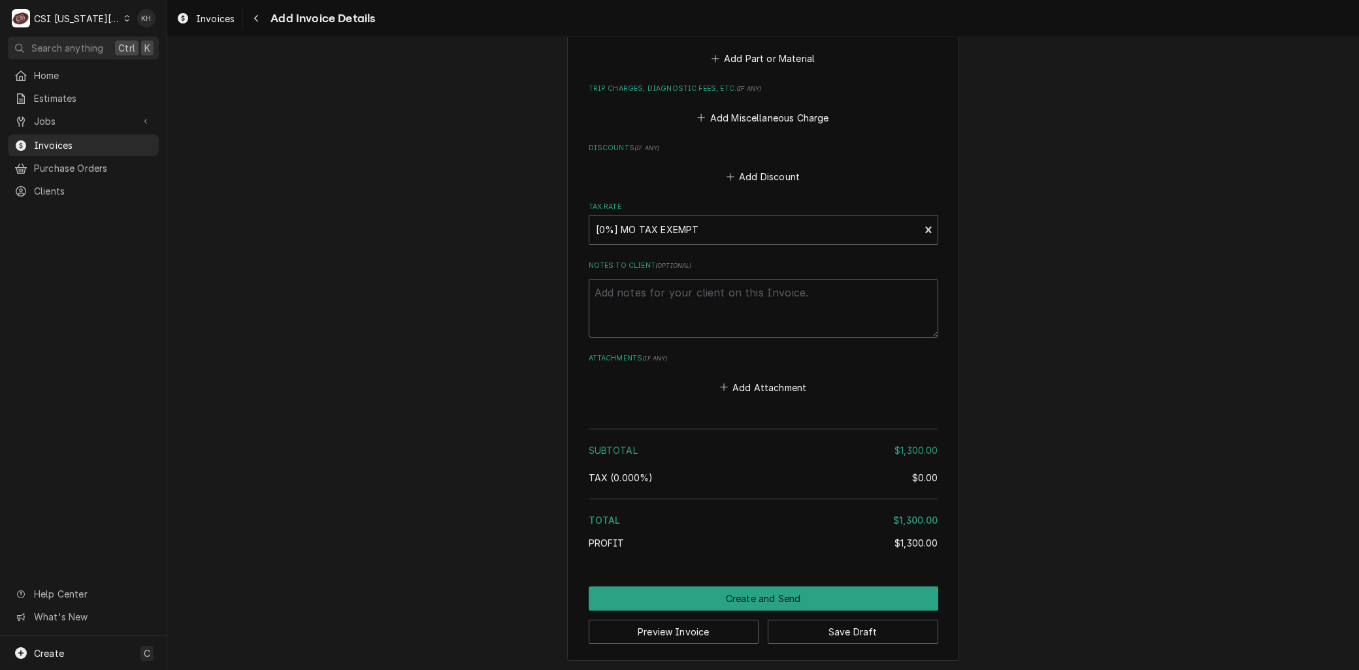
click at [635, 314] on textarea "Notes to Client ( optional )" at bounding box center [764, 308] width 350 height 59
type textarea "x"
type textarea "W"
type textarea "x"
type textarea "Wo"
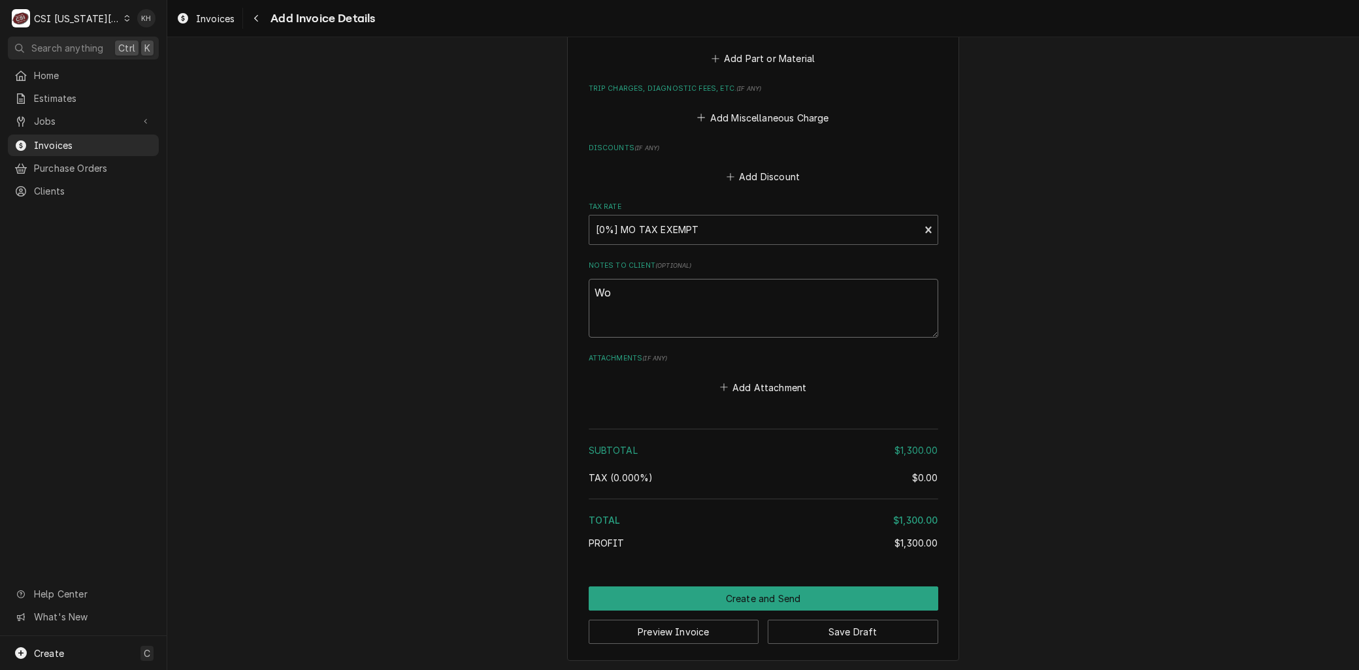
type textarea "x"
type textarea "Wor"
type textarea "x"
type textarea "Work"
type textarea "x"
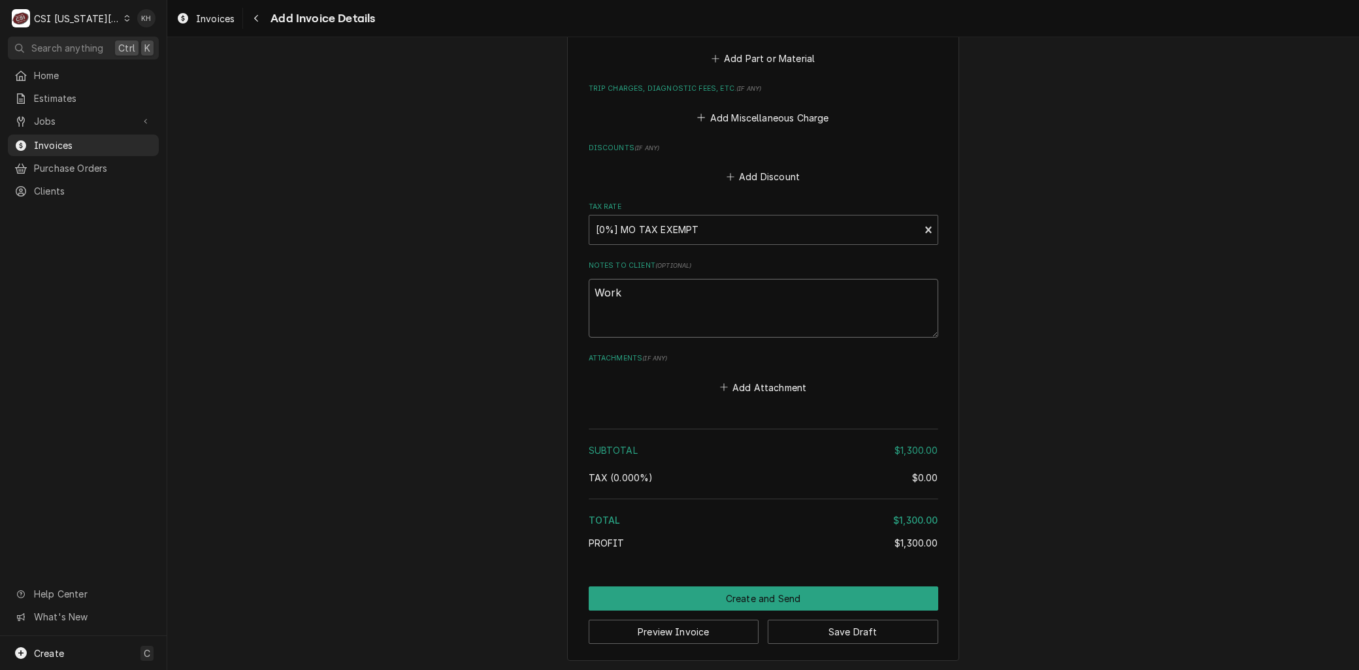
type textarea "Work"
type textarea "x"
type textarea "Work c"
type textarea "x"
type textarea "Work co"
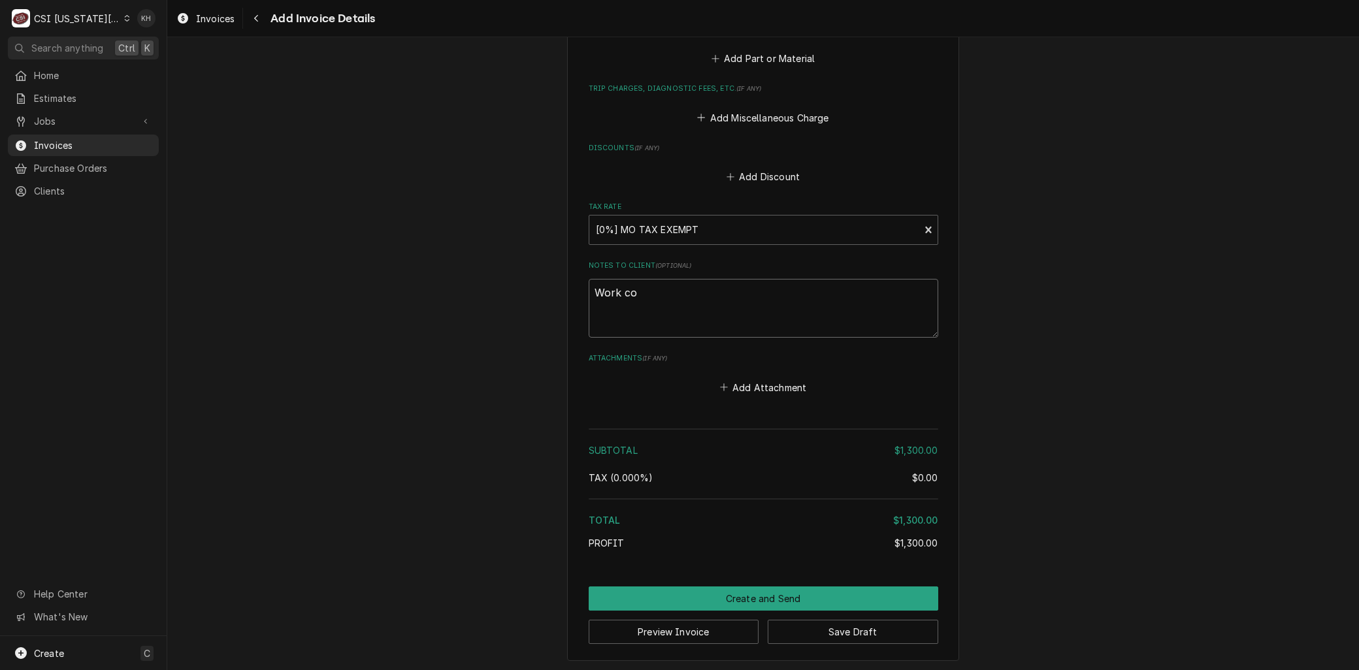
type textarea "x"
type textarea "Work com"
type textarea "x"
type textarea "Work comp"
type textarea "x"
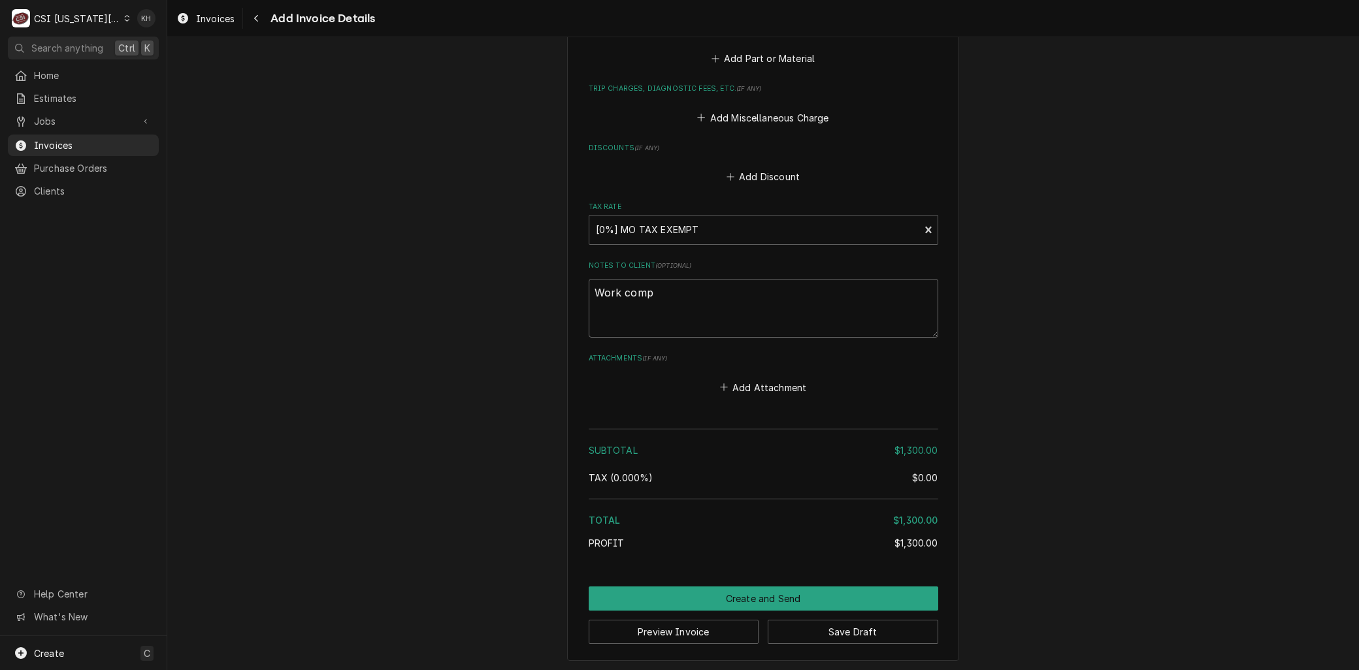
type textarea "Work compl"
type textarea "x"
type textarea "Work comple"
type textarea "x"
type textarea "Work complet"
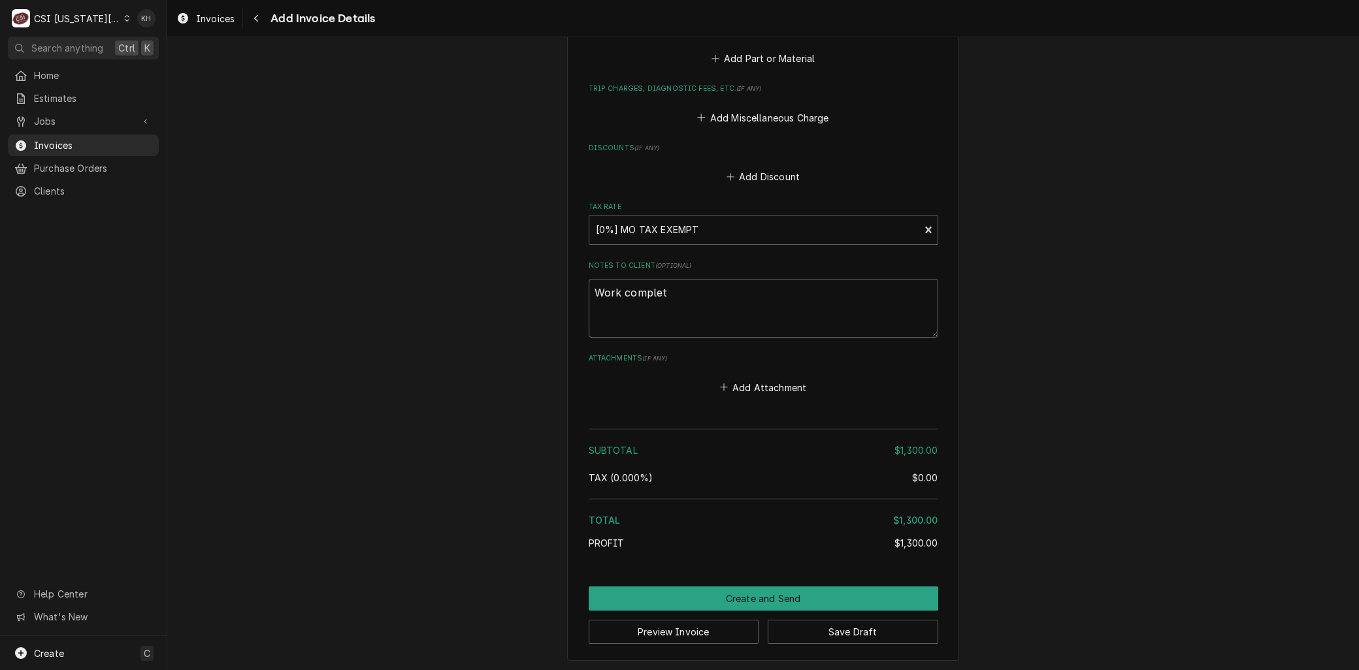
type textarea "x"
type textarea "Work complete"
type textarea "x"
type textarea "Work completed"
type textarea "x"
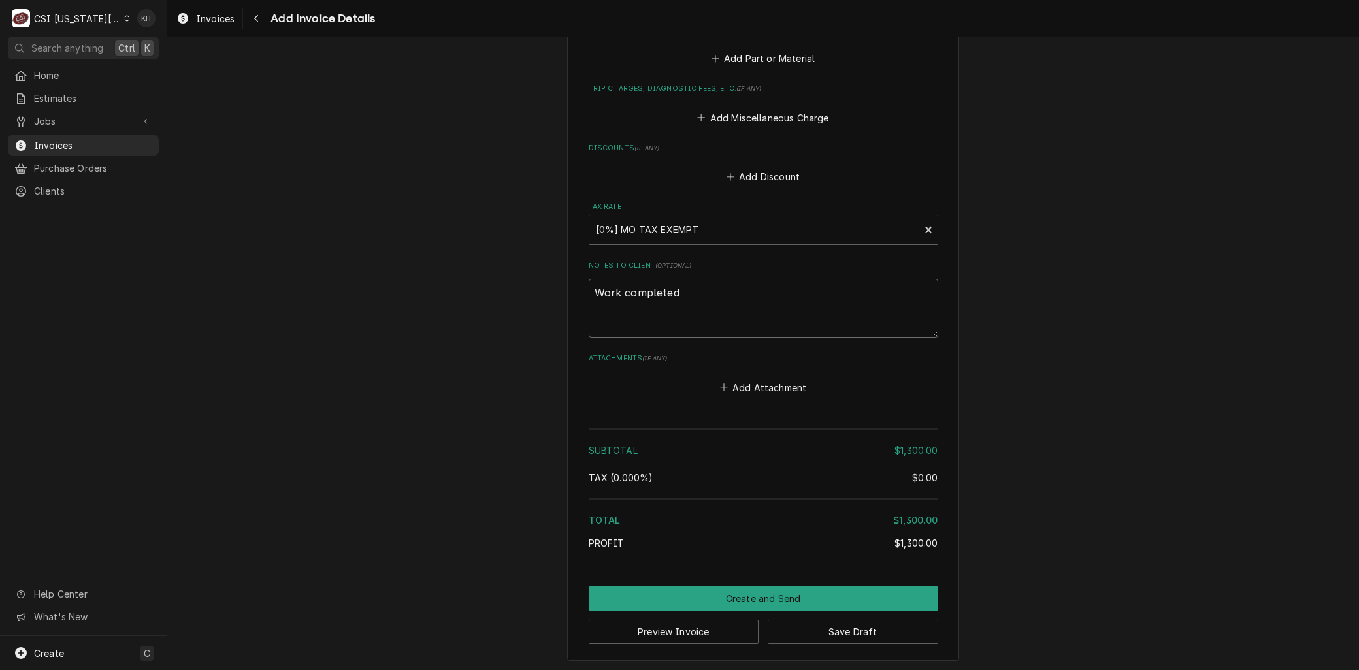
type textarea "Work completed"
type textarea "x"
type textarea "Work completed p"
type textarea "x"
type textarea "Work completed pe"
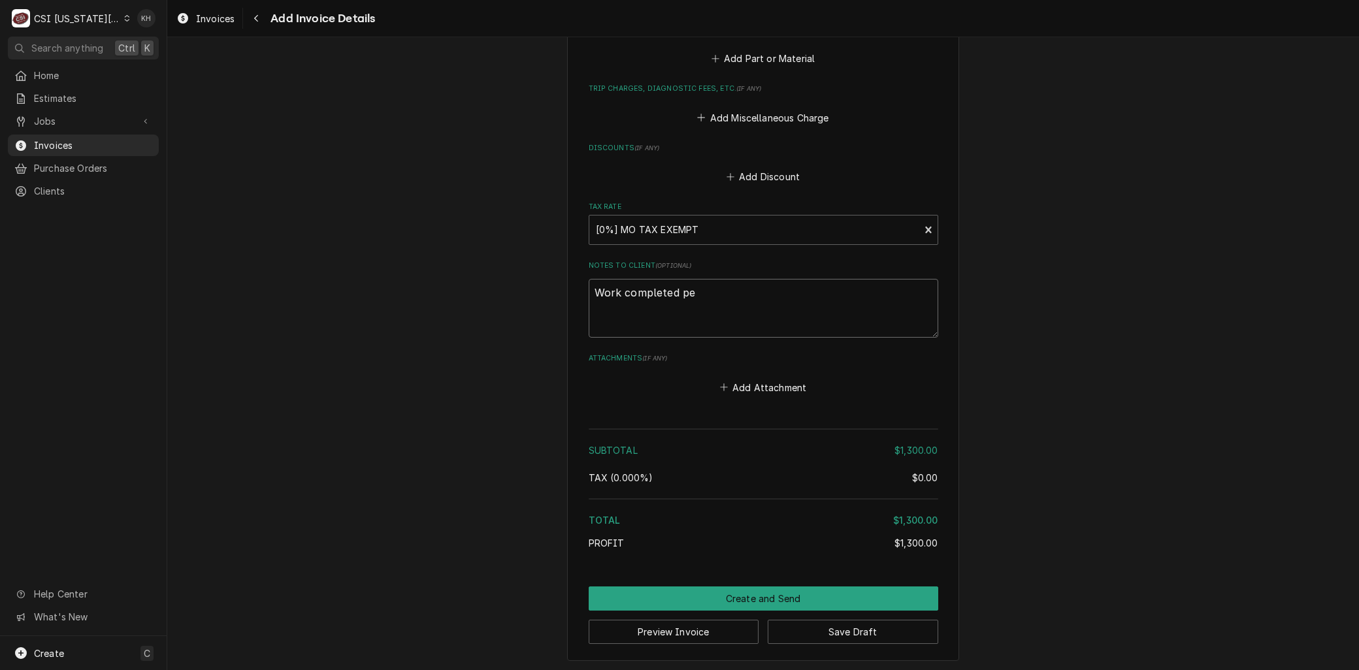
type textarea "x"
type textarea "Work completed per"
type textarea "x"
type textarea "Work completed per"
type textarea "x"
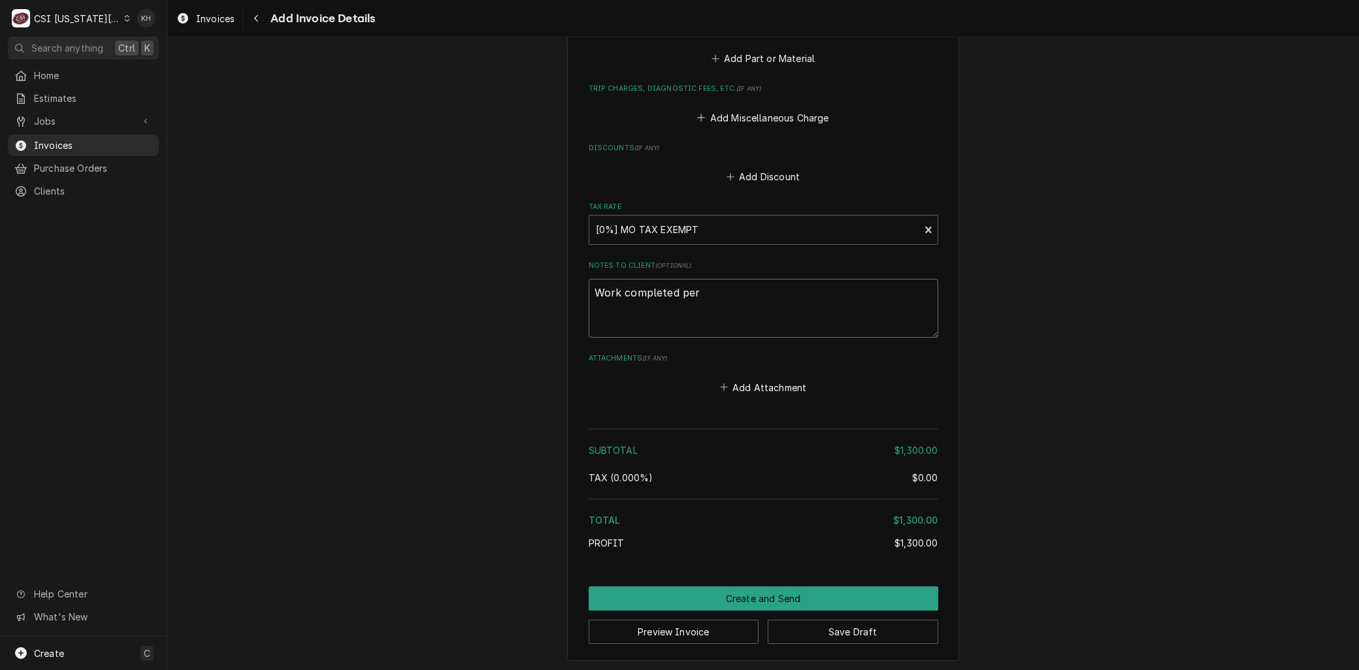
type textarea "Work completed per q"
type textarea "x"
type textarea "Work completed per quo"
type textarea "x"
type textarea "Work completed per quot"
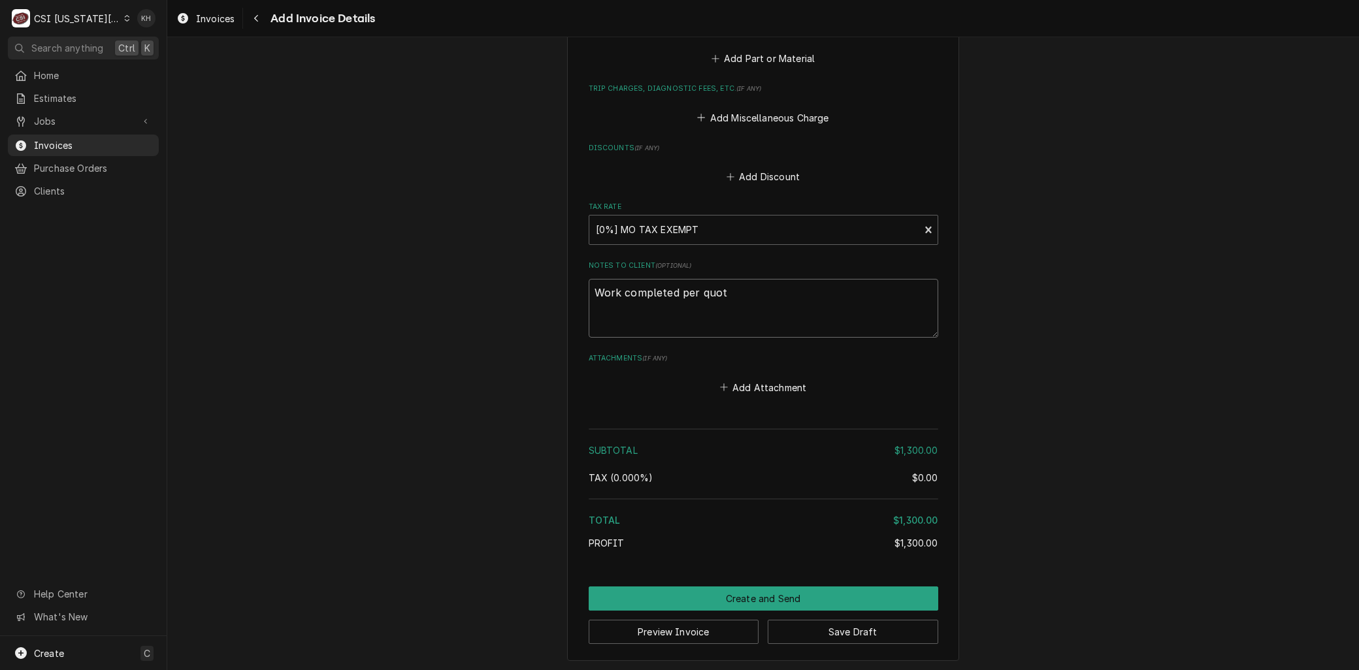
type textarea "x"
type textarea "Work completed per quote"
type textarea "x"
type textarea "Work completed per quote"
type textarea "x"
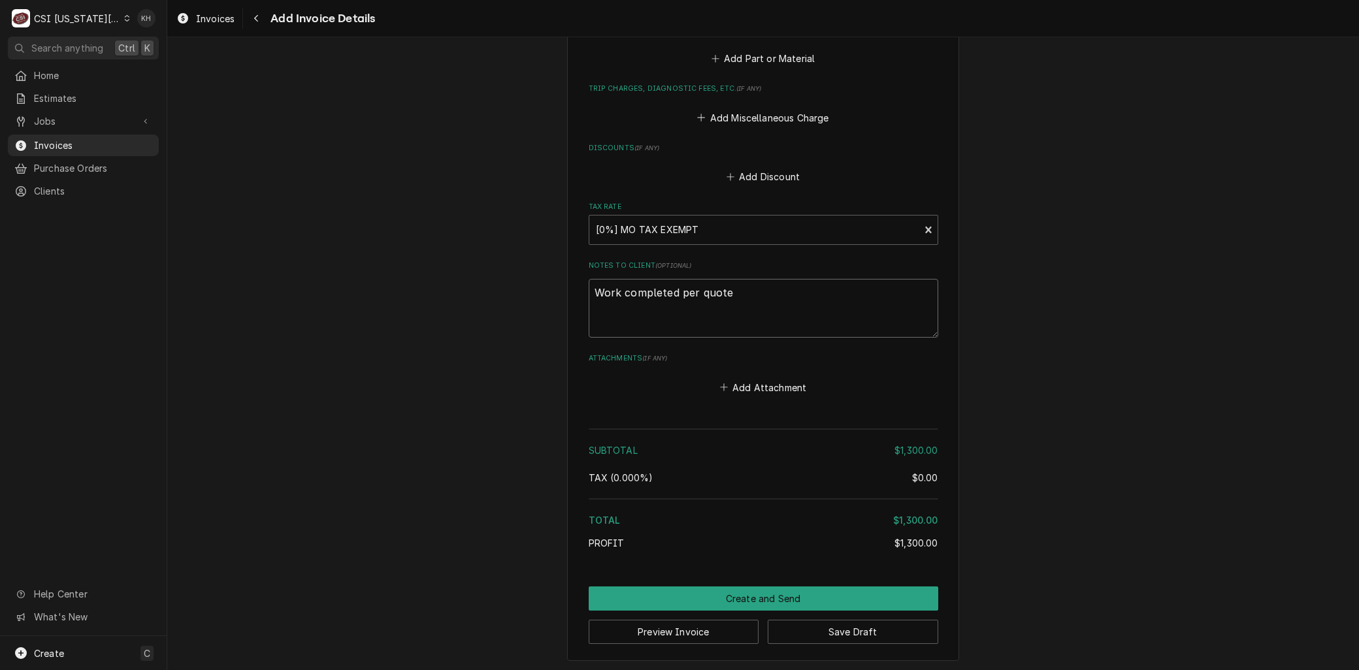
type textarea "Work completed per quote 3"
type textarea "x"
type textarea "Work completed per quote 30"
type textarea "x"
type textarea "Work completed per quote 300"
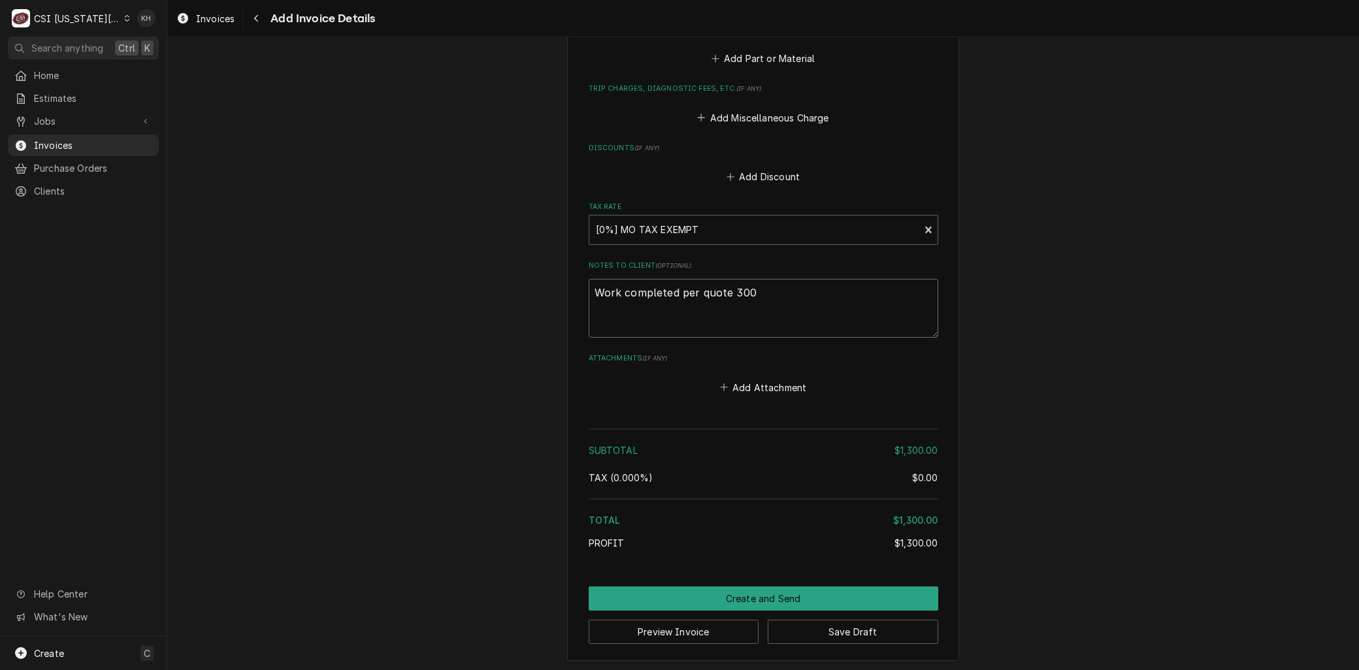
type textarea "x"
type textarea "Work completed per quote 3005"
type textarea "x"
type textarea "Work completed per quote 30057"
type textarea "x"
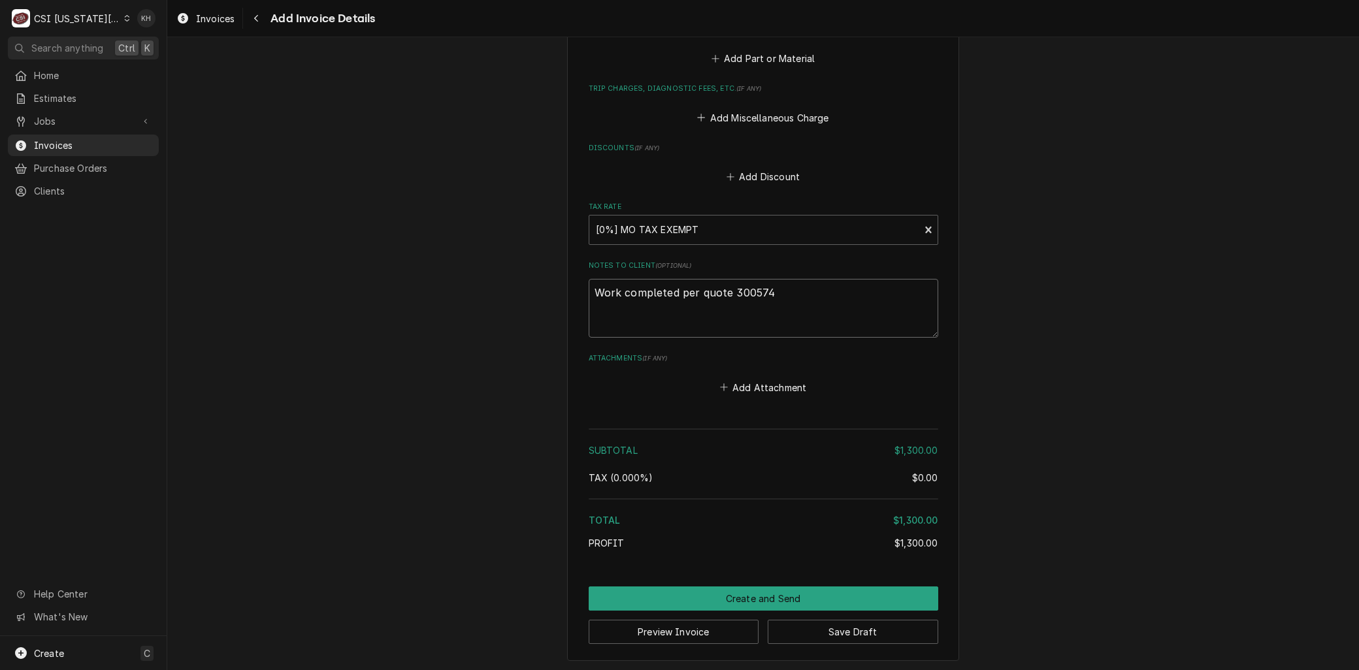
drag, startPoint x: 825, startPoint y: 295, endPoint x: 435, endPoint y: 271, distance: 390.9
type textarea "Work completed per quote 300574"
click at [802, 636] on button "Save Draft" at bounding box center [853, 632] width 171 height 24
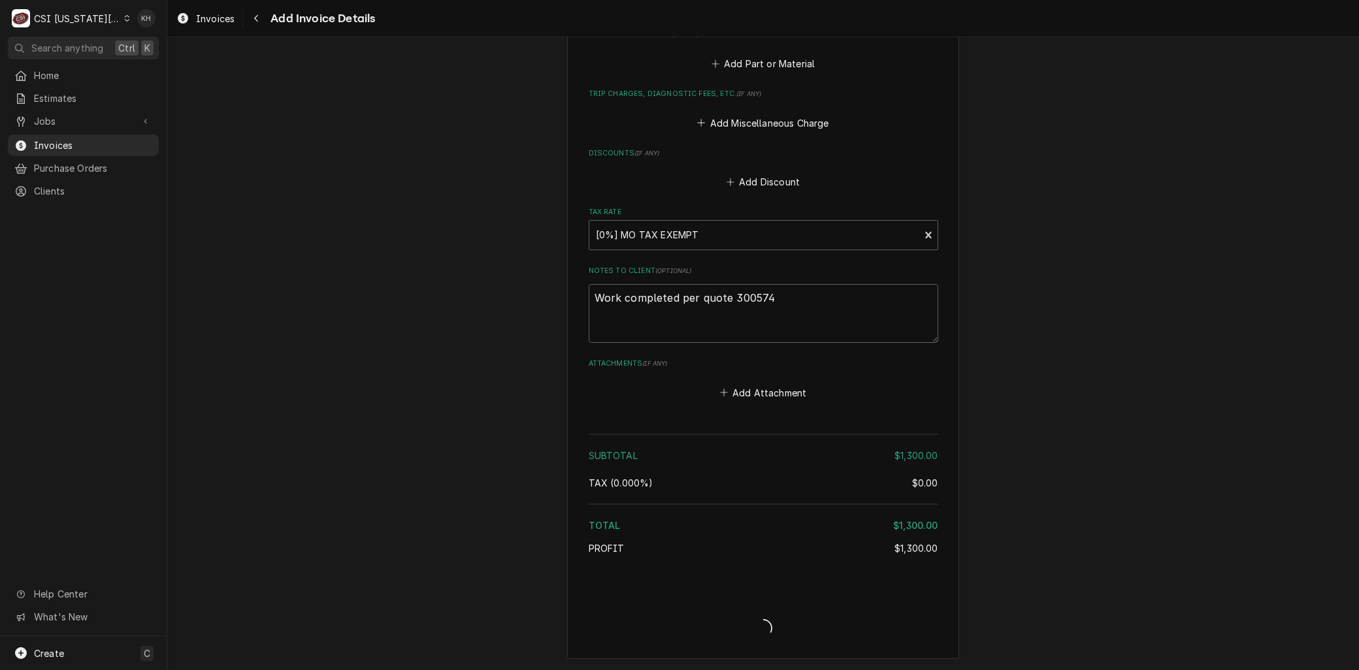
scroll to position [1762, 0]
type textarea "x"
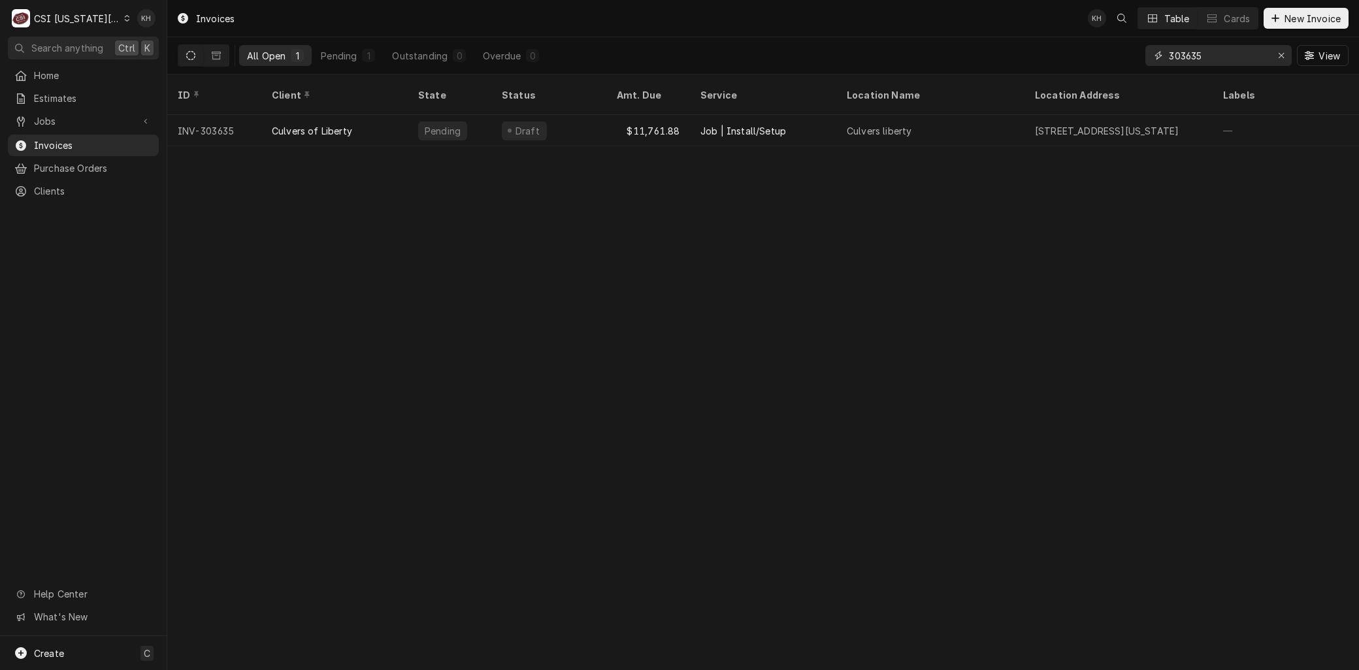
drag, startPoint x: 1117, startPoint y: 52, endPoint x: 1016, endPoint y: 42, distance: 101.8
click at [1020, 41] on div "All Open 1 Pending 1 Outstanding 0 Overdue 0 303635 View" at bounding box center [763, 55] width 1171 height 37
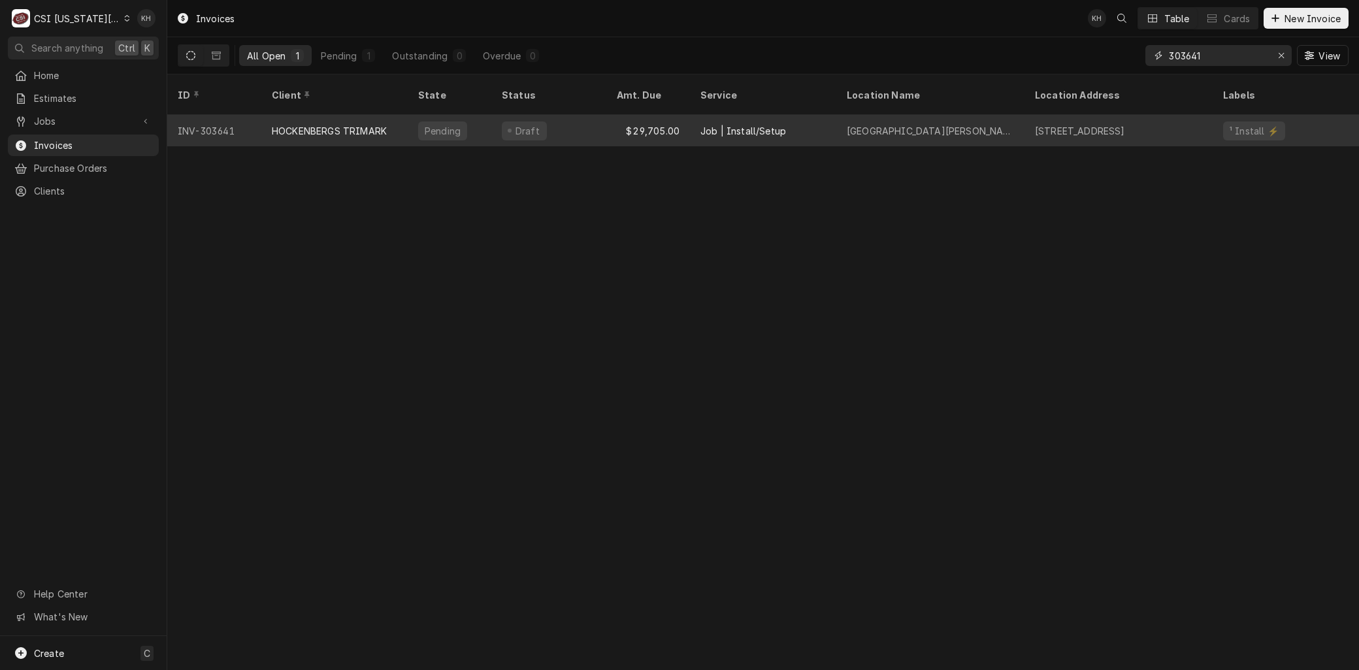
type input "303641"
click at [303, 124] on div "HOCKENBERGS TRIMARK" at bounding box center [329, 131] width 115 height 14
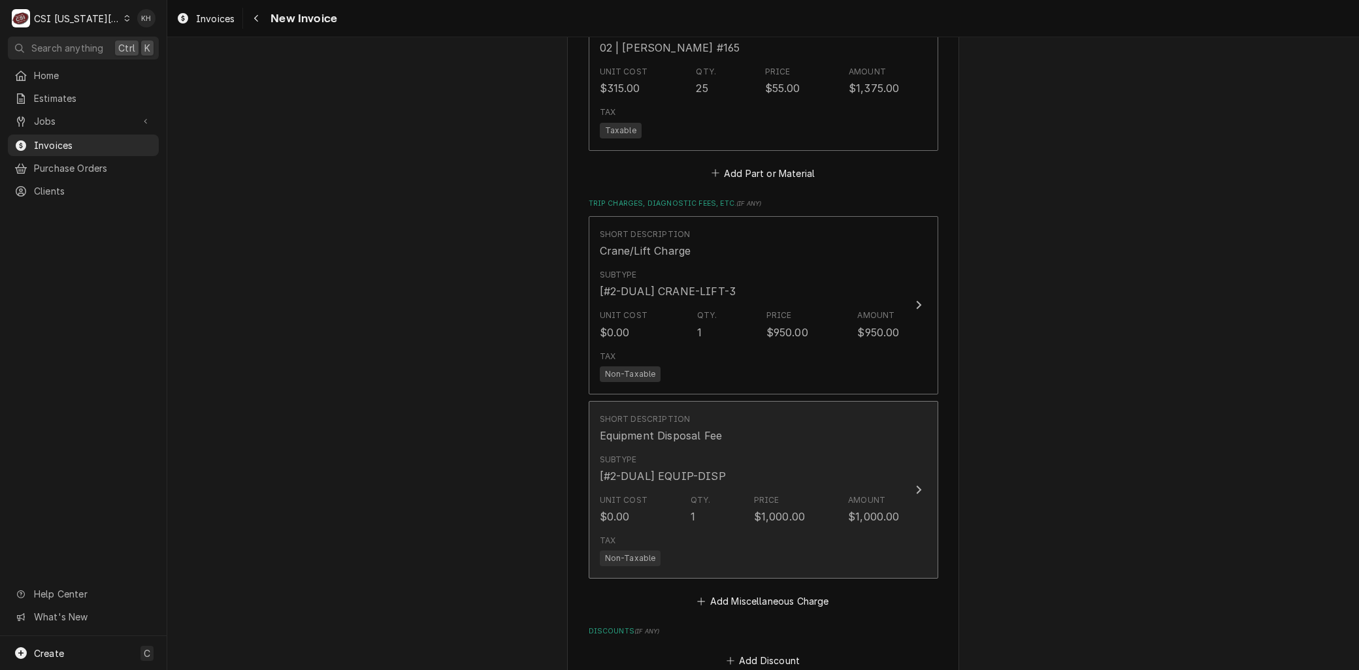
scroll to position [3993, 0]
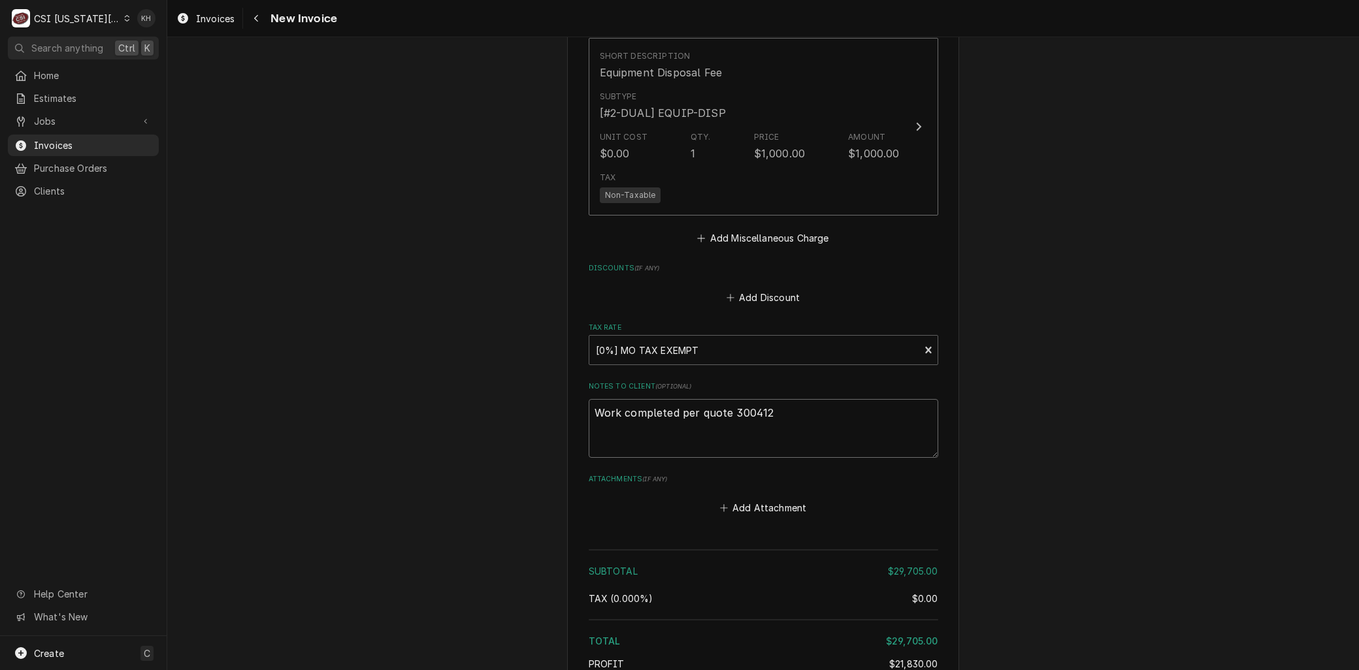
drag, startPoint x: 776, startPoint y: 386, endPoint x: 265, endPoint y: 305, distance: 517.5
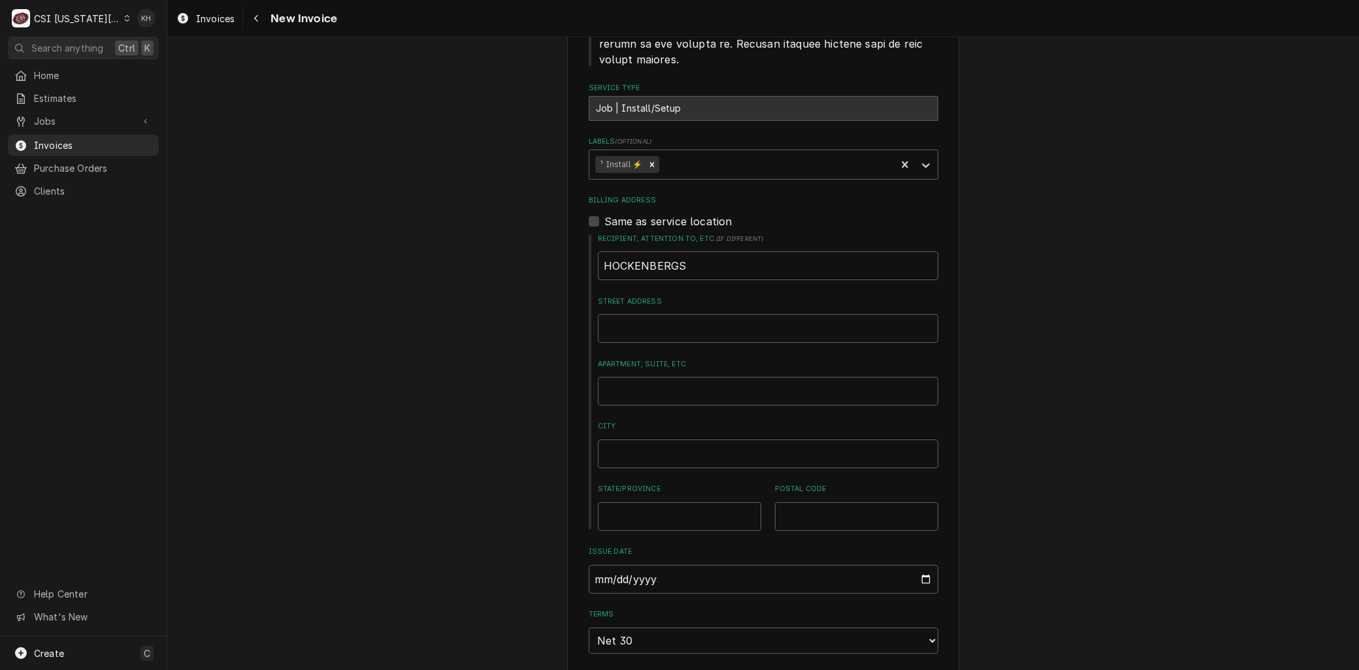
scroll to position [1379, 0]
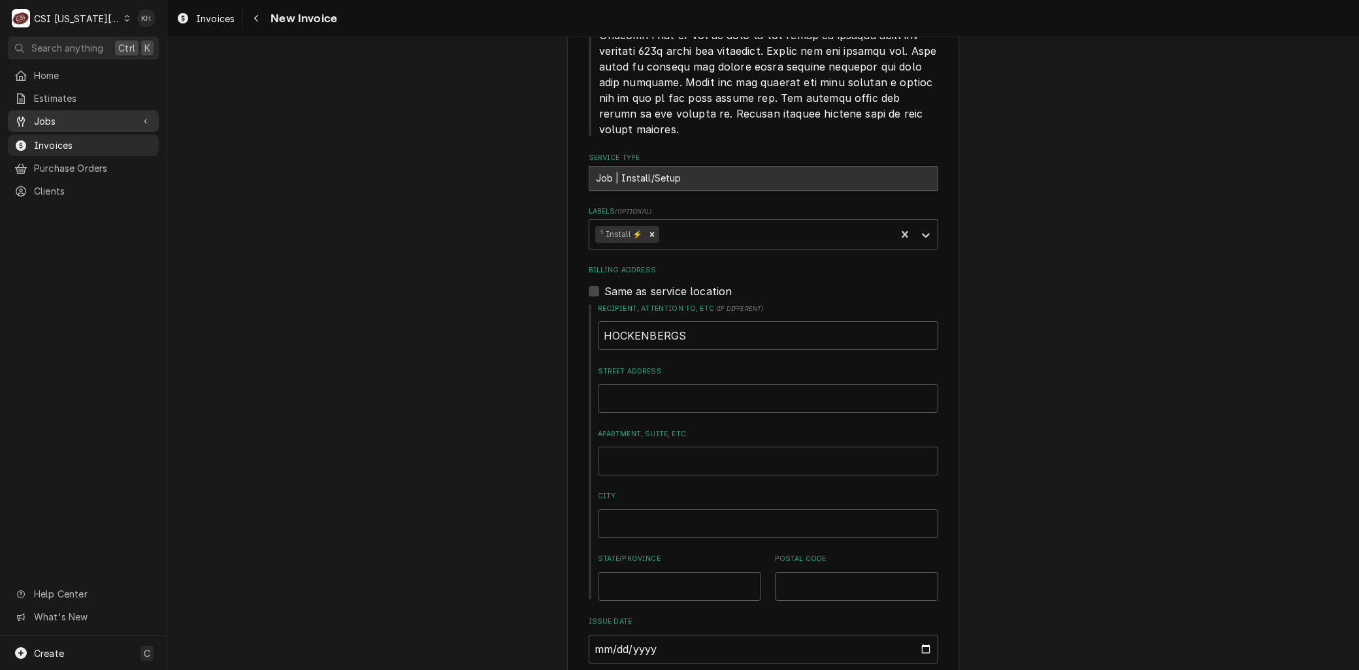
click at [37, 116] on span "Jobs" at bounding box center [83, 121] width 99 height 14
click at [33, 133] on link "Jobs" at bounding box center [83, 144] width 151 height 22
